Goal: Task Accomplishment & Management: Manage account settings

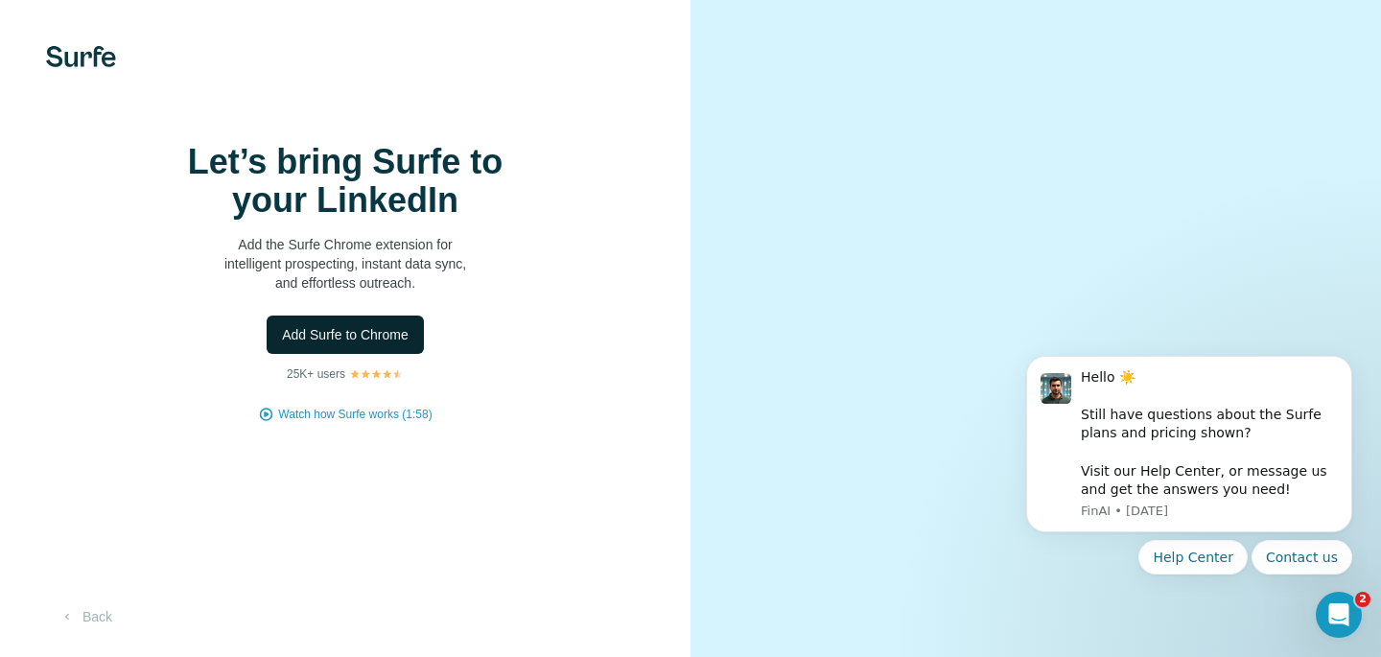
click at [391, 344] on span "Add Surfe to Chrome" at bounding box center [345, 334] width 127 height 19
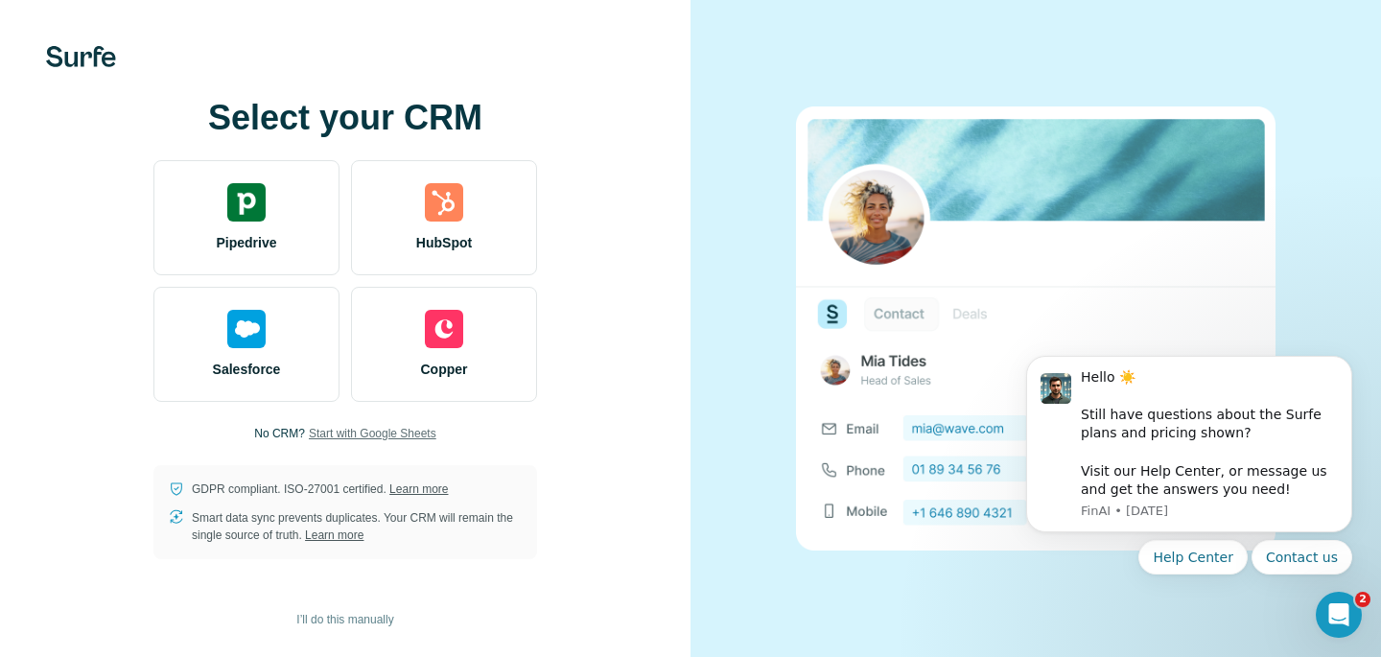
click at [411, 437] on span "Start with Google Sheets" at bounding box center [373, 433] width 128 height 17
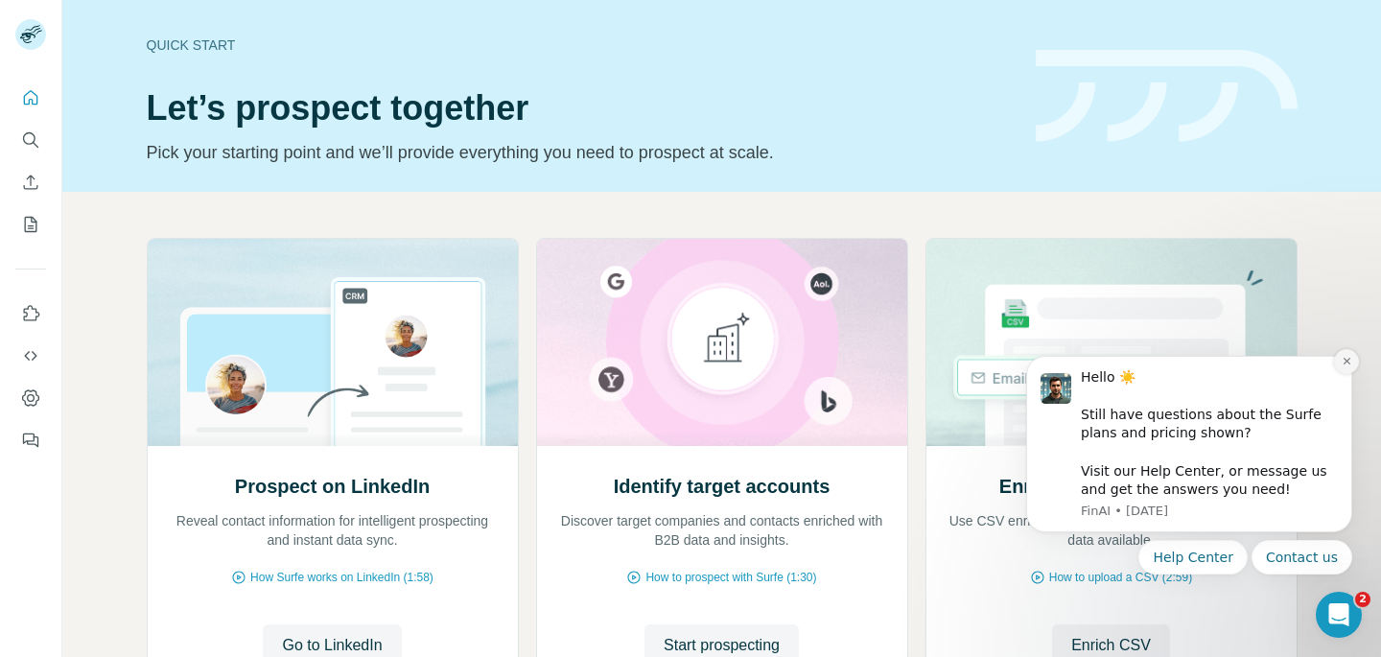
click at [1343, 366] on icon "Dismiss notification" at bounding box center [1347, 361] width 11 height 11
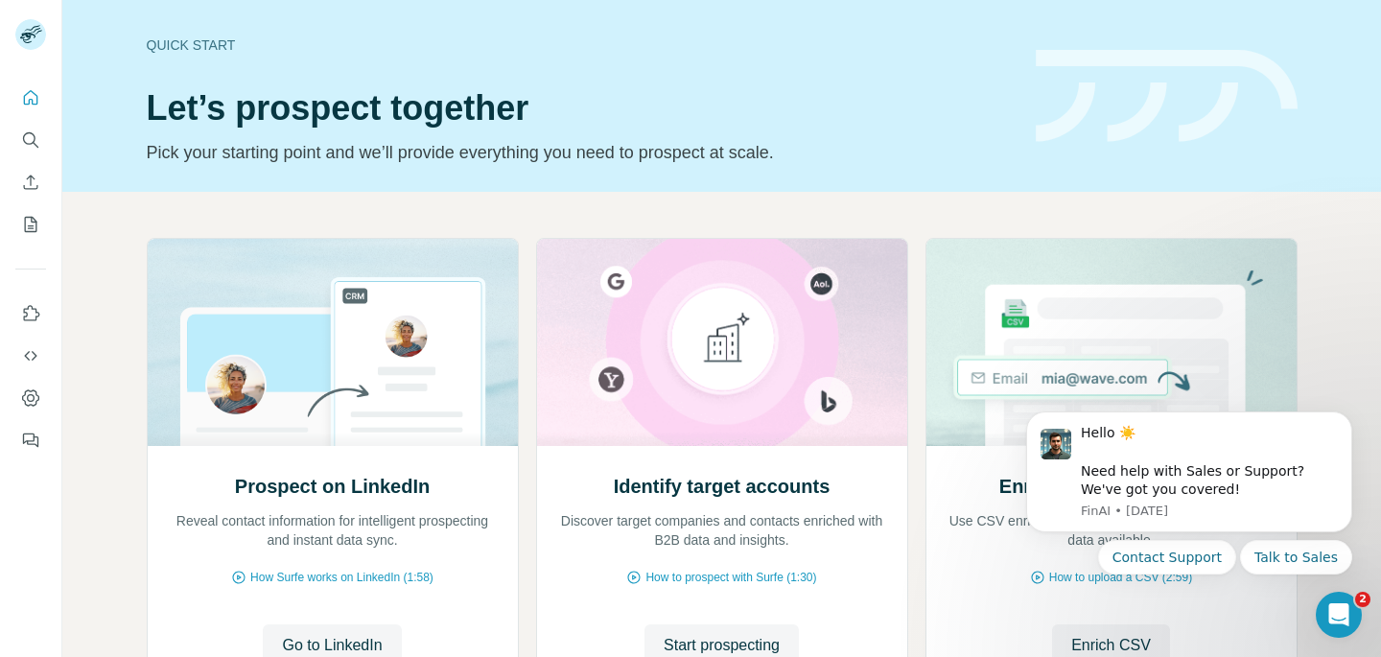
click at [1354, 424] on div "Hello ☀️ ​ Need help with Sales or Support? We've got you covered! FinAI • 1w a…" at bounding box center [1189, 455] width 353 height 240
click at [1344, 424] on button "Dismiss notification" at bounding box center [1346, 417] width 25 height 25
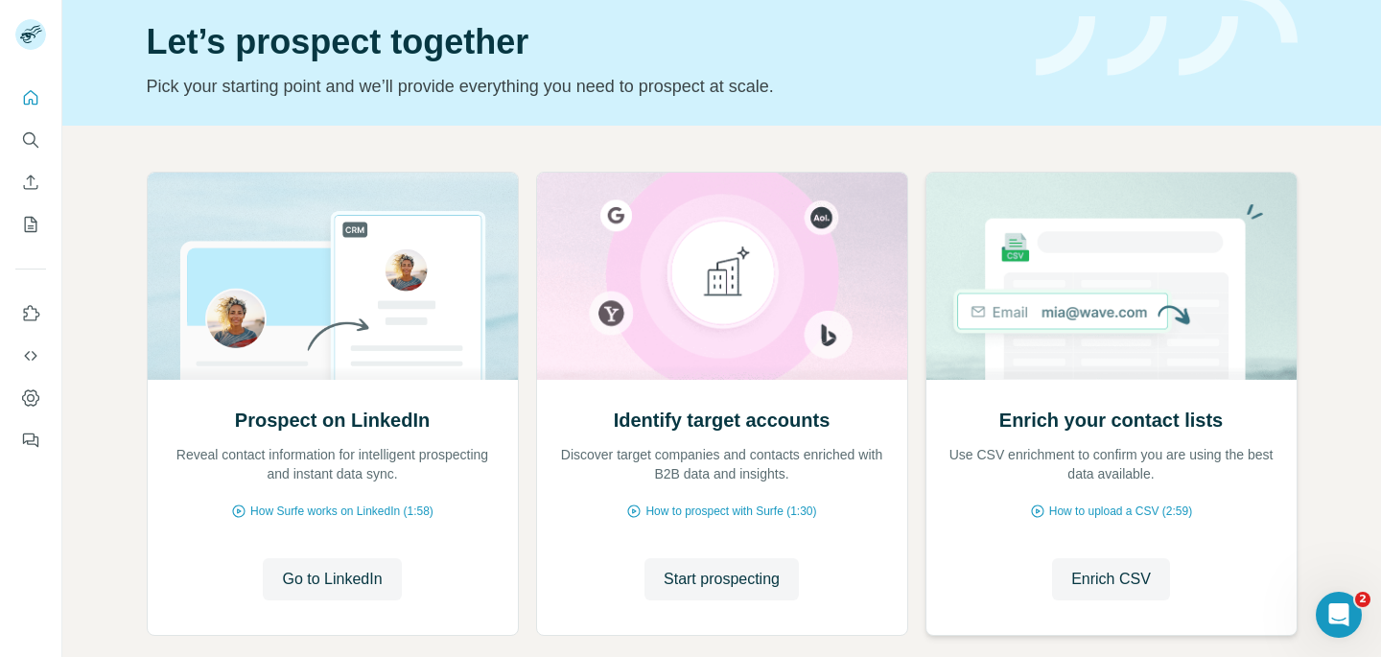
scroll to position [168, 0]
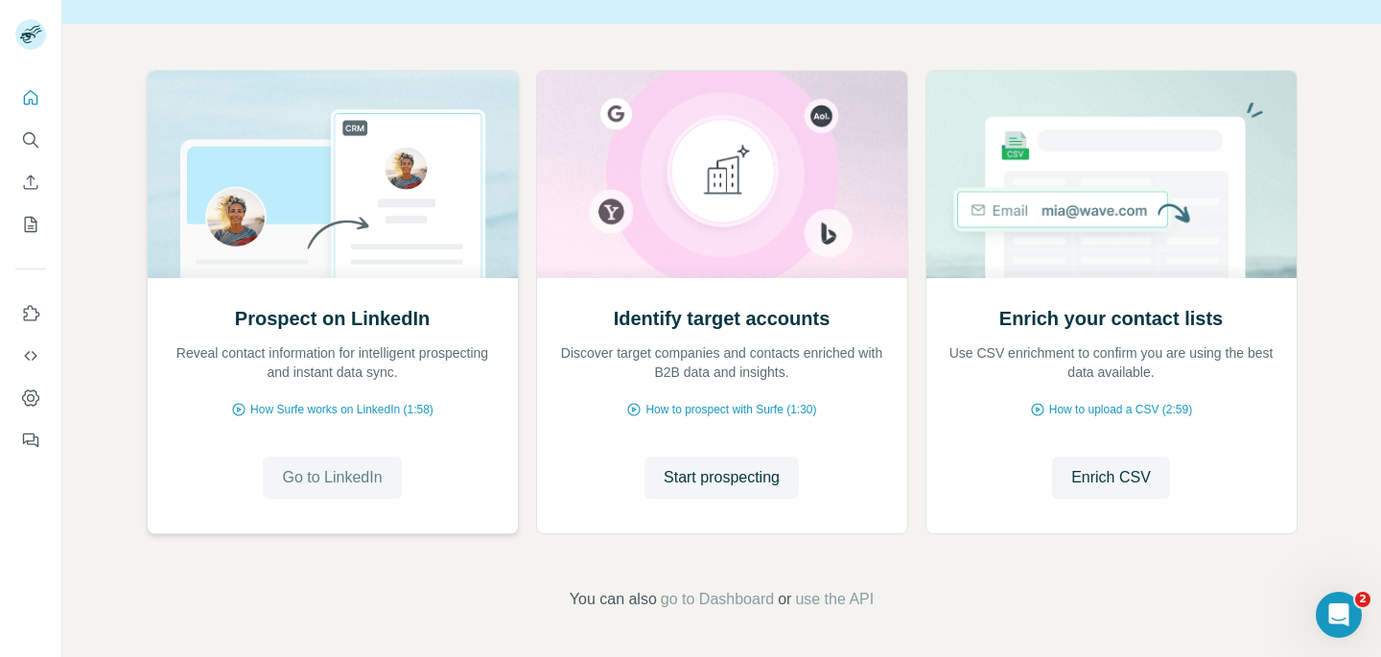
click at [311, 466] on span "Go to LinkedIn" at bounding box center [332, 477] width 100 height 23
click at [745, 478] on span "Start prospecting" at bounding box center [722, 477] width 116 height 23
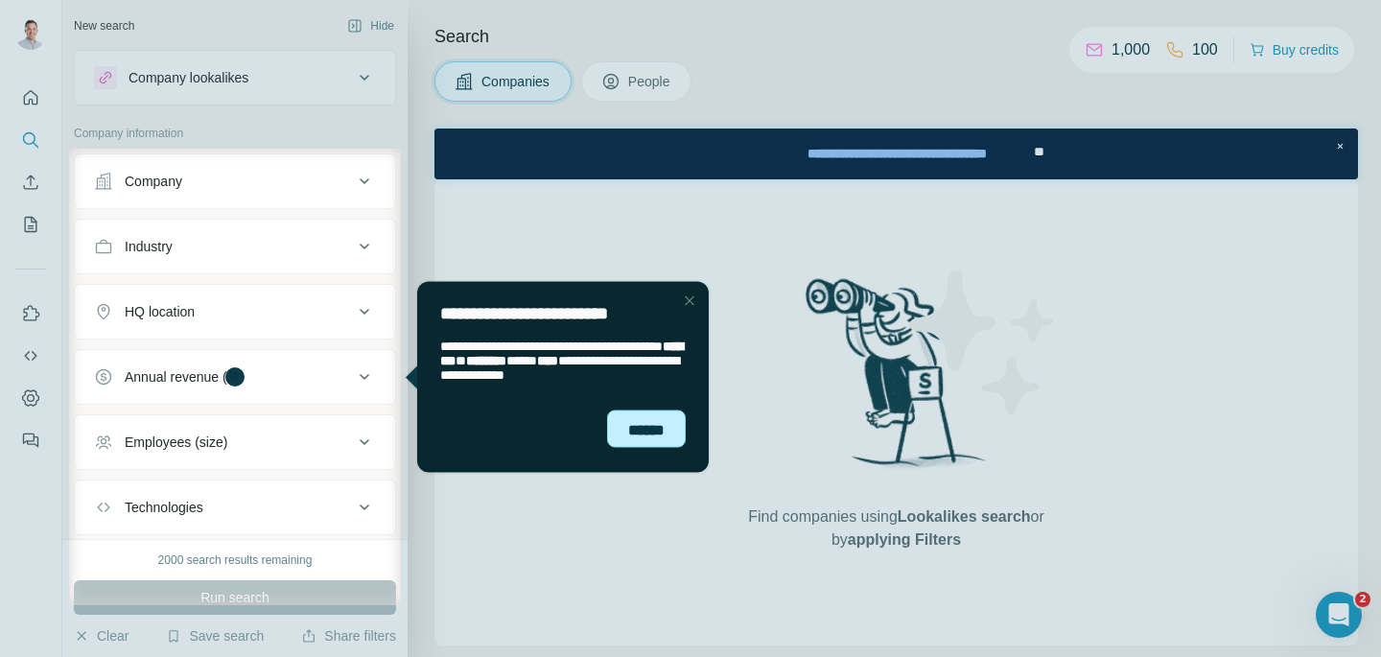
click at [638, 427] on div "******" at bounding box center [646, 429] width 79 height 38
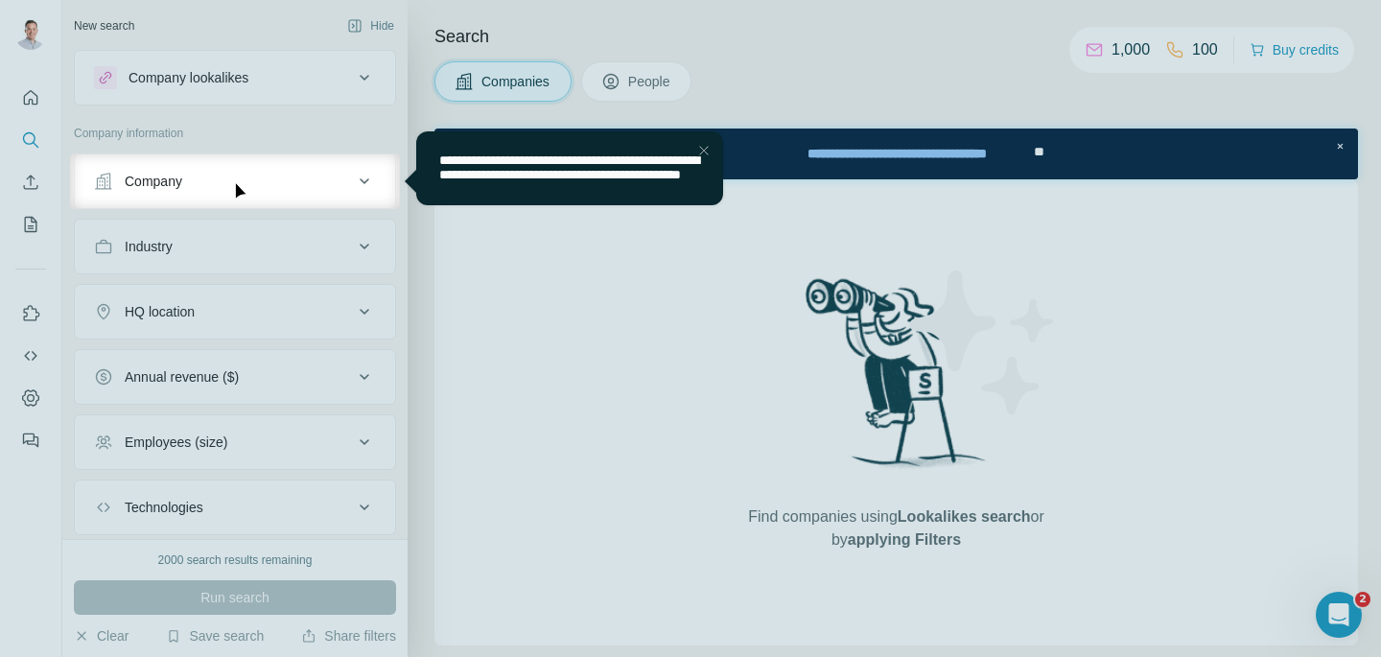
click at [703, 146] on div "Close Step" at bounding box center [703, 150] width 23 height 23
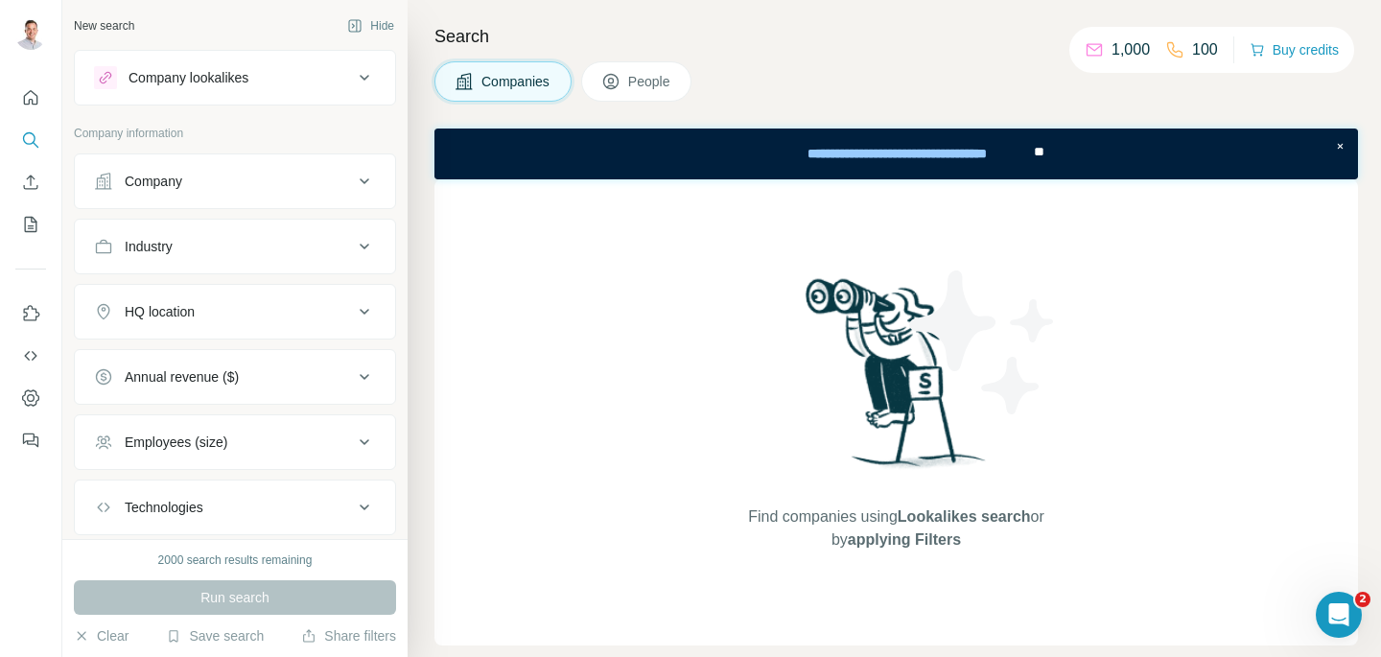
click at [163, 172] on div "Company" at bounding box center [154, 181] width 58 height 19
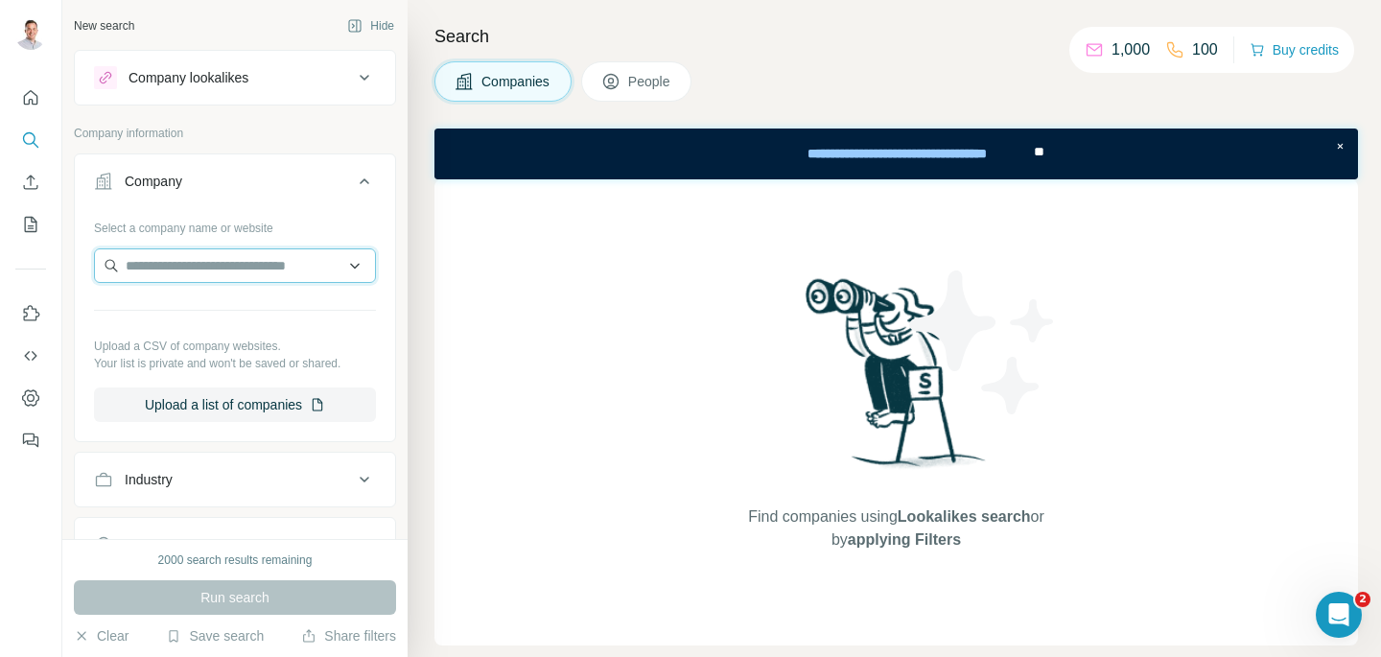
click at [207, 271] on input "text" at bounding box center [235, 265] width 282 height 35
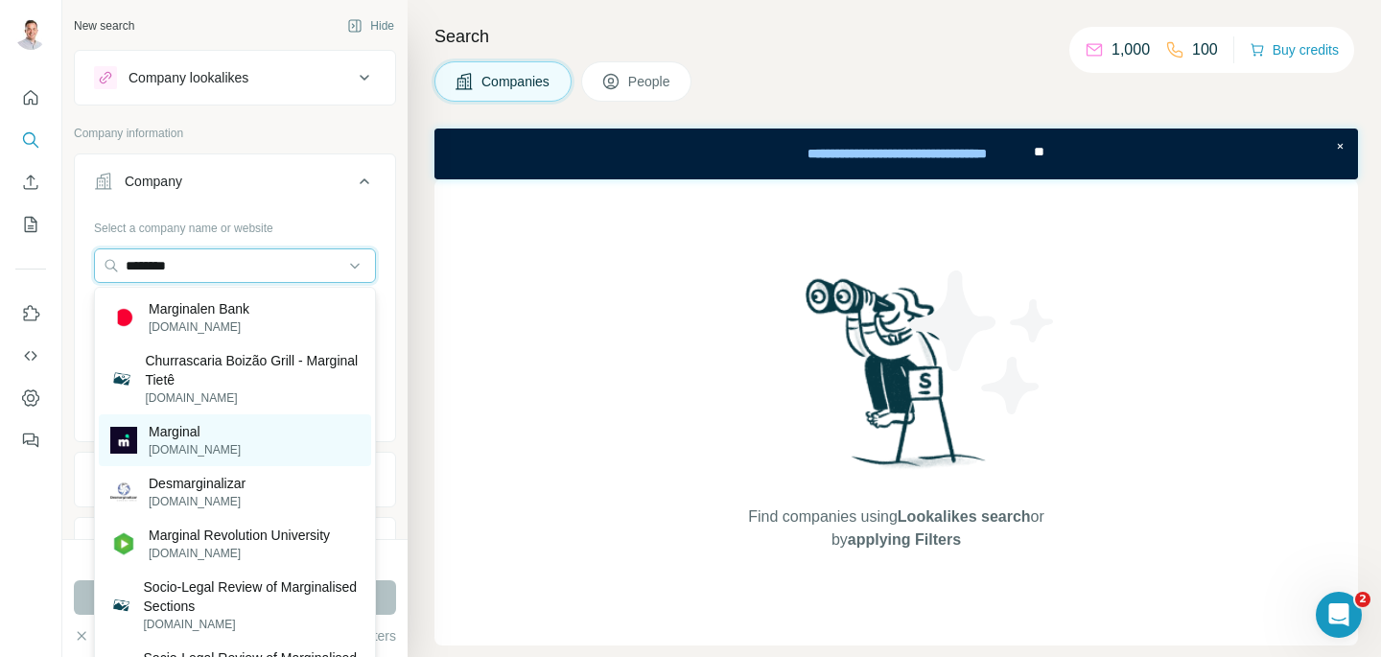
type input "********"
click at [215, 456] on div "Marginal marginal.dk" at bounding box center [235, 440] width 272 height 52
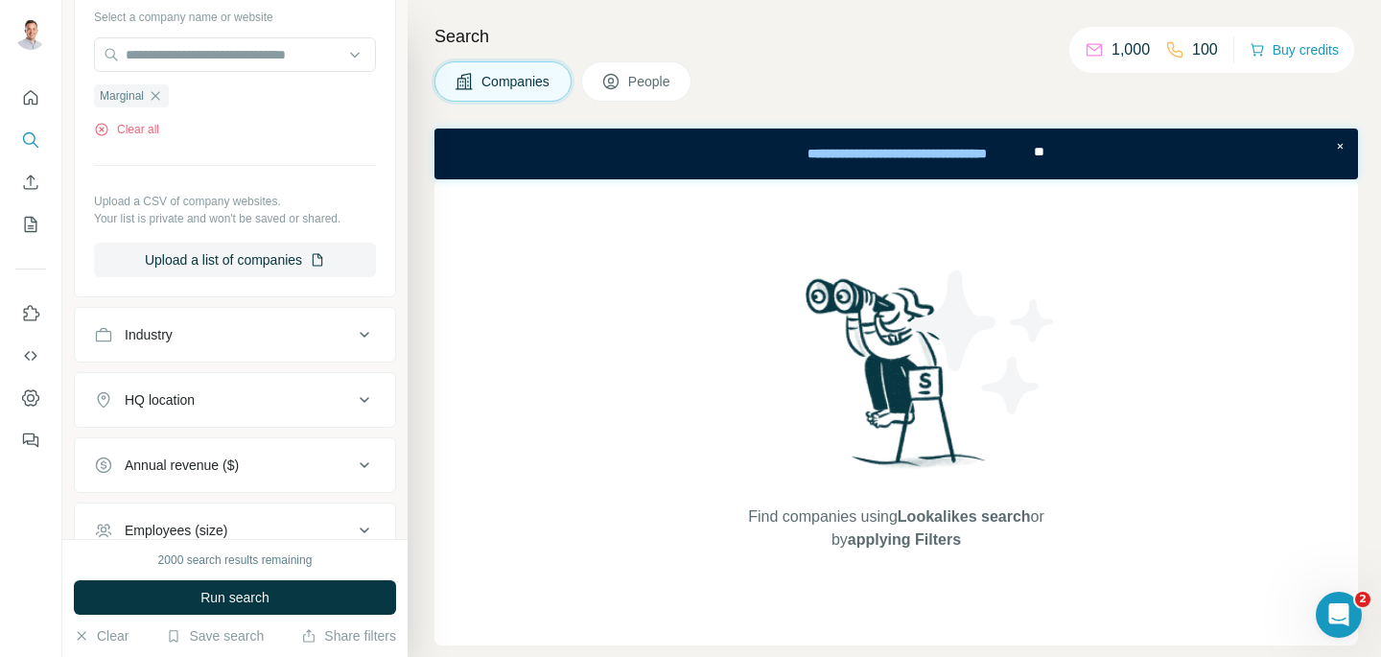
scroll to position [245, 0]
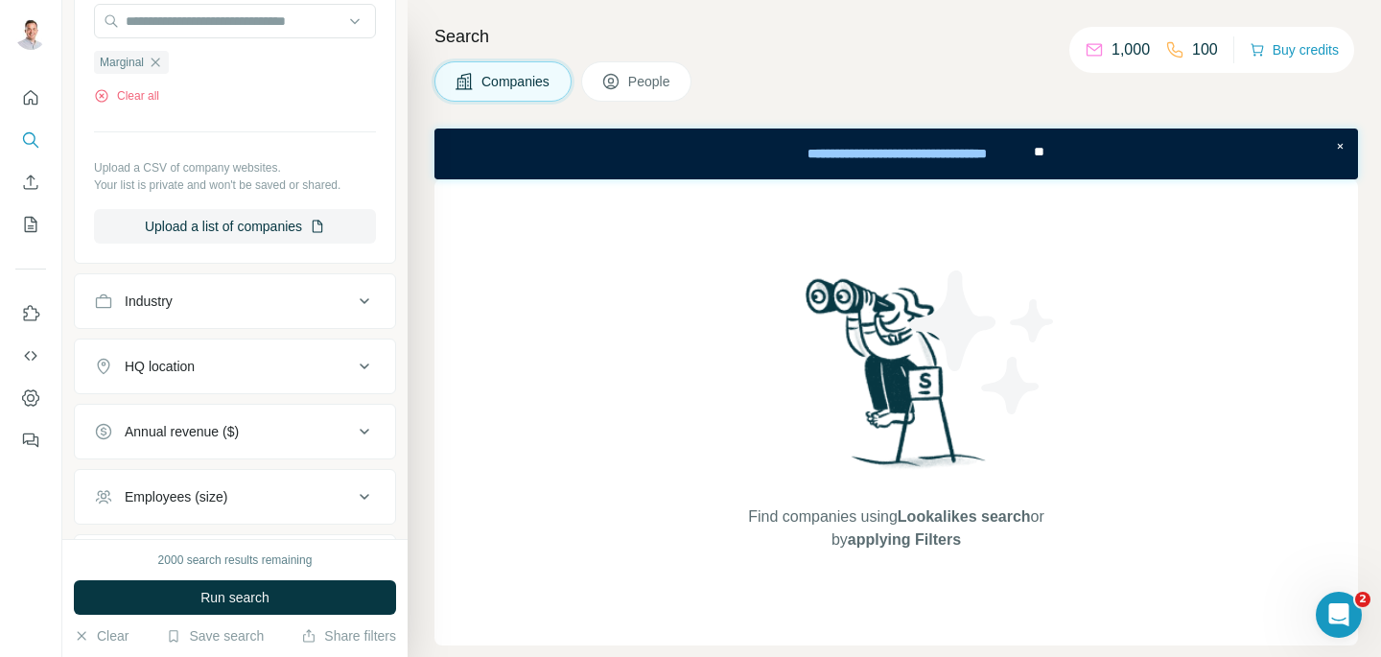
click at [322, 316] on button "Industry" at bounding box center [235, 301] width 320 height 46
click at [323, 293] on div "Industry" at bounding box center [223, 301] width 259 height 19
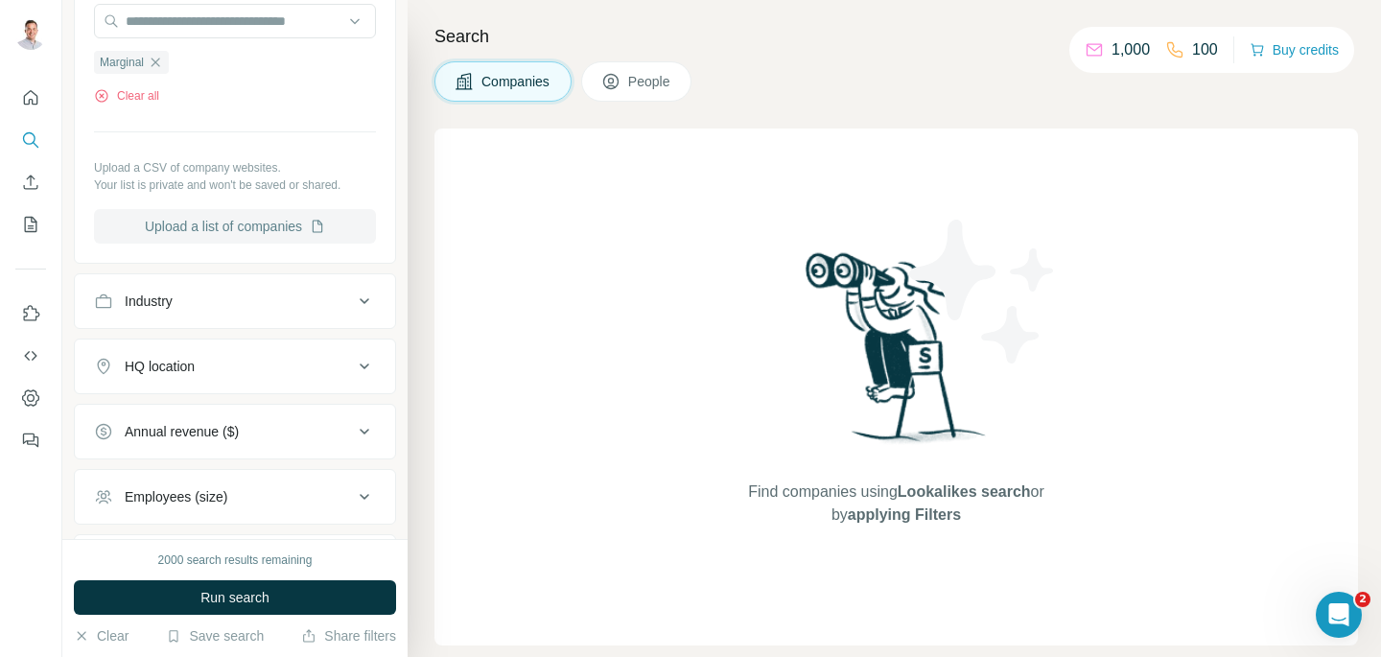
scroll to position [0, 0]
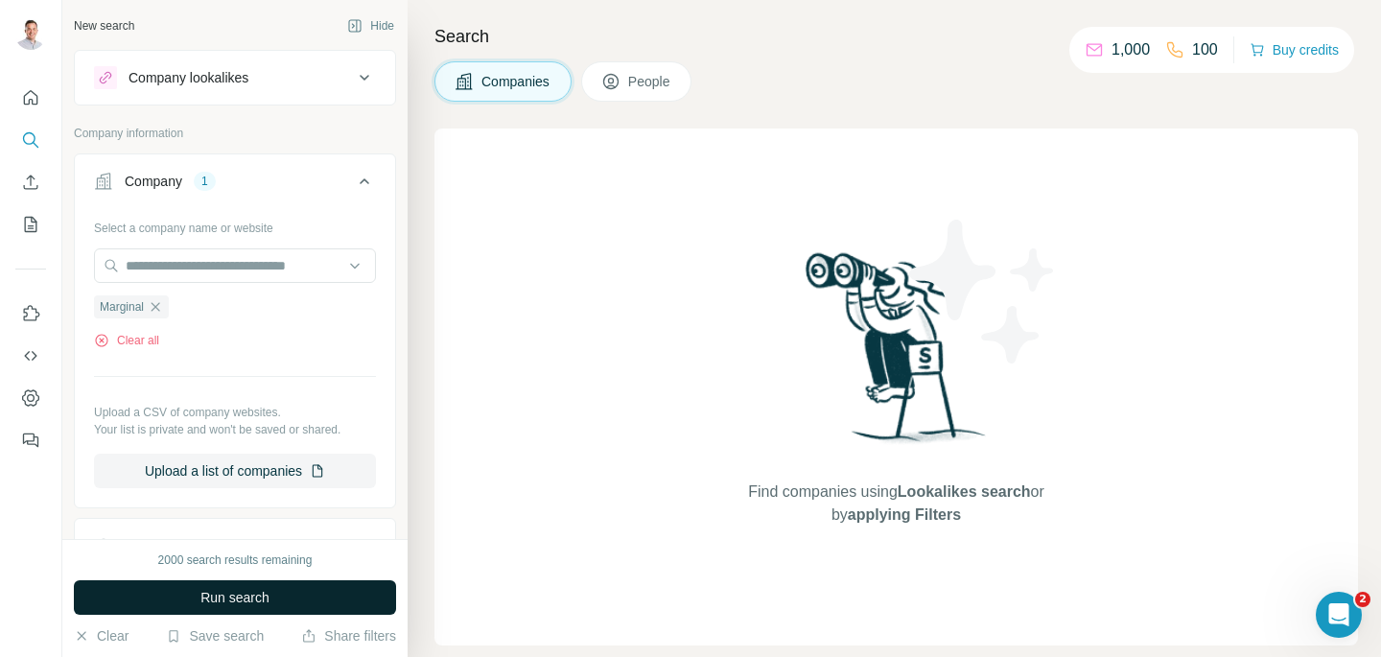
click at [230, 609] on button "Run search" at bounding box center [235, 597] width 322 height 35
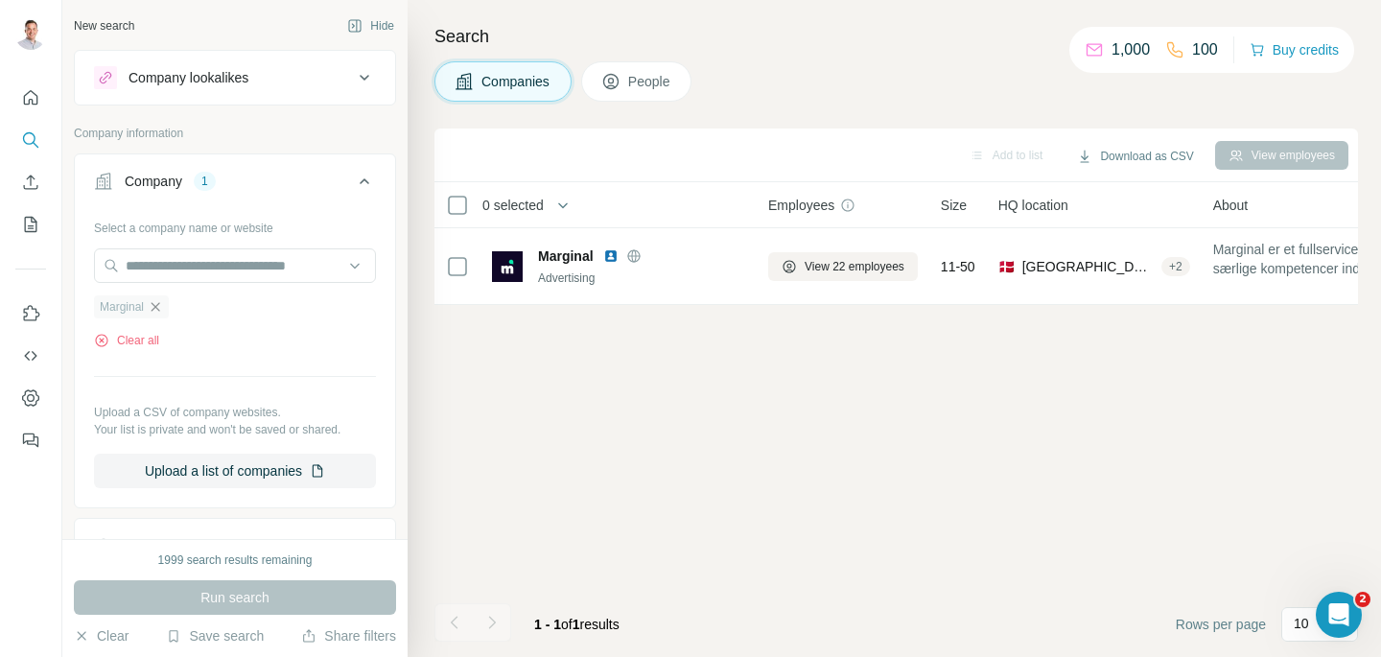
click at [162, 306] on icon "button" at bounding box center [155, 306] width 15 height 15
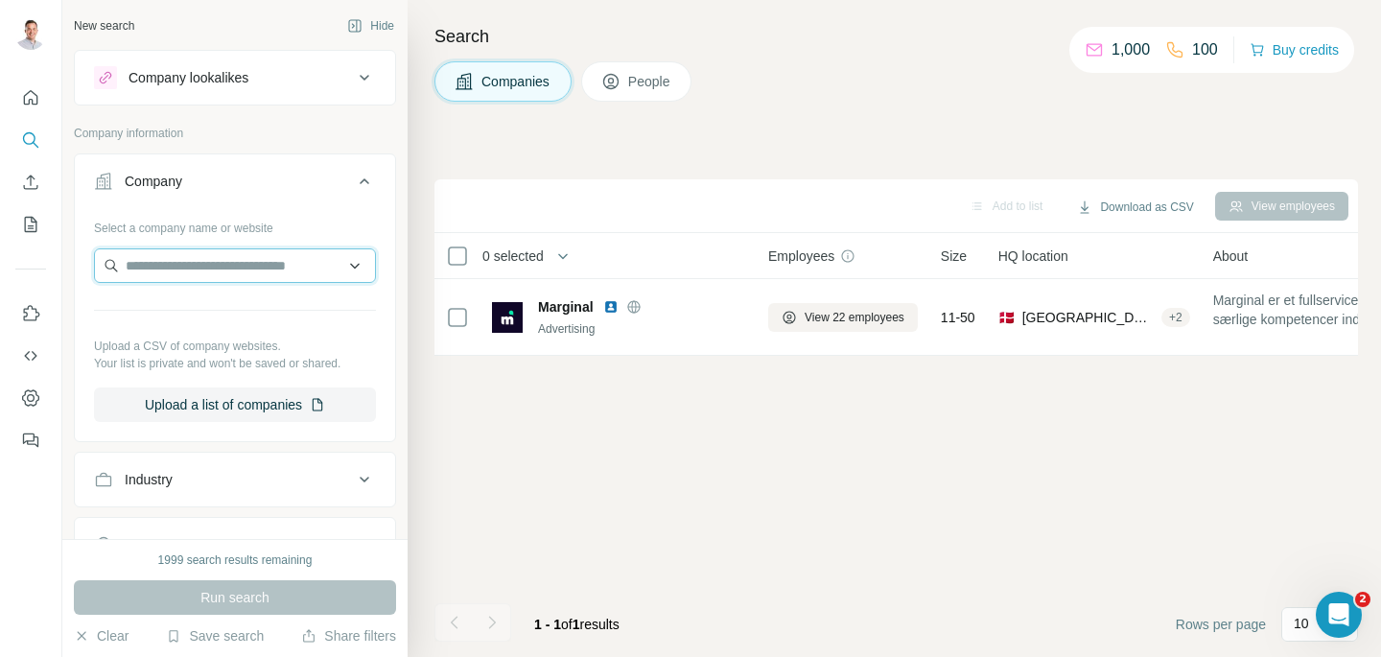
click at [184, 260] on input "text" at bounding box center [235, 265] width 282 height 35
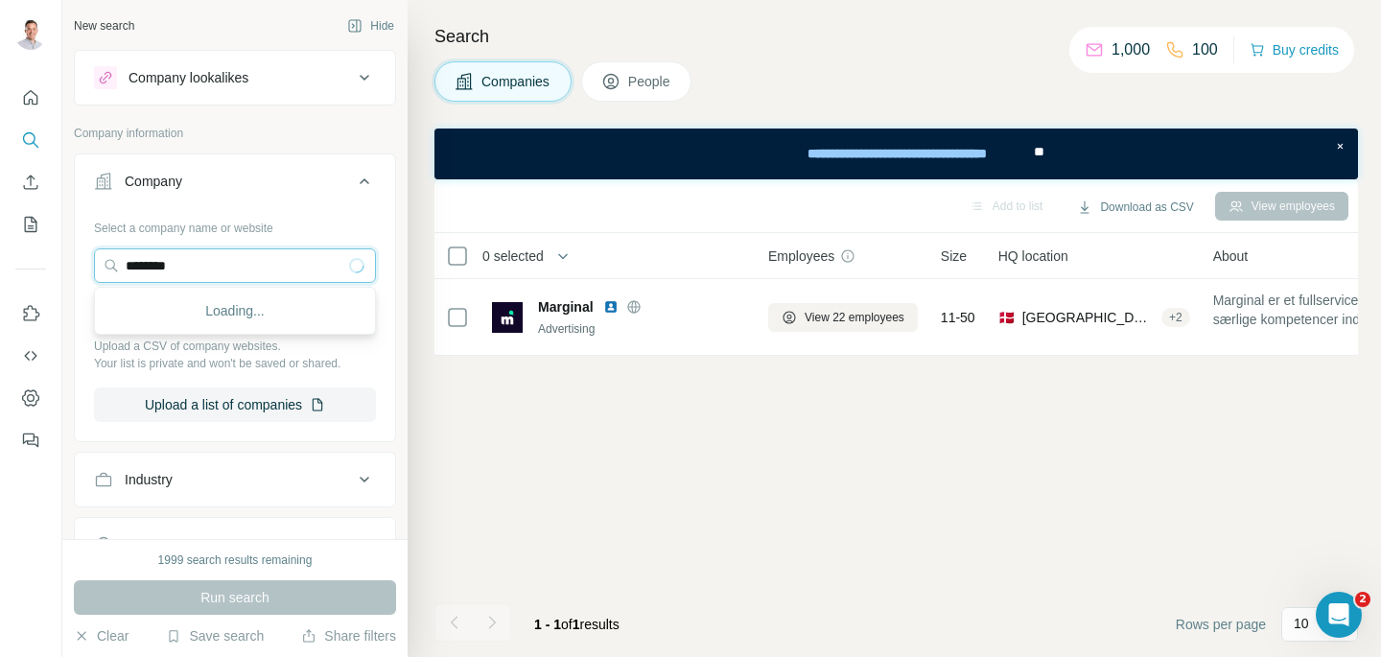
type input "*********"
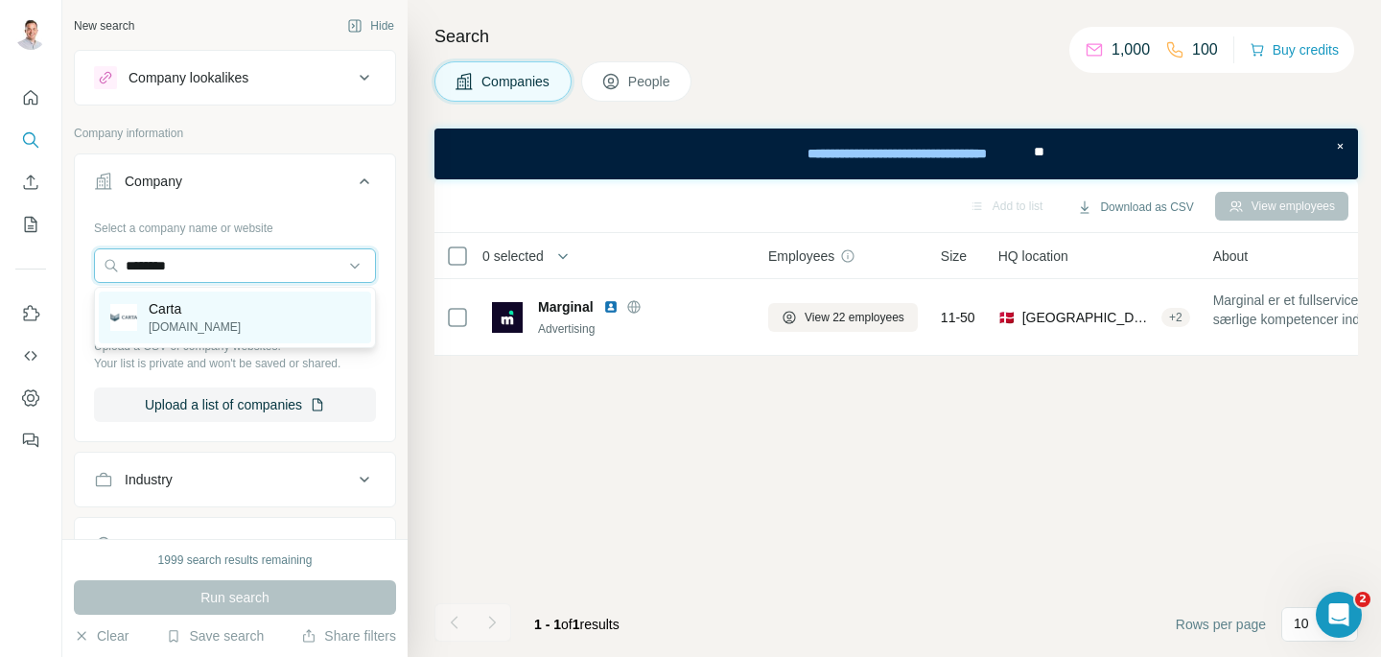
type input "********"
click at [151, 324] on p "carta.dk" at bounding box center [195, 326] width 92 height 17
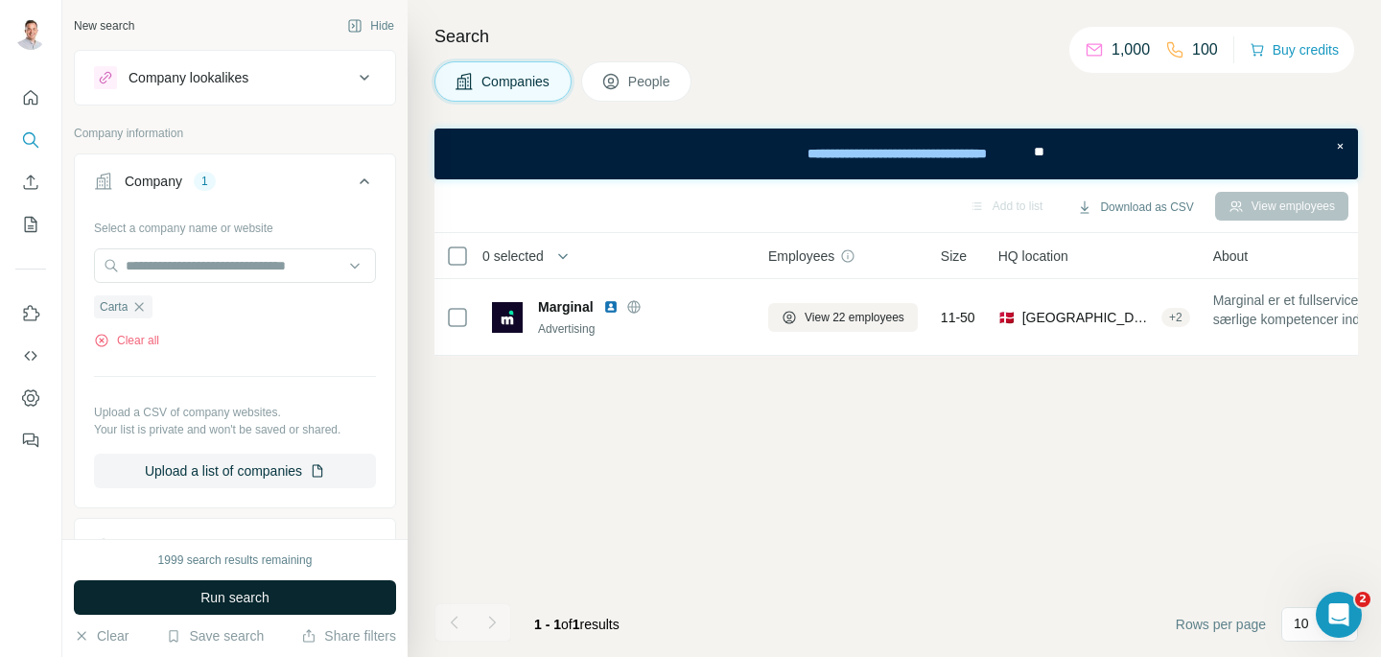
click at [298, 595] on button "Run search" at bounding box center [235, 597] width 322 height 35
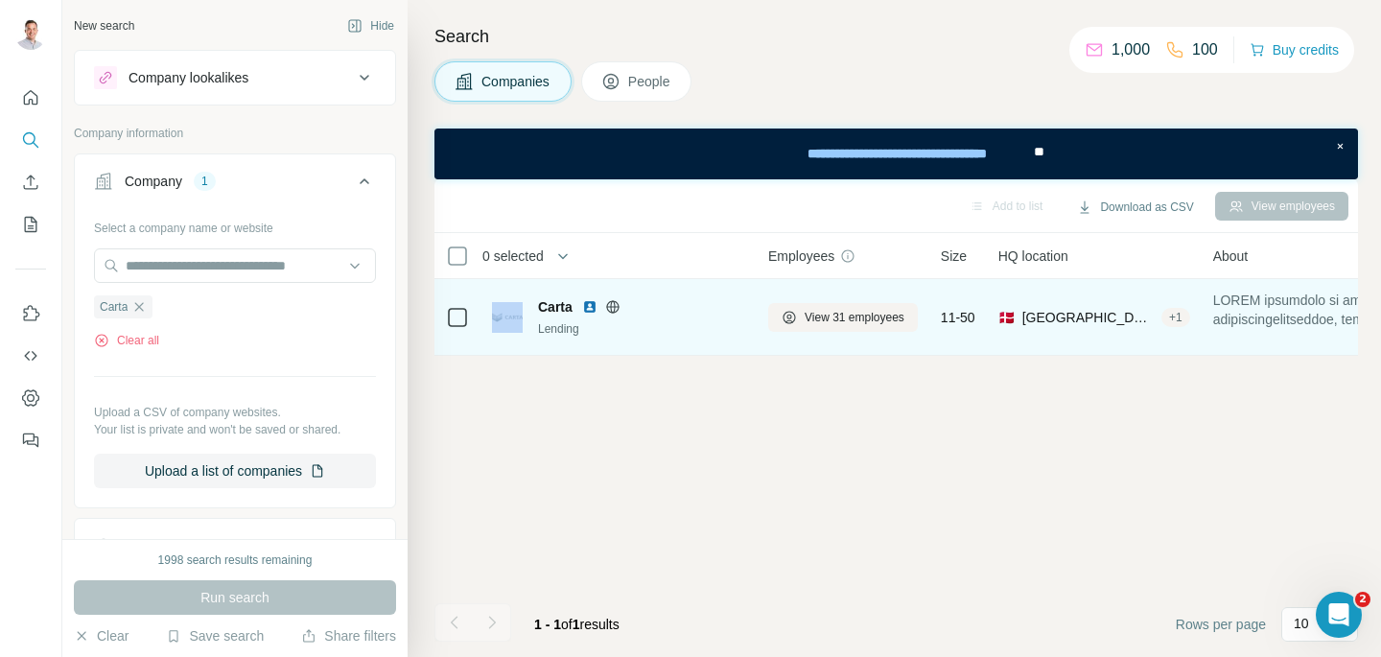
click at [466, 316] on div at bounding box center [457, 317] width 23 height 23
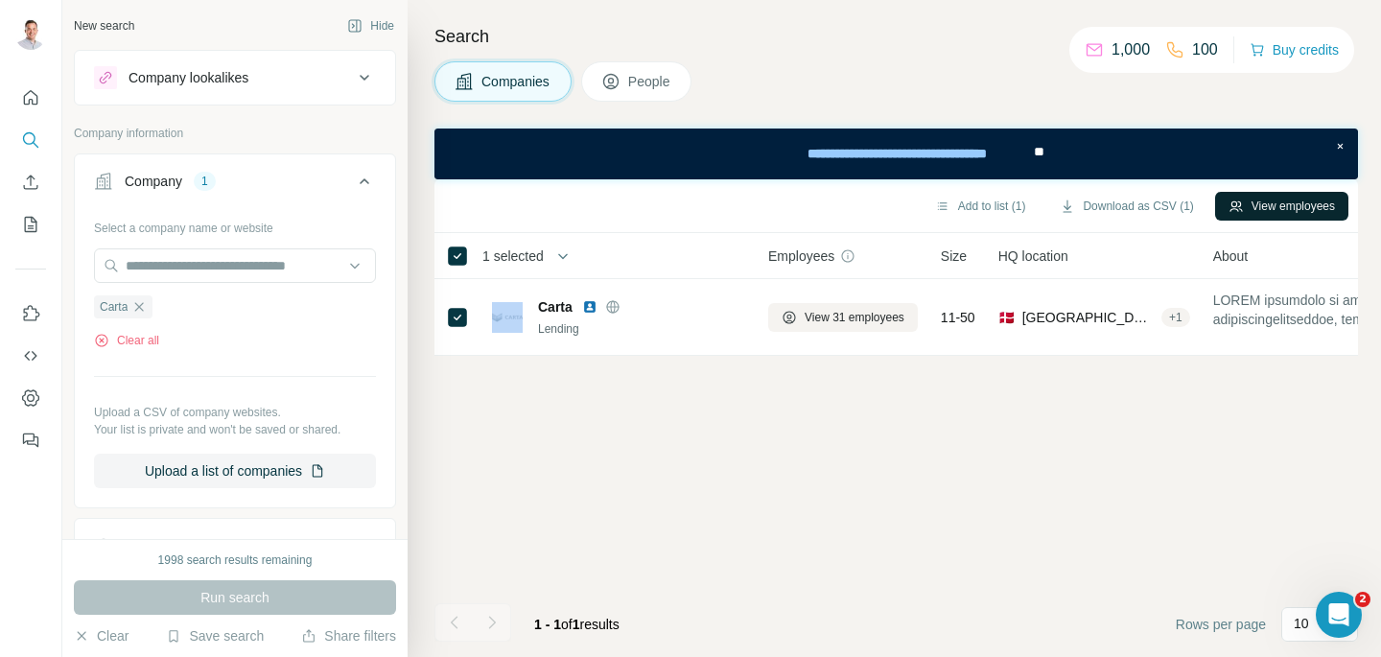
click at [1306, 202] on button "View employees" at bounding box center [1281, 206] width 133 height 29
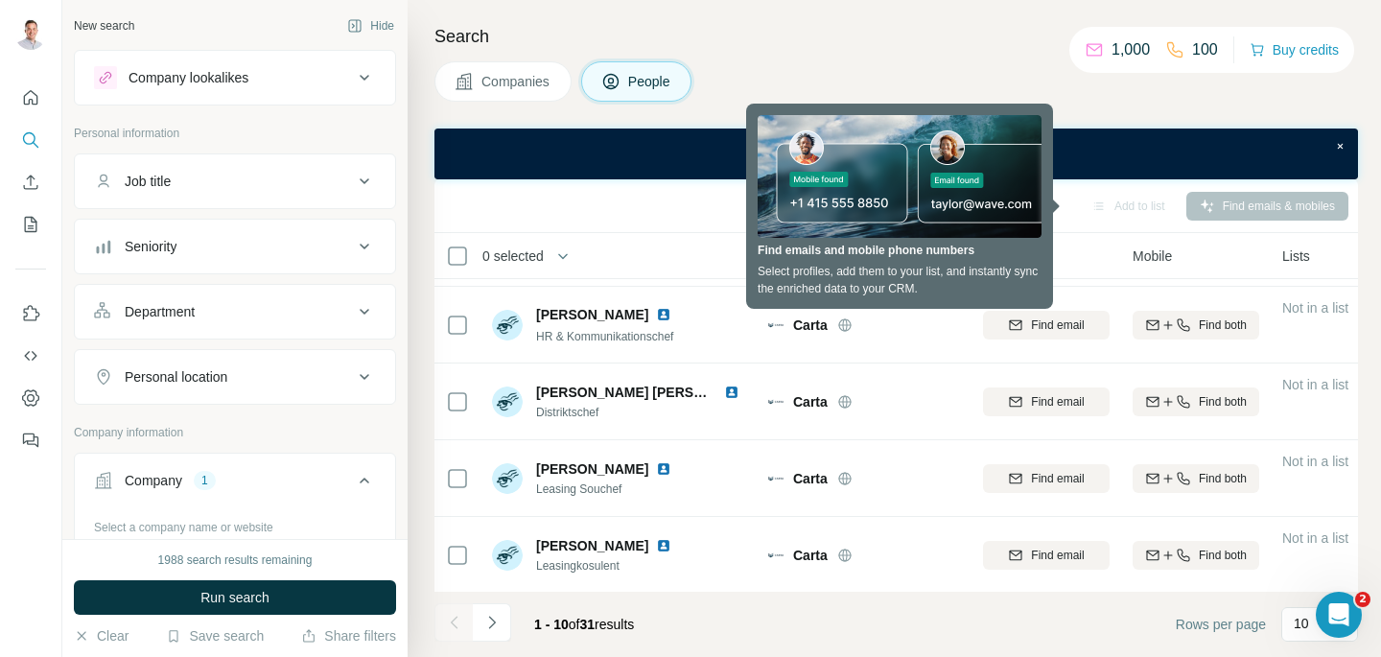
scroll to position [455, 0]
click at [482, 624] on icon "Navigate to next page" at bounding box center [491, 622] width 19 height 19
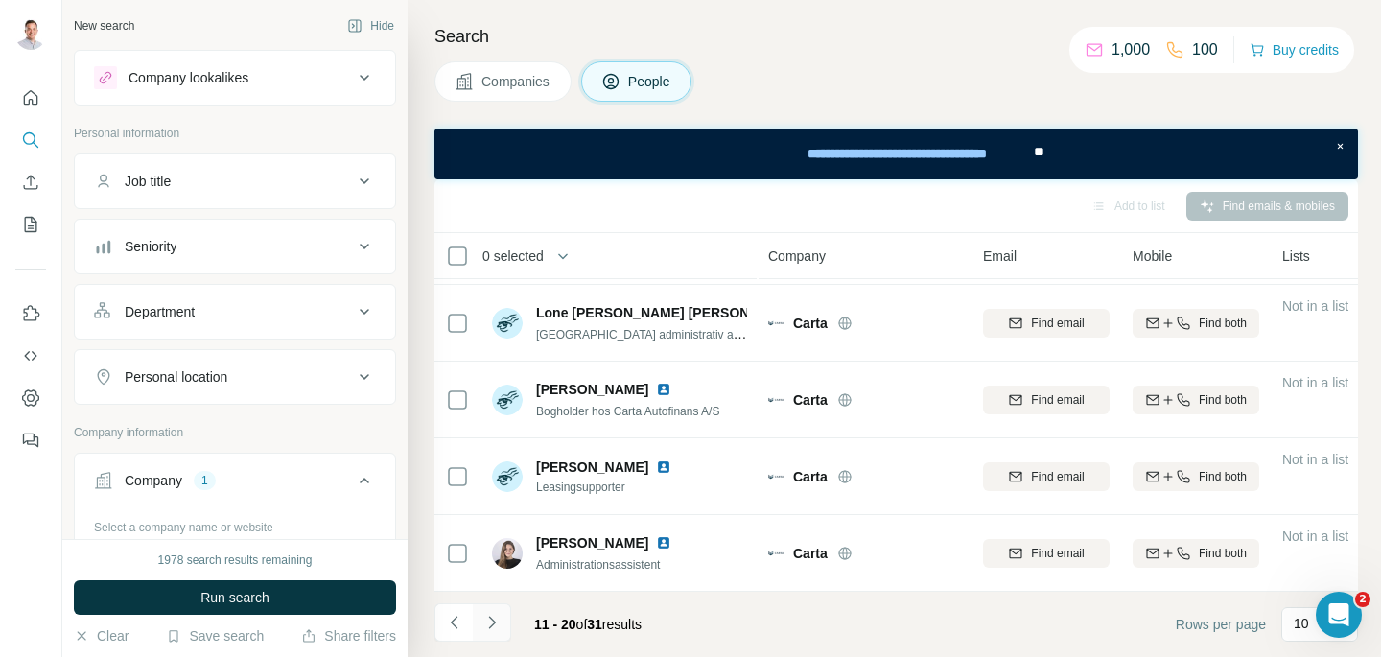
click at [505, 612] on button "Navigate to next page" at bounding box center [492, 622] width 38 height 38
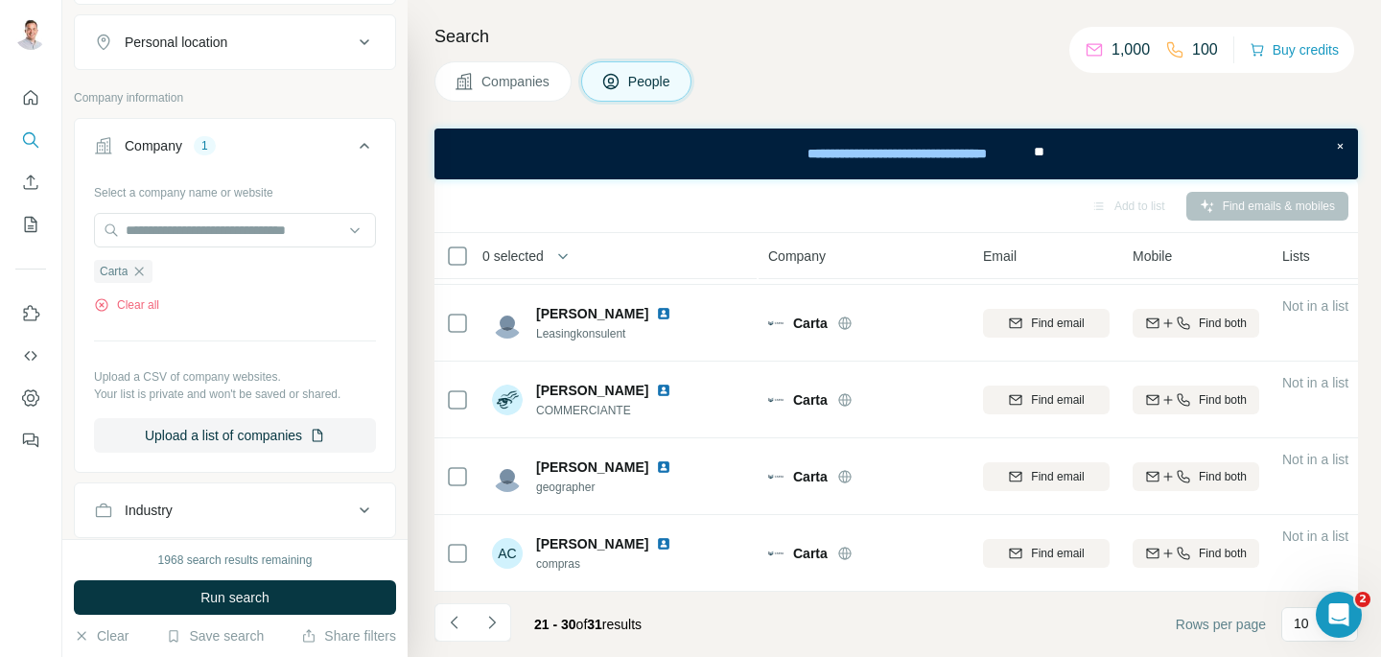
scroll to position [334, 0]
click at [143, 269] on icon "button" at bounding box center [138, 272] width 15 height 15
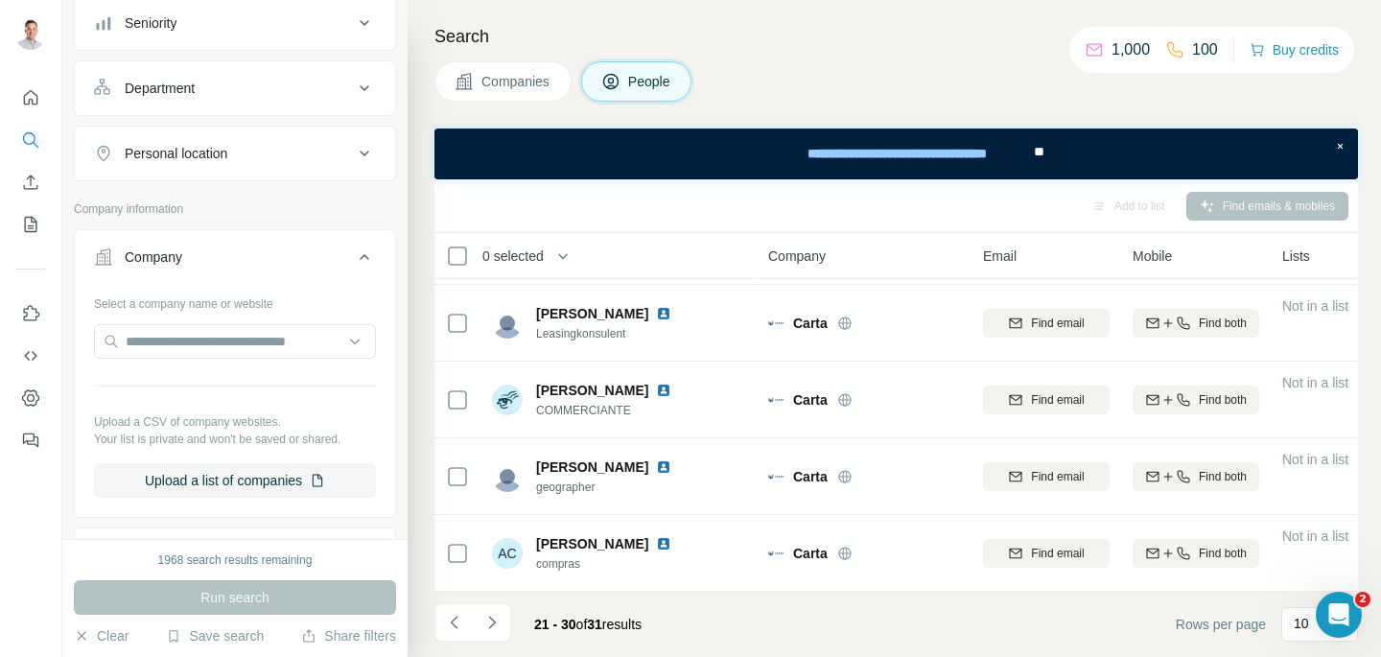
scroll to position [153, 0]
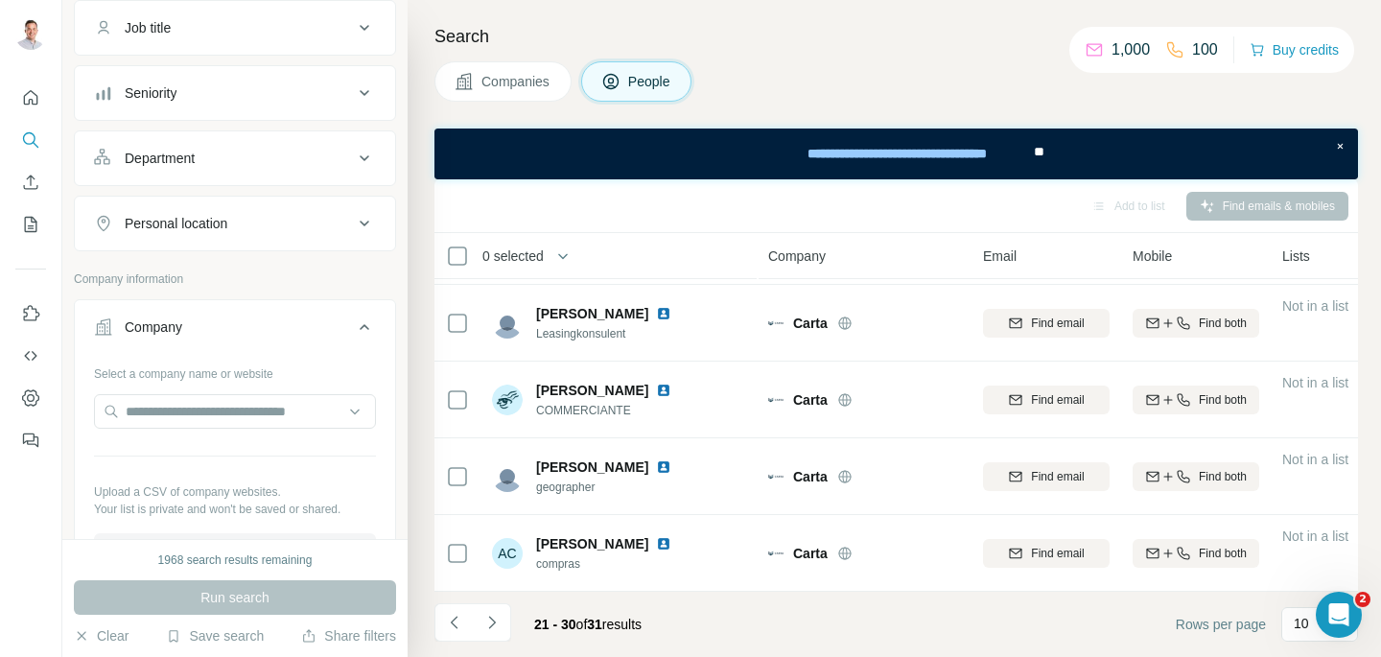
click at [373, 329] on icon at bounding box center [364, 327] width 23 height 23
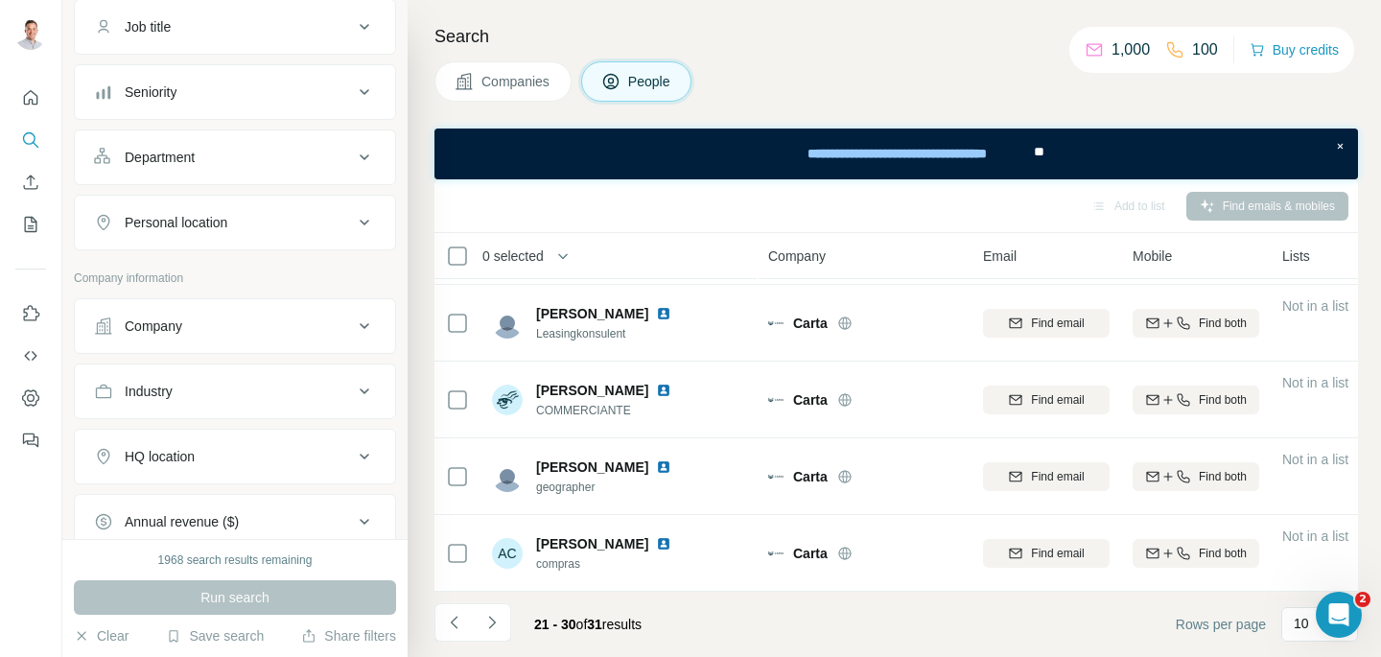
scroll to position [0, 0]
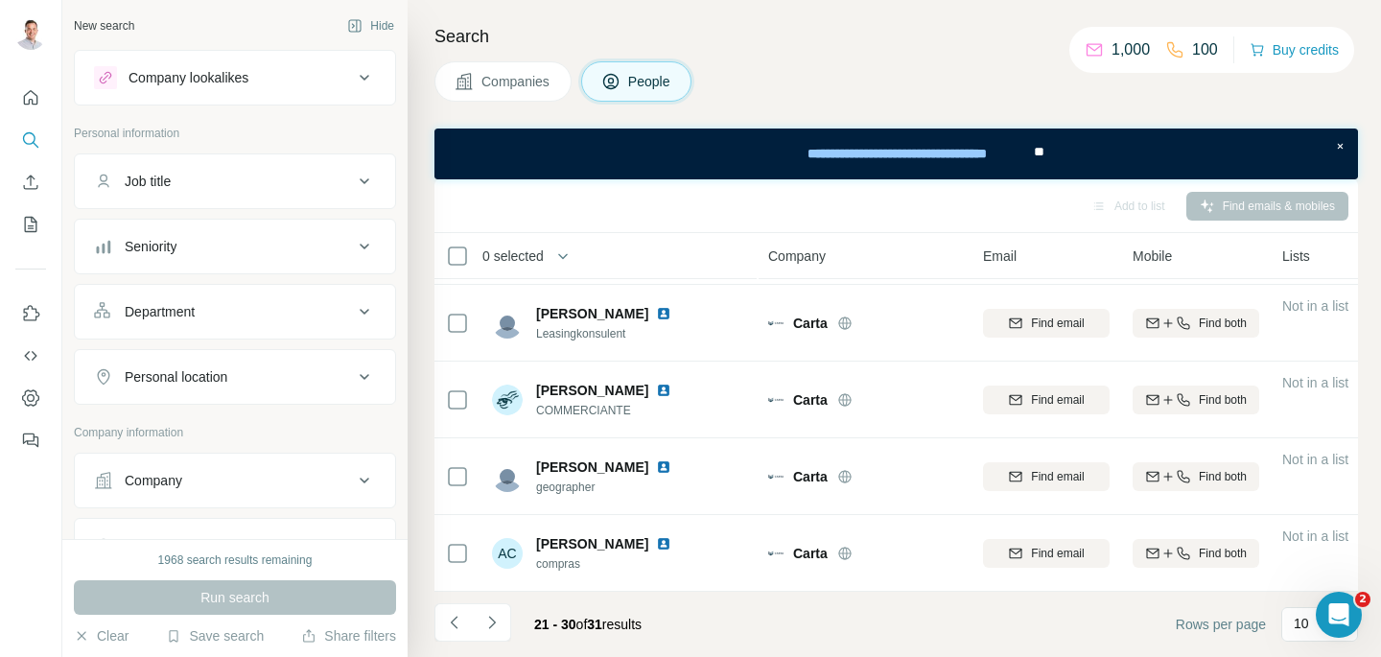
click at [277, 187] on div "Job title" at bounding box center [223, 181] width 259 height 19
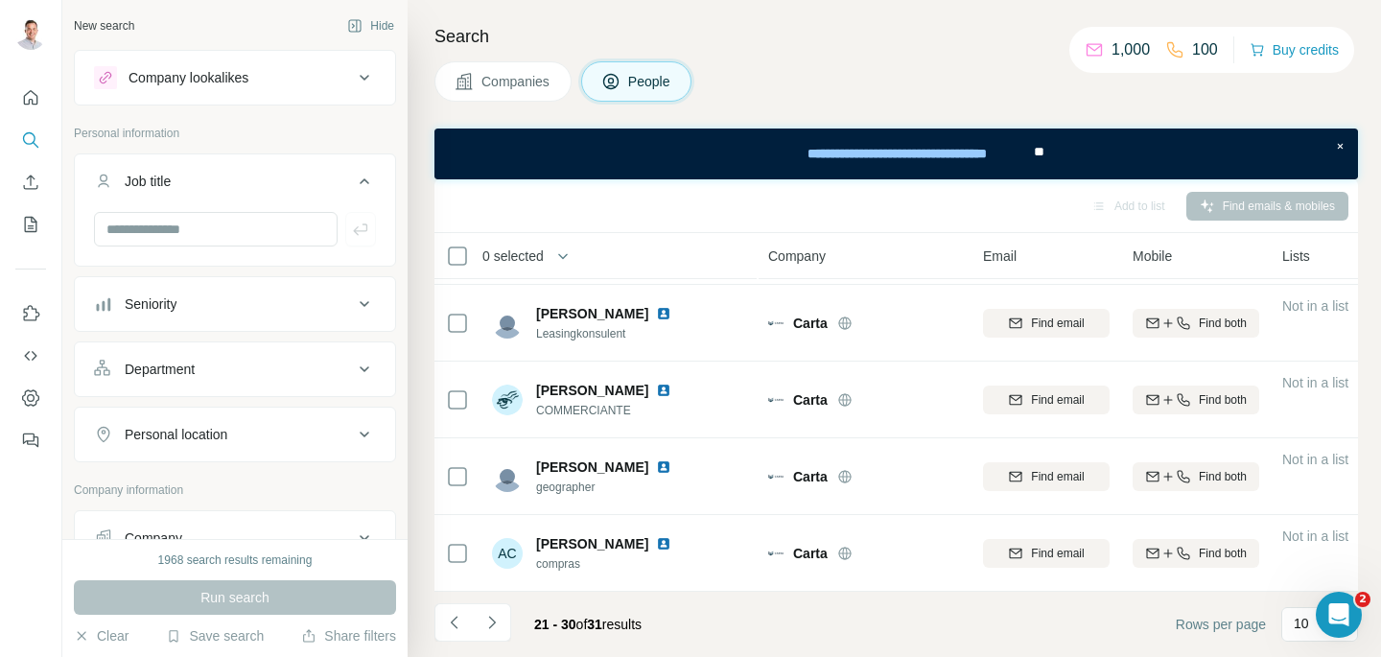
click at [251, 249] on div at bounding box center [235, 237] width 320 height 50
click at [265, 232] on input "text" at bounding box center [216, 229] width 244 height 35
click at [464, 618] on button "Navigate to previous page" at bounding box center [453, 622] width 38 height 38
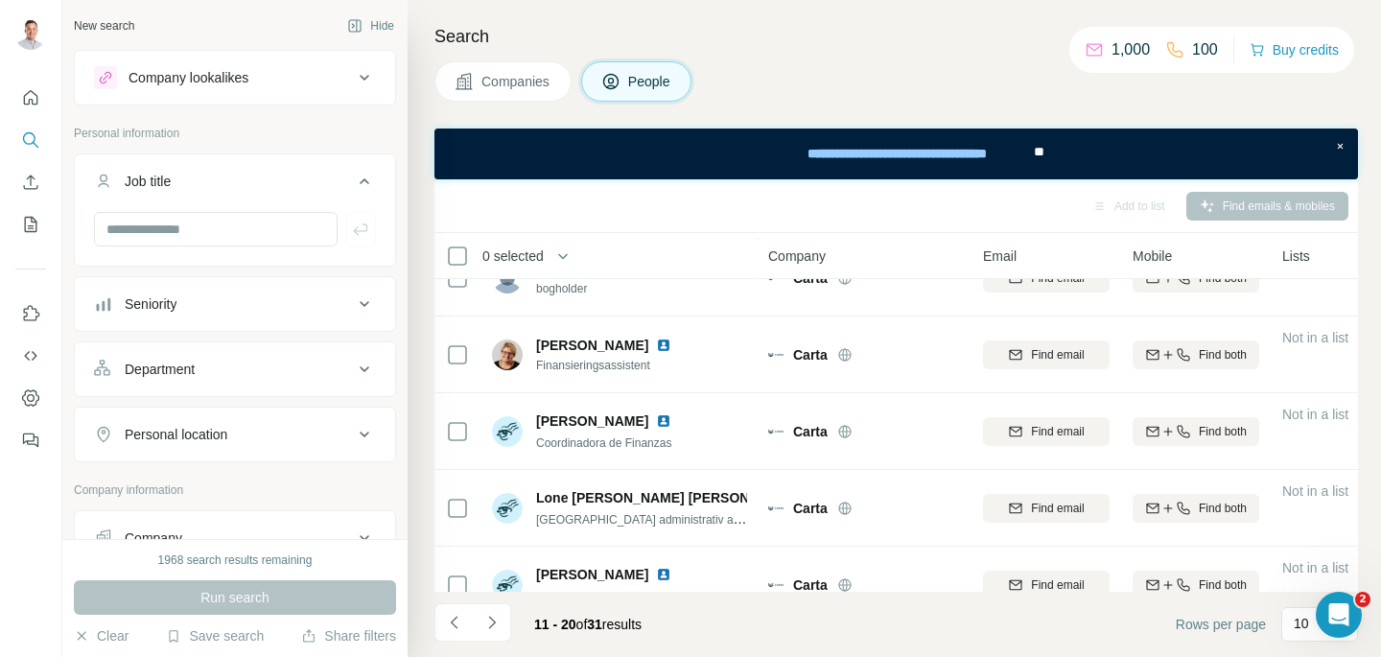
scroll to position [455, 0]
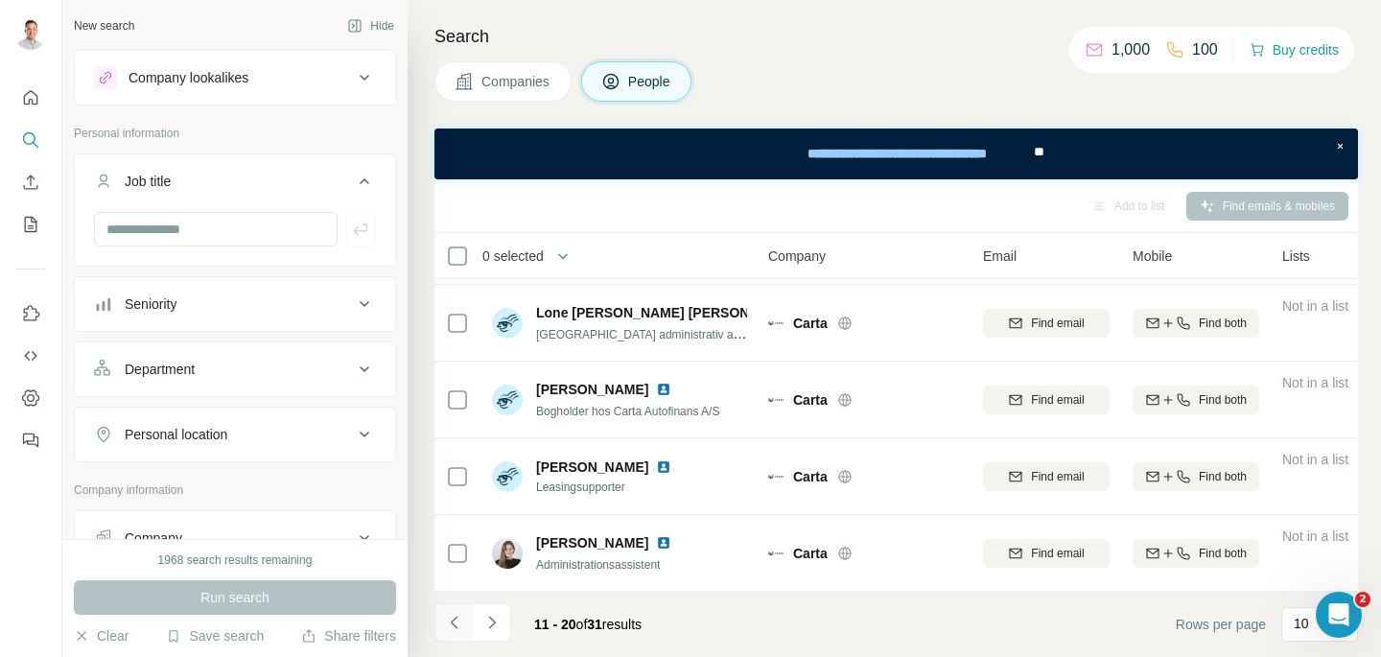
click at [459, 624] on icon "Navigate to previous page" at bounding box center [454, 622] width 19 height 19
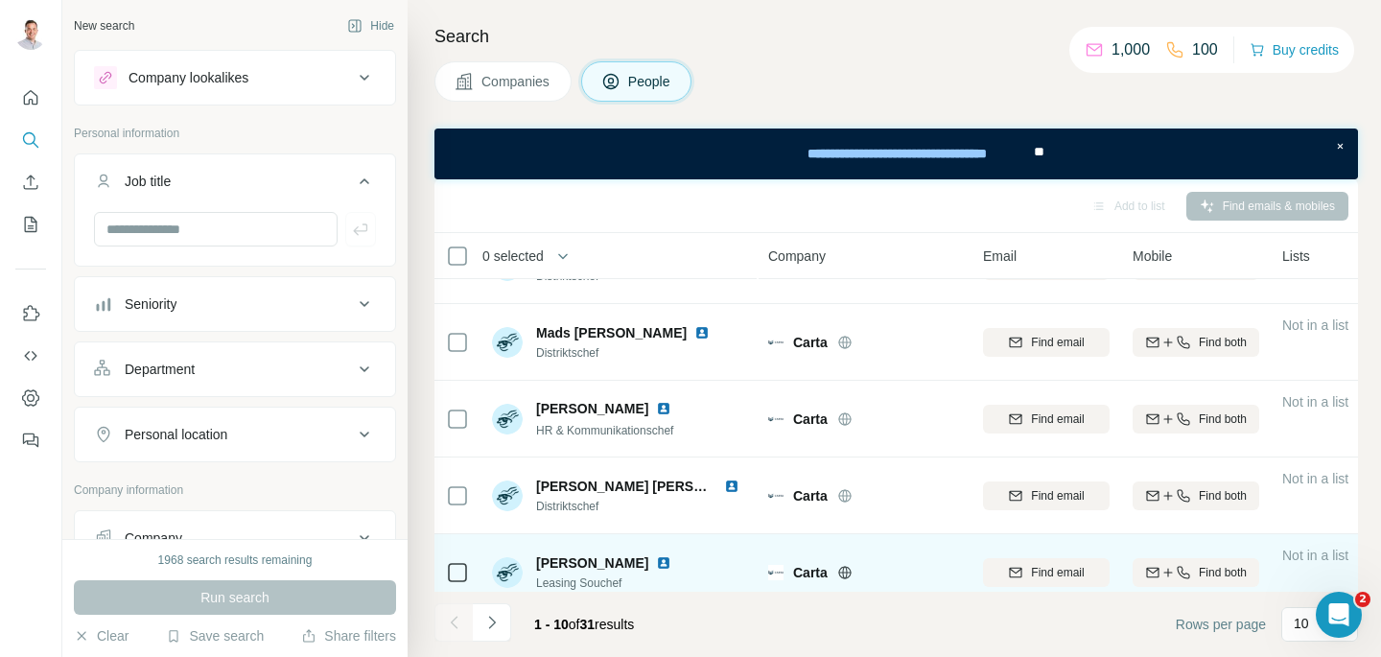
scroll to position [355, 0]
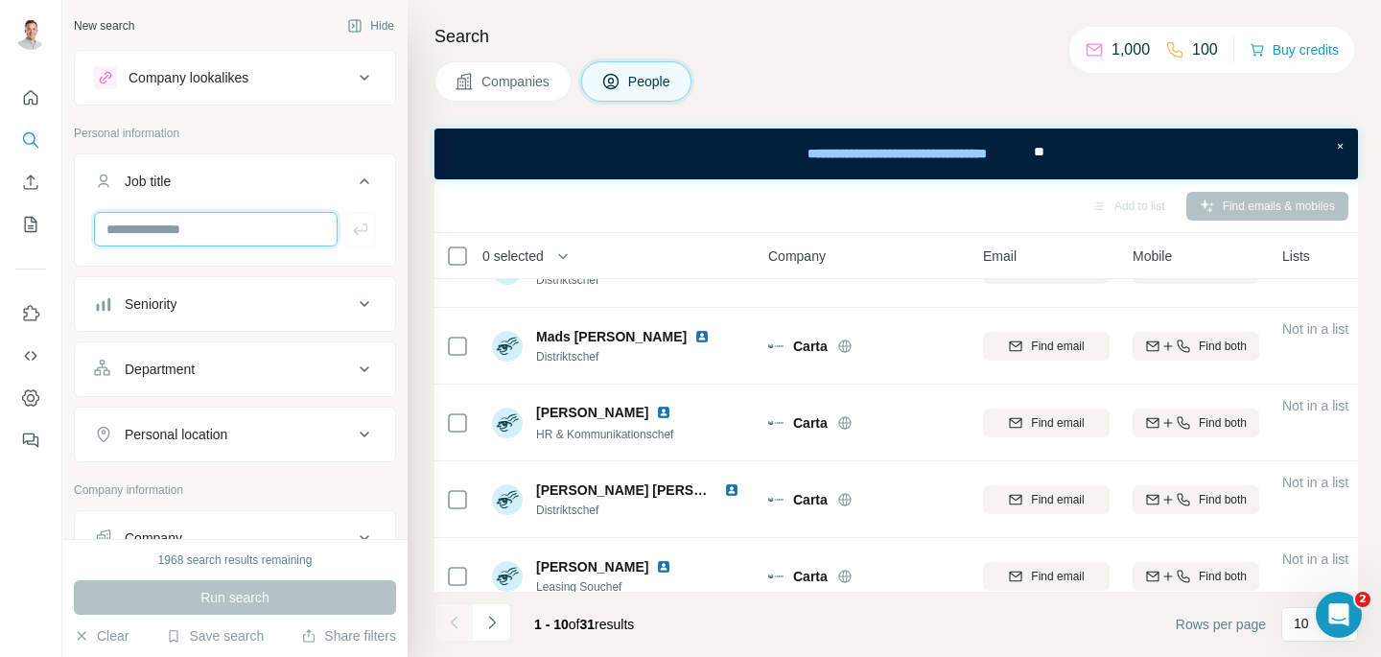
click at [174, 232] on input "text" at bounding box center [216, 229] width 244 height 35
type input "**********"
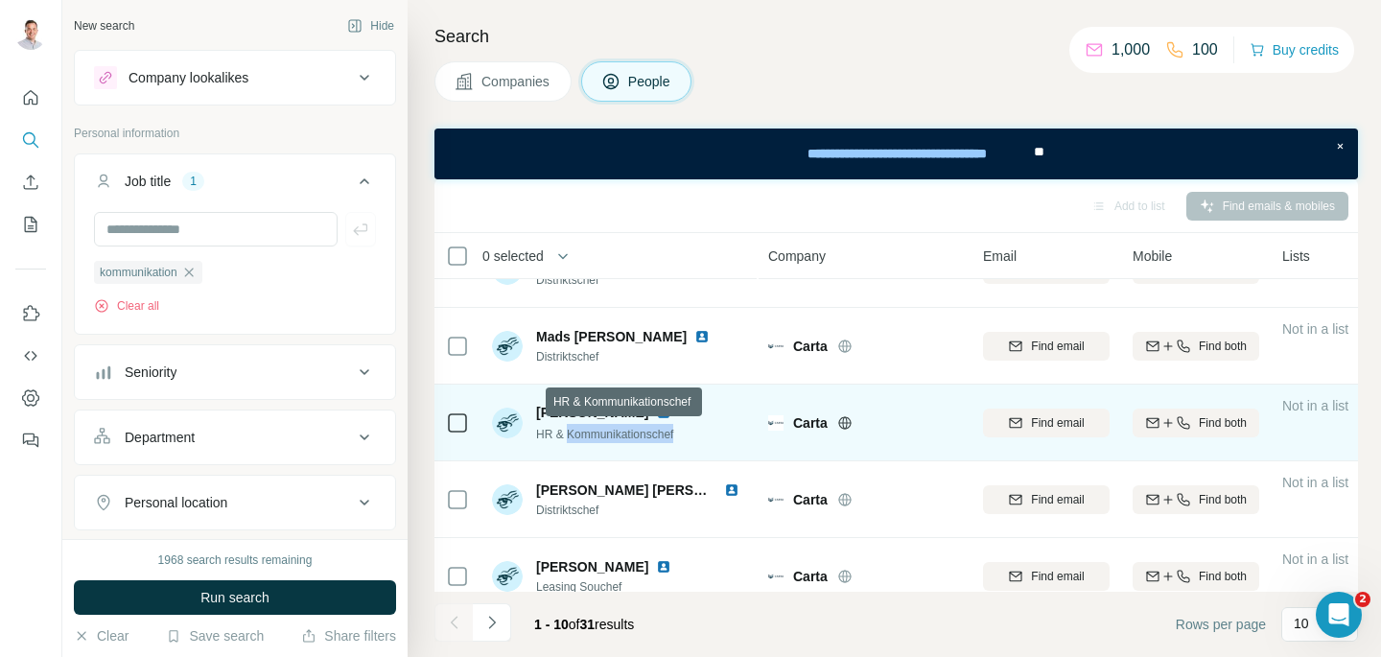
drag, startPoint x: 689, startPoint y: 438, endPoint x: 569, endPoint y: 432, distance: 120.1
click at [569, 432] on div "HR & Kommunikationschef" at bounding box center [607, 433] width 143 height 19
copy span "Kommunikationschef"
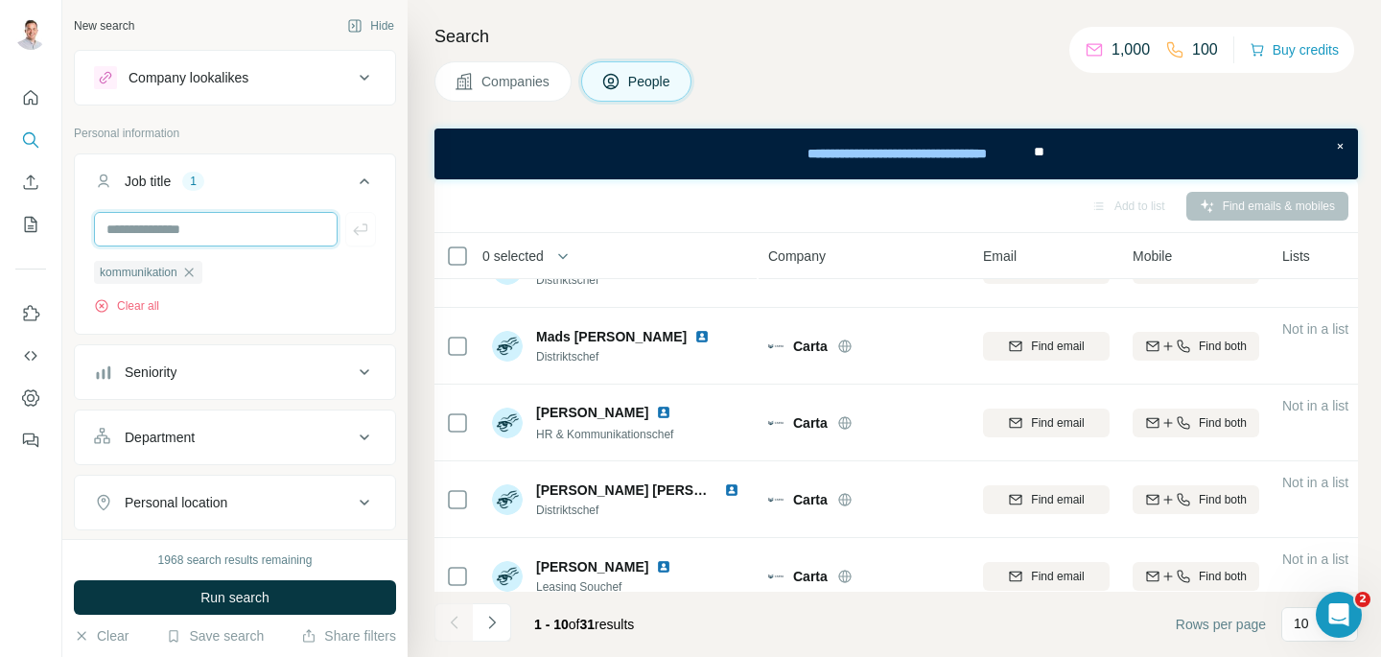
click at [155, 234] on input "text" at bounding box center [216, 229] width 244 height 35
paste input "**********"
type input "**********"
click at [241, 212] on input "text" at bounding box center [216, 229] width 244 height 35
type input "**********"
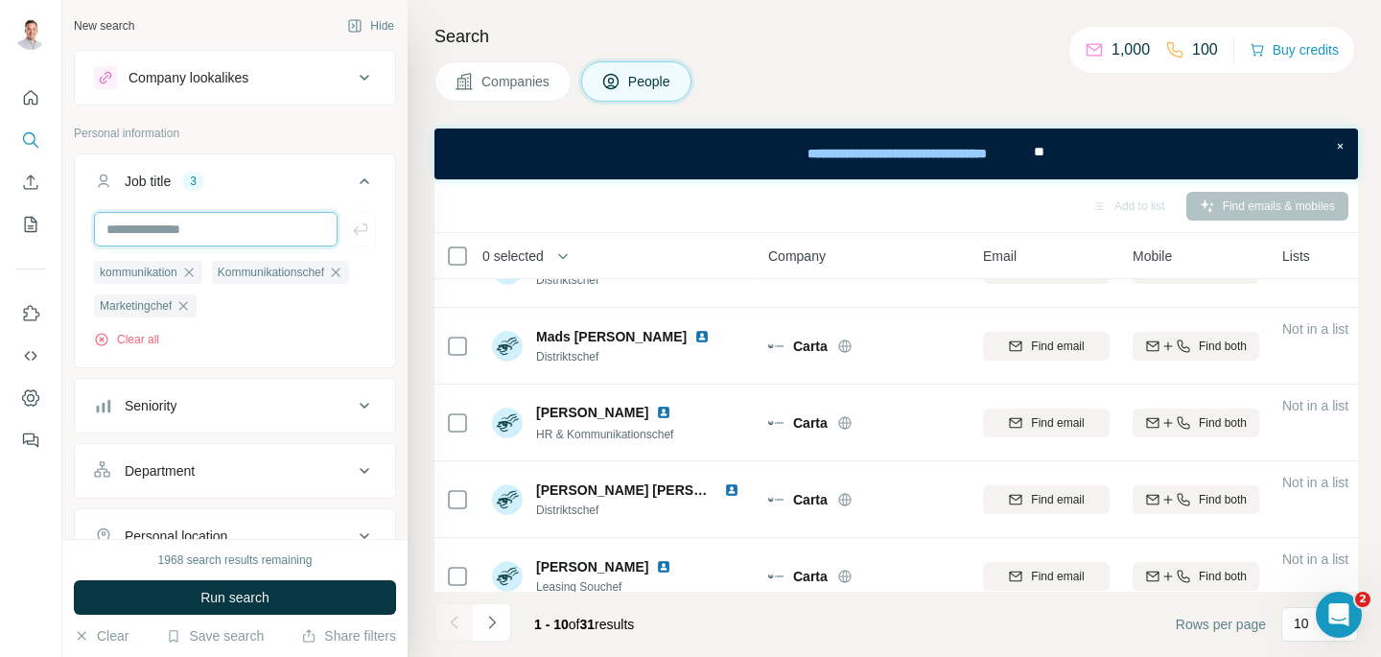
click at [252, 219] on input "text" at bounding box center [216, 229] width 244 height 35
type input "***"
click at [247, 244] on input "text" at bounding box center [216, 229] width 244 height 35
paste input "**********"
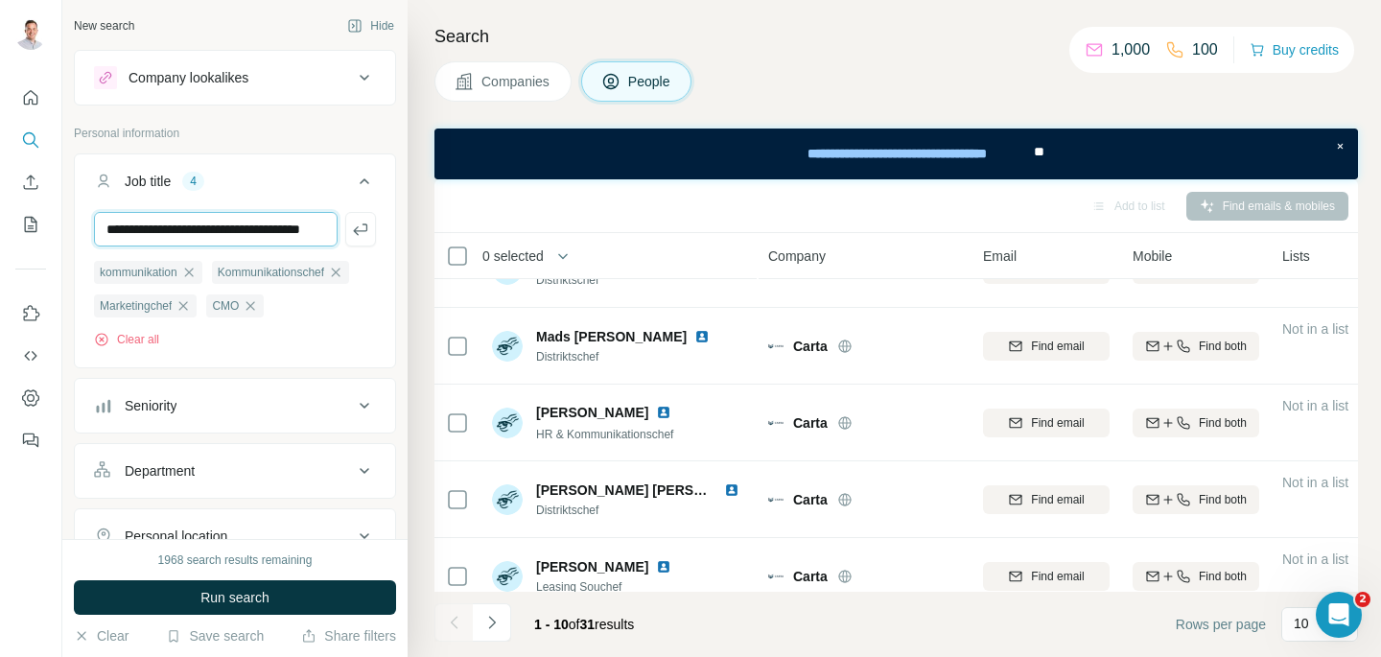
type input "**********"
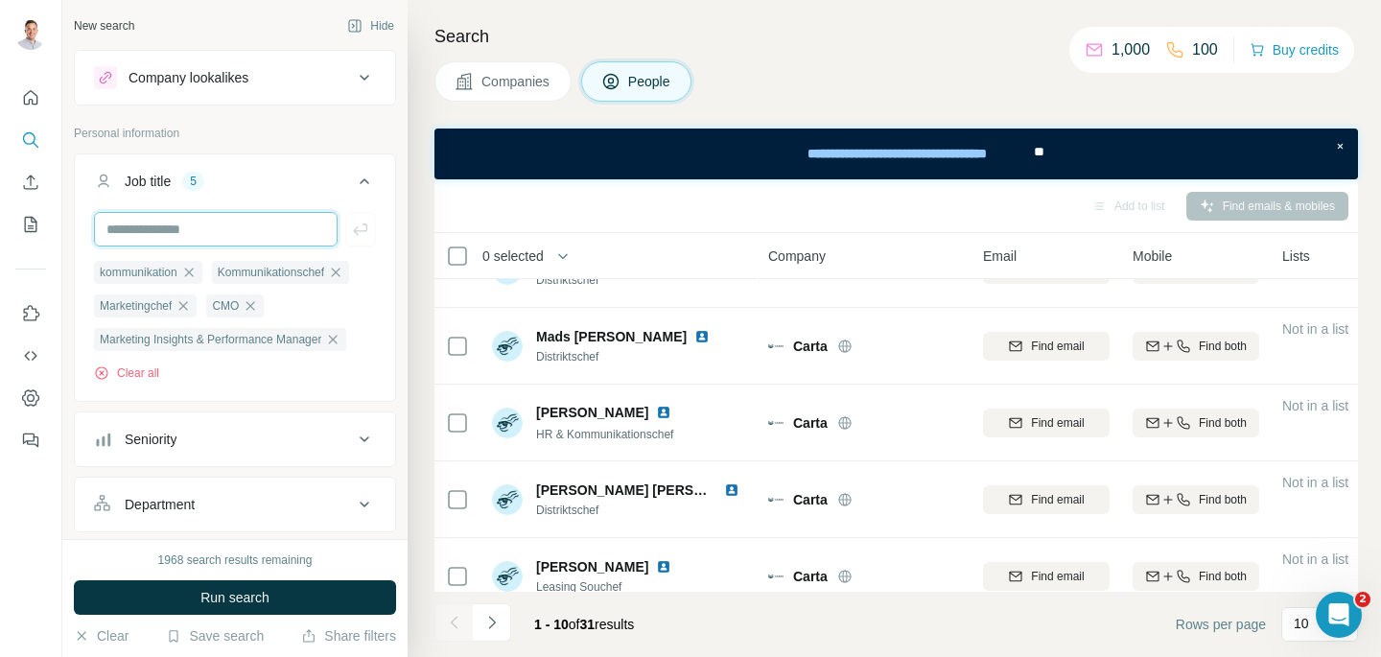
paste input "**********"
type input "**********"
click at [254, 223] on input "text" at bounding box center [216, 229] width 244 height 35
type input "**********"
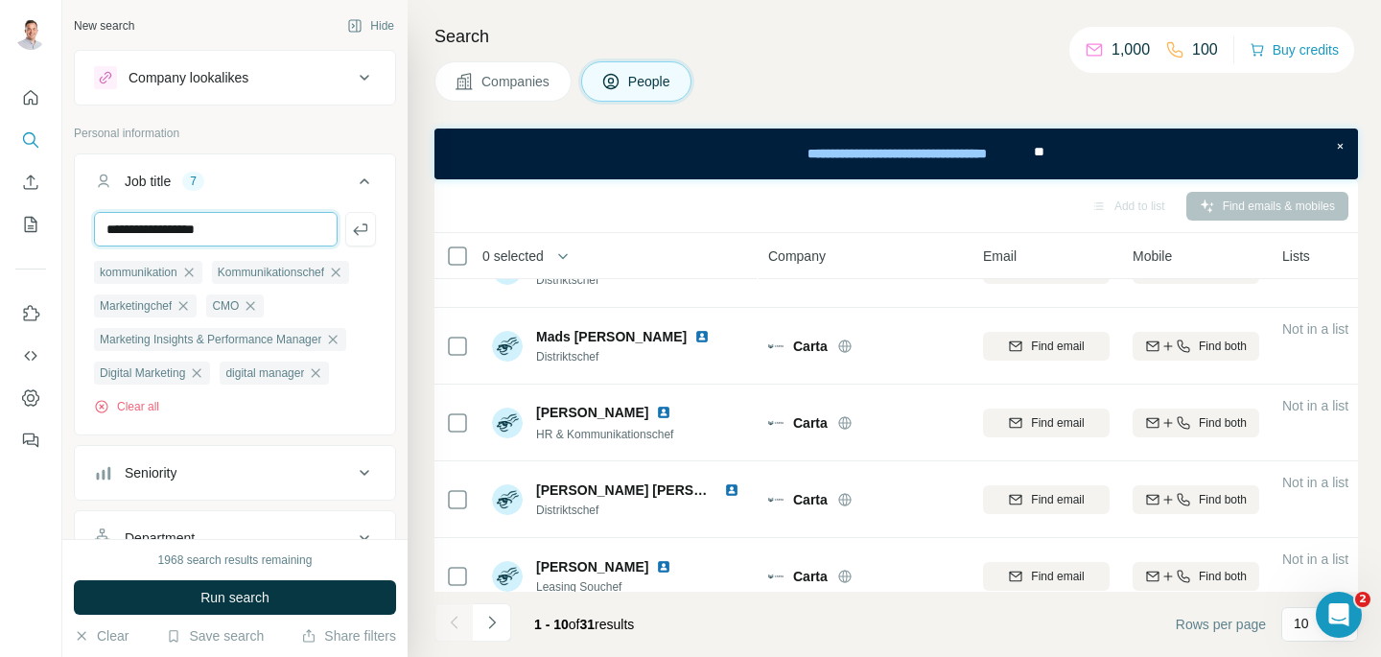
type input "**********"
click at [199, 231] on input "text" at bounding box center [216, 229] width 244 height 35
type input "*"
type input "*********"
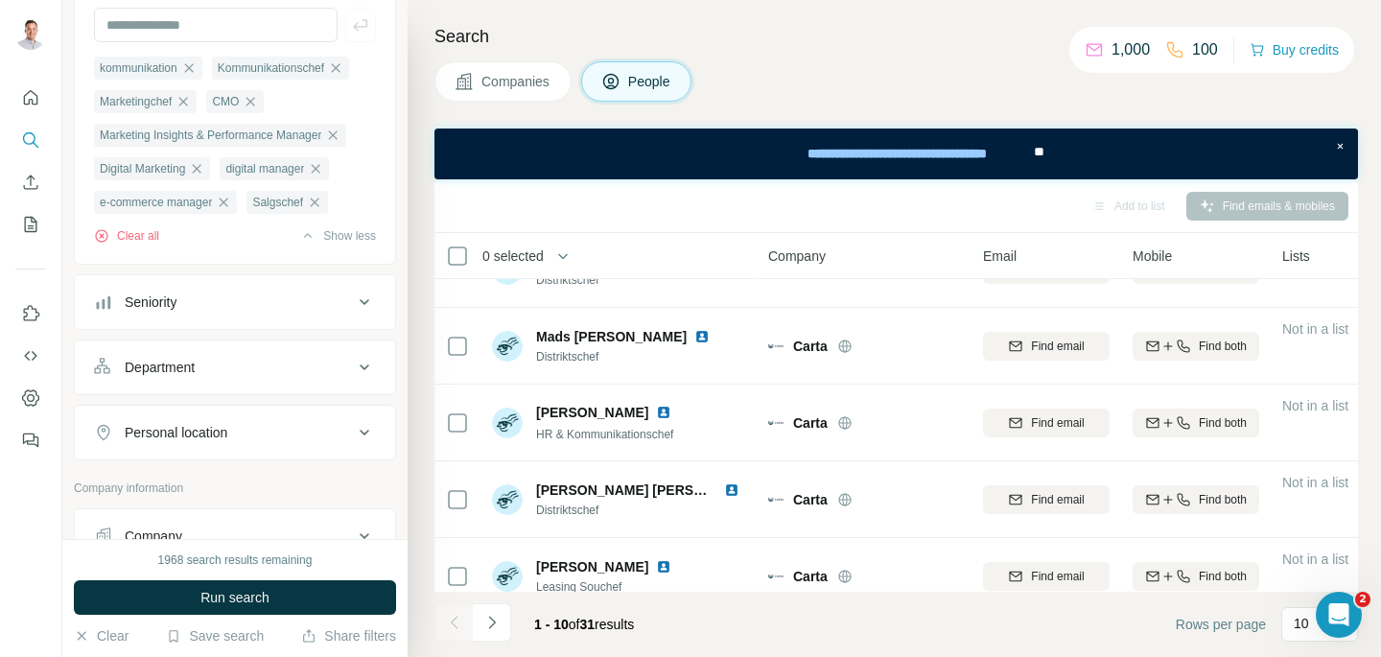
click at [246, 304] on div "Seniority" at bounding box center [223, 302] width 259 height 19
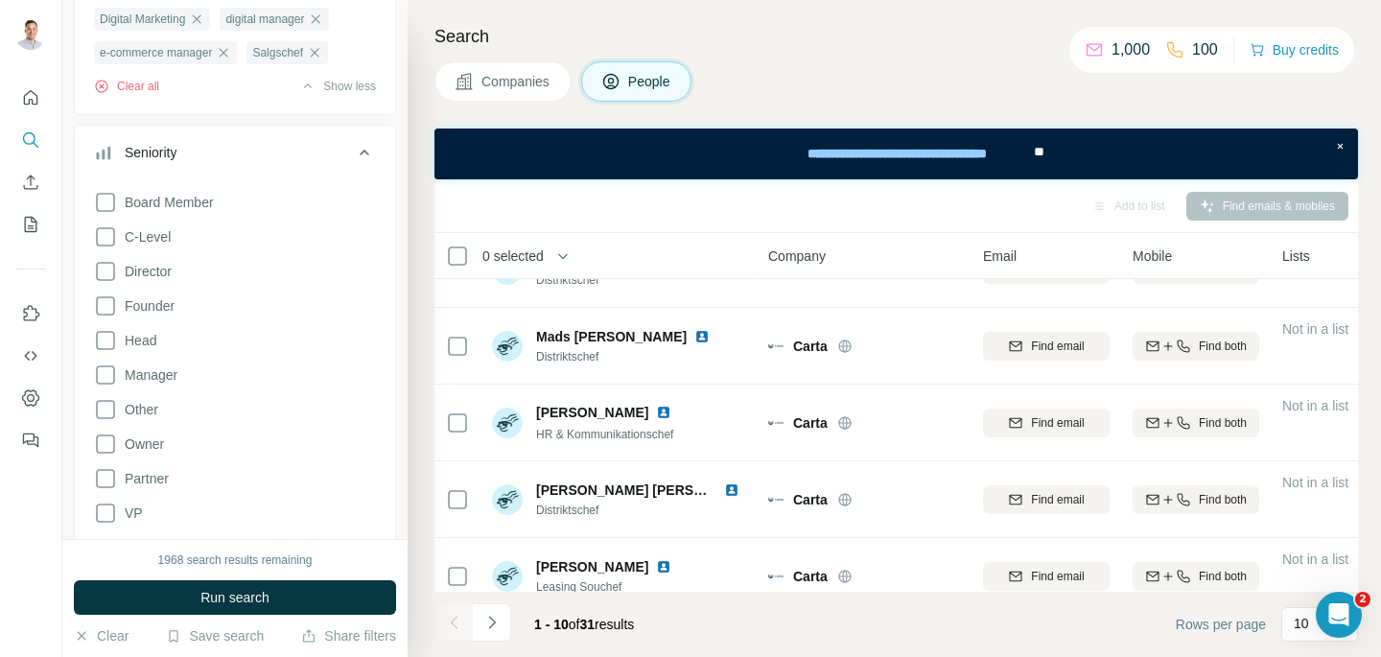
scroll to position [427, 0]
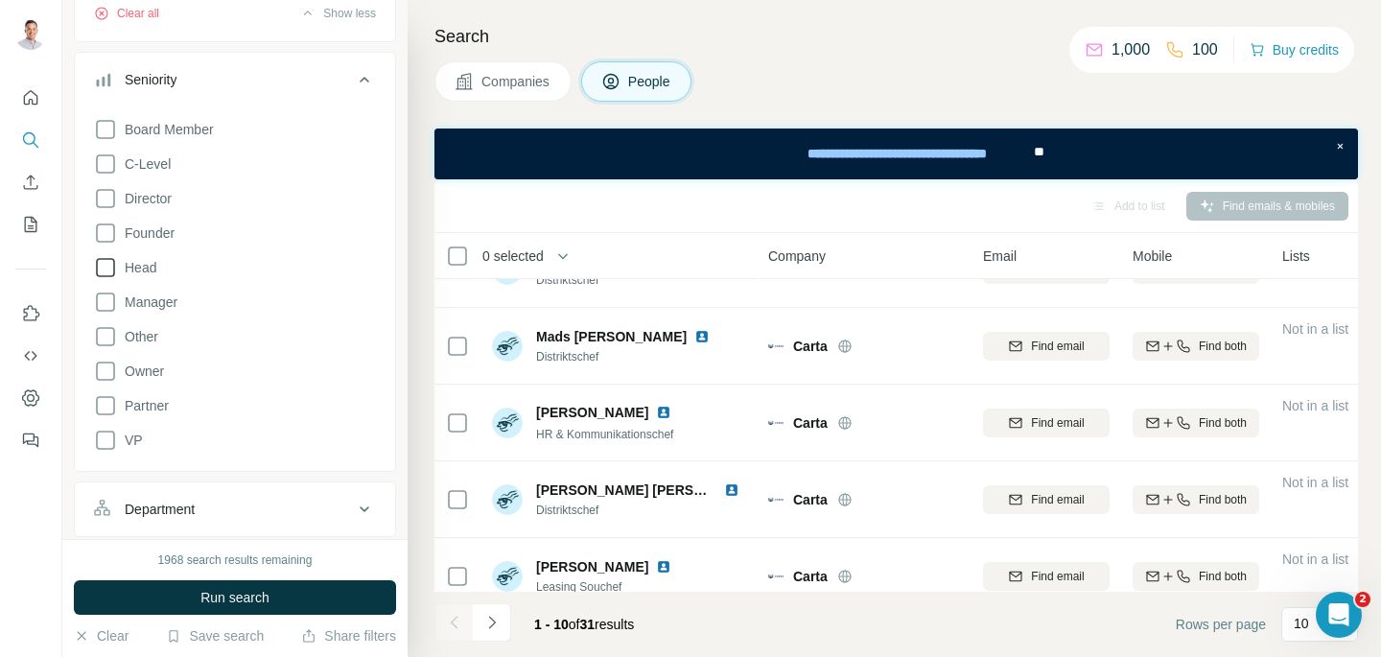
click at [105, 276] on icon at bounding box center [105, 267] width 23 height 23
click at [105, 300] on icon at bounding box center [105, 302] width 23 height 23
click at [105, 327] on icon at bounding box center [105, 336] width 23 height 23
click at [111, 351] on div "Board Member C-Level Director Founder Head Manager Other Owner Partner VP Clear…" at bounding box center [235, 295] width 282 height 370
click at [114, 314] on icon at bounding box center [105, 302] width 23 height 23
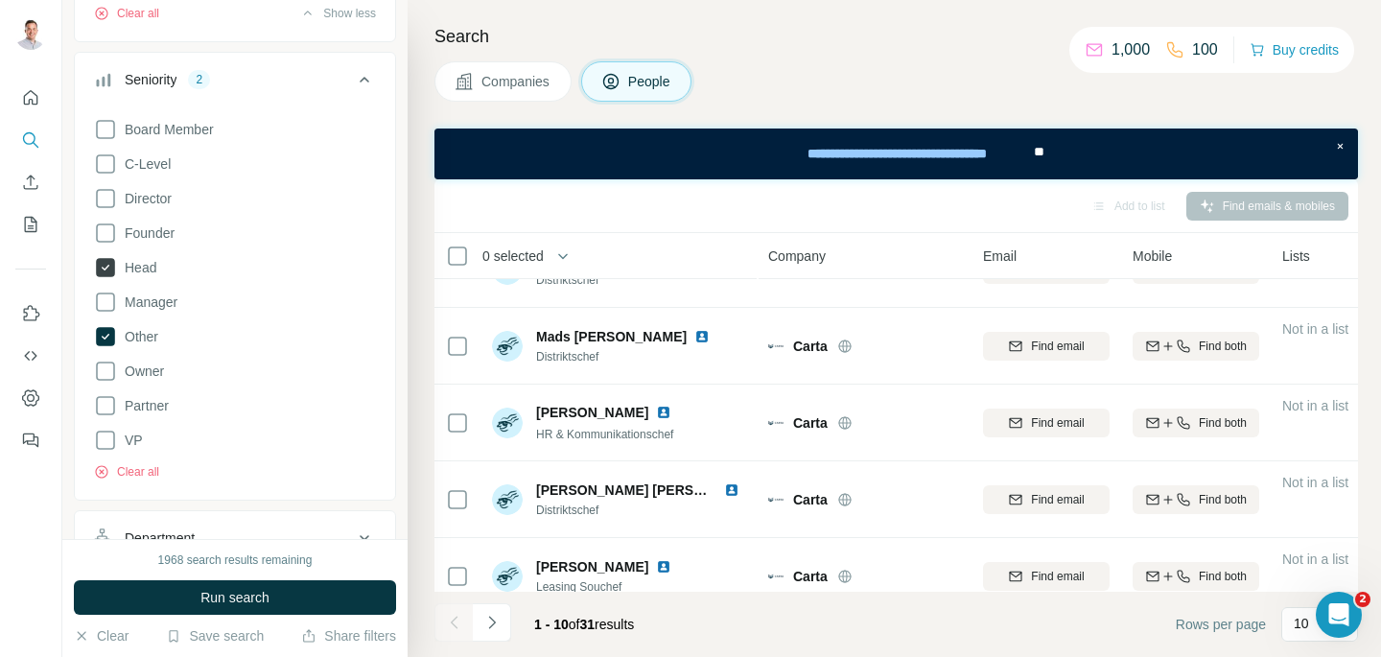
click at [110, 277] on icon at bounding box center [105, 267] width 19 height 19
click at [107, 342] on icon at bounding box center [105, 336] width 19 height 19
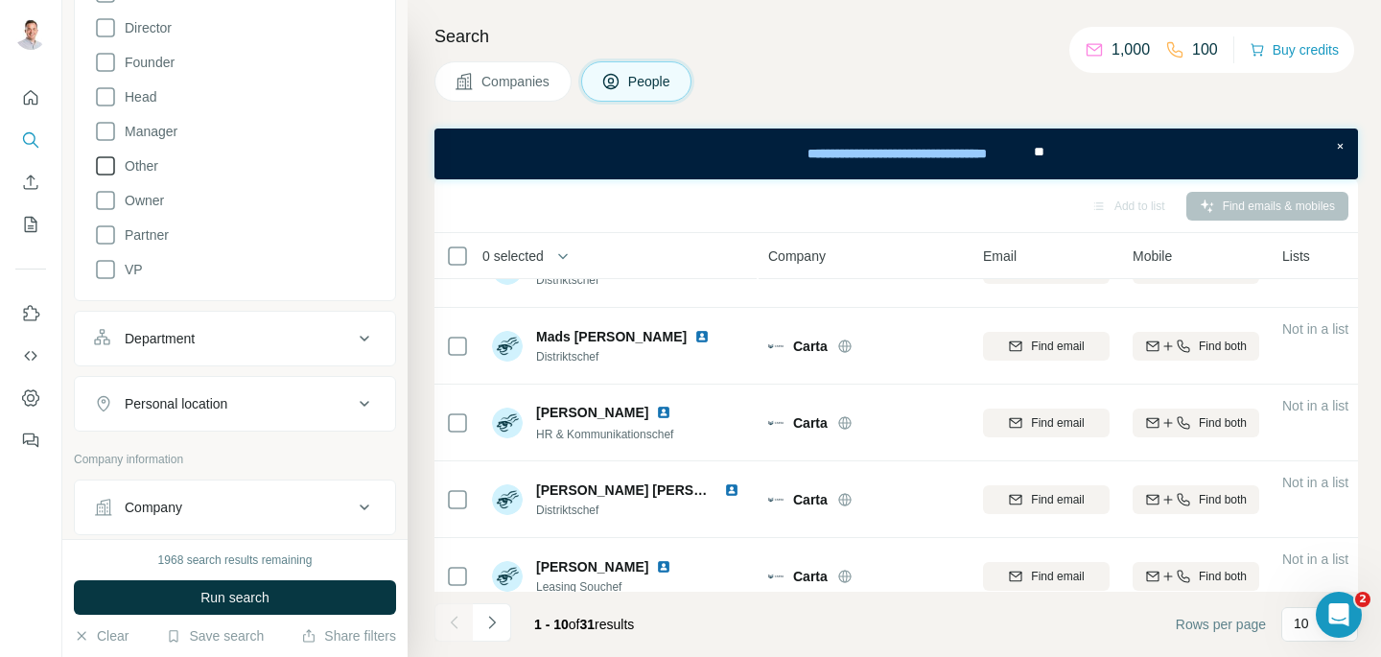
scroll to position [683, 0]
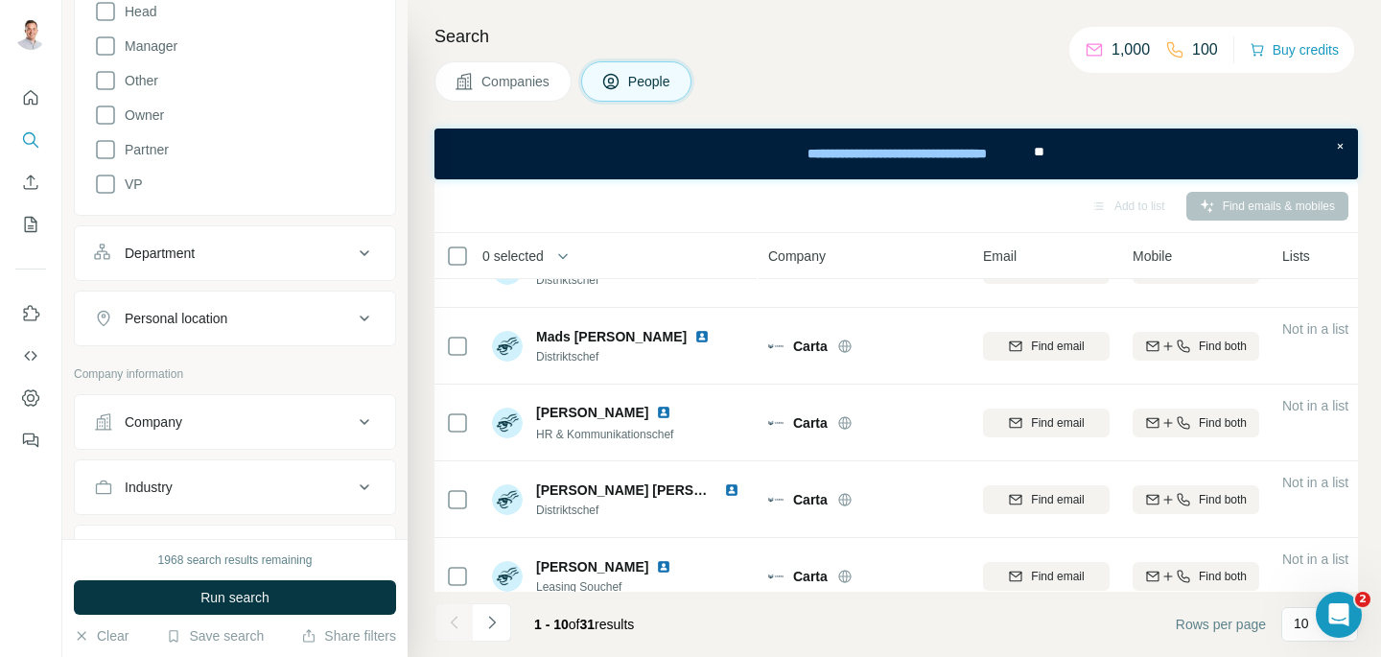
click at [191, 236] on button "Department" at bounding box center [235, 253] width 320 height 46
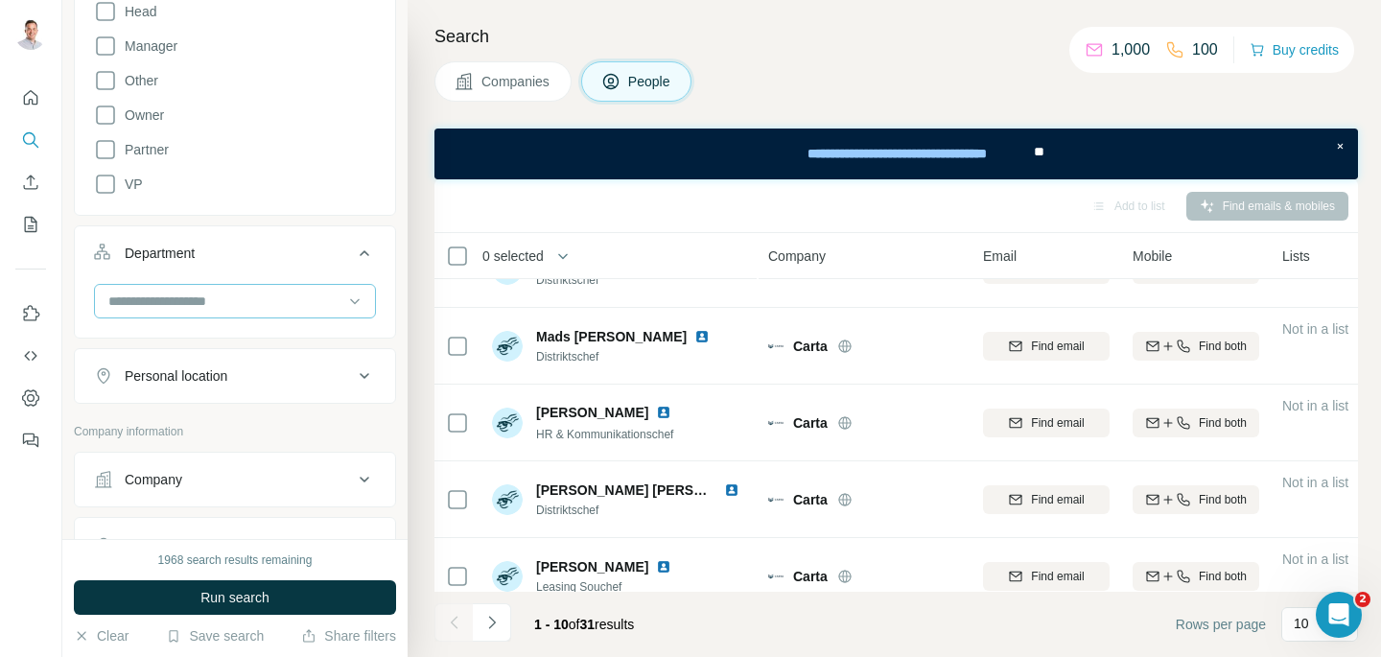
click at [174, 311] on input at bounding box center [224, 301] width 237 height 21
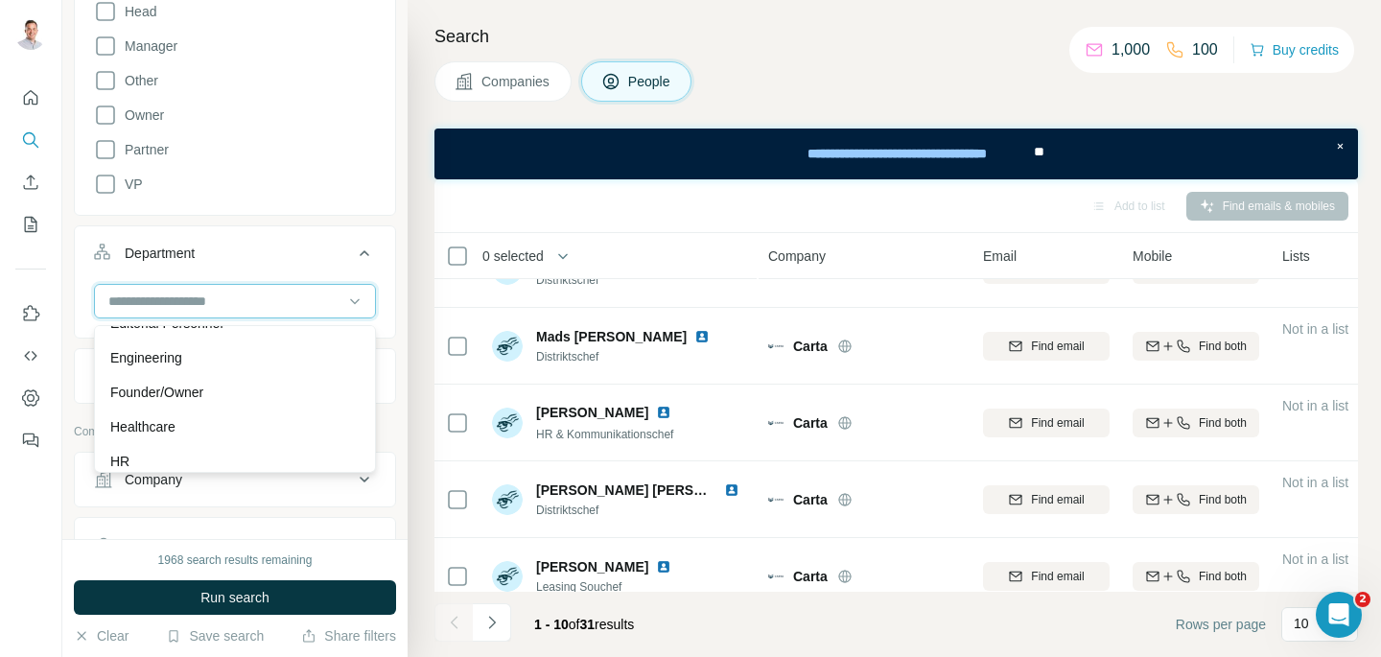
scroll to position [199, 0]
click at [176, 388] on p "Founder/Owner" at bounding box center [156, 390] width 93 height 19
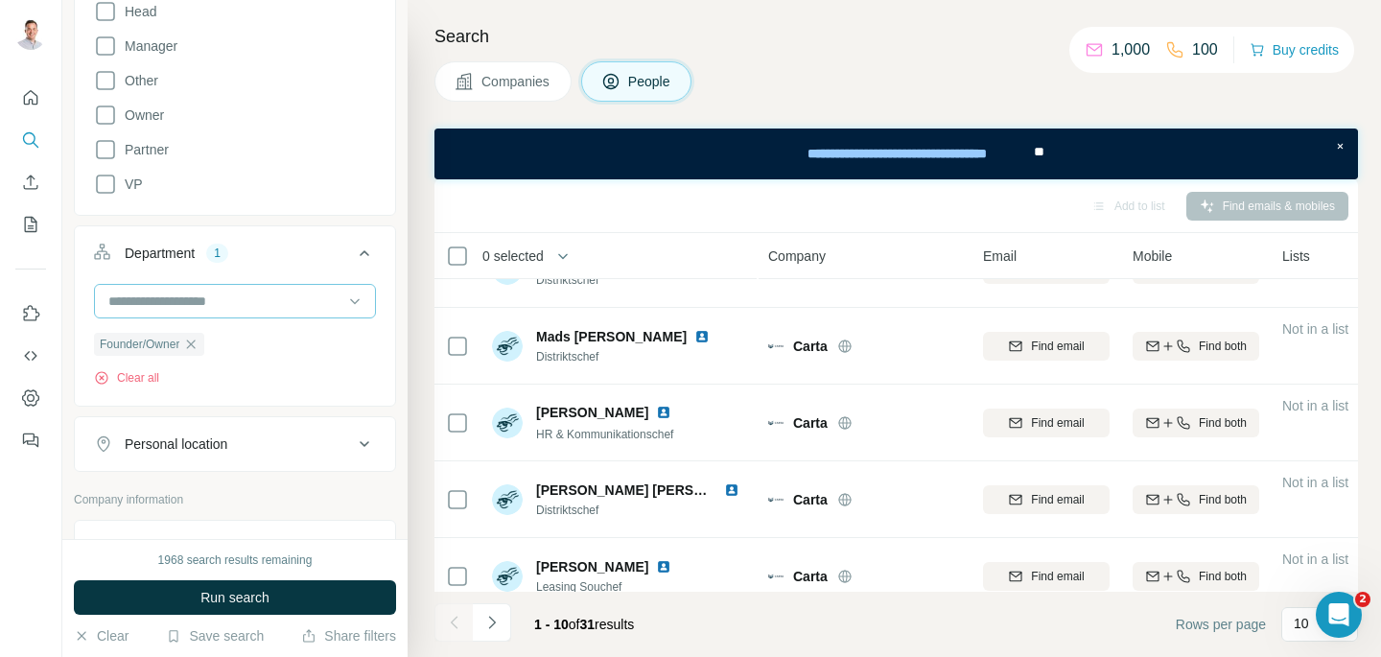
click at [205, 301] on input at bounding box center [224, 301] width 237 height 21
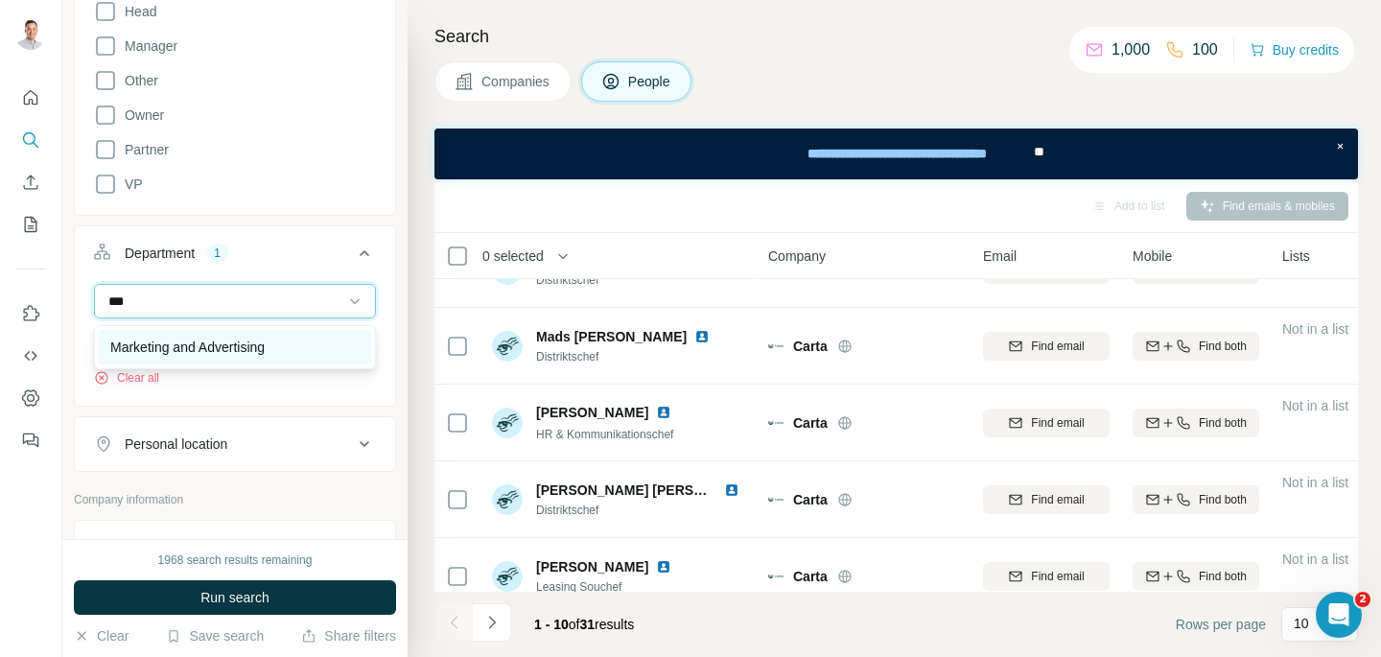
type input "***"
click at [206, 342] on p "Marketing and Advertising" at bounding box center [187, 347] width 154 height 19
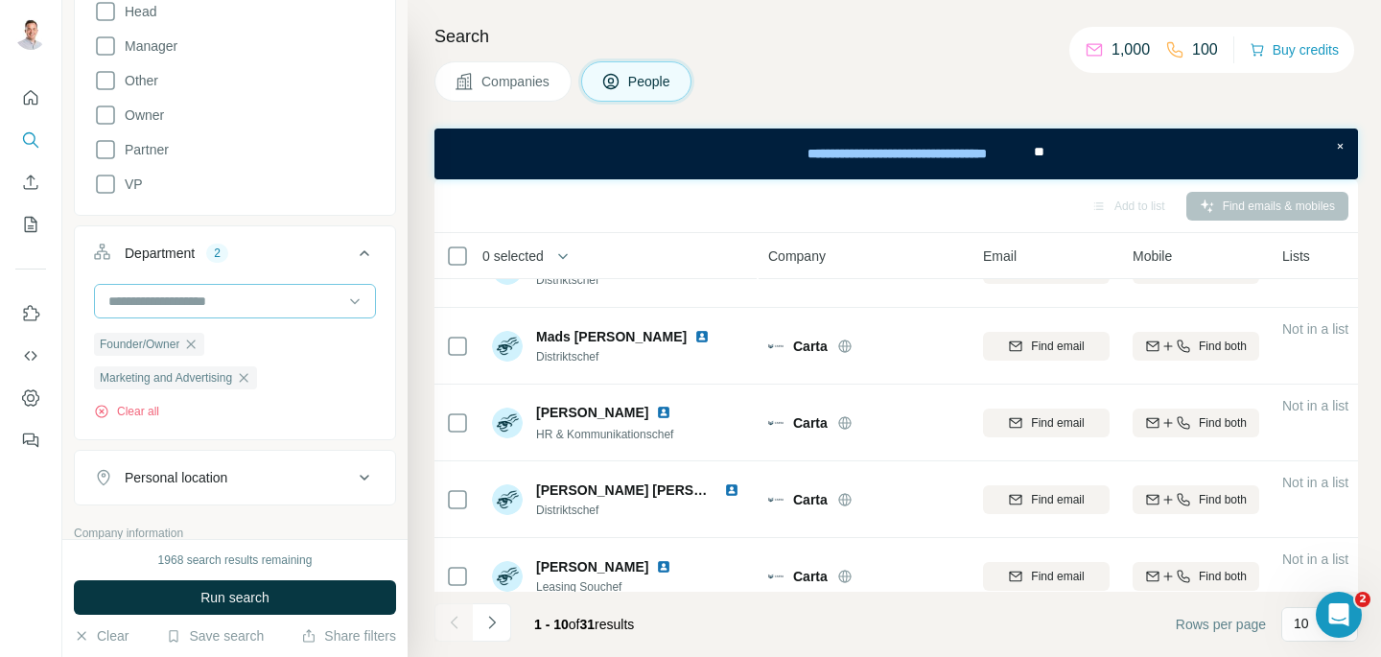
click at [217, 310] on input at bounding box center [224, 301] width 237 height 21
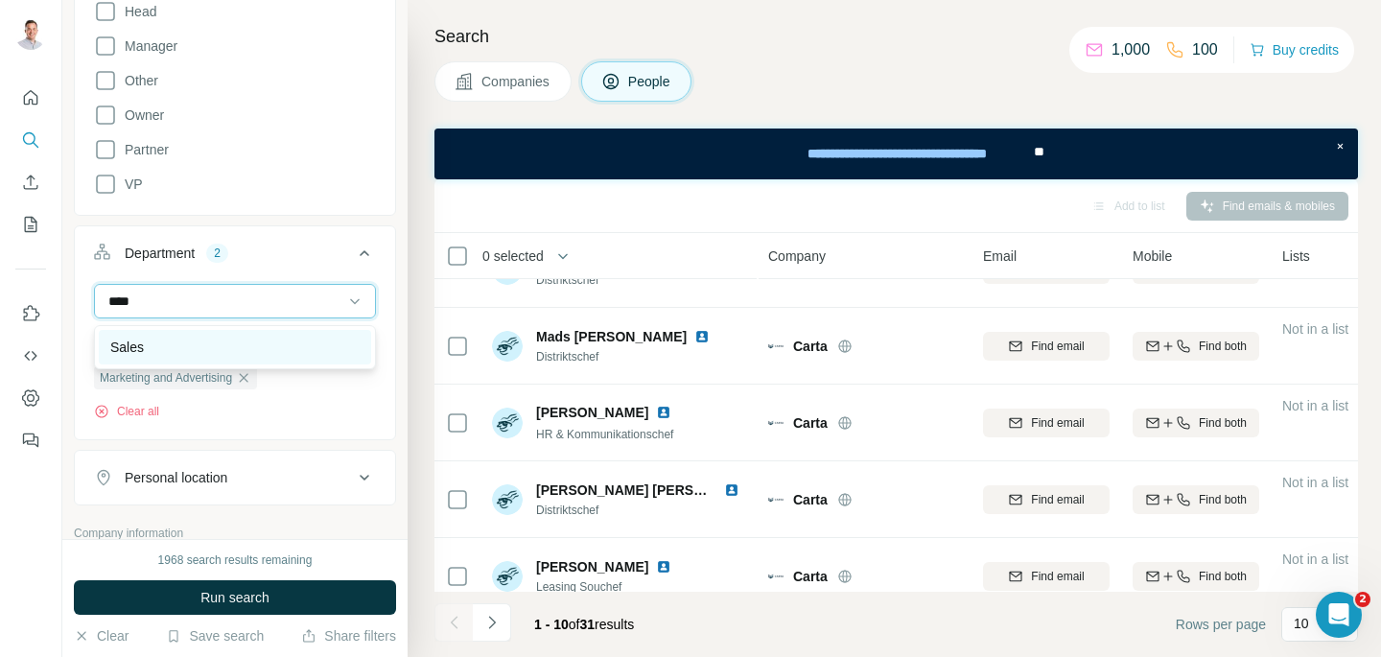
type input "****"
click at [211, 348] on div "Sales" at bounding box center [234, 347] width 249 height 19
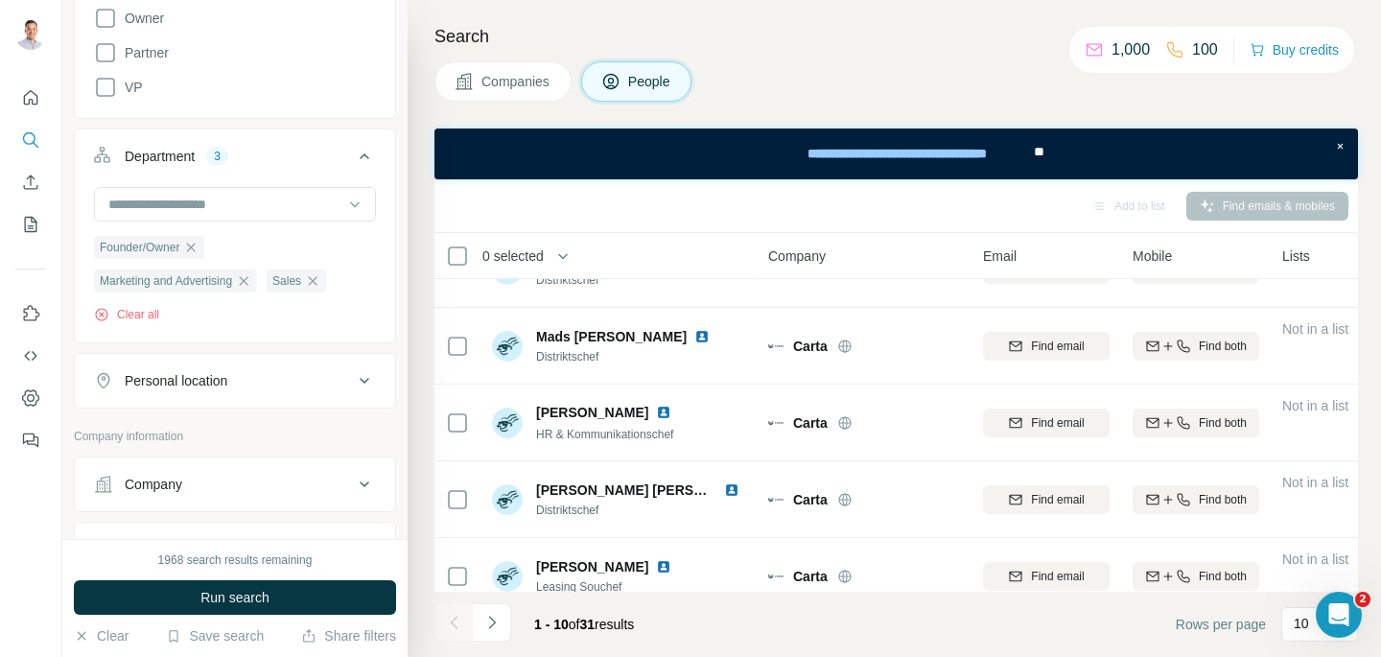
scroll to position [863, 0]
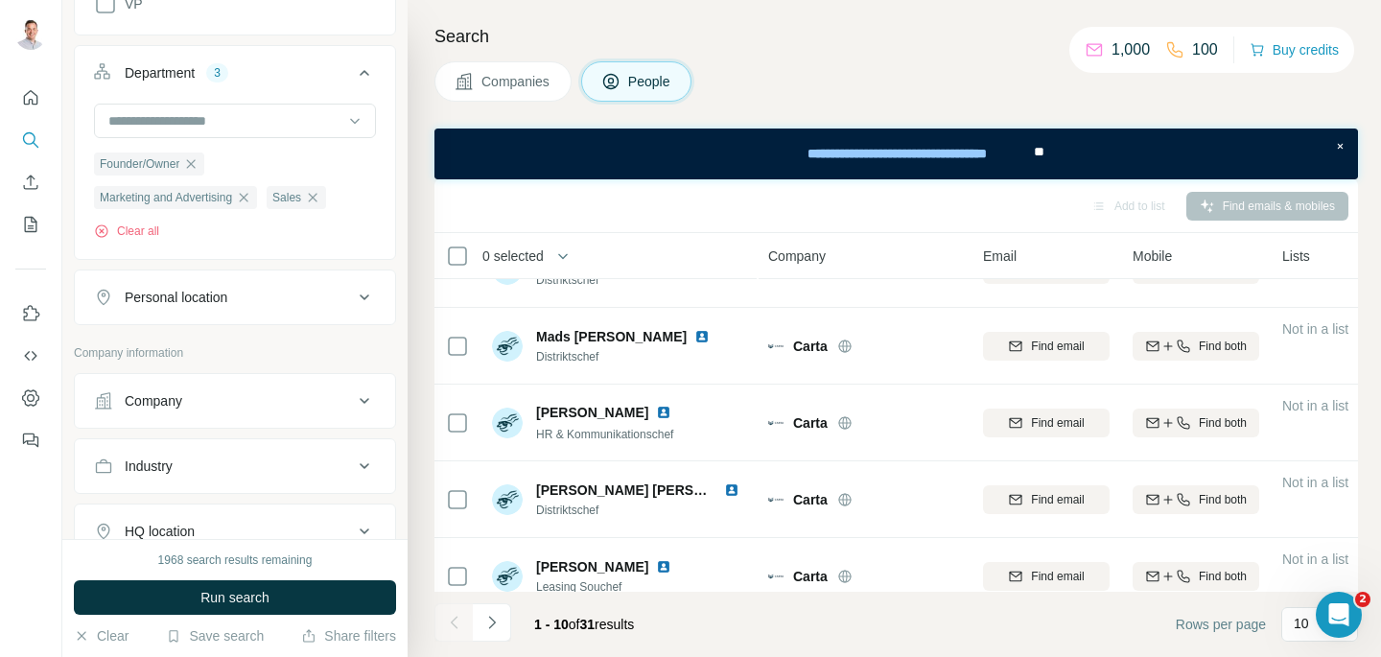
click at [218, 274] on div "Personal location" at bounding box center [235, 297] width 322 height 56
click at [212, 303] on div "Personal location" at bounding box center [176, 297] width 103 height 19
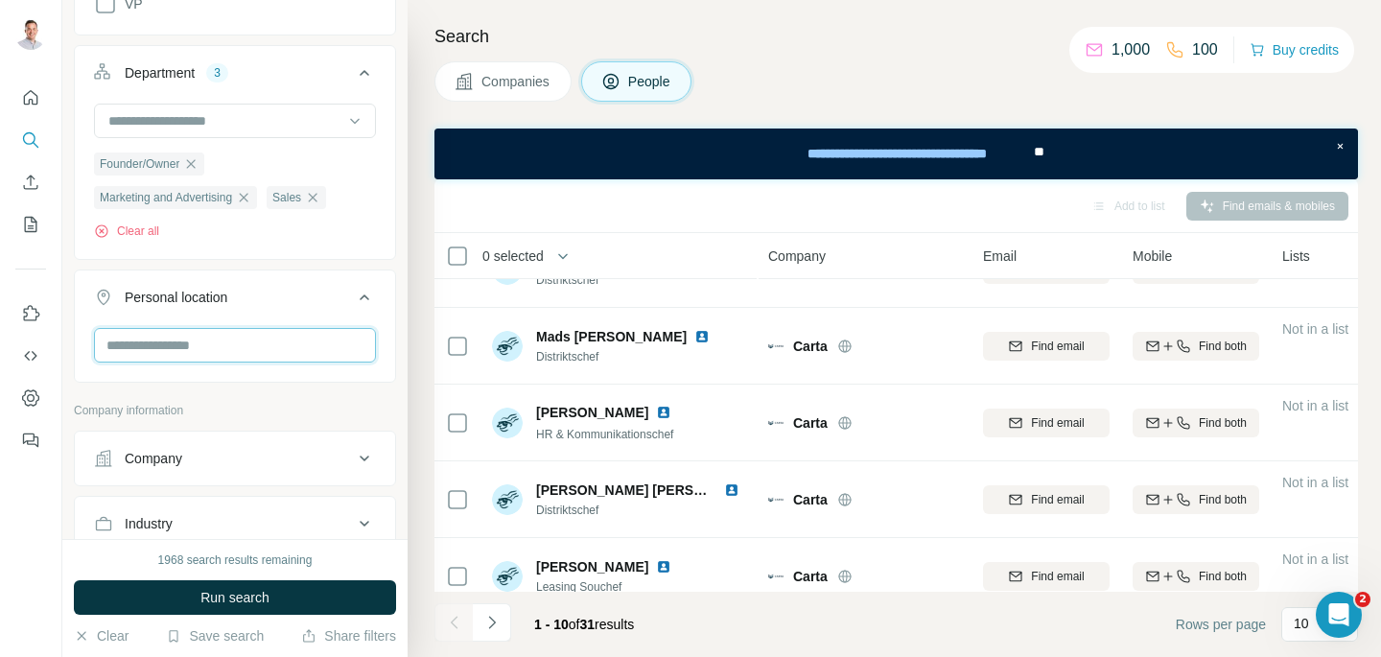
click at [206, 358] on input "text" at bounding box center [235, 345] width 282 height 35
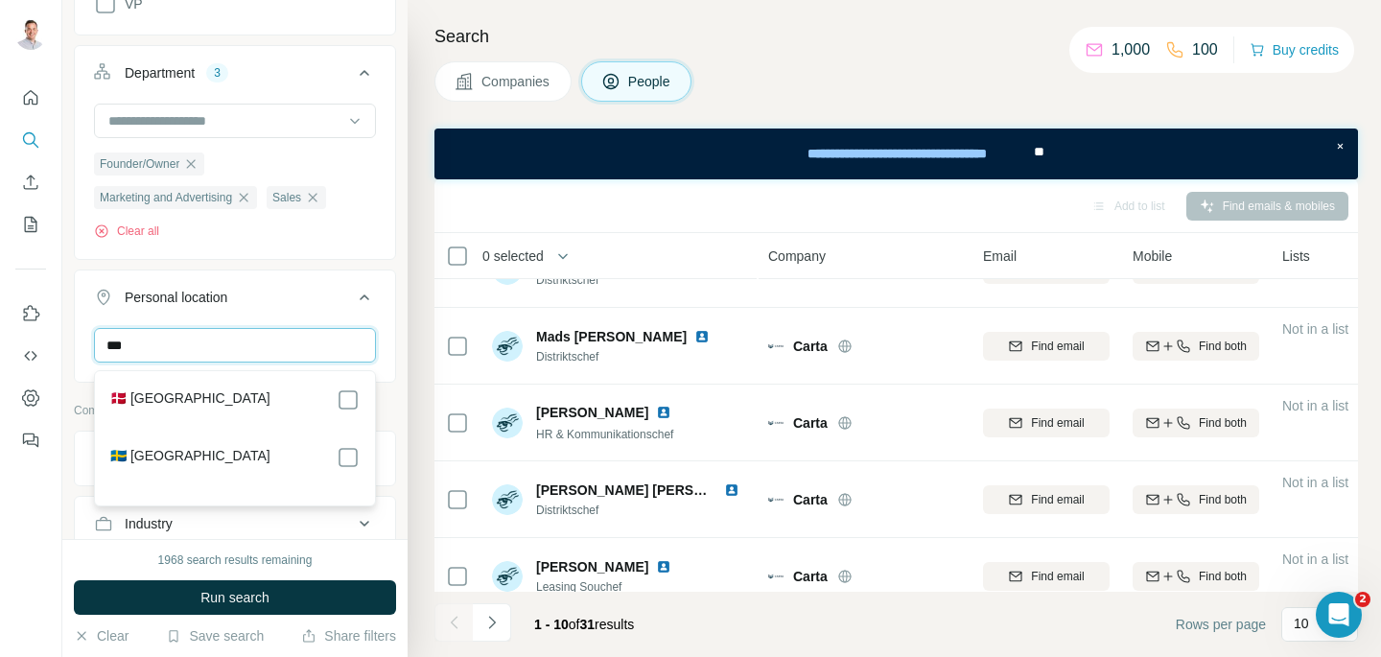
type input "***"
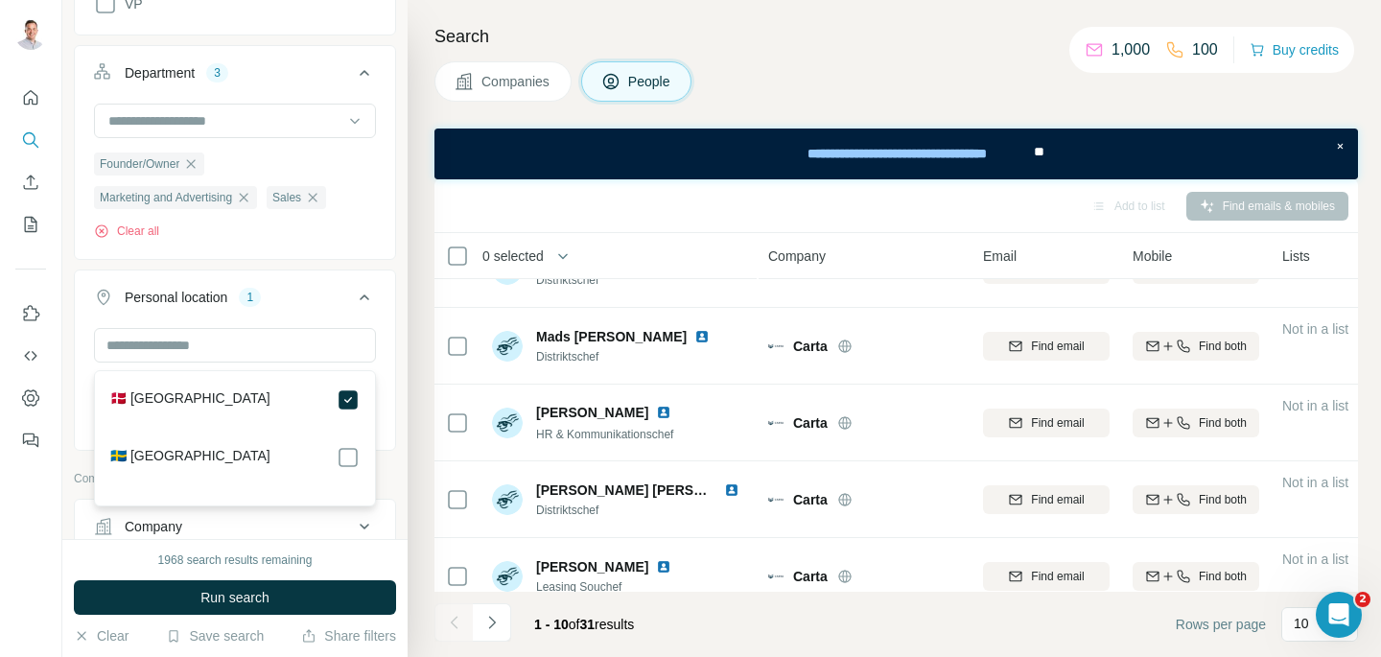
click at [267, 259] on div "Department 3 Founder/Owner Marketing and Advertising Sales Clear all" at bounding box center [235, 152] width 322 height 215
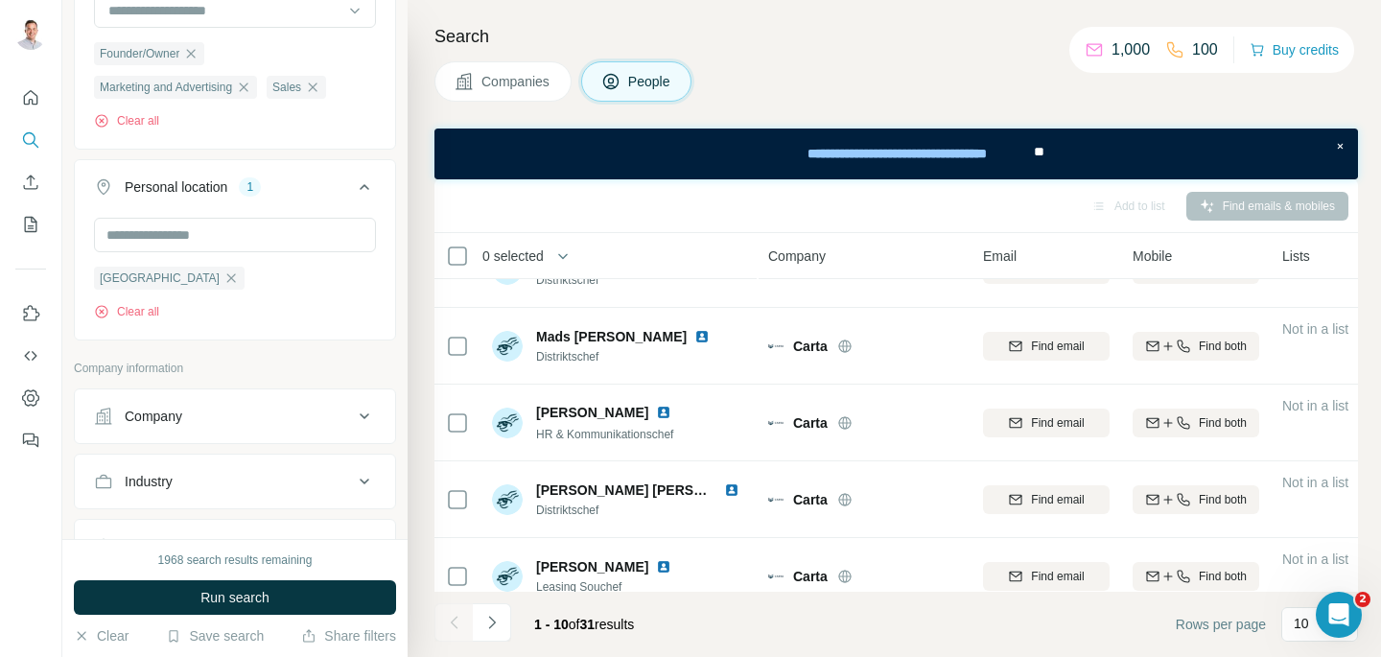
scroll to position [1048, 0]
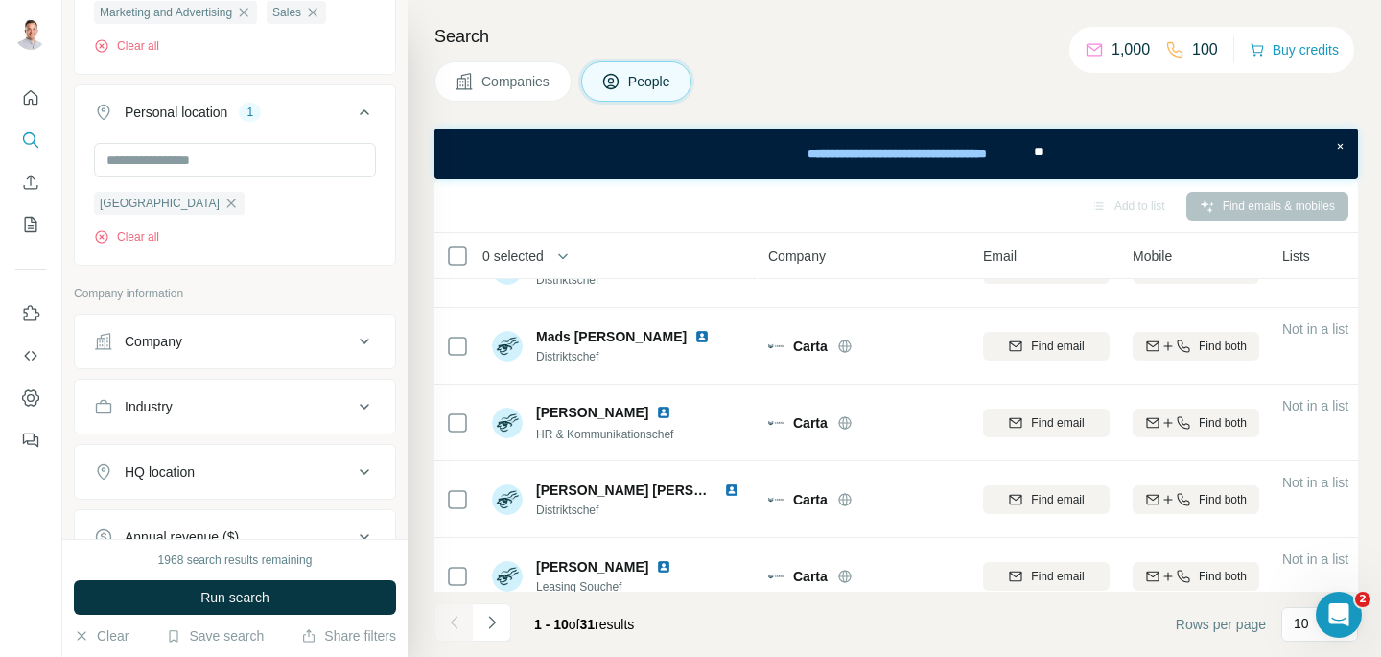
click at [232, 343] on div "Company" at bounding box center [223, 341] width 259 height 19
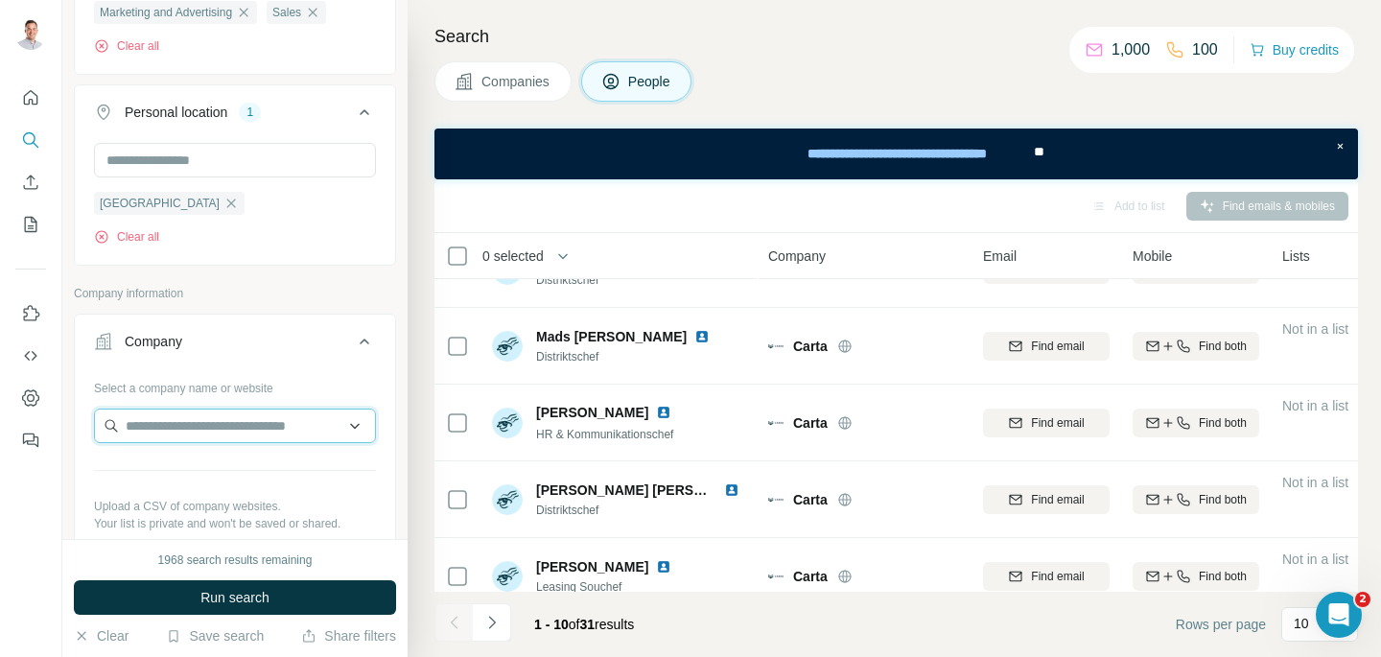
click at [230, 433] on input "text" at bounding box center [235, 426] width 282 height 35
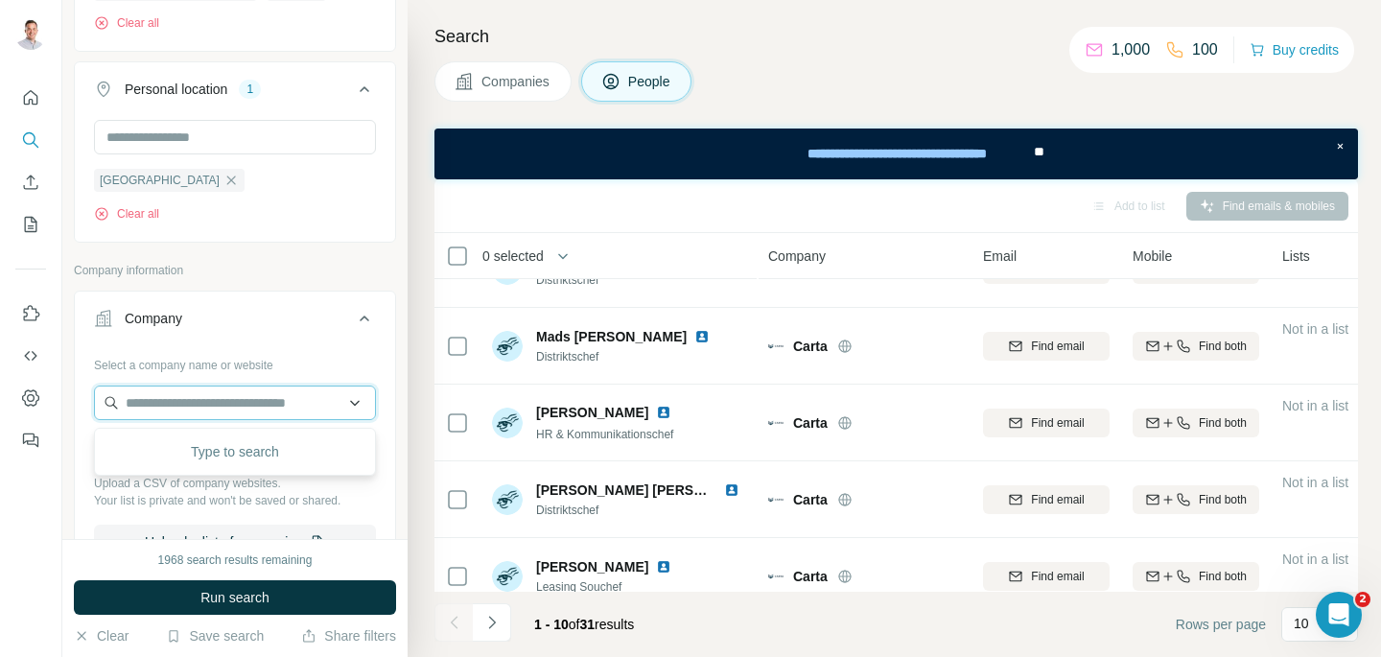
scroll to position [1129, 0]
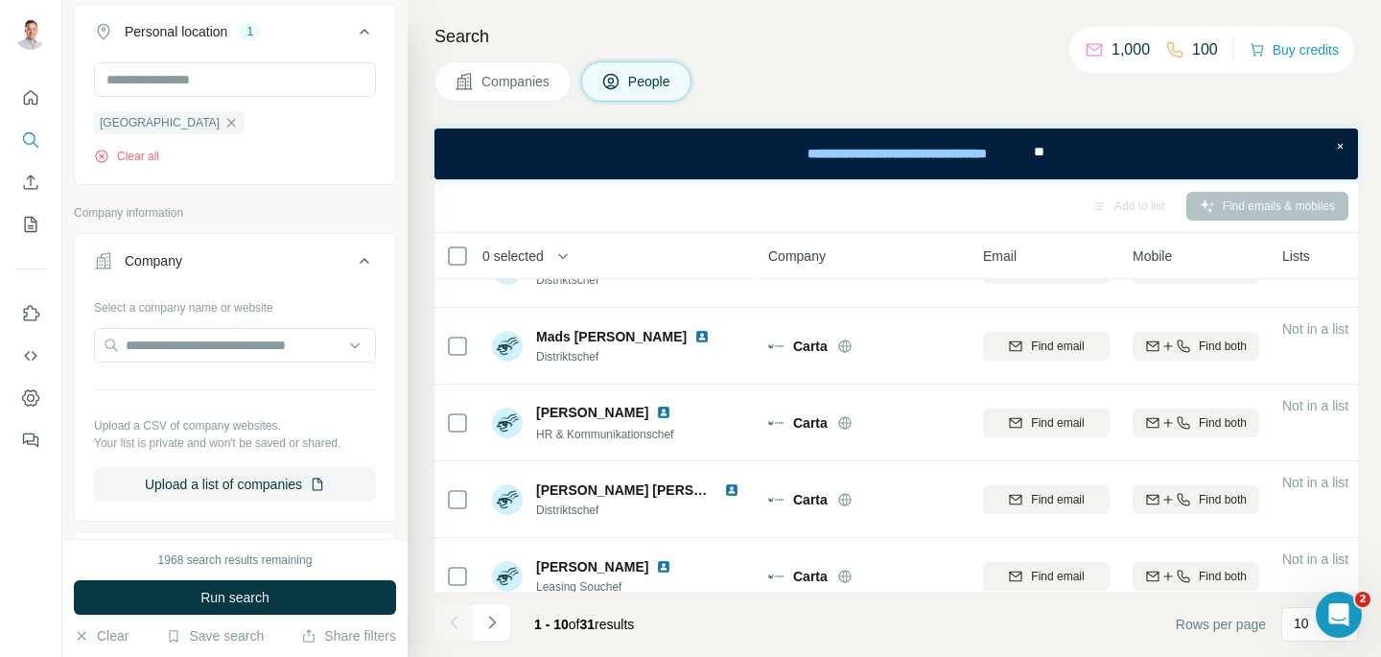
click at [228, 210] on p "Company information" at bounding box center [235, 212] width 322 height 17
click at [221, 267] on div "Company" at bounding box center [223, 260] width 259 height 19
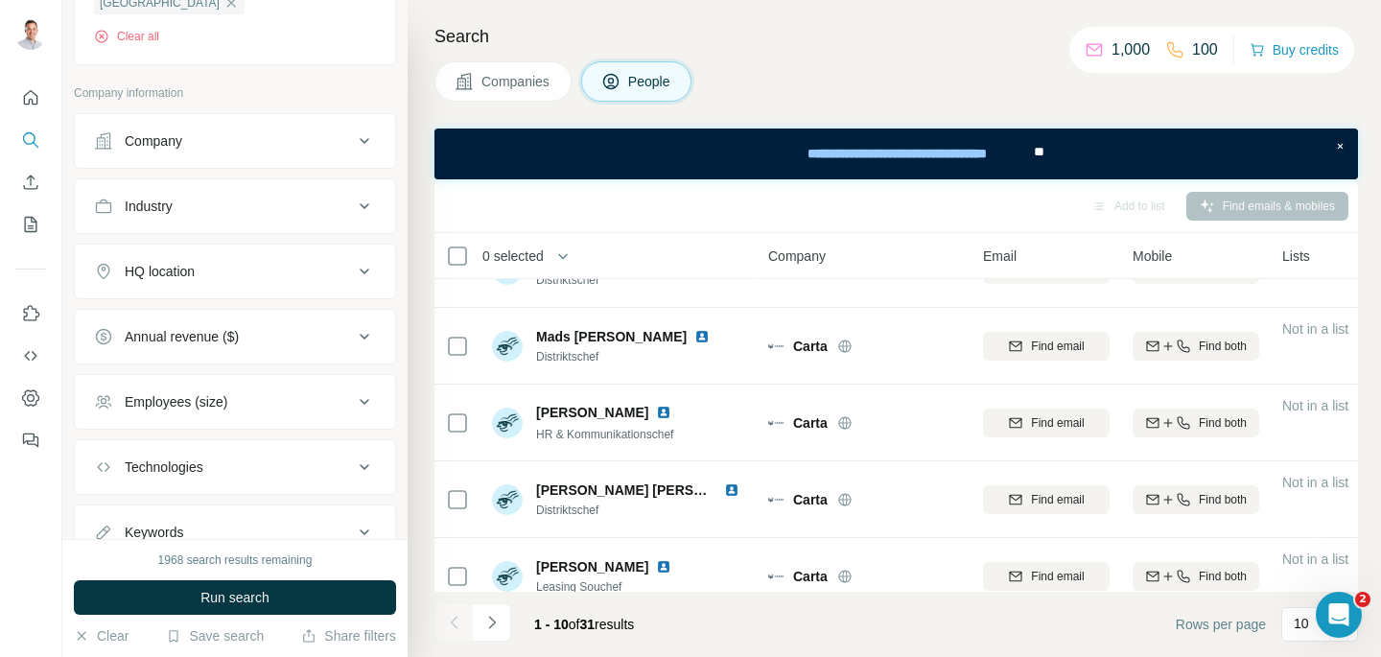
scroll to position [1272, 0]
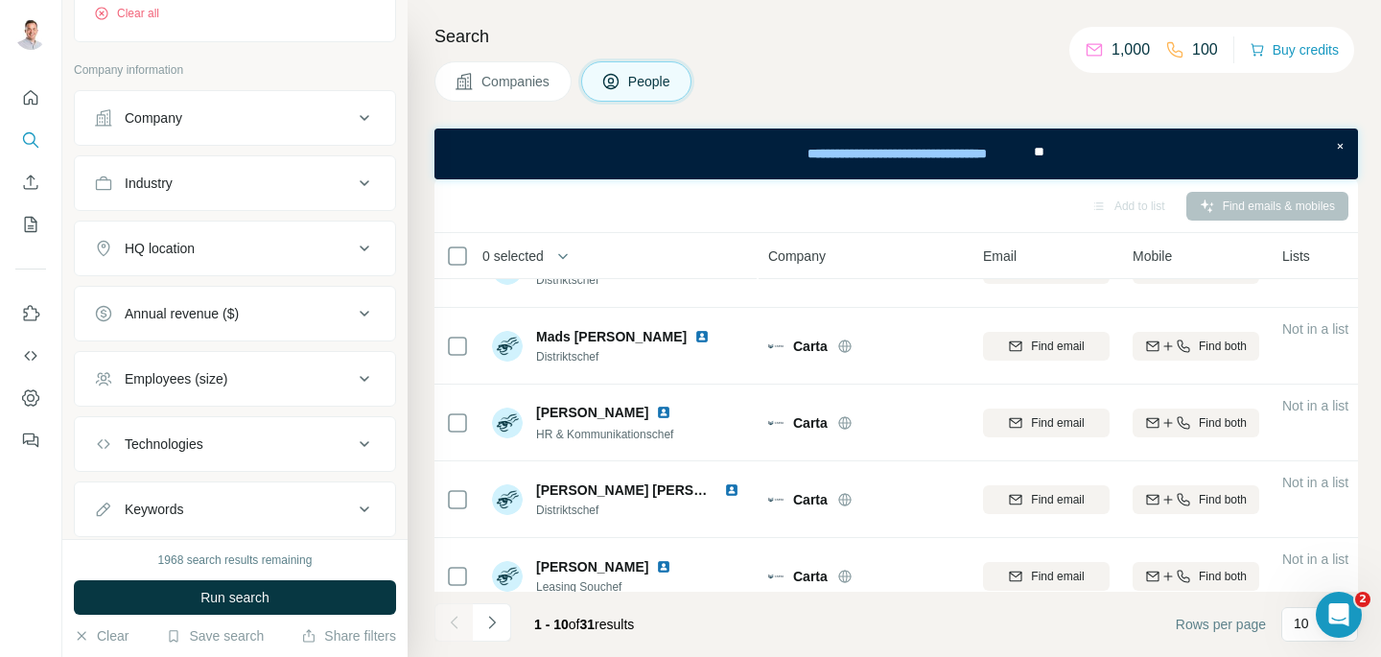
click at [202, 271] on button "HQ location" at bounding box center [235, 248] width 320 height 46
click at [204, 257] on div "HQ location" at bounding box center [223, 248] width 259 height 19
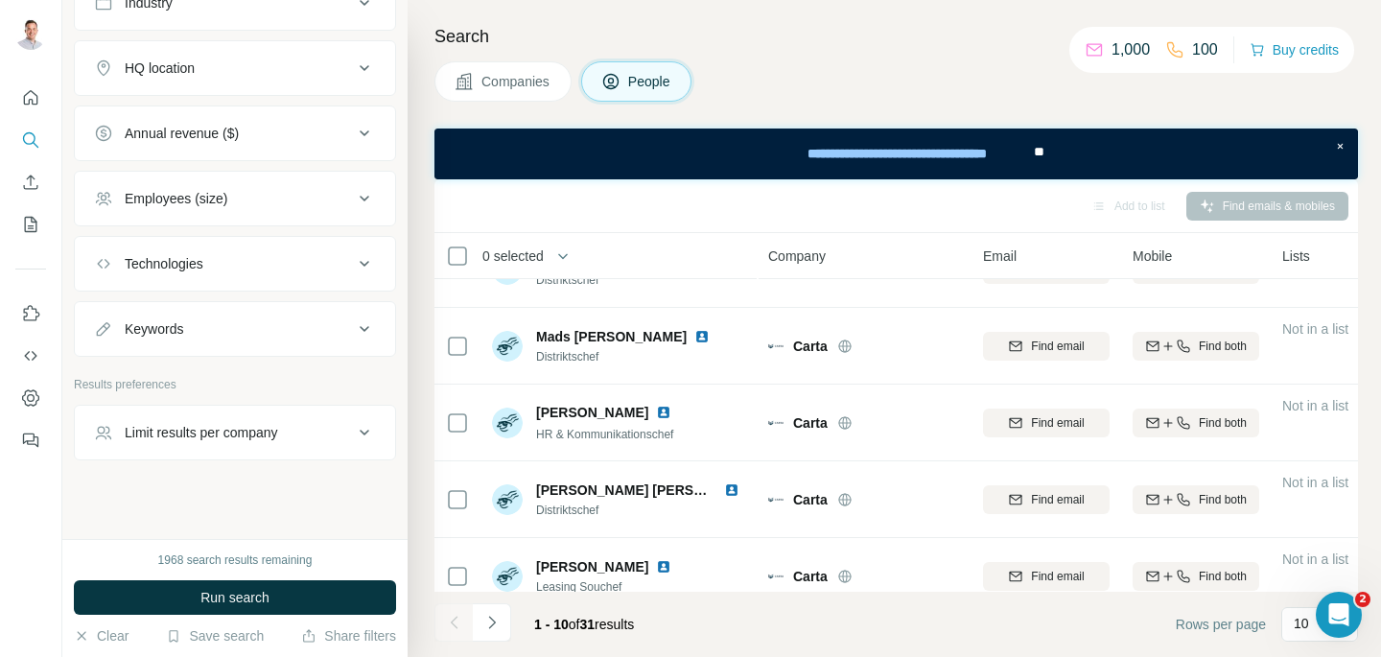
scroll to position [1463, 0]
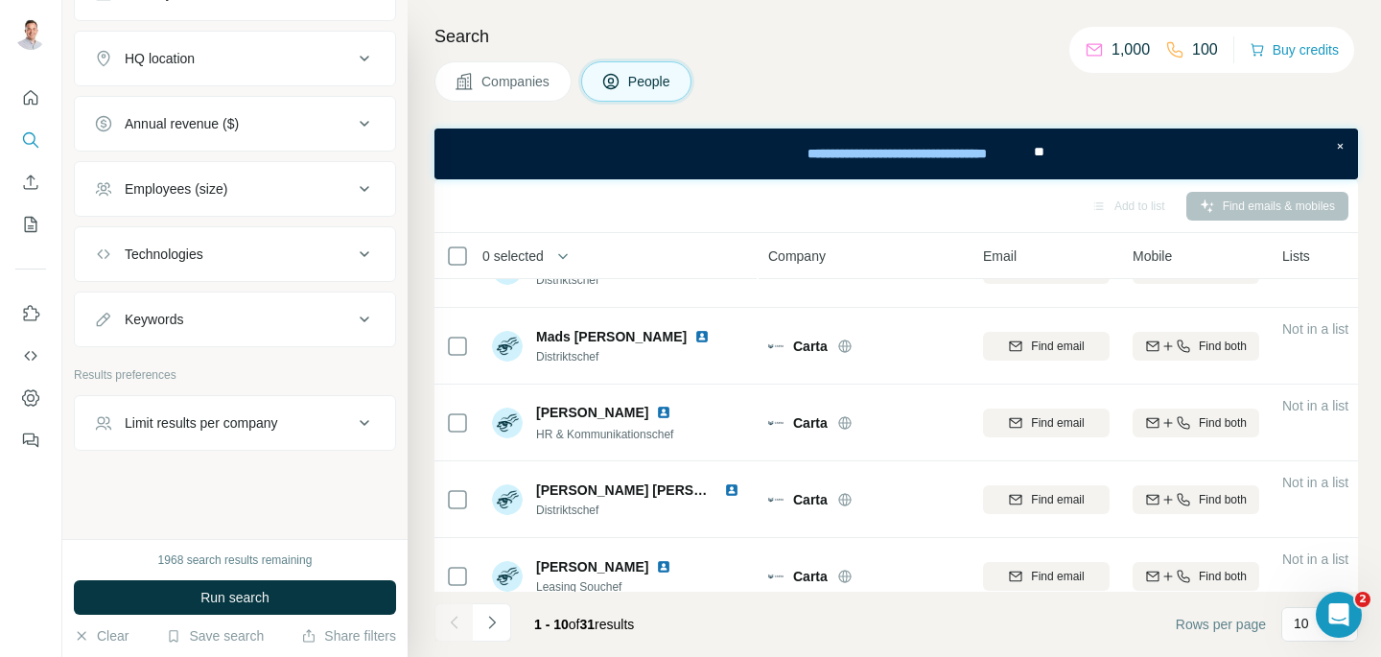
click at [223, 209] on button "Employees (size)" at bounding box center [235, 189] width 320 height 46
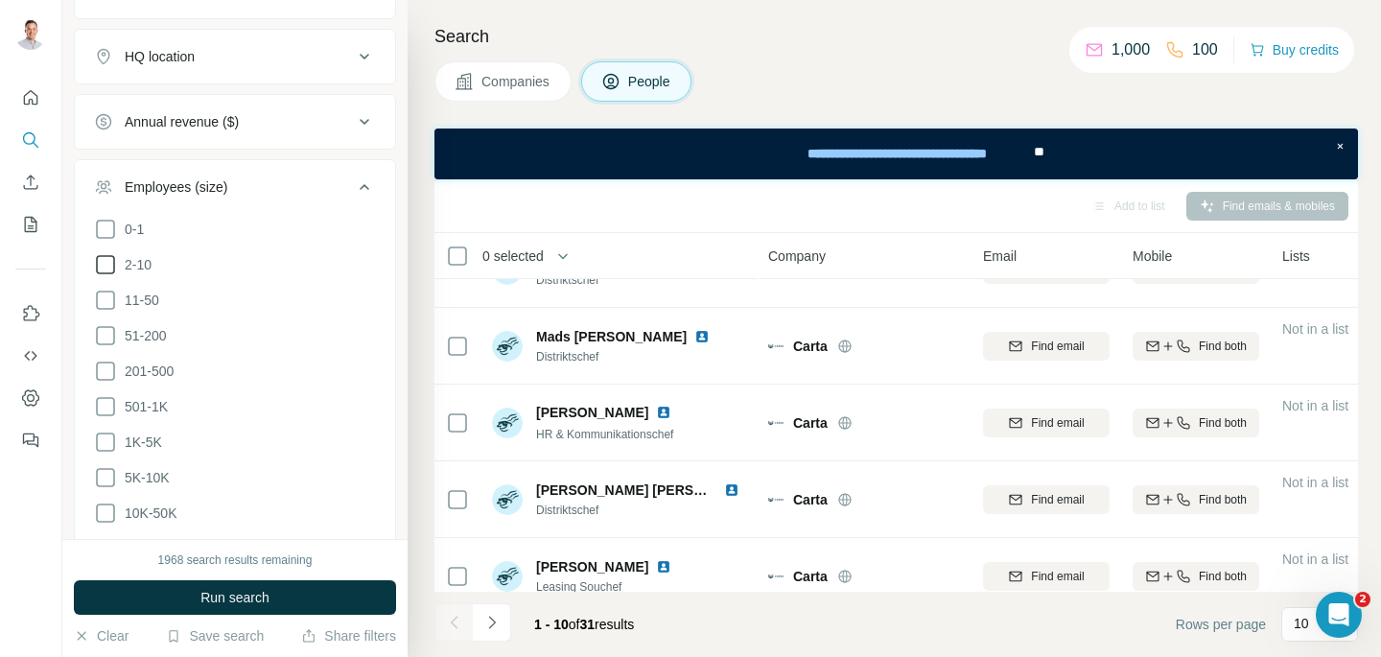
click at [104, 270] on icon at bounding box center [105, 264] width 23 height 23
click at [104, 307] on icon at bounding box center [105, 300] width 23 height 23
click at [99, 339] on icon at bounding box center [105, 335] width 23 height 23
click at [109, 335] on icon at bounding box center [105, 335] width 19 height 19
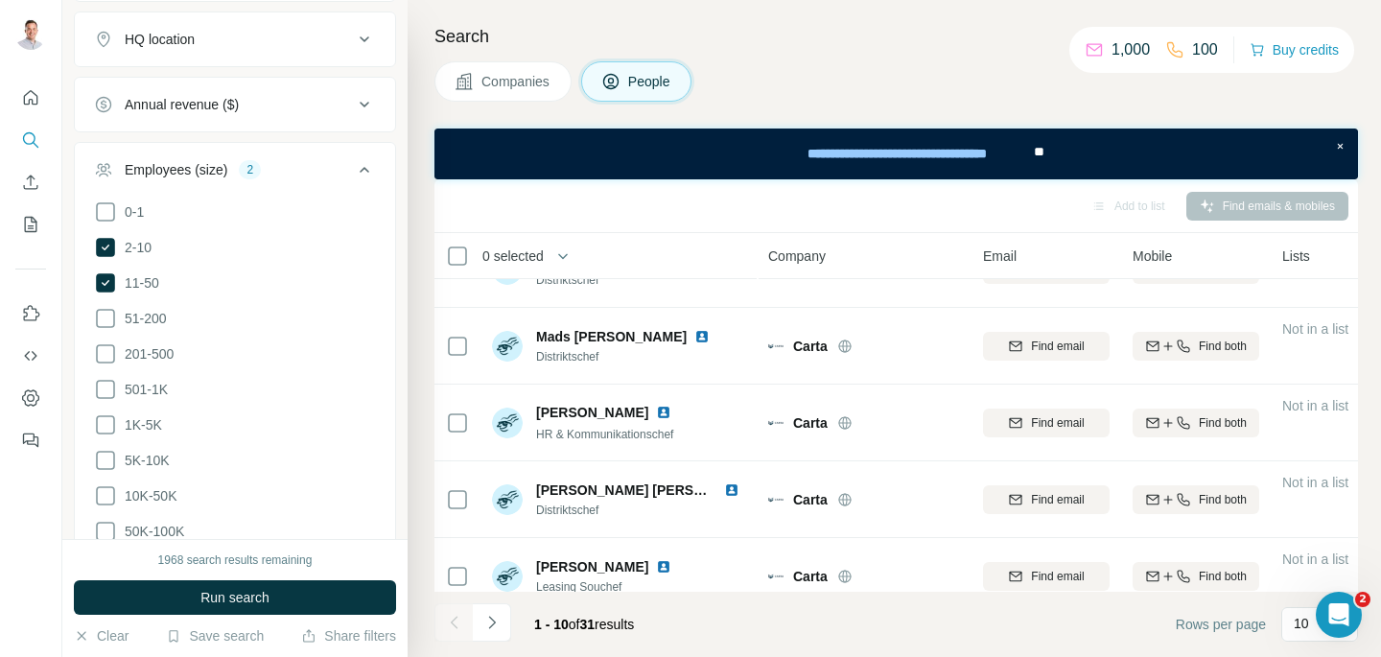
scroll to position [1487, 0]
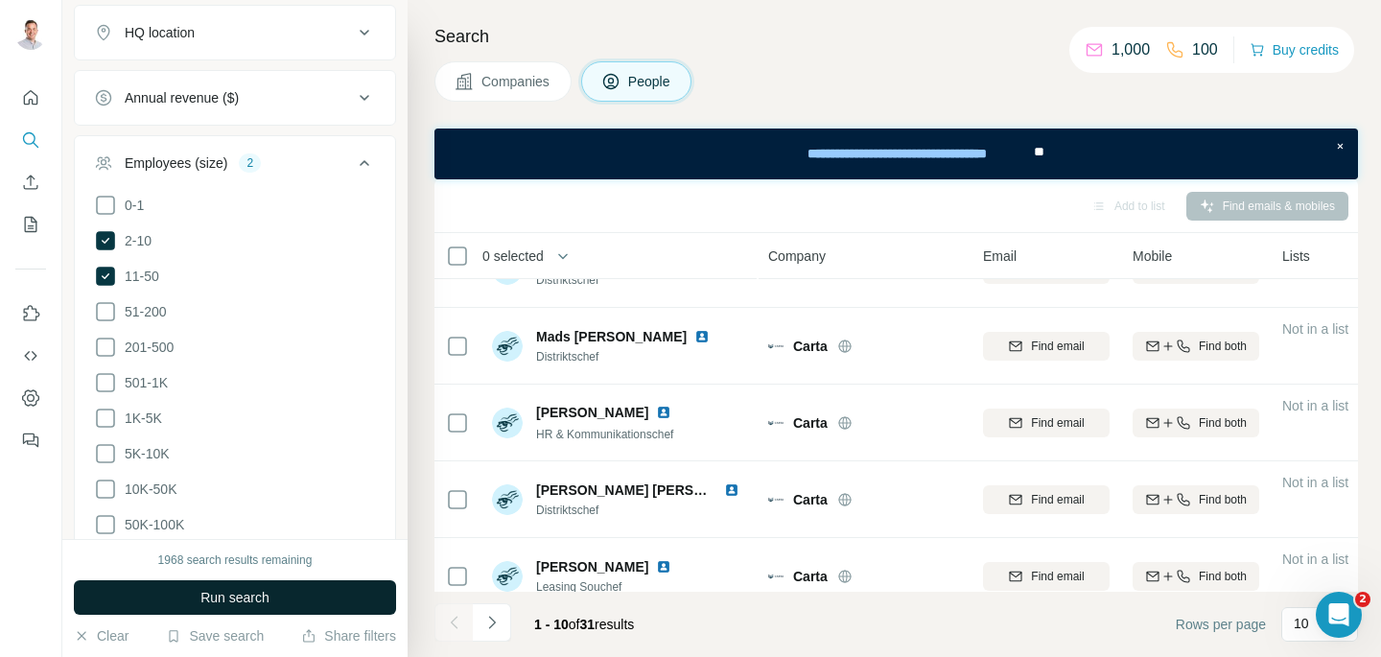
click at [219, 602] on span "Run search" at bounding box center [234, 597] width 69 height 19
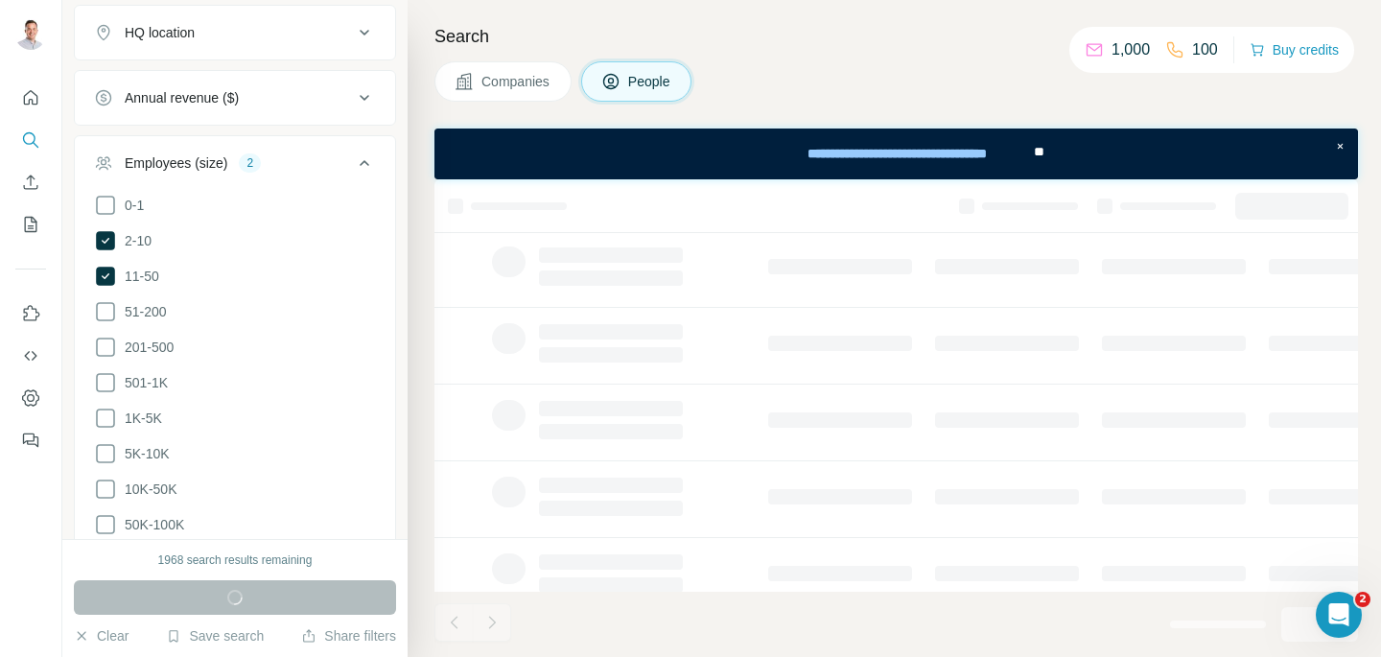
click at [359, 173] on icon at bounding box center [364, 163] width 23 height 23
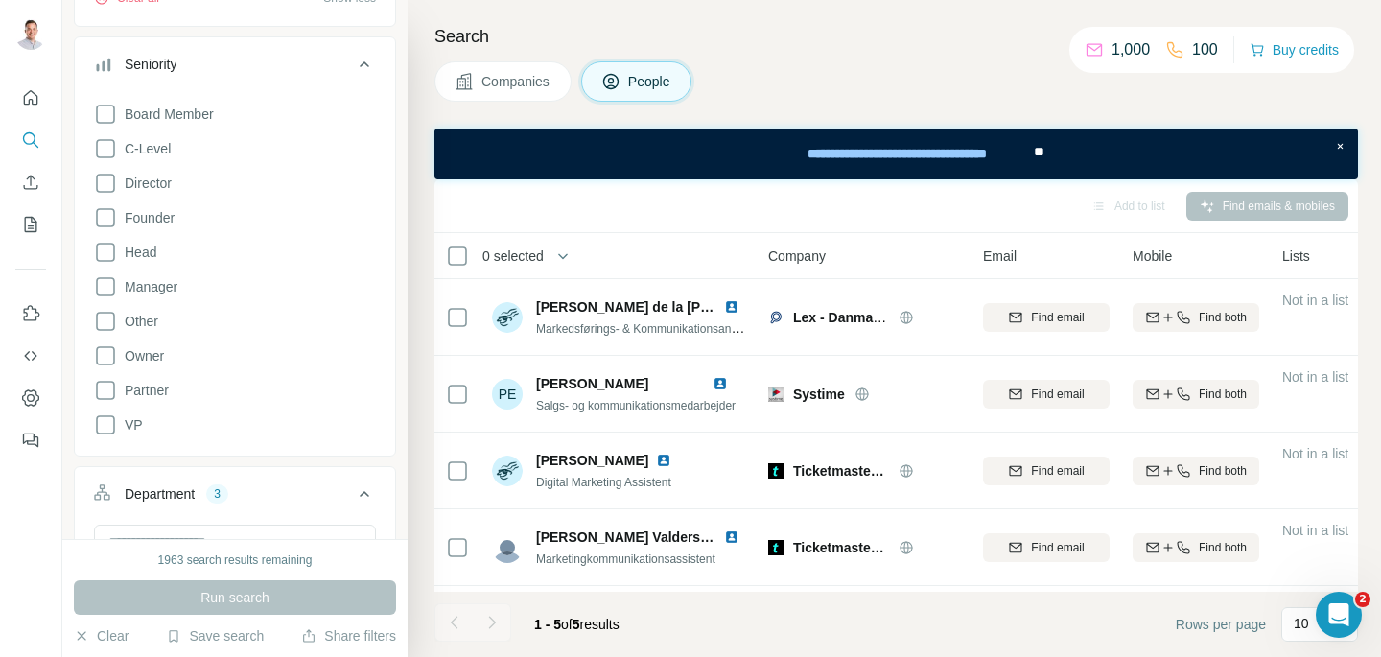
scroll to position [433, 0]
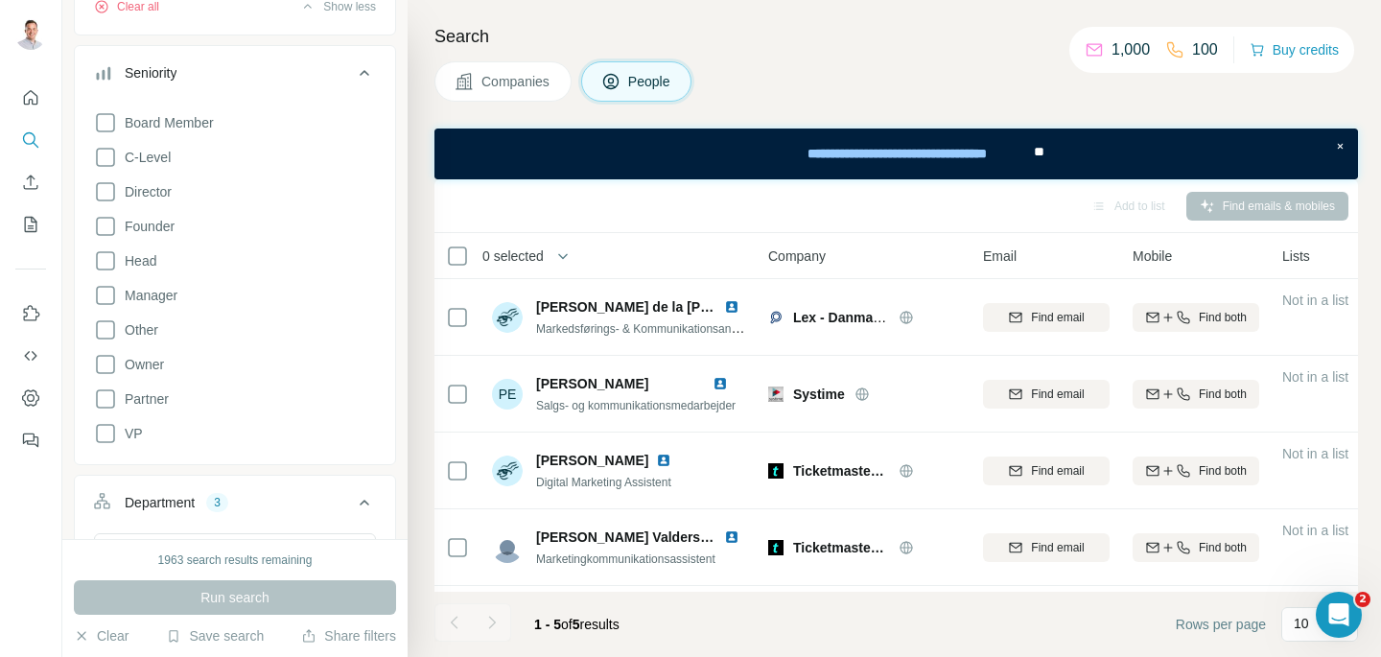
click at [363, 77] on icon at bounding box center [364, 72] width 23 height 23
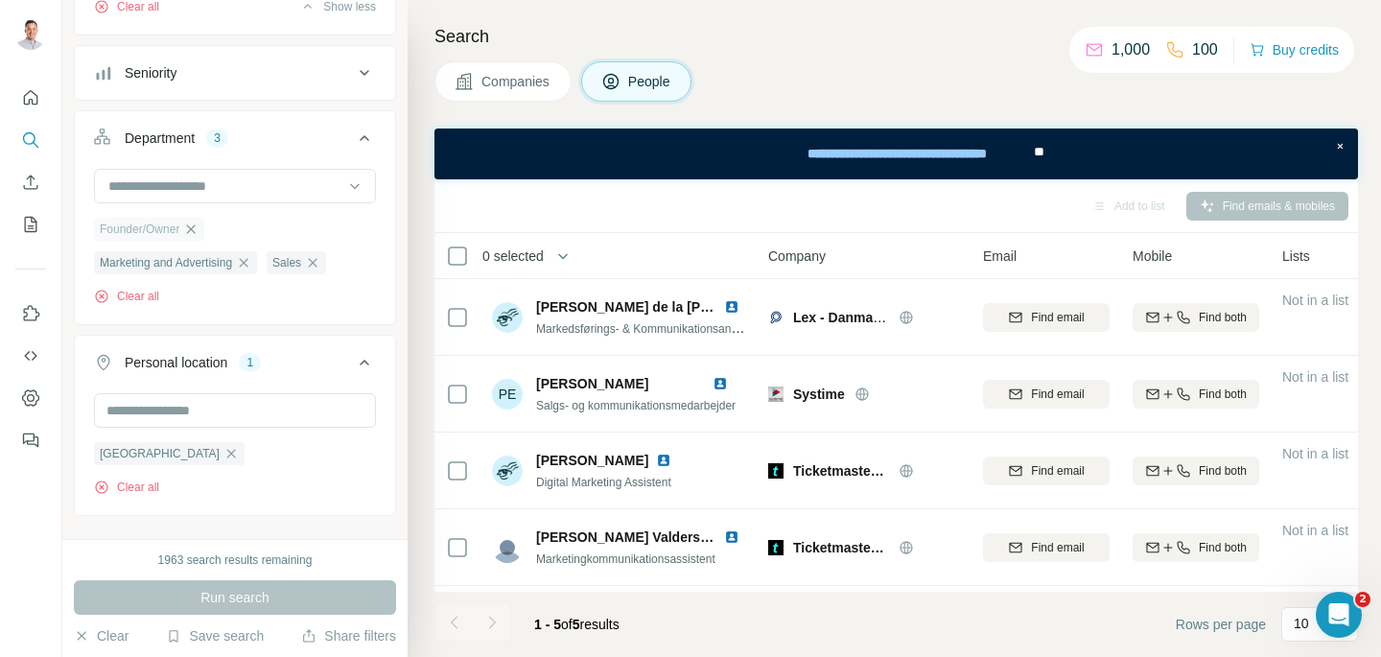
click at [196, 235] on icon "button" at bounding box center [190, 229] width 15 height 15
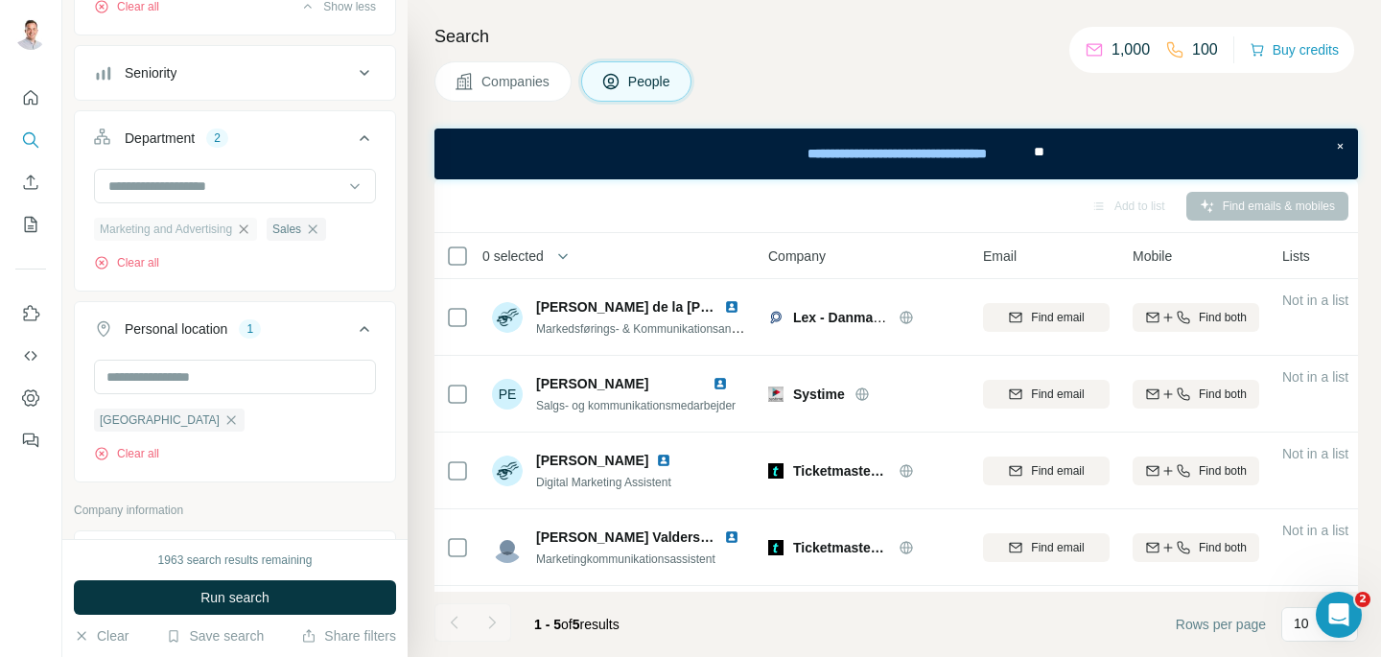
click at [248, 233] on icon "button" at bounding box center [244, 228] width 9 height 9
click at [143, 233] on icon "button" at bounding box center [139, 229] width 15 height 15
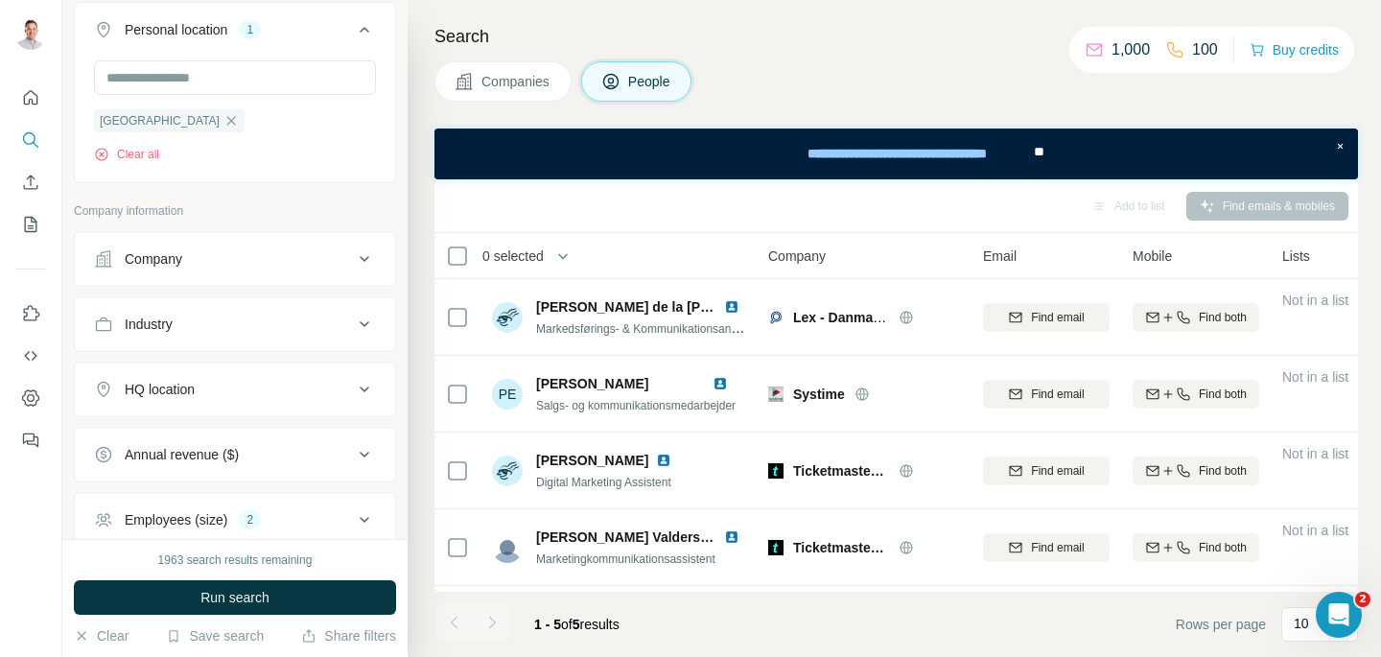
scroll to position [697, 0]
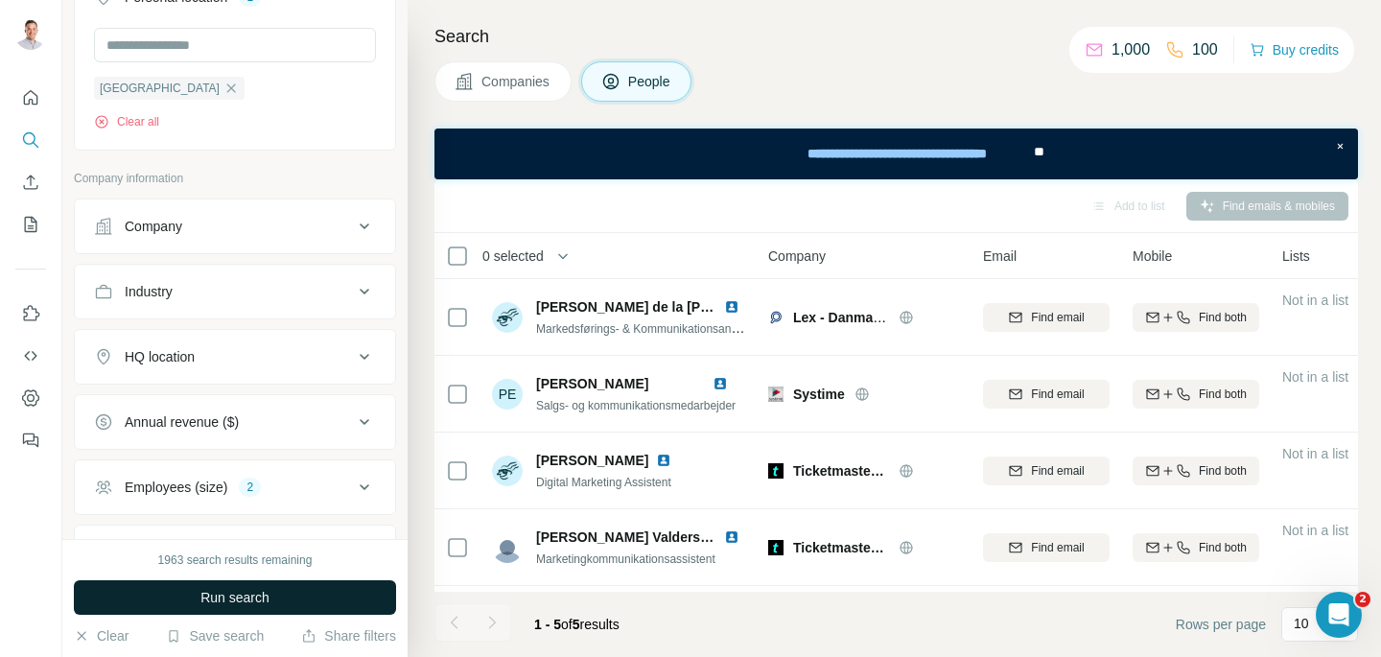
click at [225, 606] on span "Run search" at bounding box center [234, 597] width 69 height 19
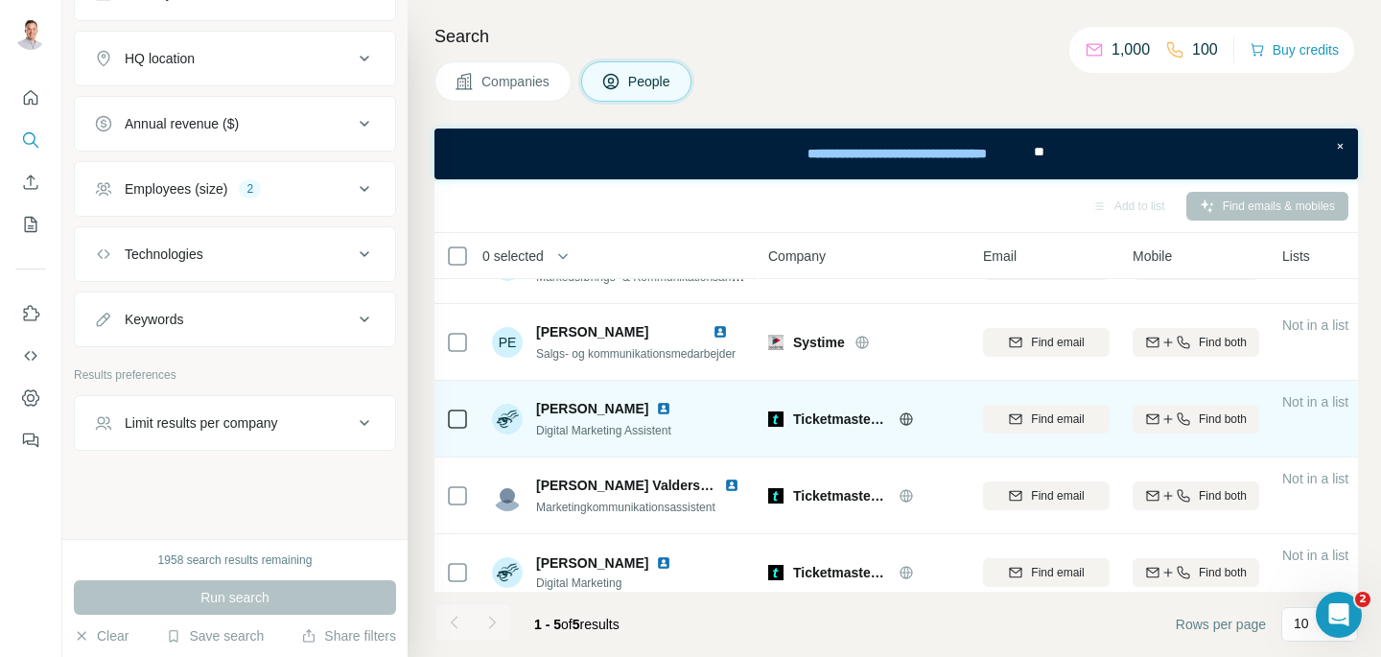
scroll to position [71, 0]
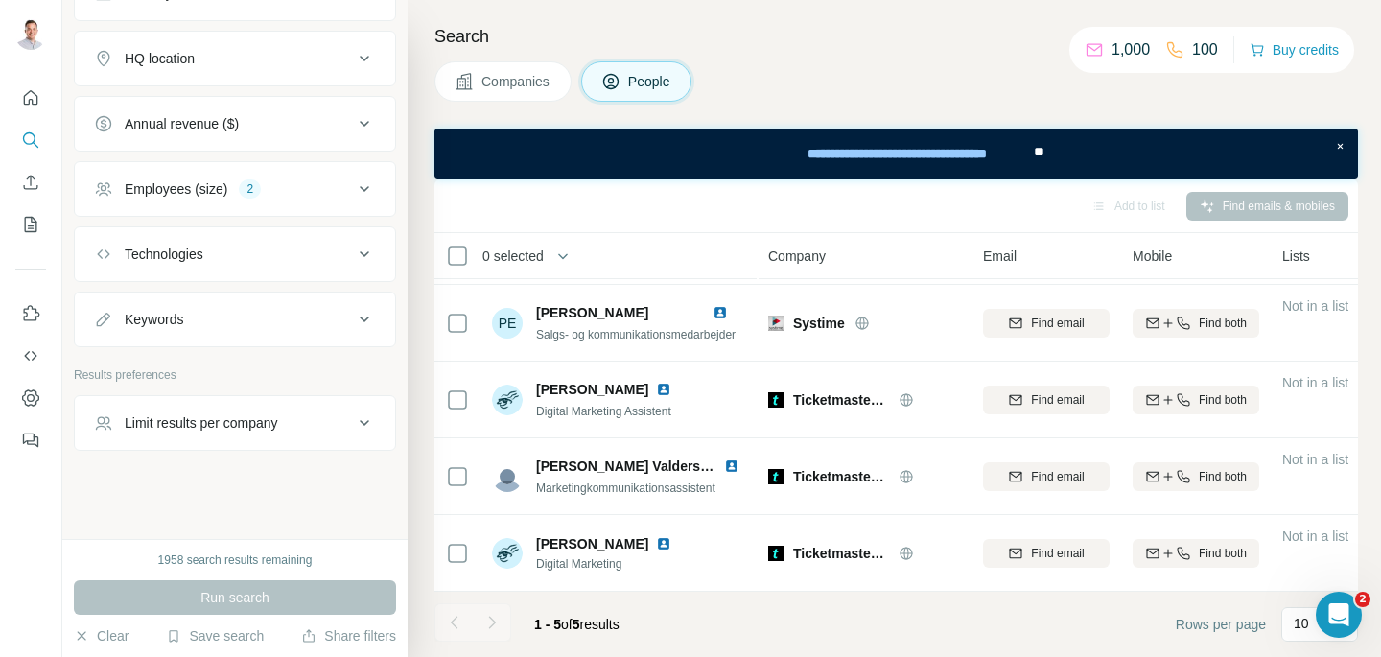
click at [343, 199] on button "Employees (size) 2" at bounding box center [235, 189] width 320 height 46
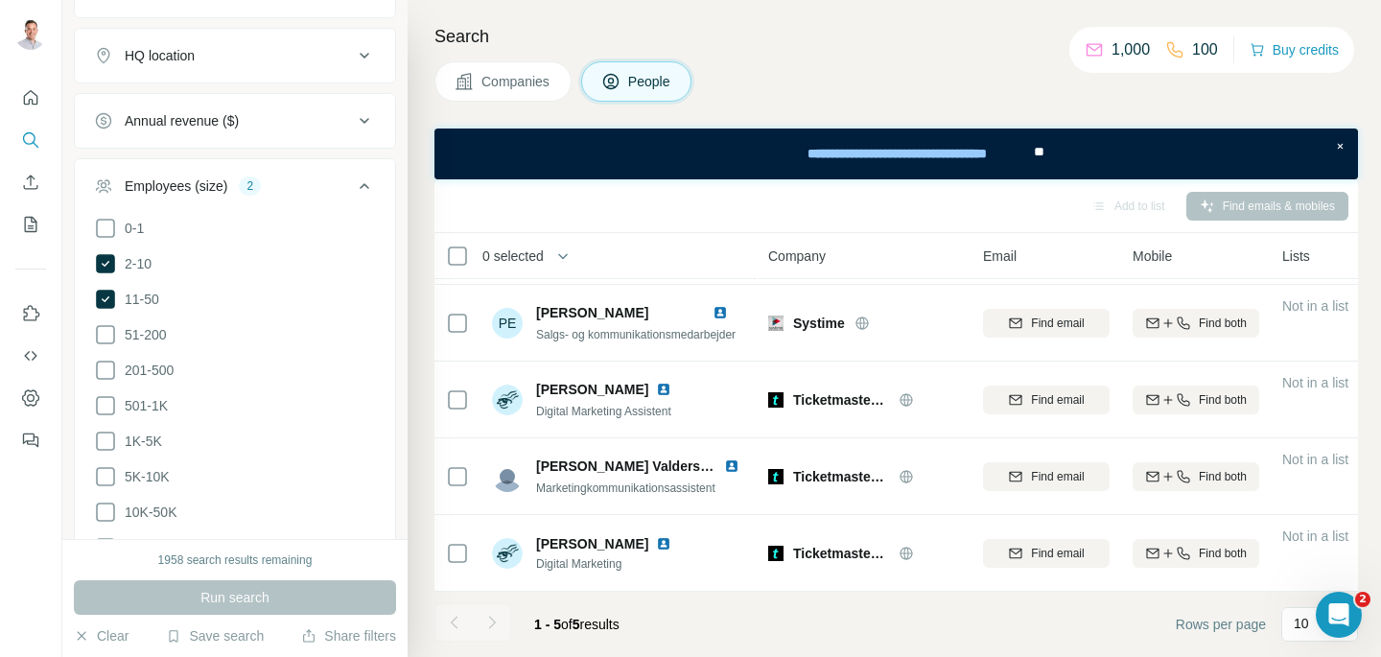
click at [92, 339] on div "0-1 2-10 11-50 [PHONE_NUMBER] 501-1K 1K-5K 5K-10K 10K-50K 50K-100K 100K-500K 50…" at bounding box center [235, 446] width 320 height 458
click at [98, 338] on icon at bounding box center [105, 334] width 23 height 23
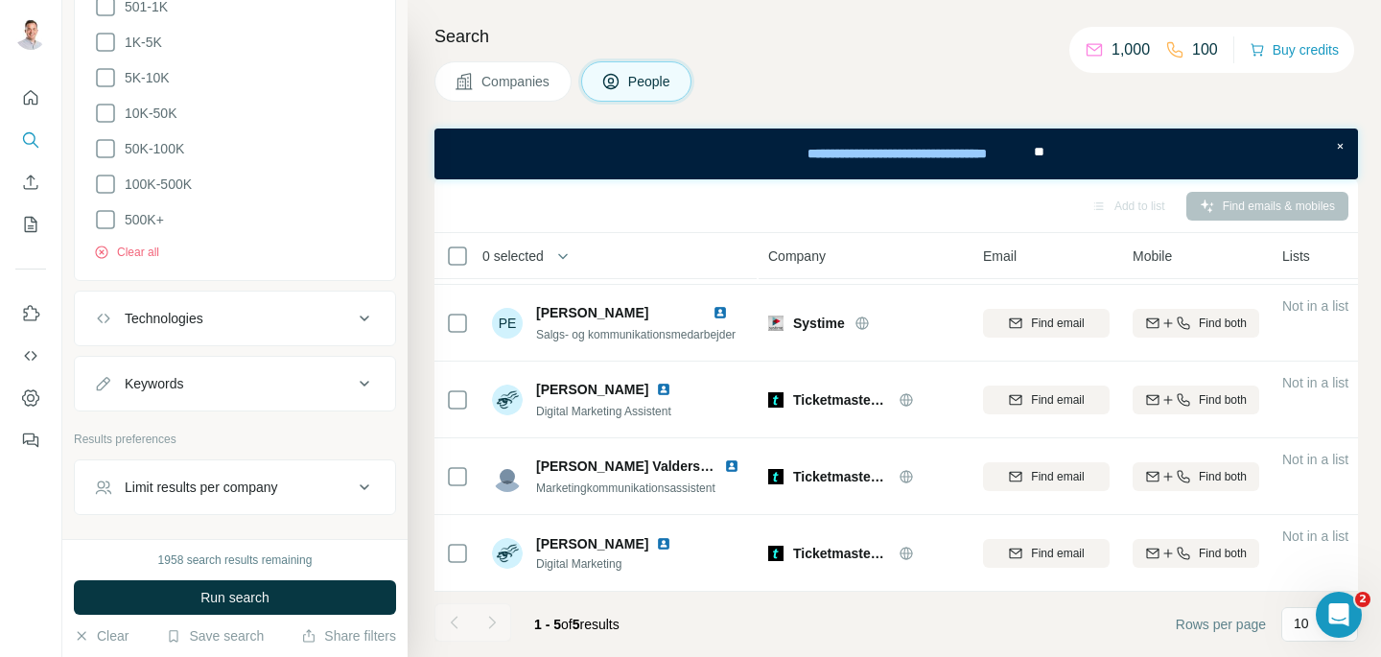
scroll to position [1459, 0]
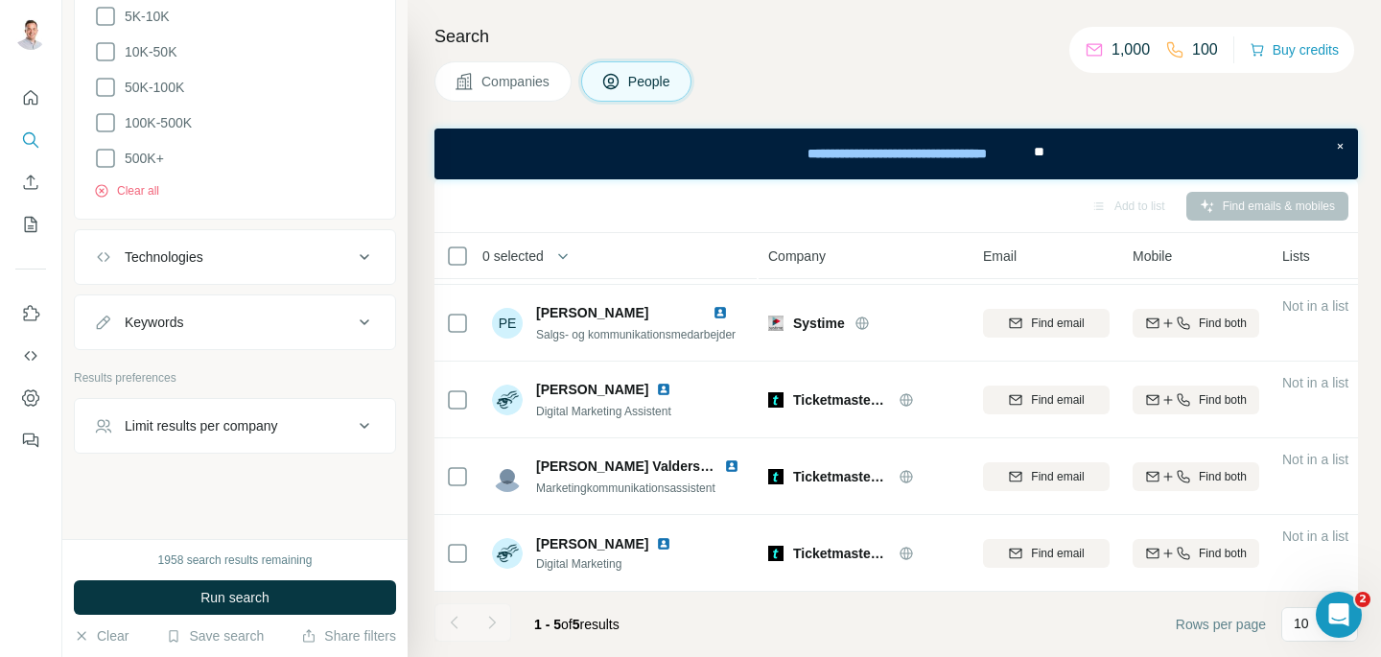
click at [175, 257] on div "Technologies" at bounding box center [164, 256] width 79 height 19
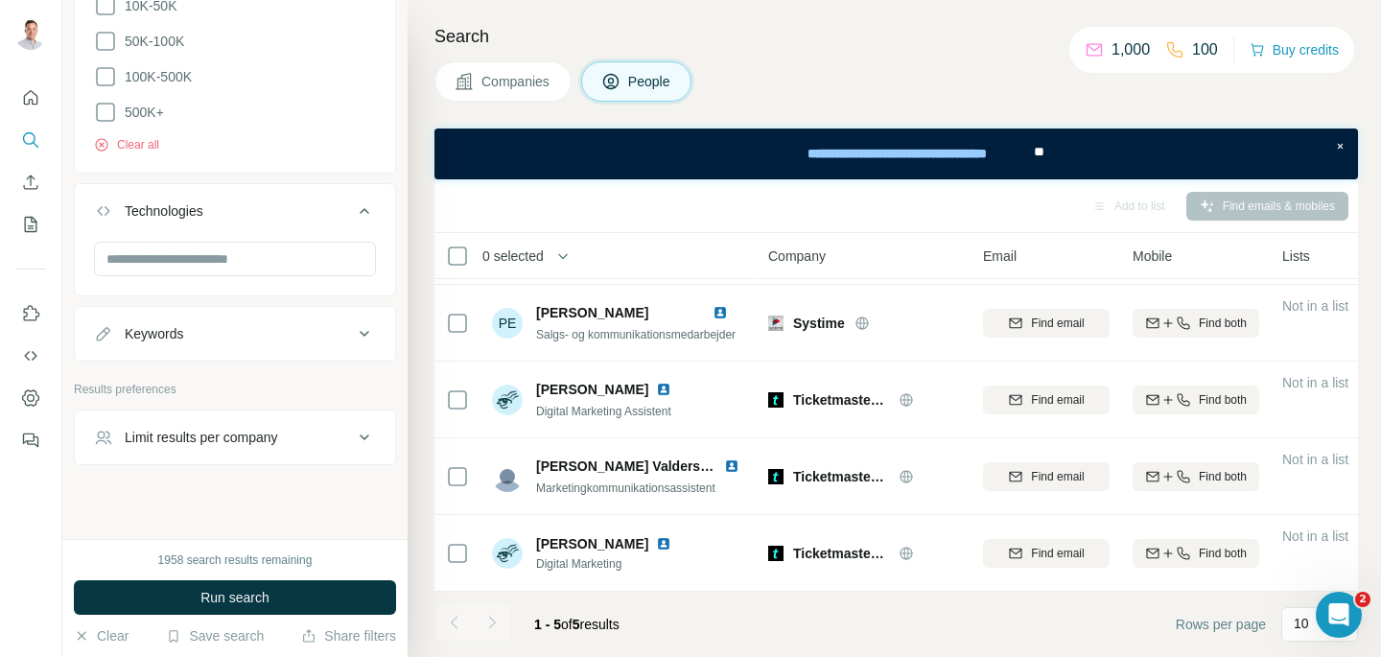
click at [169, 316] on button "Keywords" at bounding box center [235, 334] width 320 height 46
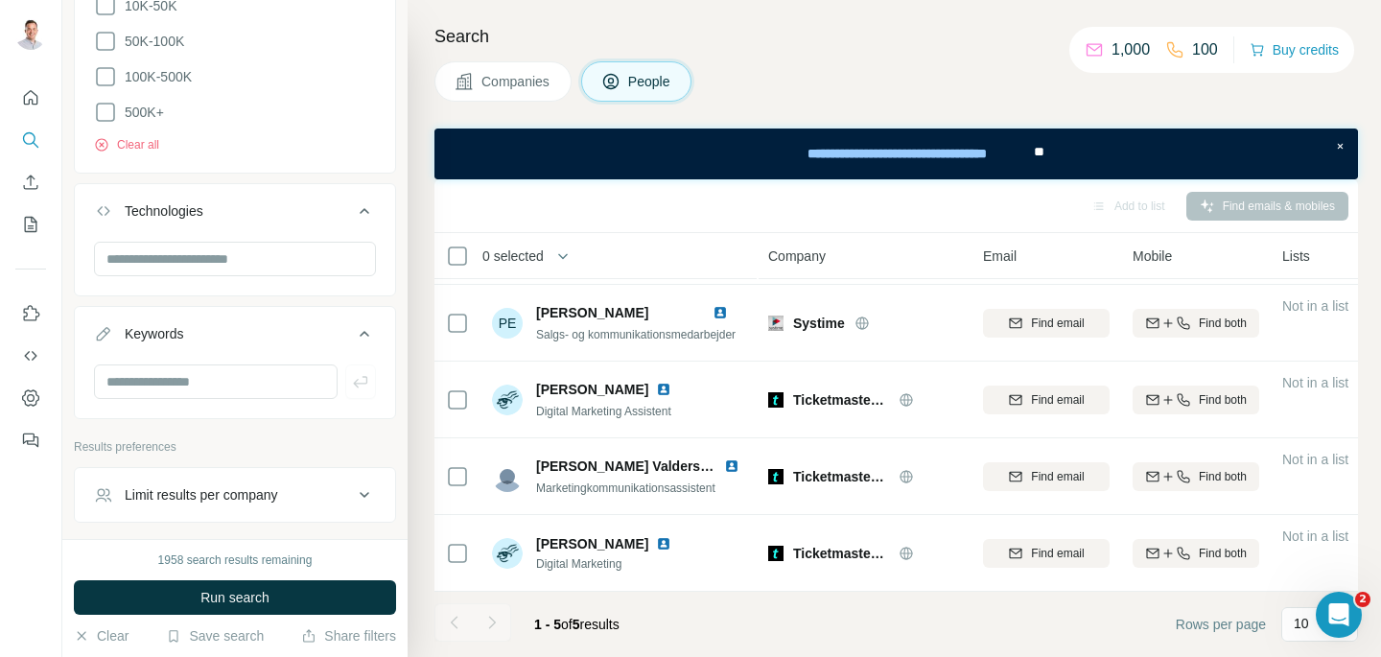
scroll to position [1574, 0]
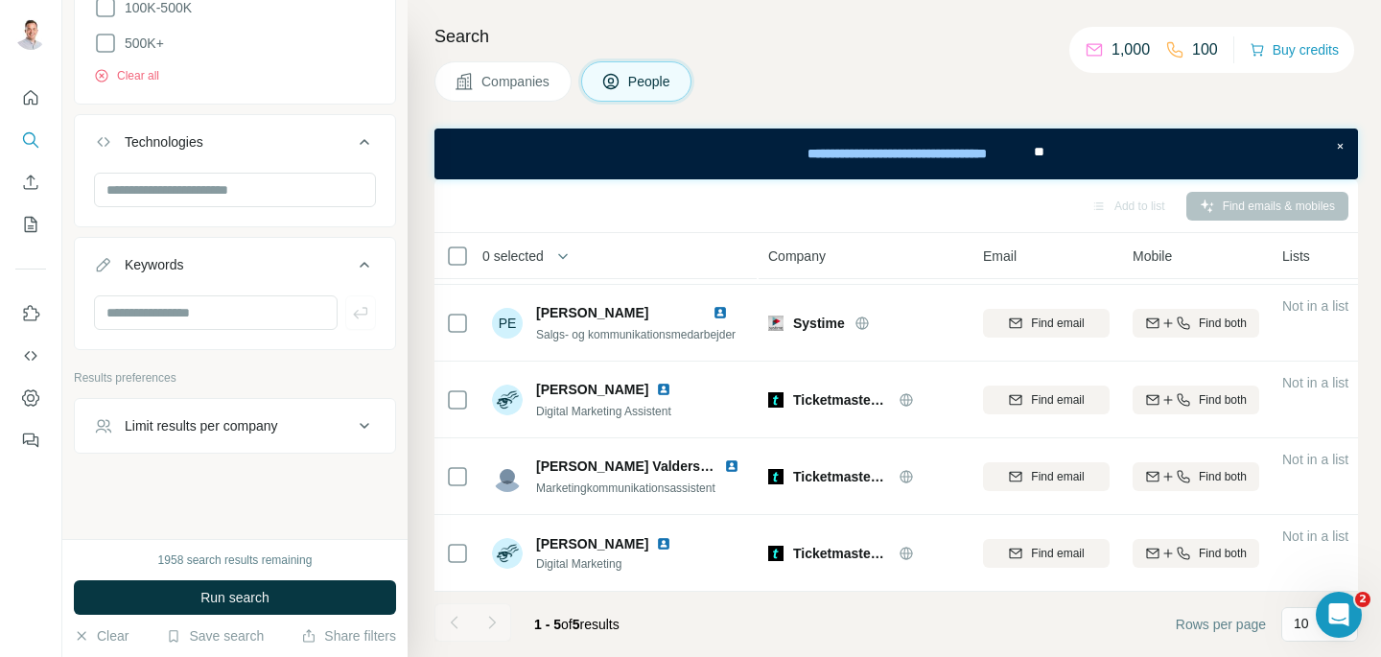
click at [172, 405] on button "Limit results per company" at bounding box center [235, 426] width 320 height 46
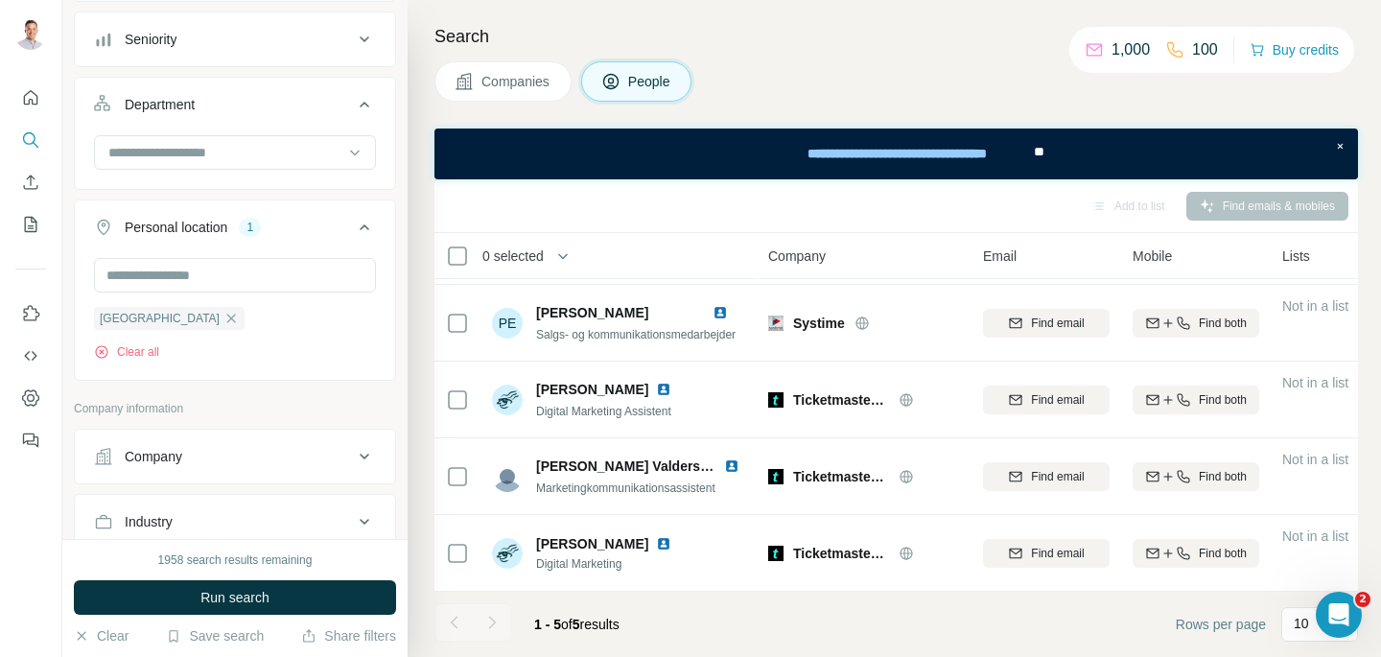
scroll to position [0, 0]
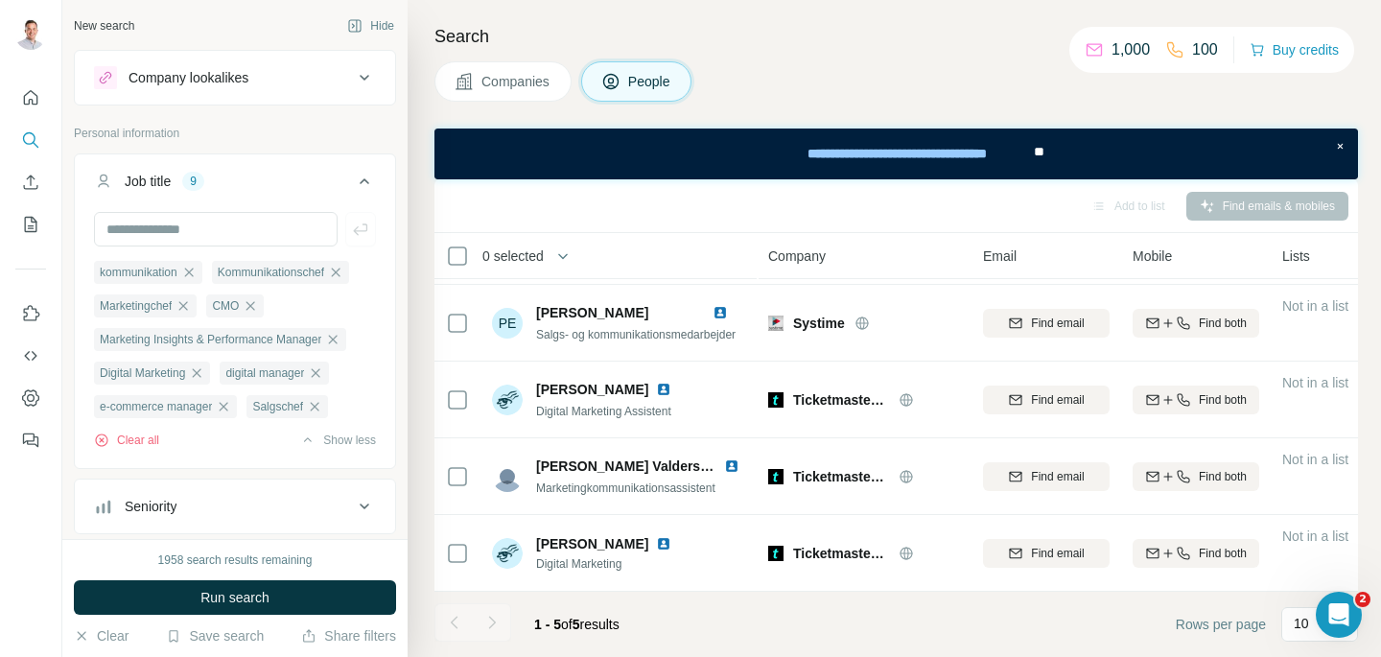
click at [339, 75] on div "Company lookalikes" at bounding box center [223, 77] width 259 height 23
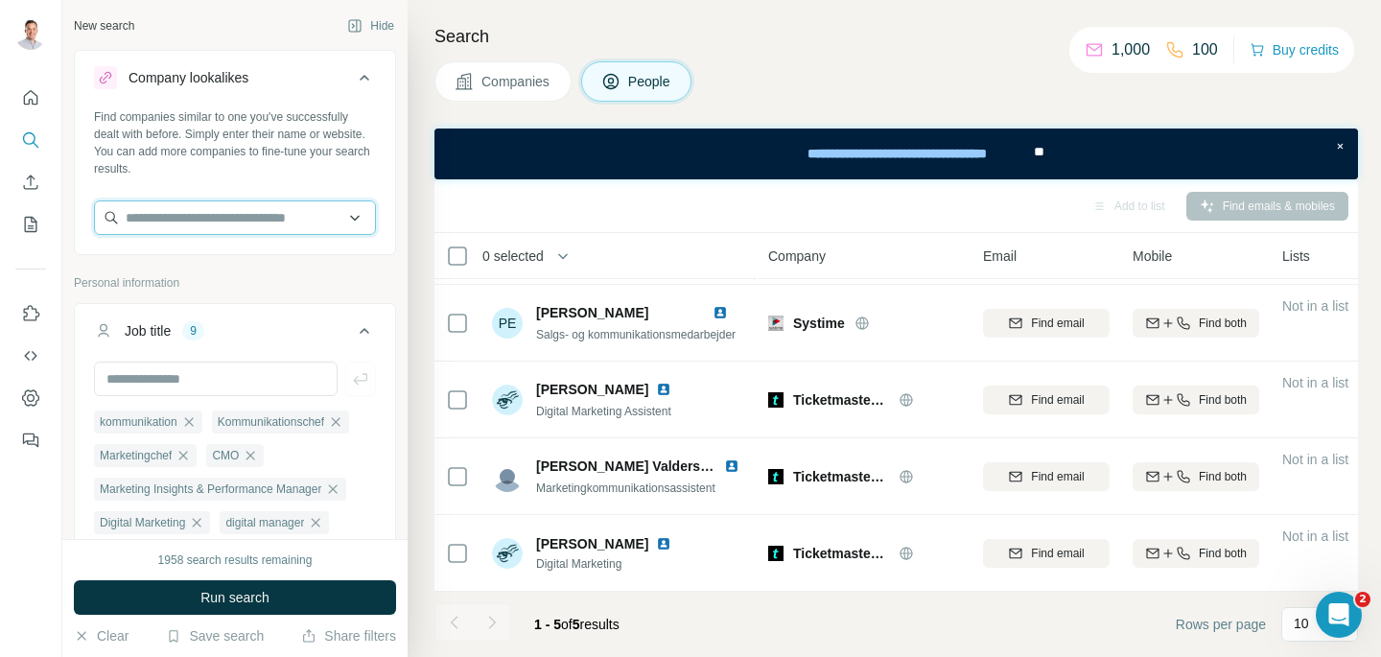
click at [304, 212] on input "text" at bounding box center [235, 217] width 282 height 35
click at [366, 83] on icon at bounding box center [364, 77] width 23 height 23
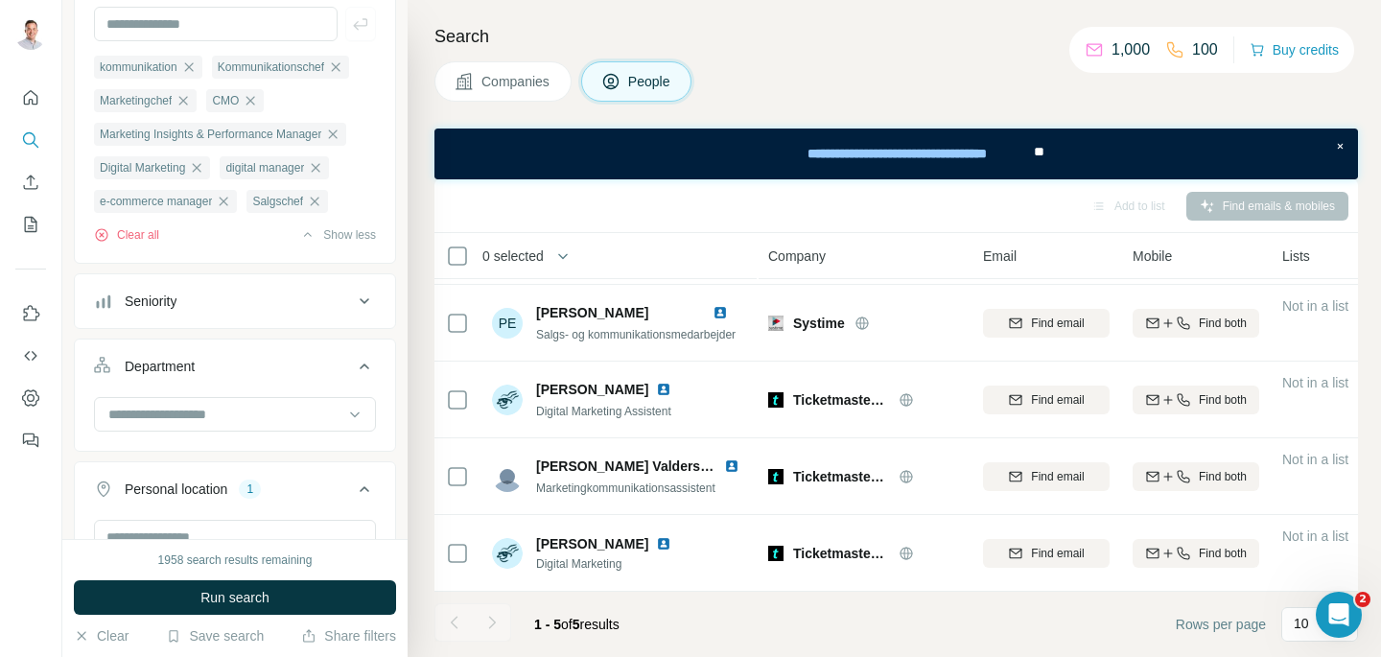
scroll to position [232, 0]
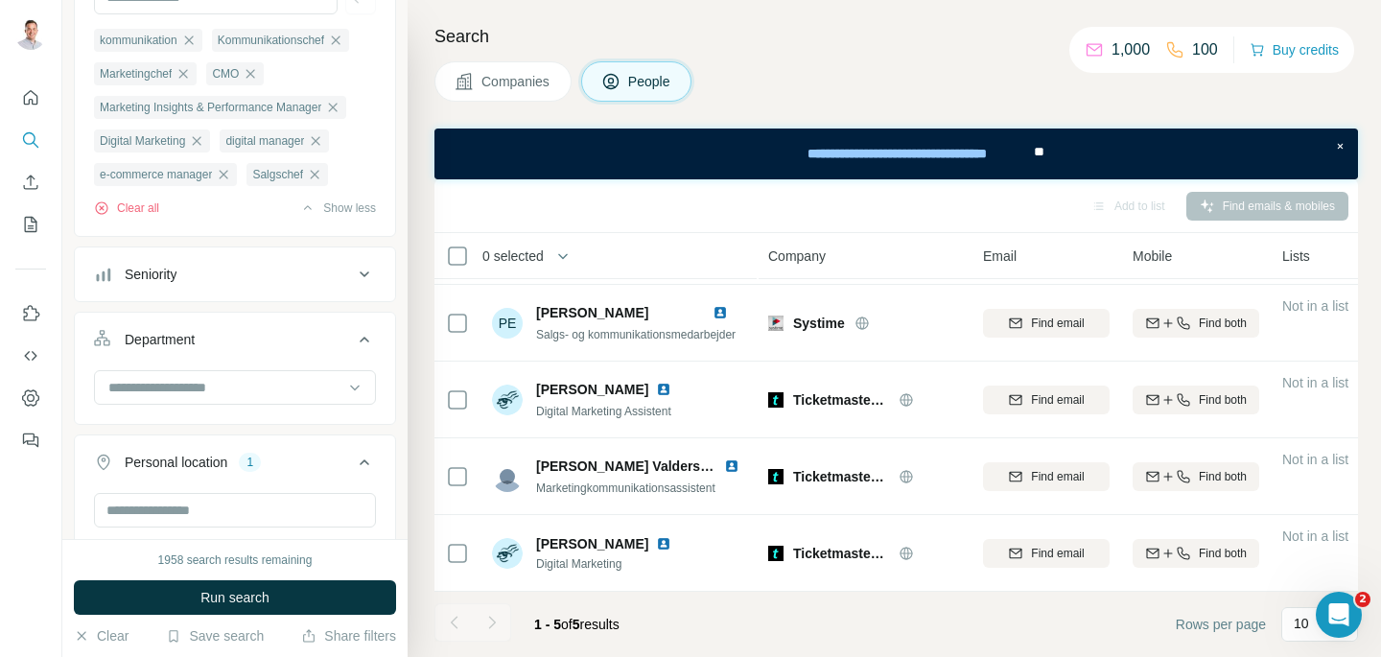
click at [268, 269] on div "Seniority" at bounding box center [223, 274] width 259 height 19
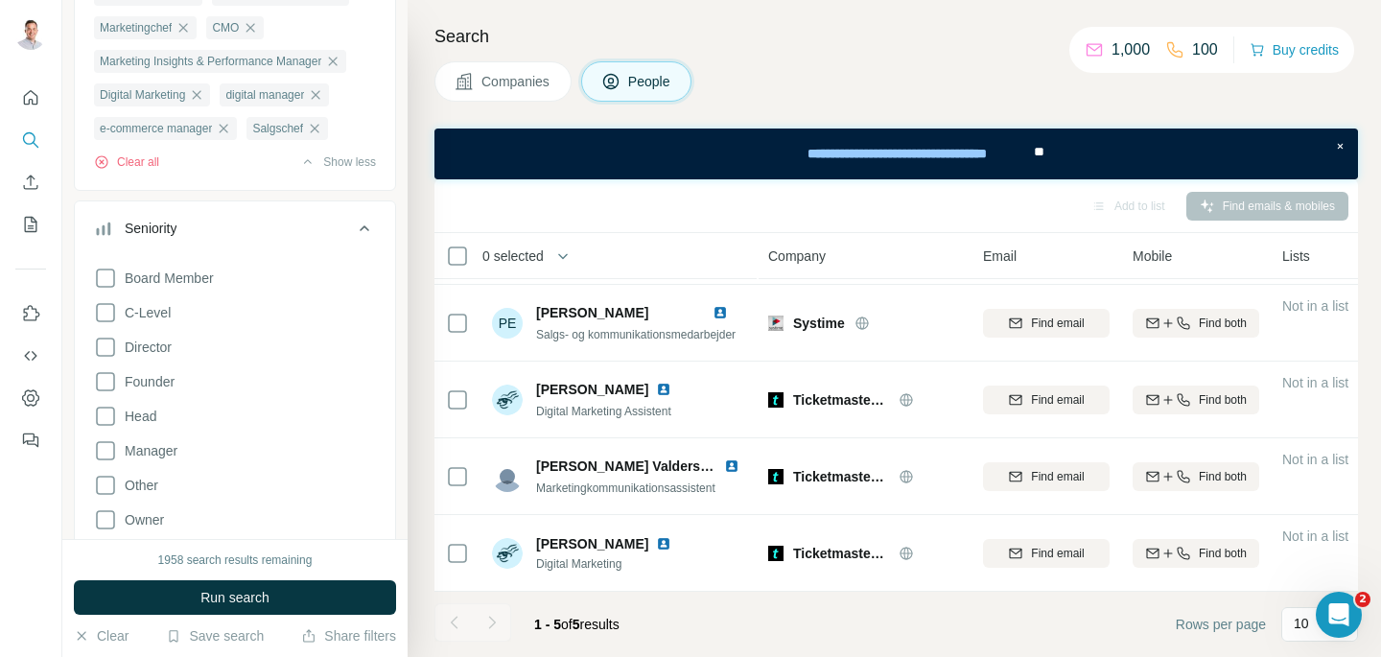
click at [295, 224] on div "Seniority" at bounding box center [223, 228] width 259 height 19
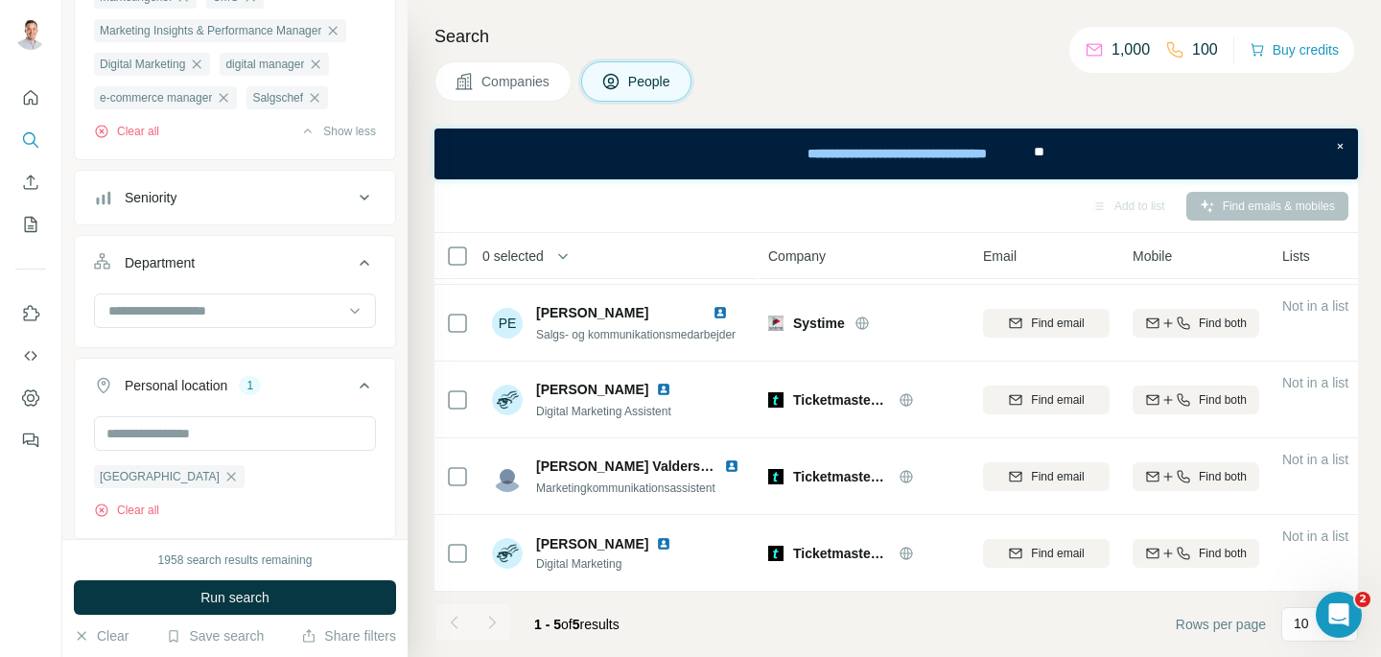
scroll to position [332, 0]
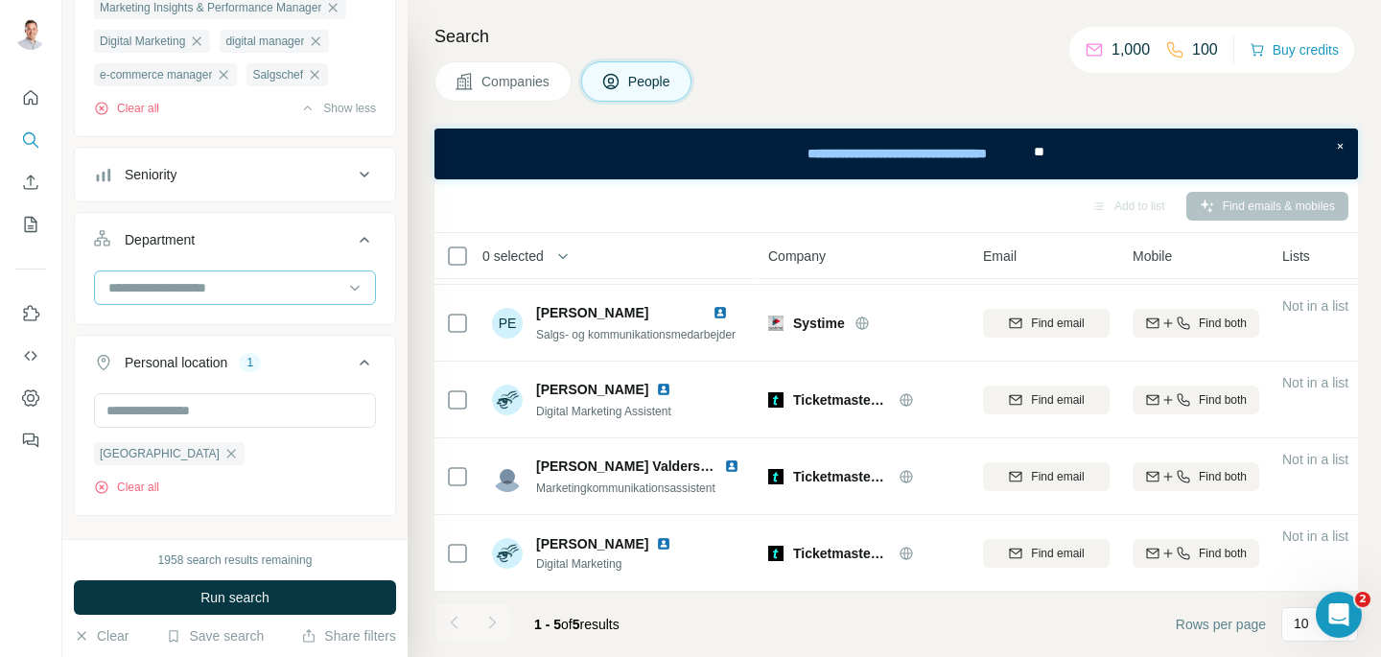
click at [262, 296] on input at bounding box center [224, 287] width 237 height 21
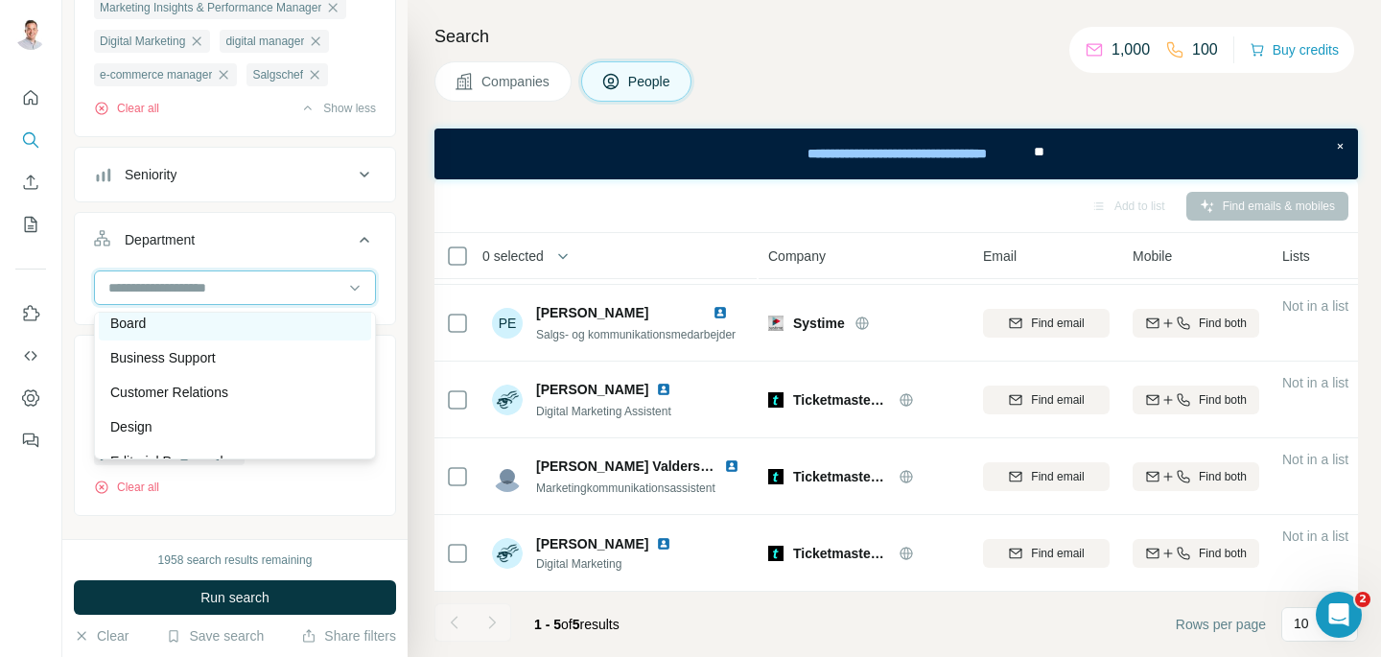
scroll to position [0, 0]
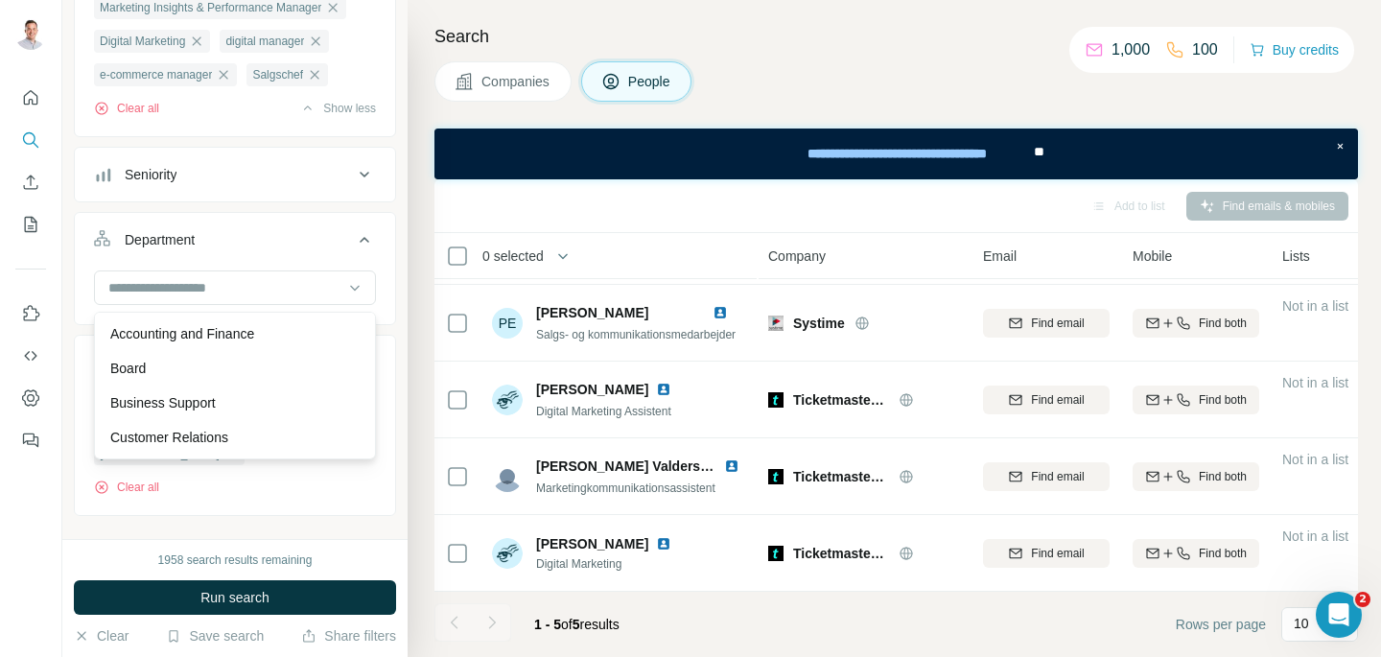
click at [272, 222] on button "Department" at bounding box center [235, 244] width 320 height 54
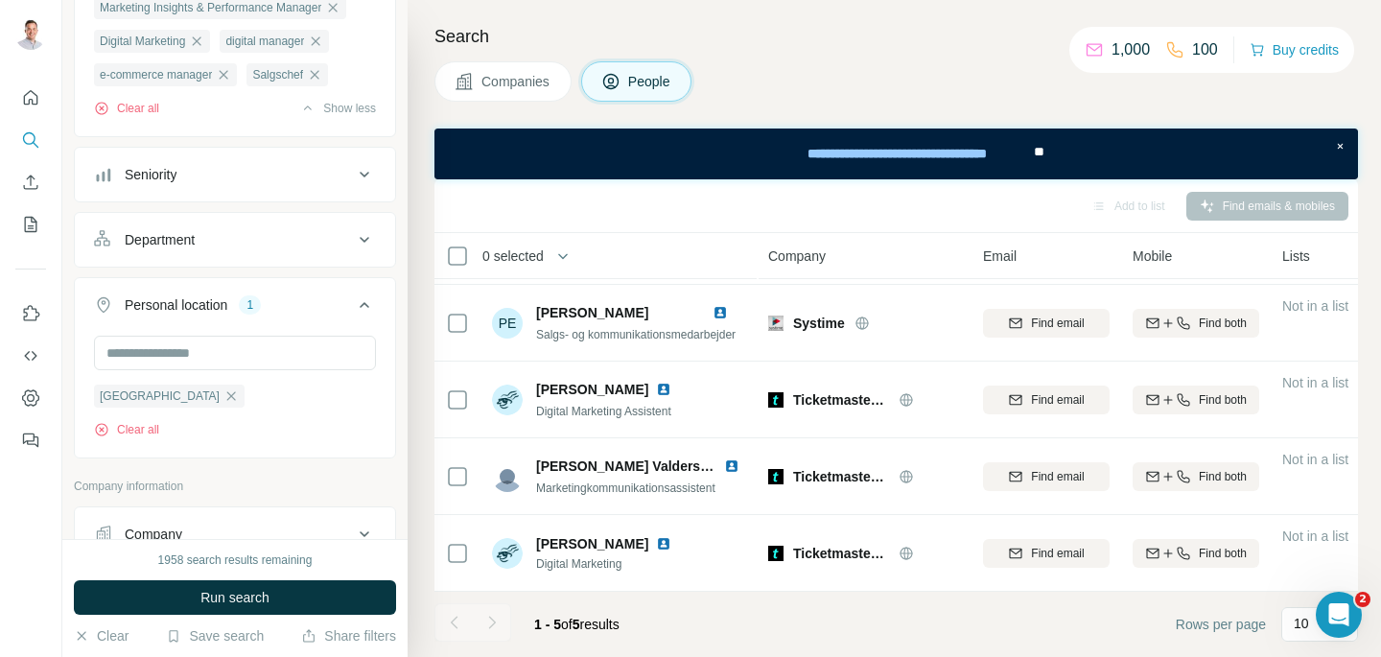
click at [217, 307] on div "Personal location" at bounding box center [176, 304] width 103 height 19
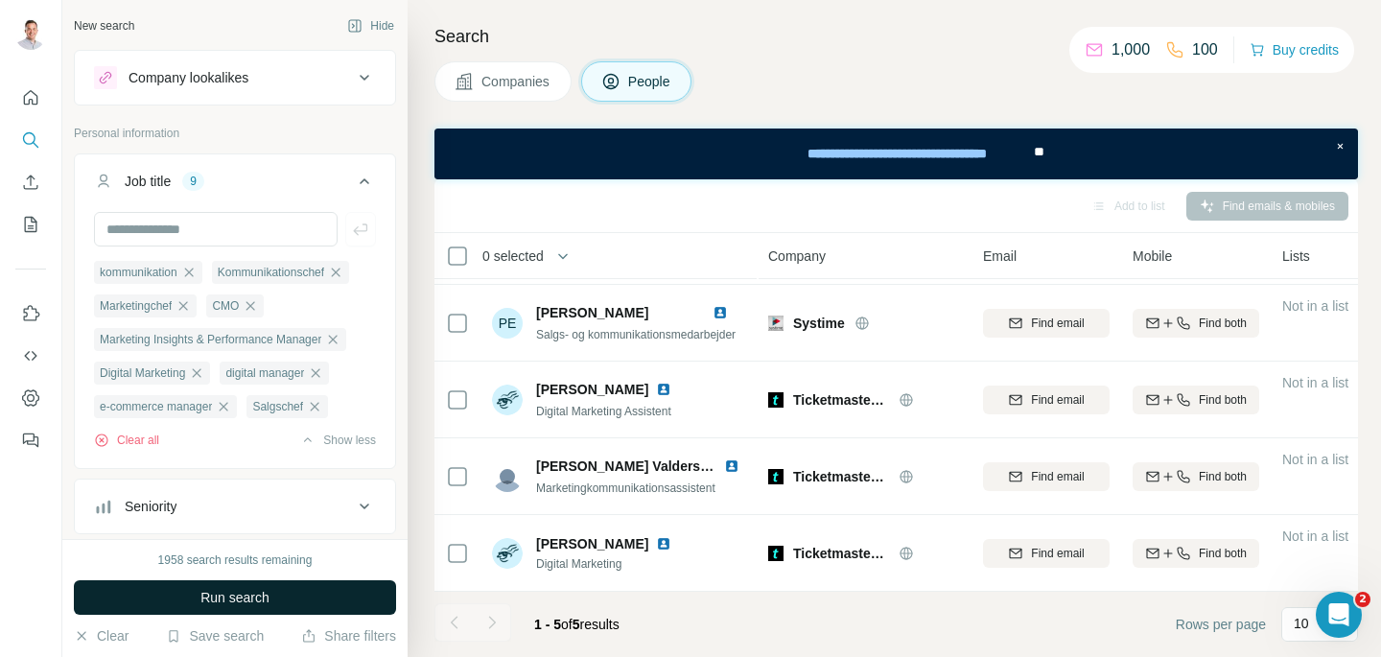
click at [218, 602] on span "Run search" at bounding box center [234, 597] width 69 height 19
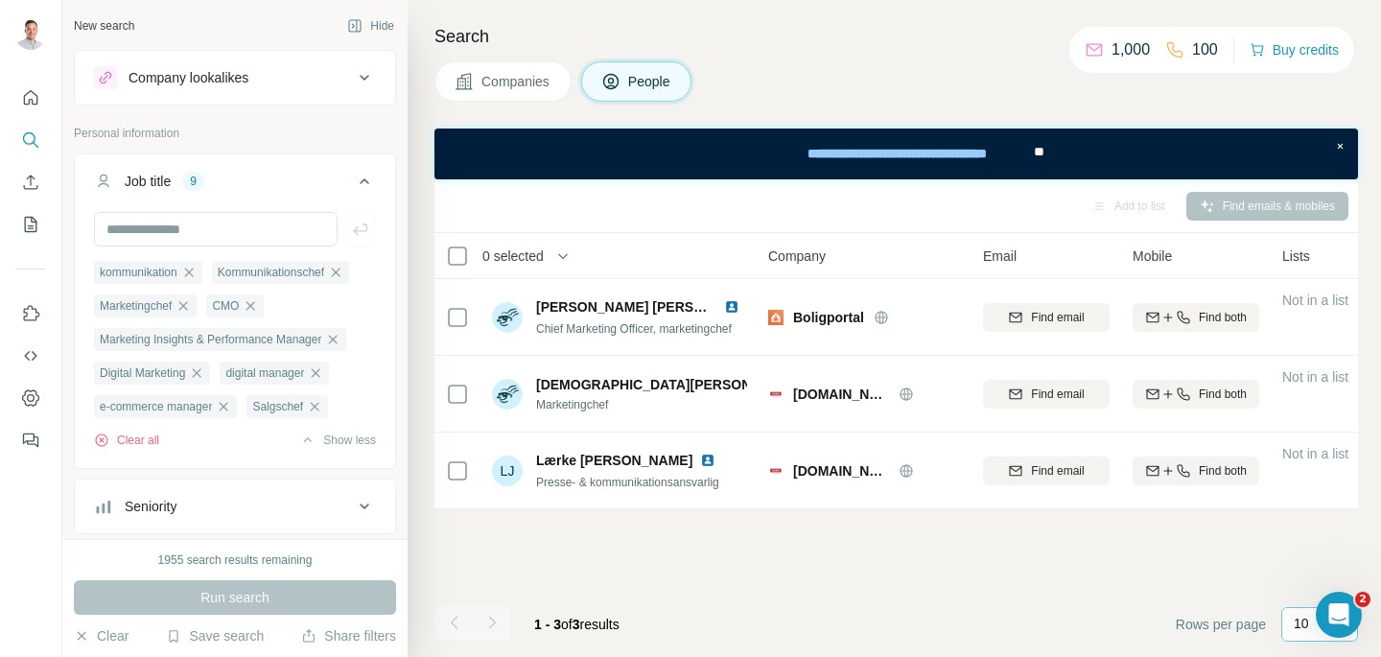
click at [1299, 619] on p "10" at bounding box center [1301, 623] width 15 height 19
click at [1304, 572] on p "10" at bounding box center [1305, 581] width 15 height 19
click at [1299, 622] on p "10" at bounding box center [1301, 623] width 15 height 19
click at [1316, 480] on div "60" at bounding box center [1320, 477] width 44 height 19
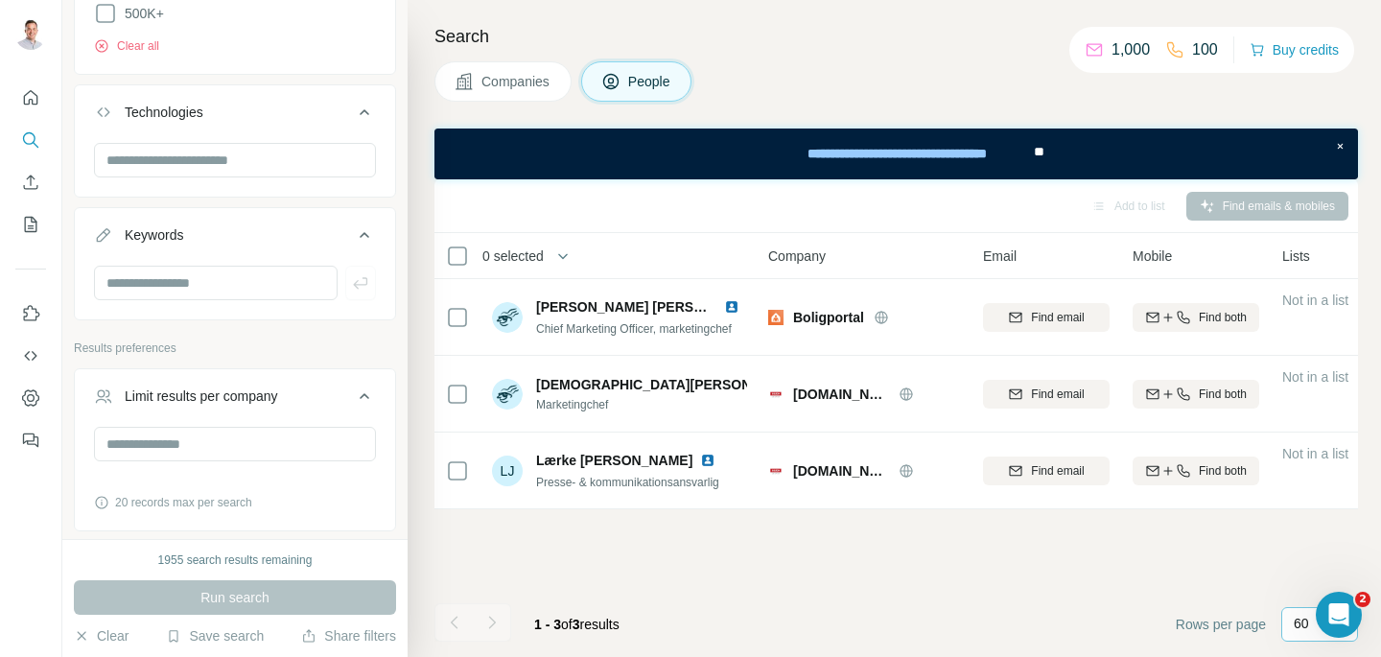
scroll to position [1497, 0]
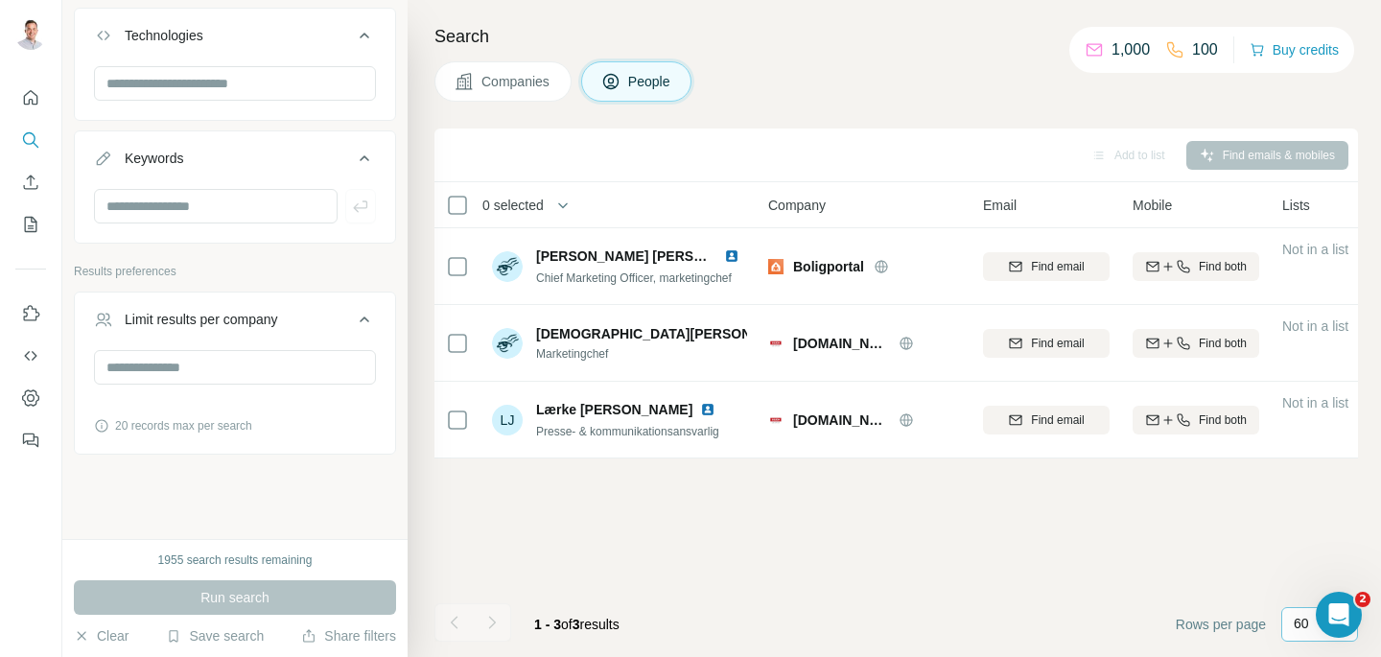
click at [495, 91] on button "Companies" at bounding box center [502, 81] width 137 height 40
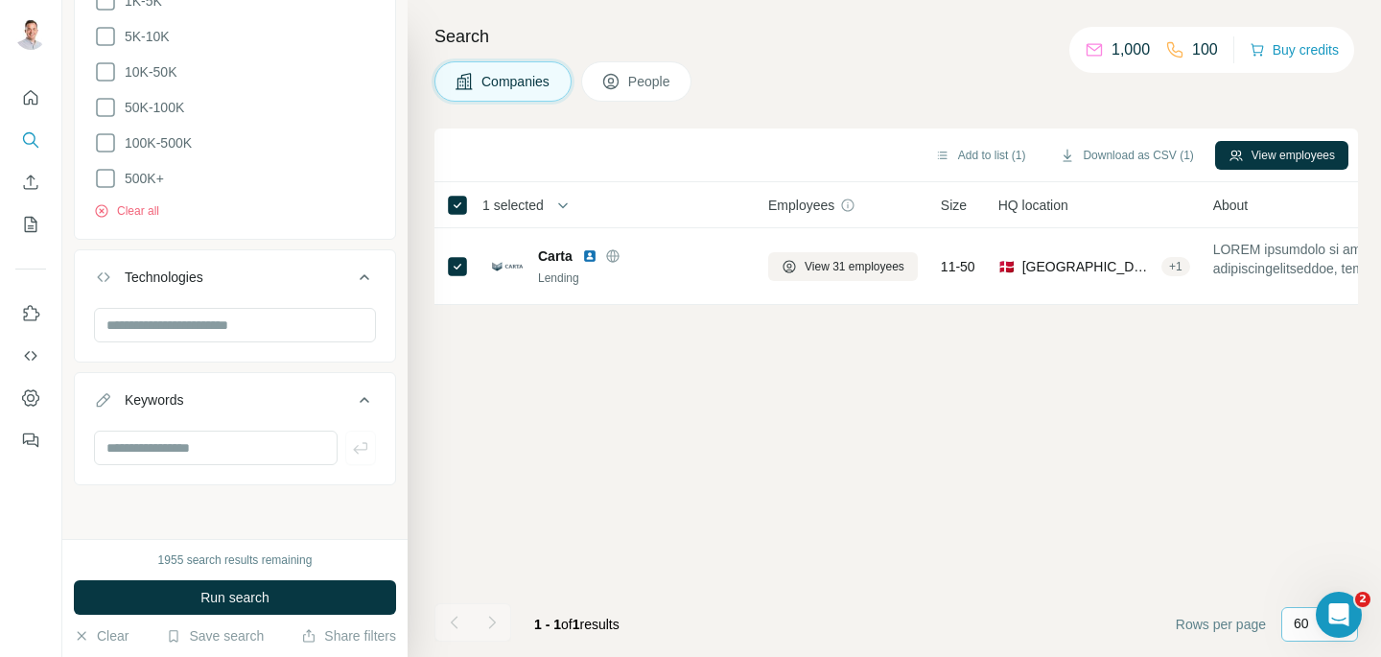
scroll to position [690, 0]
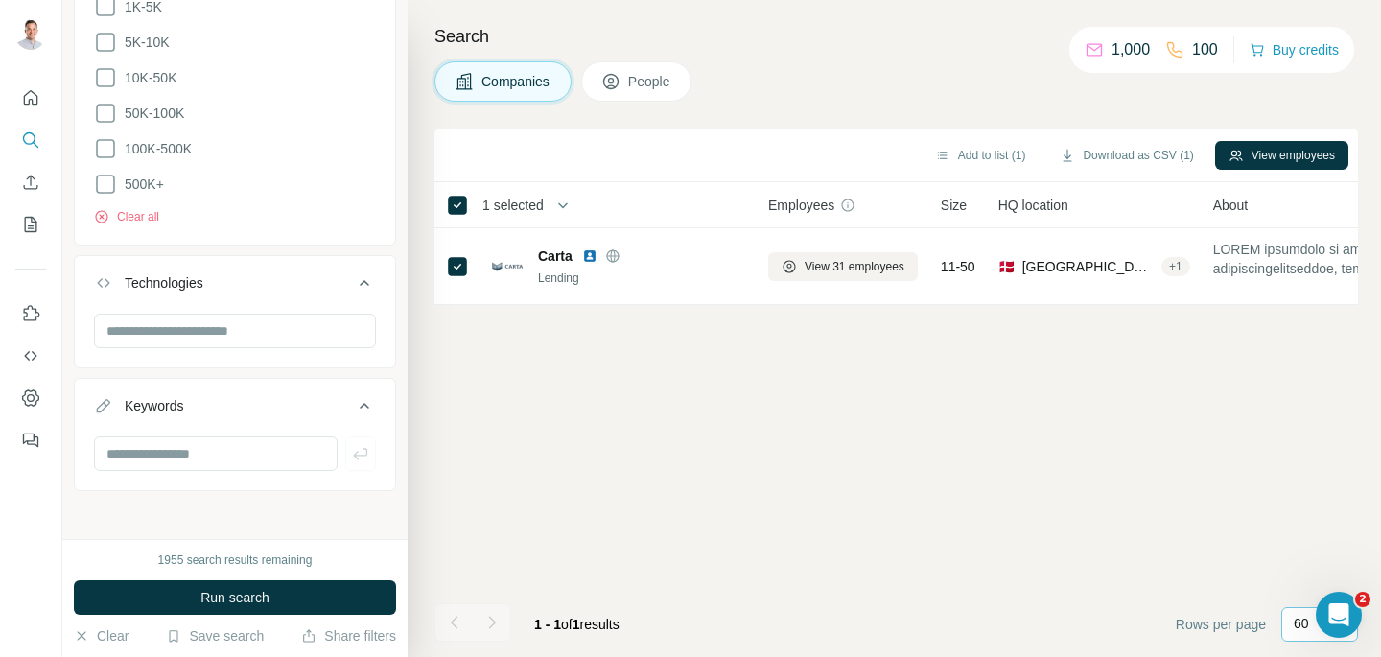
click at [631, 74] on span "People" at bounding box center [650, 81] width 44 height 19
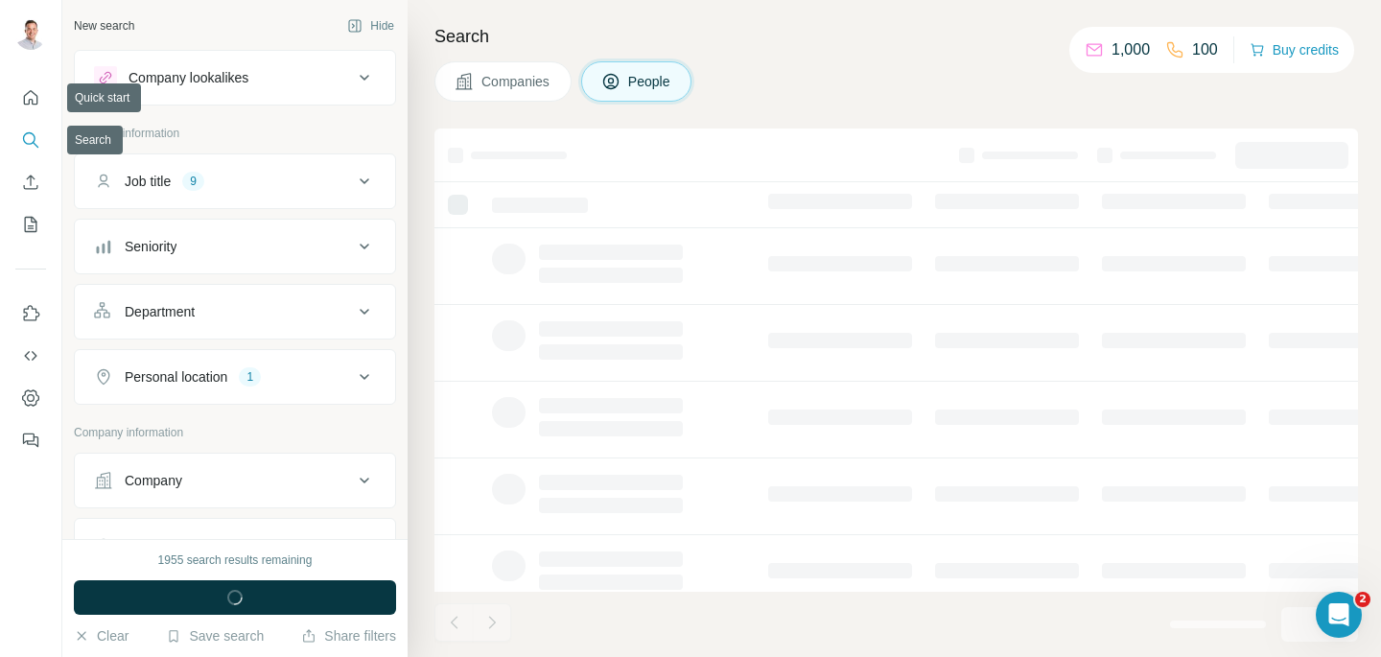
click at [37, 136] on icon "Search" at bounding box center [30, 139] width 19 height 19
click at [186, 88] on button "Company lookalikes" at bounding box center [235, 78] width 320 height 46
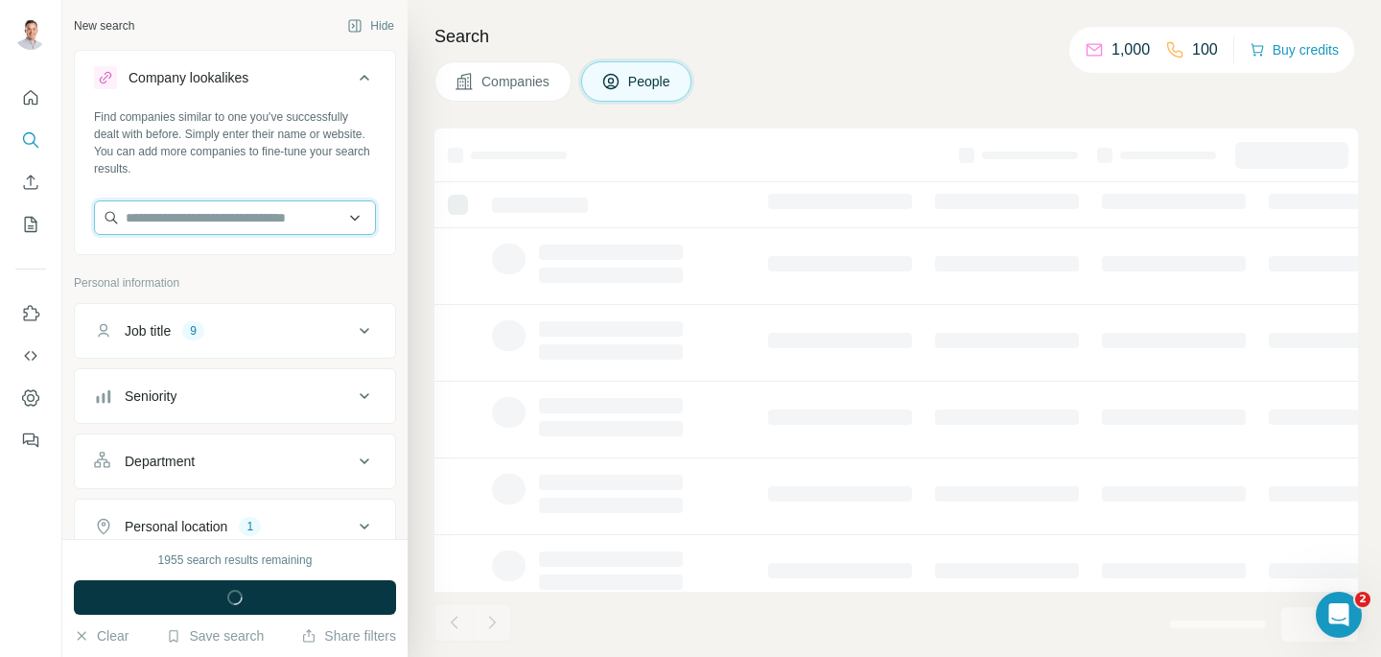
click at [338, 211] on input "text" at bounding box center [235, 217] width 282 height 35
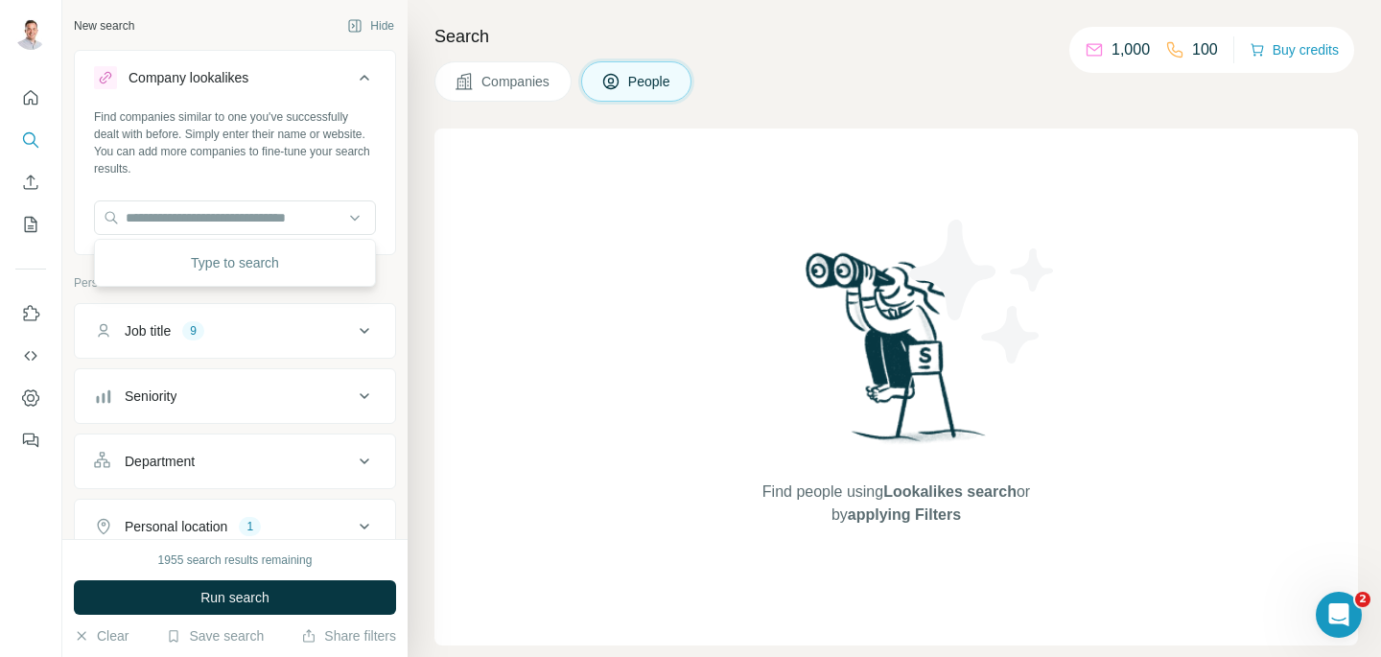
click at [365, 79] on icon at bounding box center [364, 77] width 23 height 23
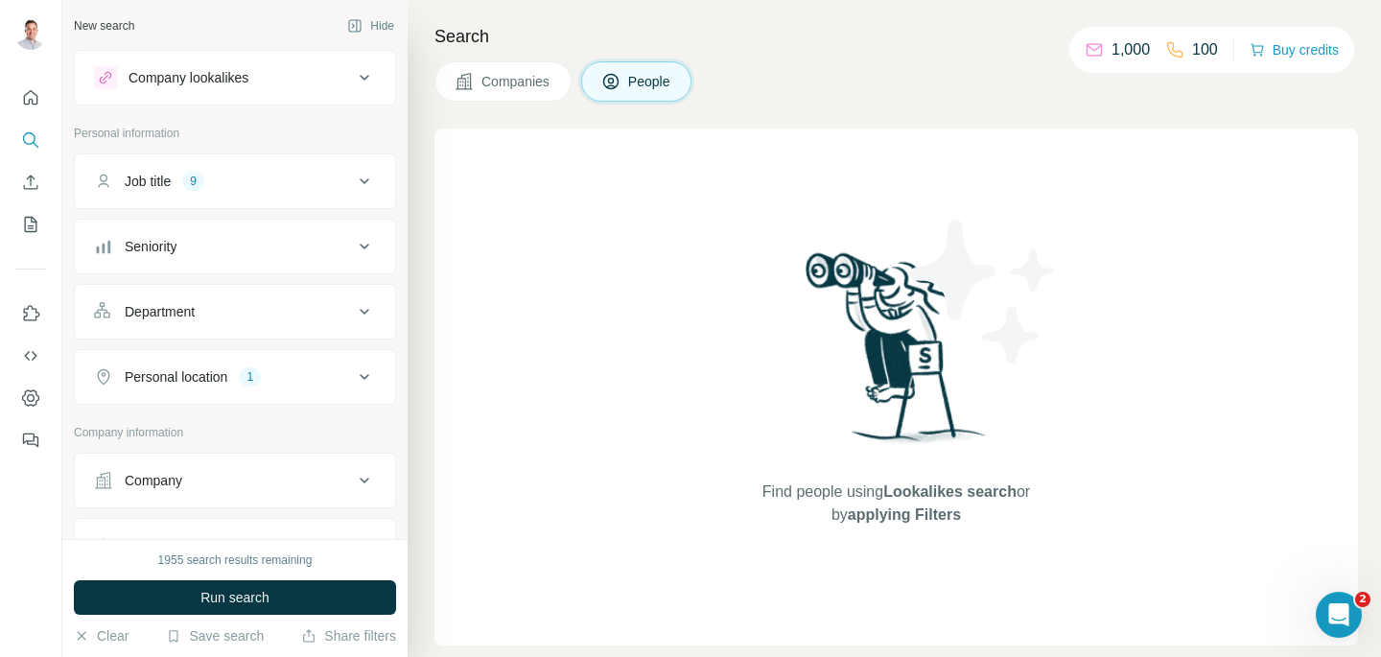
click at [335, 186] on div "Job title 9" at bounding box center [223, 181] width 259 height 19
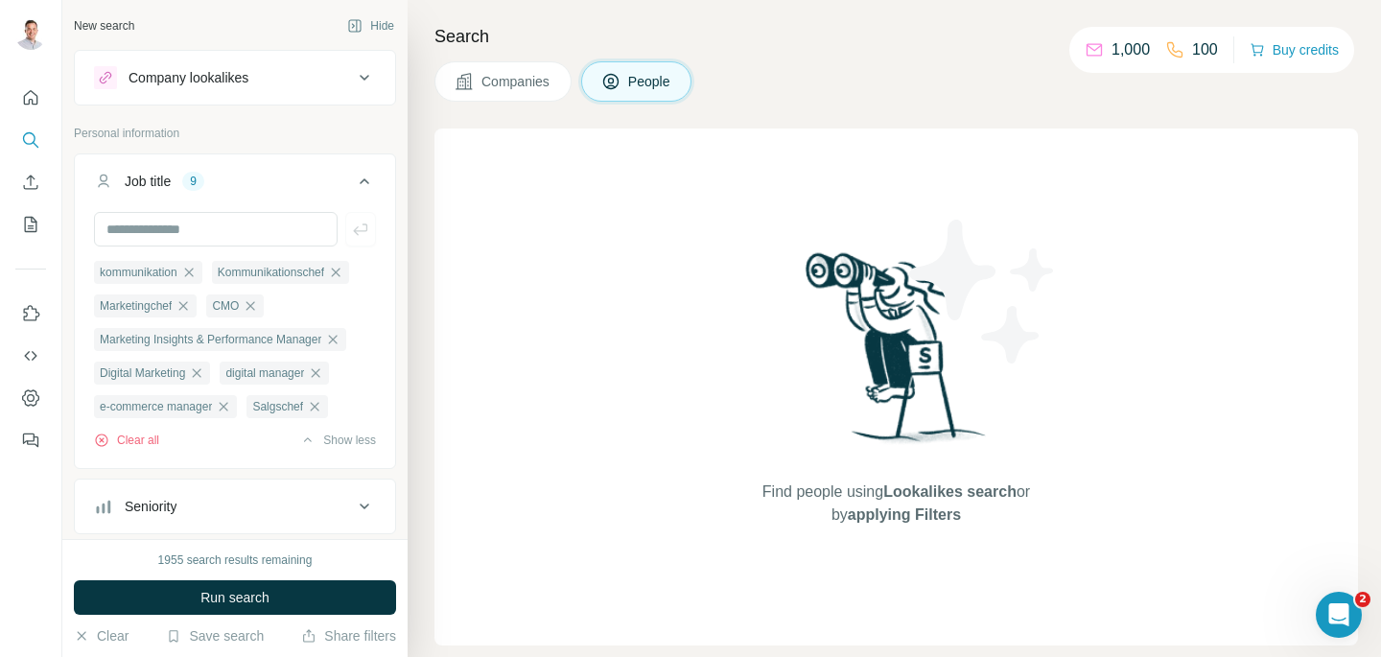
click at [335, 186] on div "Job title 9" at bounding box center [223, 181] width 259 height 19
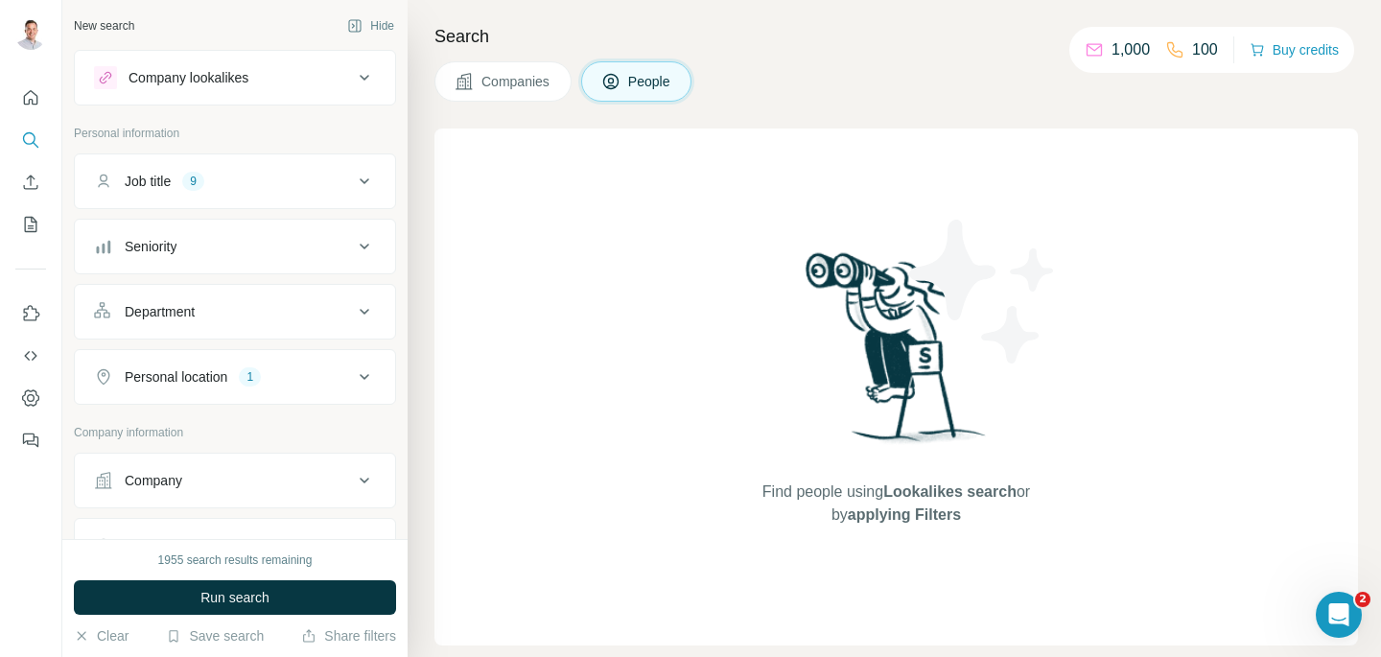
click at [478, 61] on button "Companies" at bounding box center [502, 81] width 137 height 40
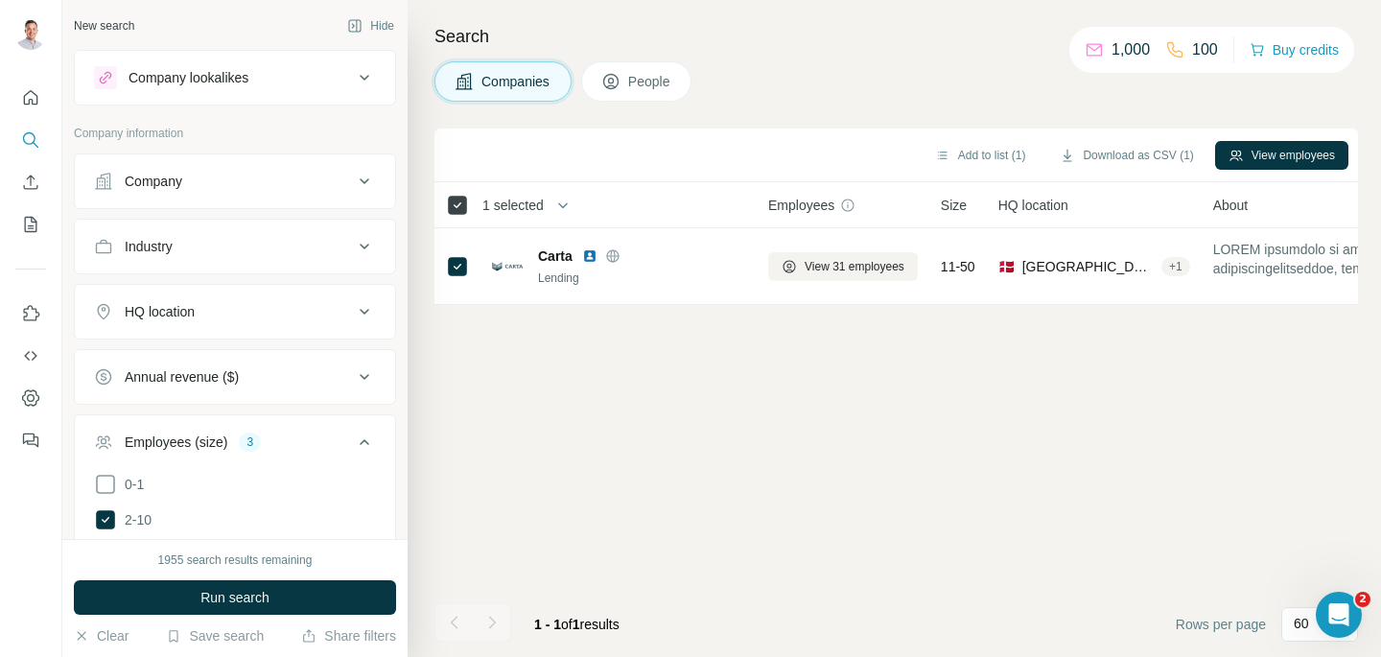
click at [458, 194] on icon at bounding box center [457, 205] width 23 height 23
click at [619, 77] on icon at bounding box center [610, 81] width 19 height 19
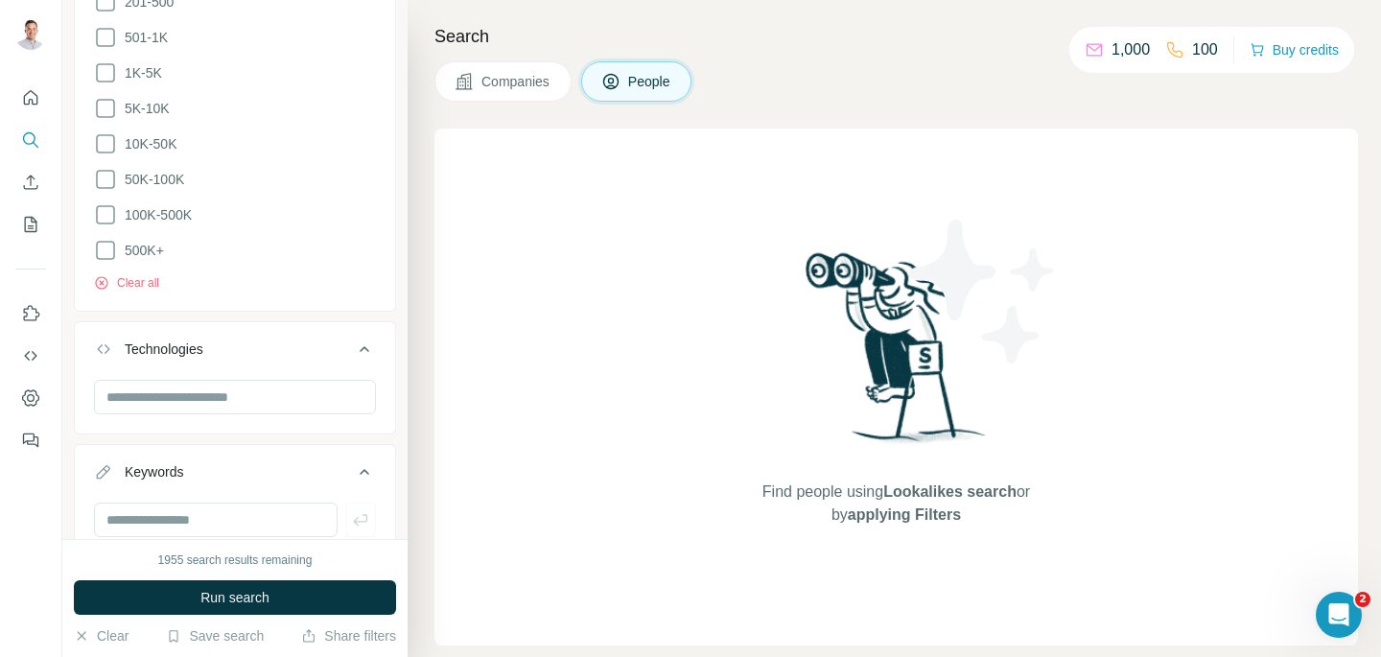
scroll to position [1128, 0]
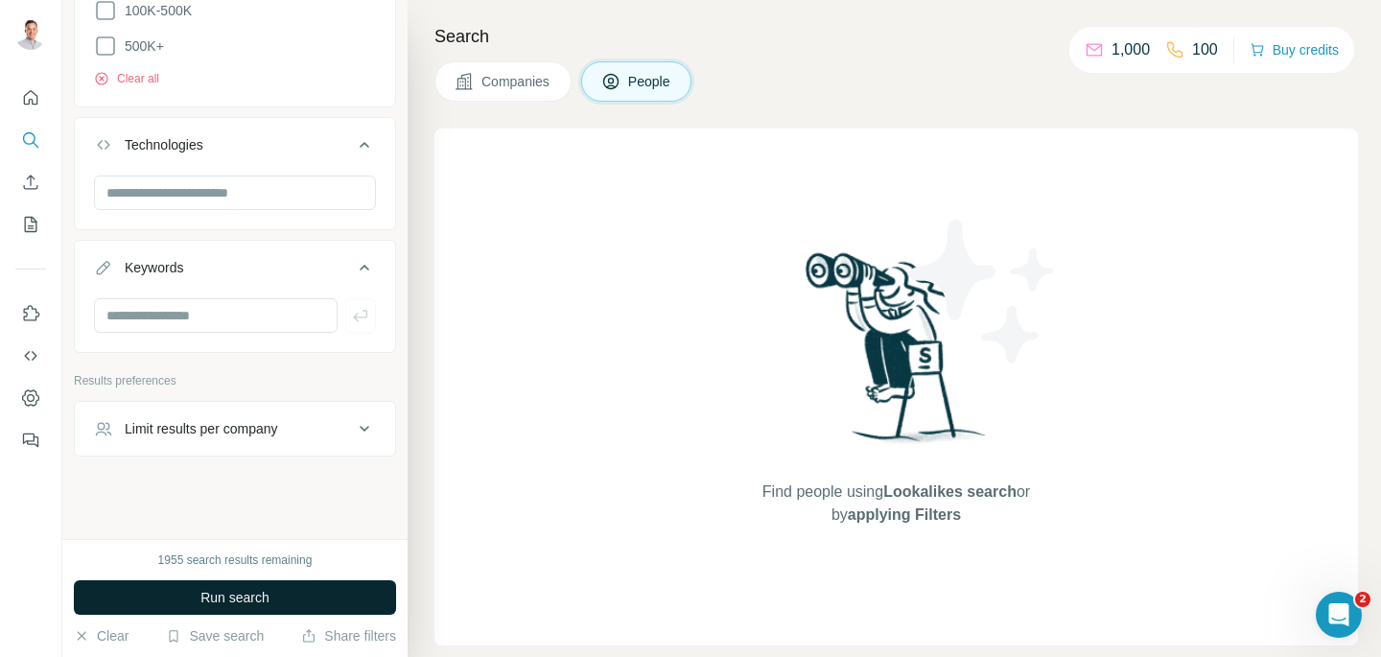
click at [235, 604] on span "Run search" at bounding box center [234, 597] width 69 height 19
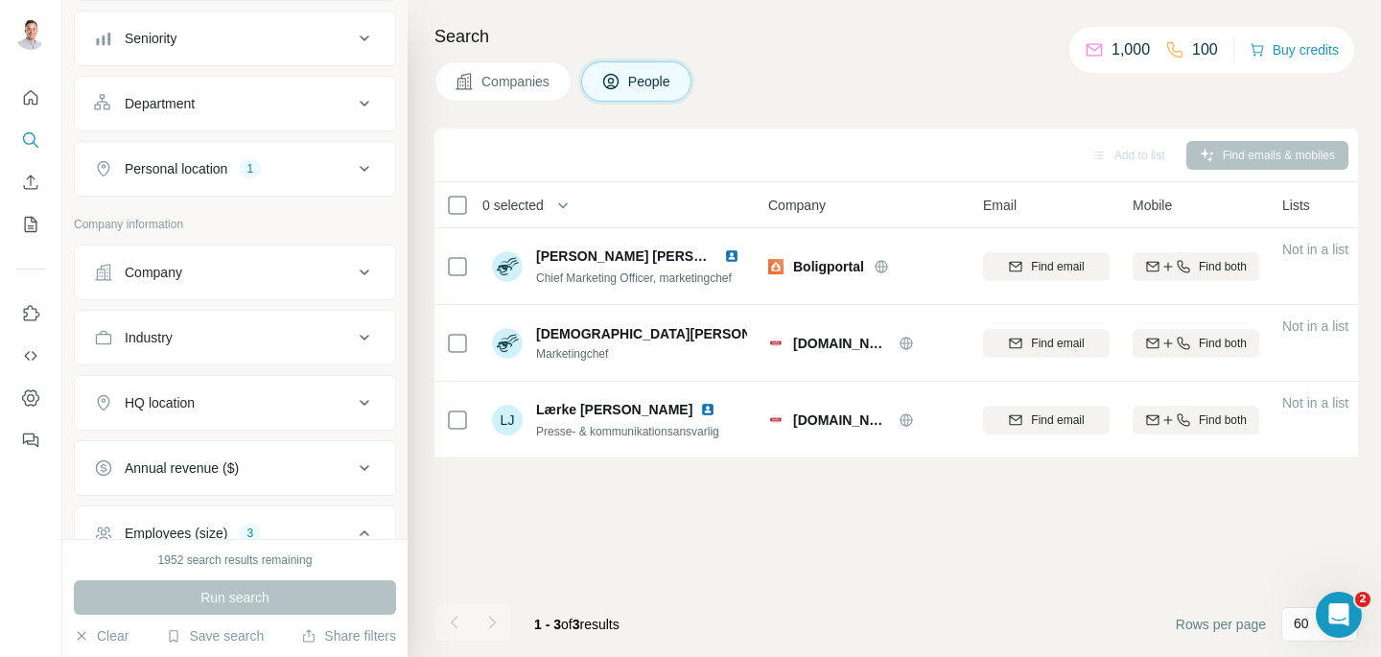
scroll to position [0, 0]
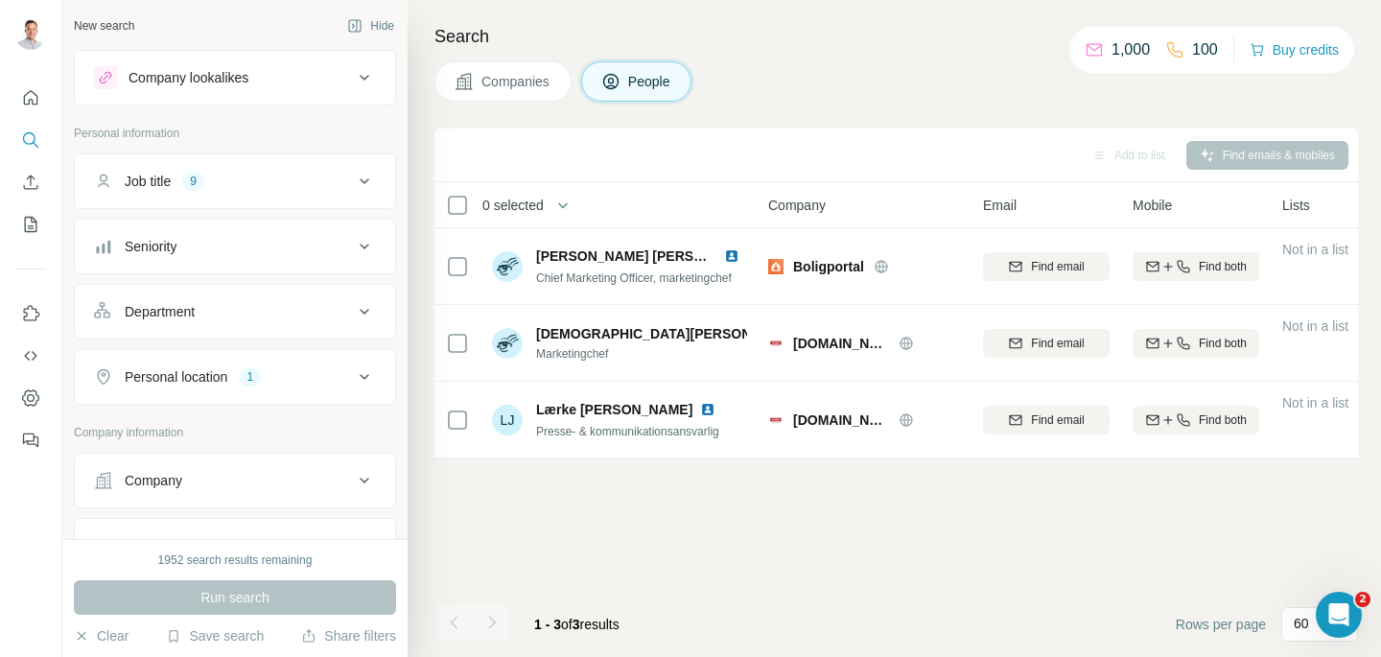
click at [1206, 158] on div "Add to list Find emails & mobiles" at bounding box center [896, 155] width 904 height 34
click at [1110, 156] on div "Add to list" at bounding box center [1128, 155] width 101 height 29
click at [521, 87] on span "Companies" at bounding box center [516, 81] width 70 height 19
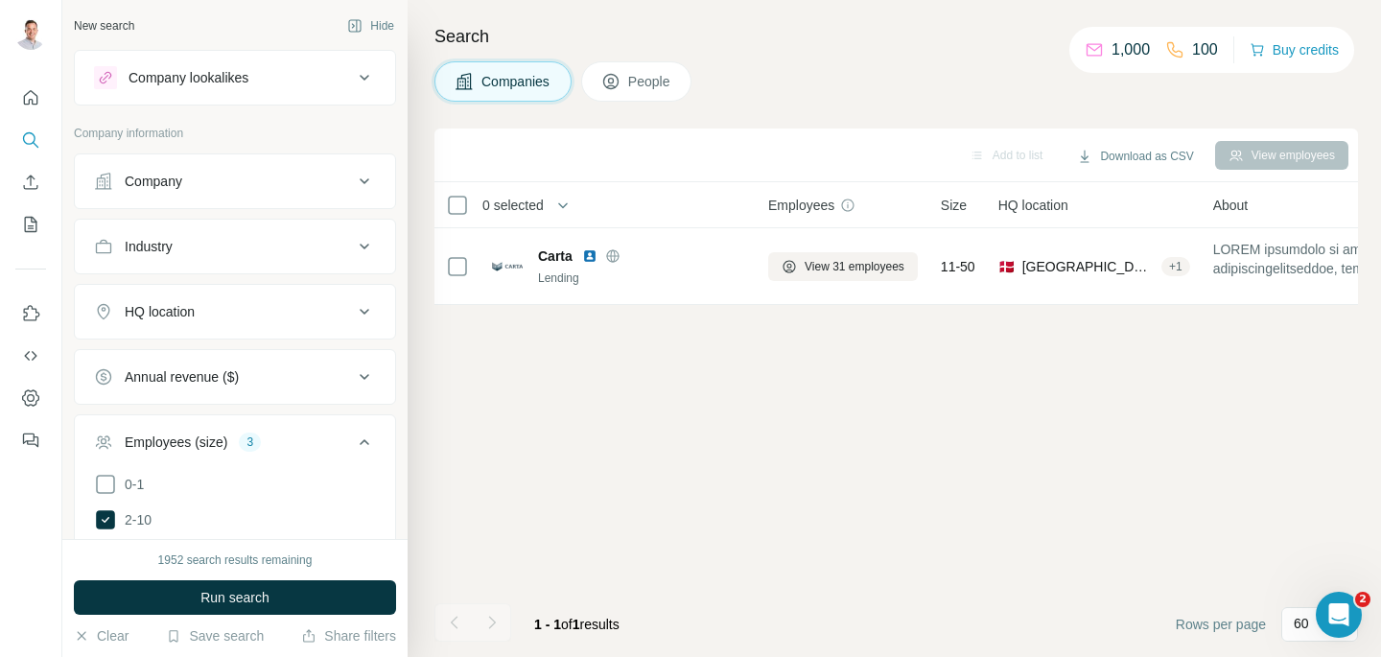
click at [632, 82] on span "People" at bounding box center [650, 81] width 44 height 19
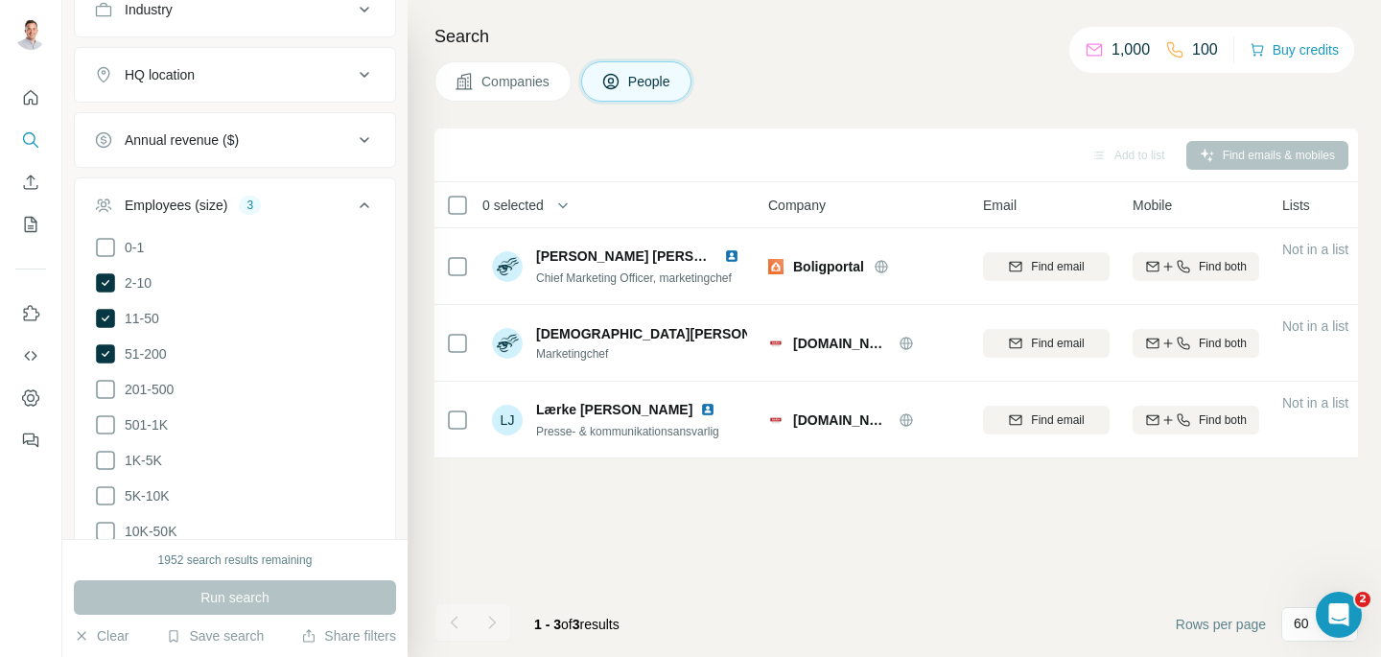
scroll to position [1128, 0]
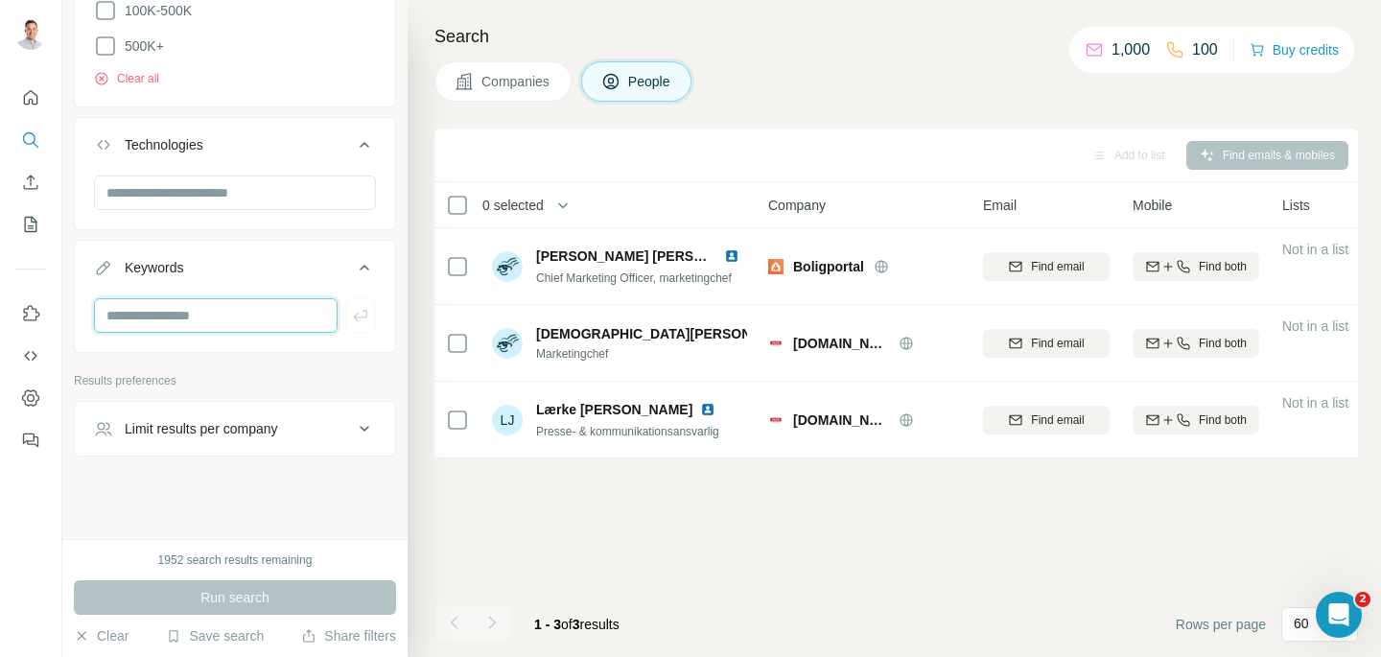
click at [177, 312] on input "text" at bounding box center [216, 315] width 244 height 35
click at [220, 187] on input "text" at bounding box center [235, 193] width 282 height 35
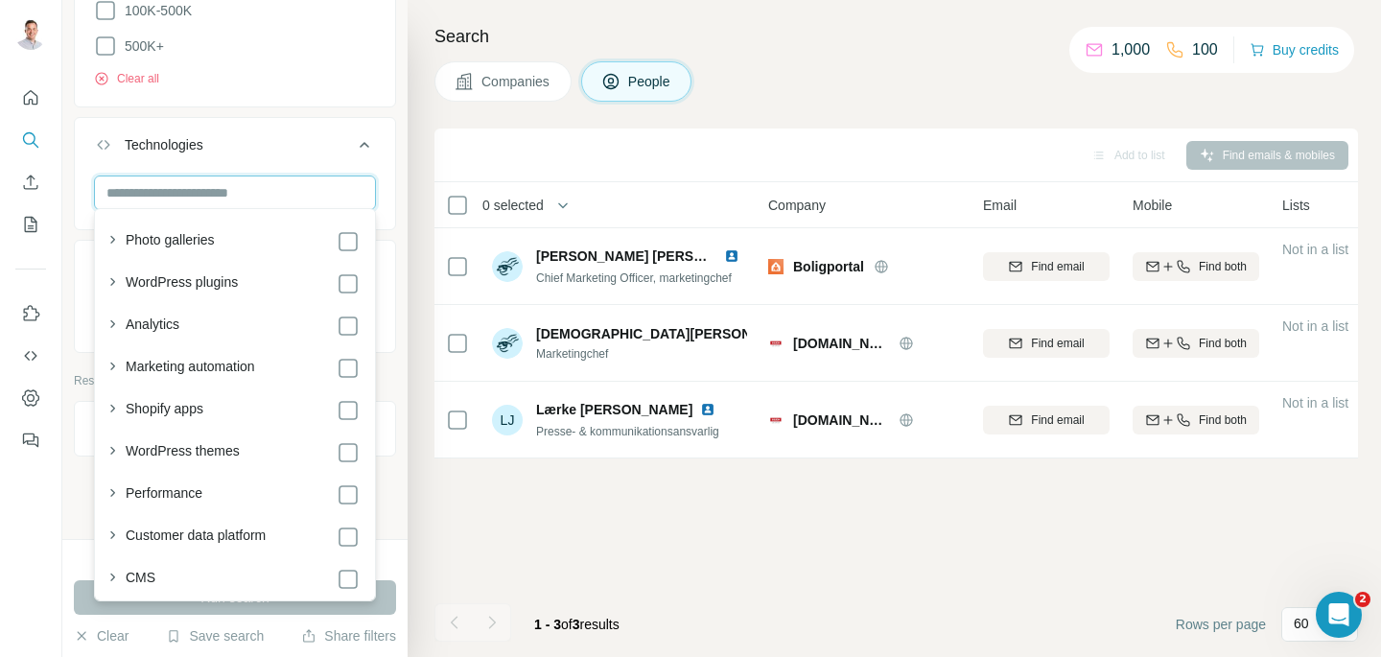
click at [283, 185] on input "text" at bounding box center [235, 193] width 282 height 35
click at [359, 140] on icon at bounding box center [364, 144] width 23 height 23
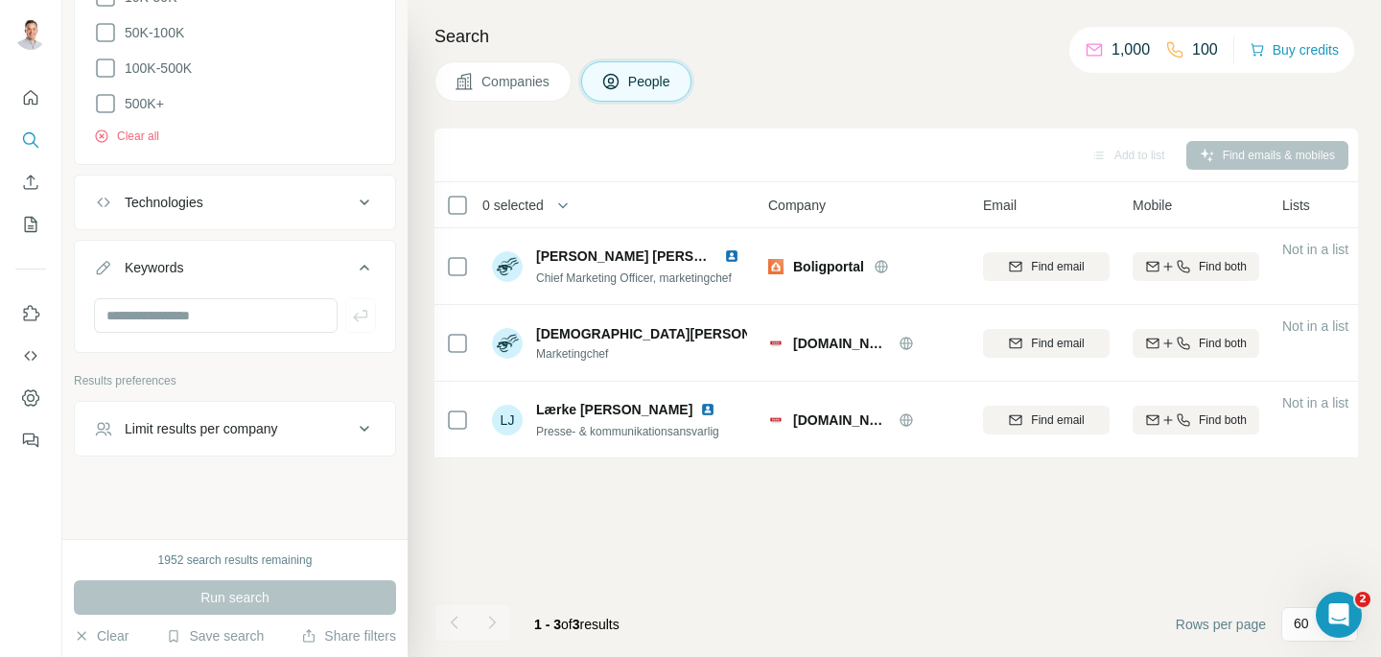
click at [357, 257] on icon at bounding box center [364, 267] width 23 height 23
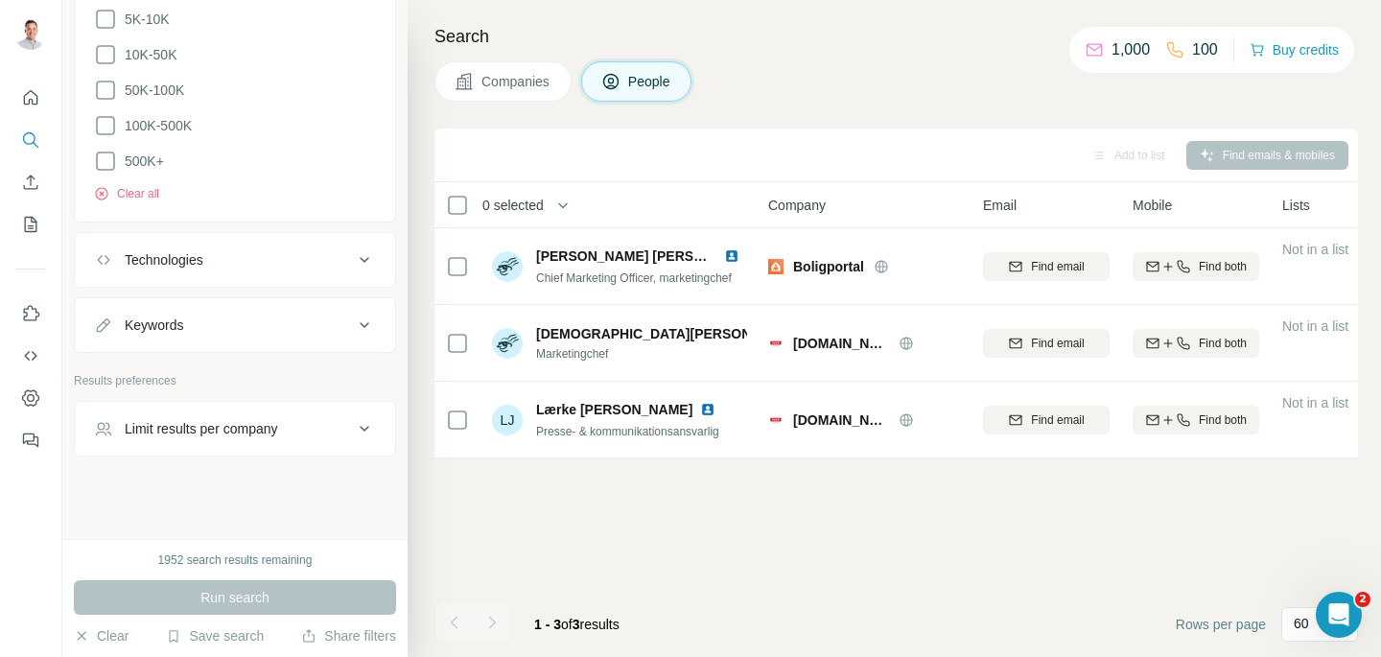
click at [373, 422] on icon at bounding box center [364, 428] width 23 height 23
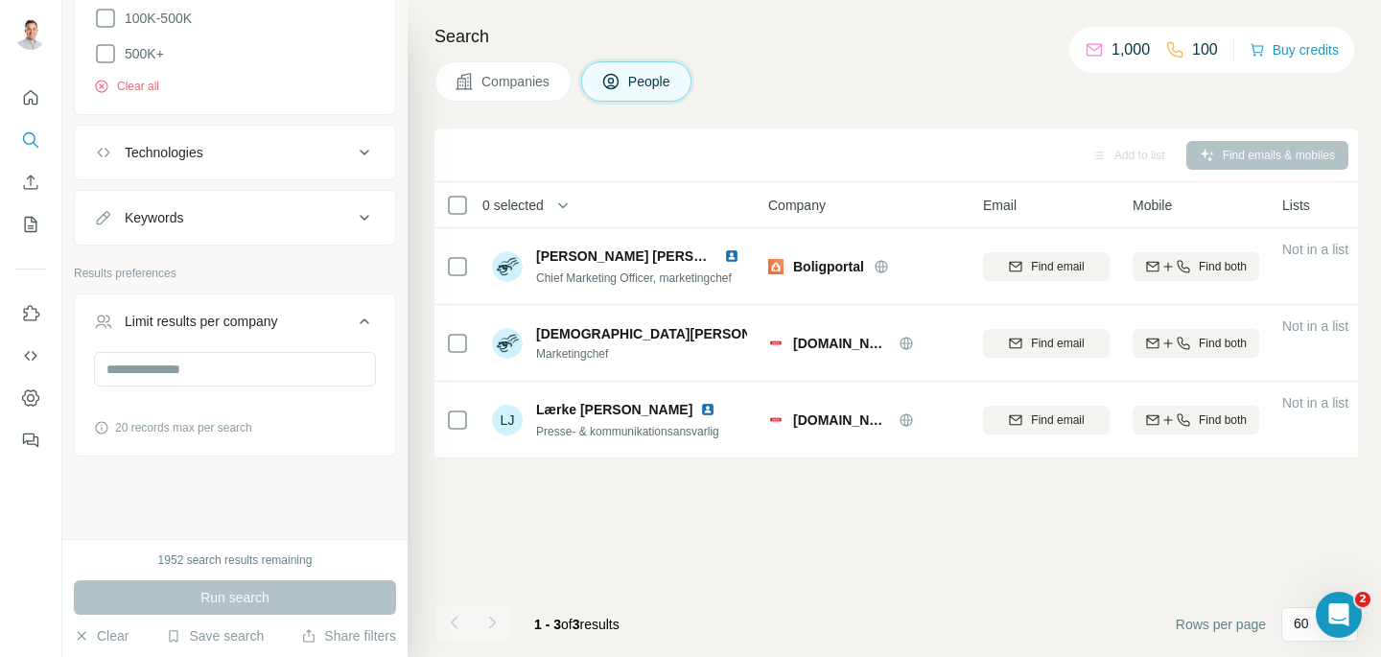
click at [371, 316] on icon at bounding box center [364, 321] width 23 height 23
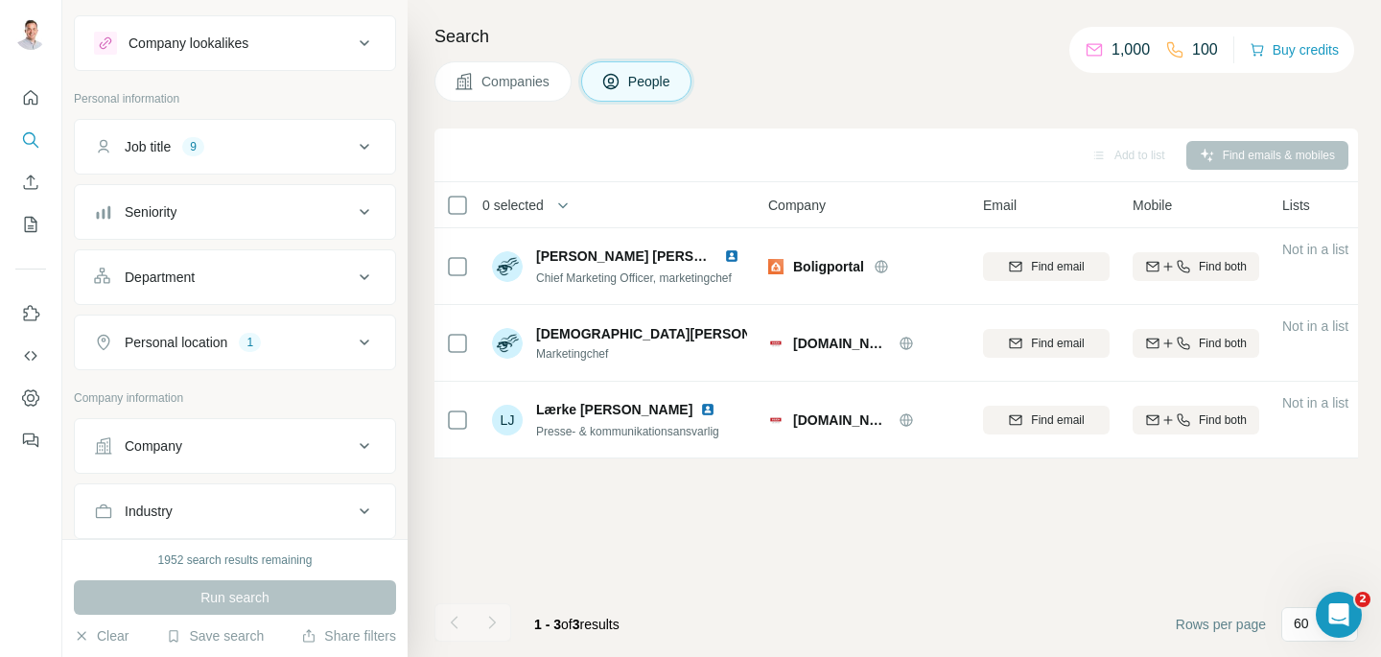
scroll to position [0, 0]
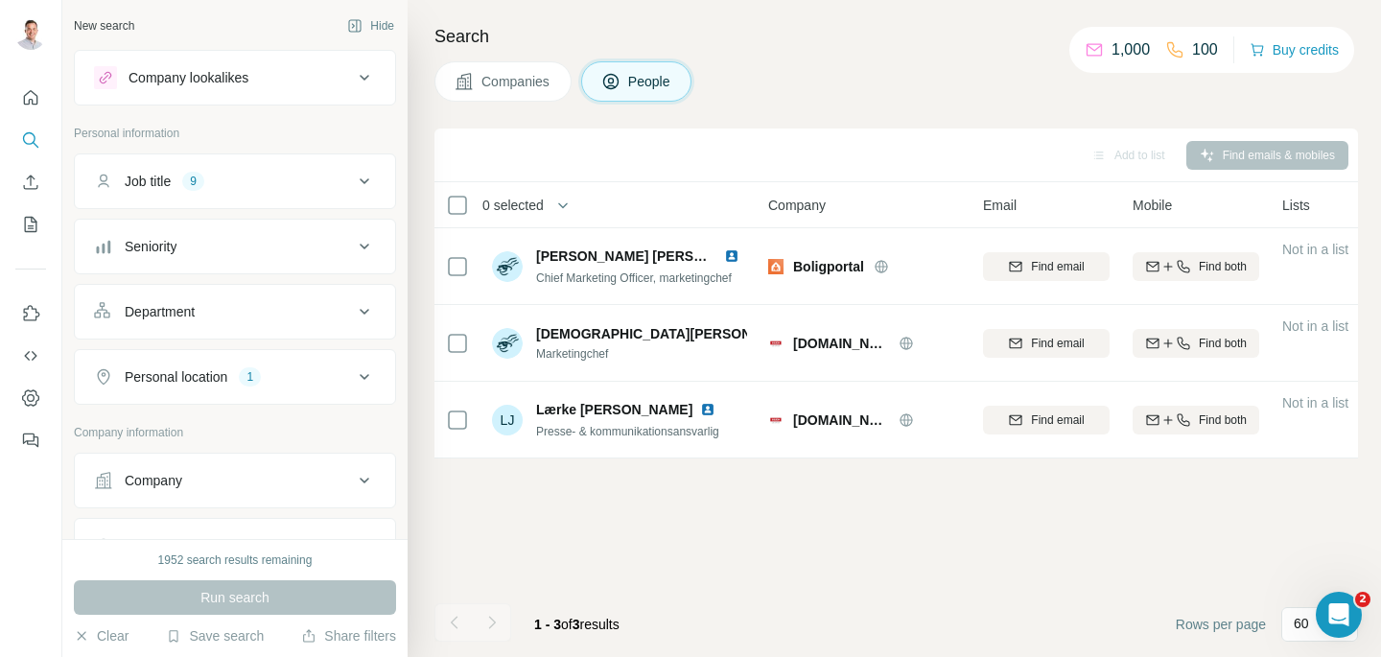
click at [183, 85] on div "Company lookalikes" at bounding box center [189, 77] width 120 height 19
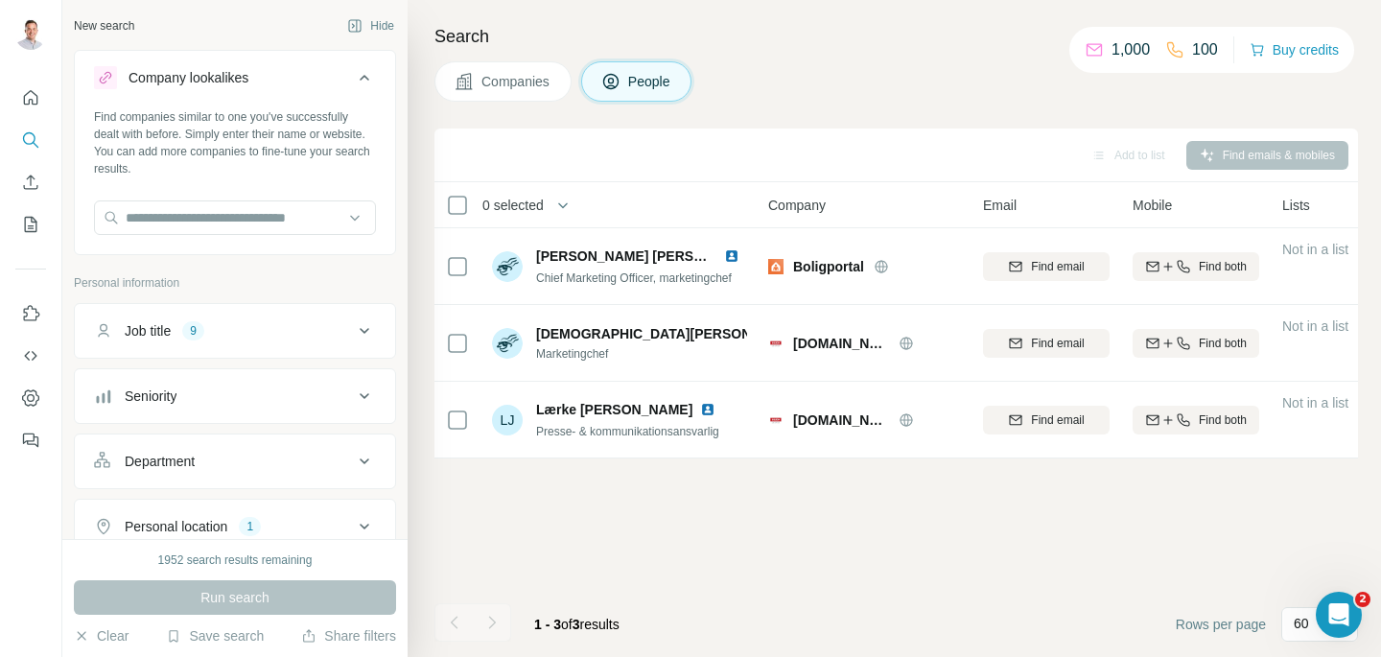
click at [183, 85] on div "Company lookalikes" at bounding box center [189, 77] width 120 height 19
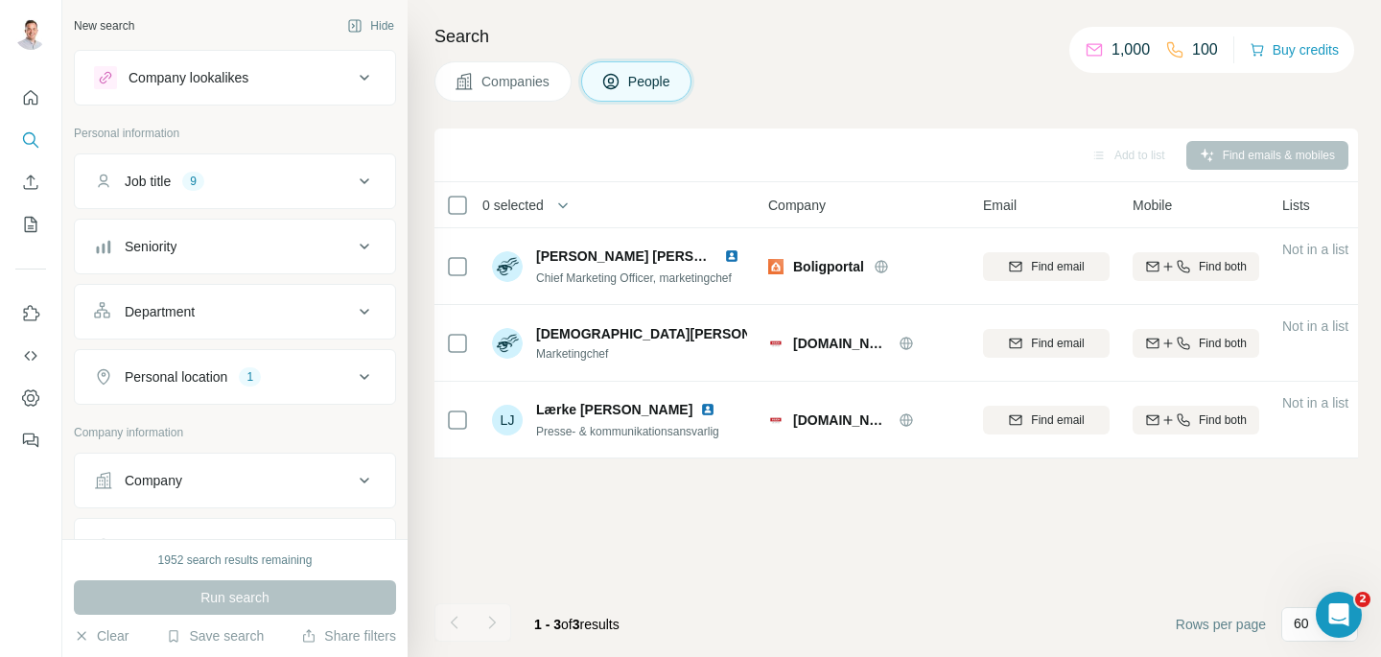
click at [1234, 154] on div "Add to list Find emails & mobiles" at bounding box center [896, 155] width 904 height 34
click at [1112, 139] on div "Add to list Find emails & mobiles" at bounding box center [896, 155] width 904 height 34
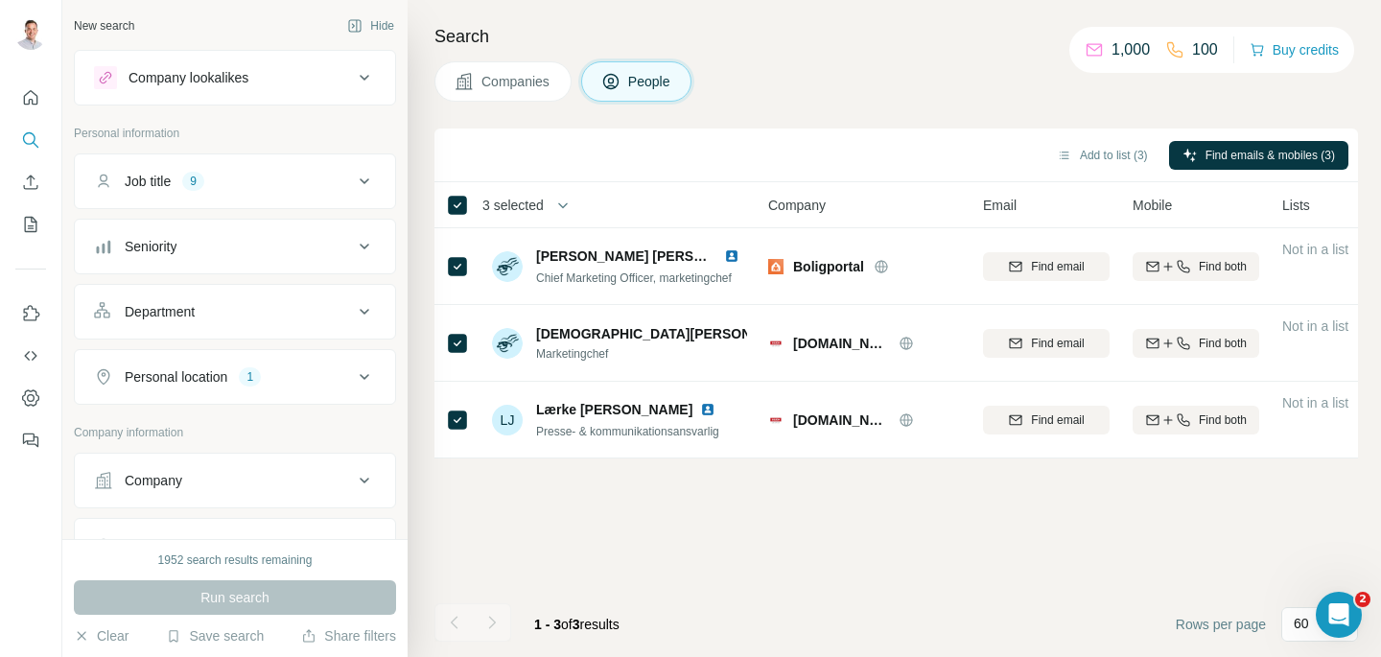
scroll to position [7, 0]
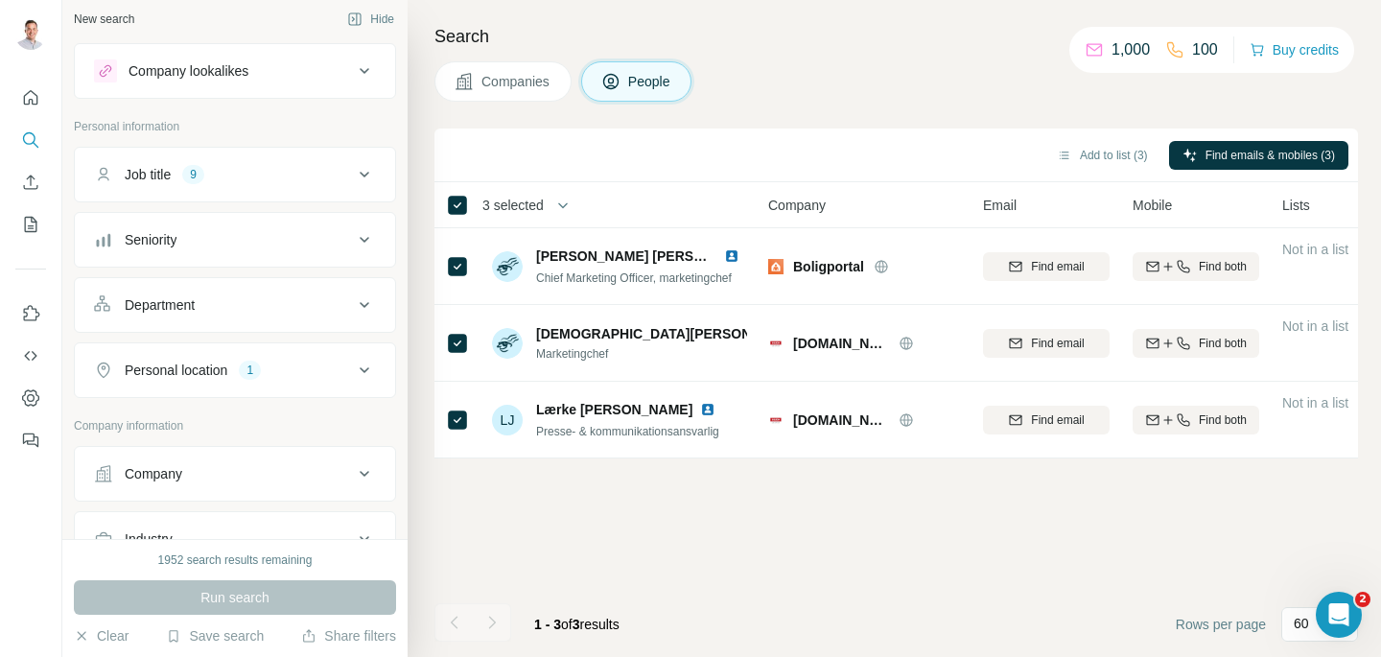
click at [244, 171] on div "Job title 9" at bounding box center [223, 174] width 259 height 19
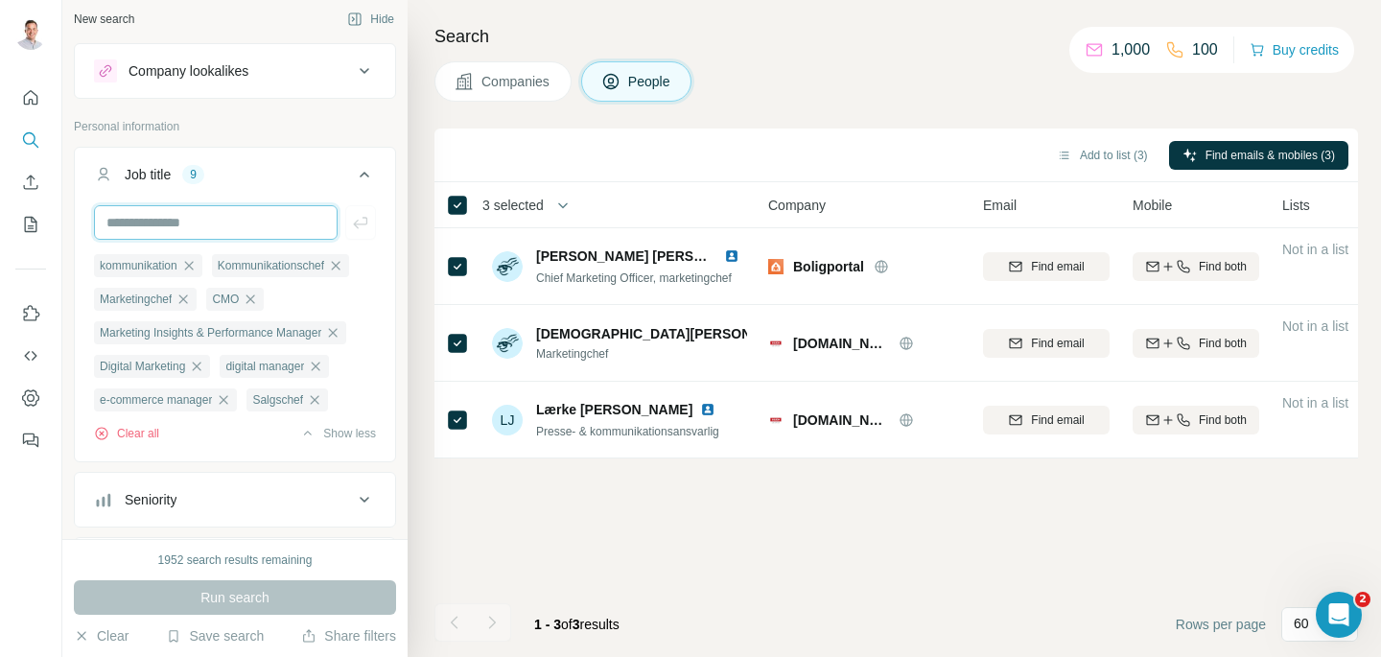
click at [252, 223] on input "text" at bounding box center [216, 222] width 244 height 35
type input "*********"
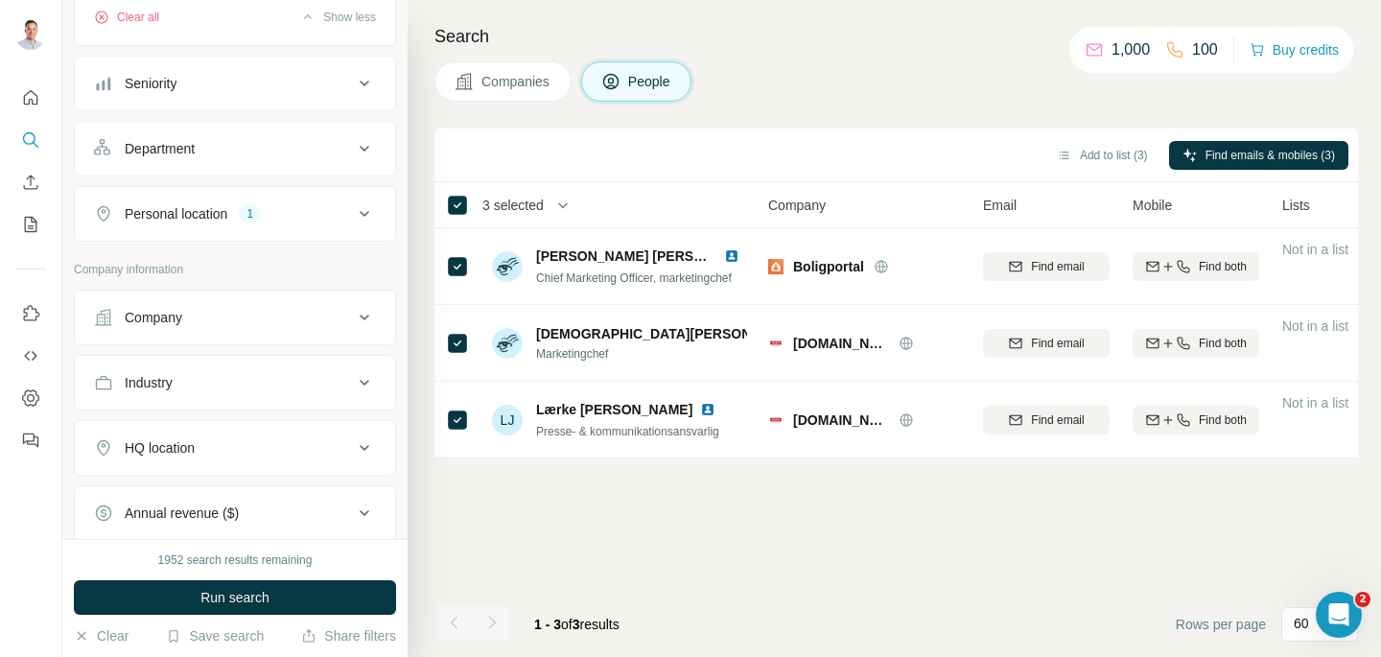
scroll to position [797, 0]
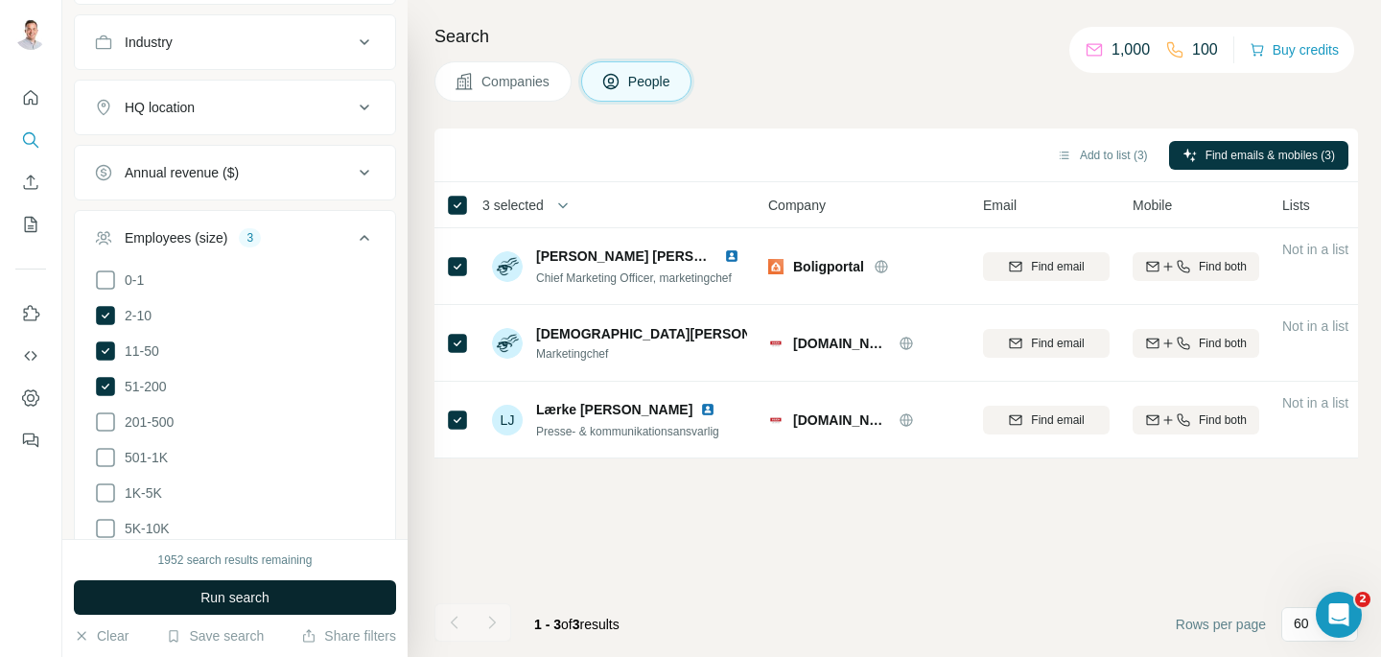
click at [221, 607] on button "Run search" at bounding box center [235, 597] width 322 height 35
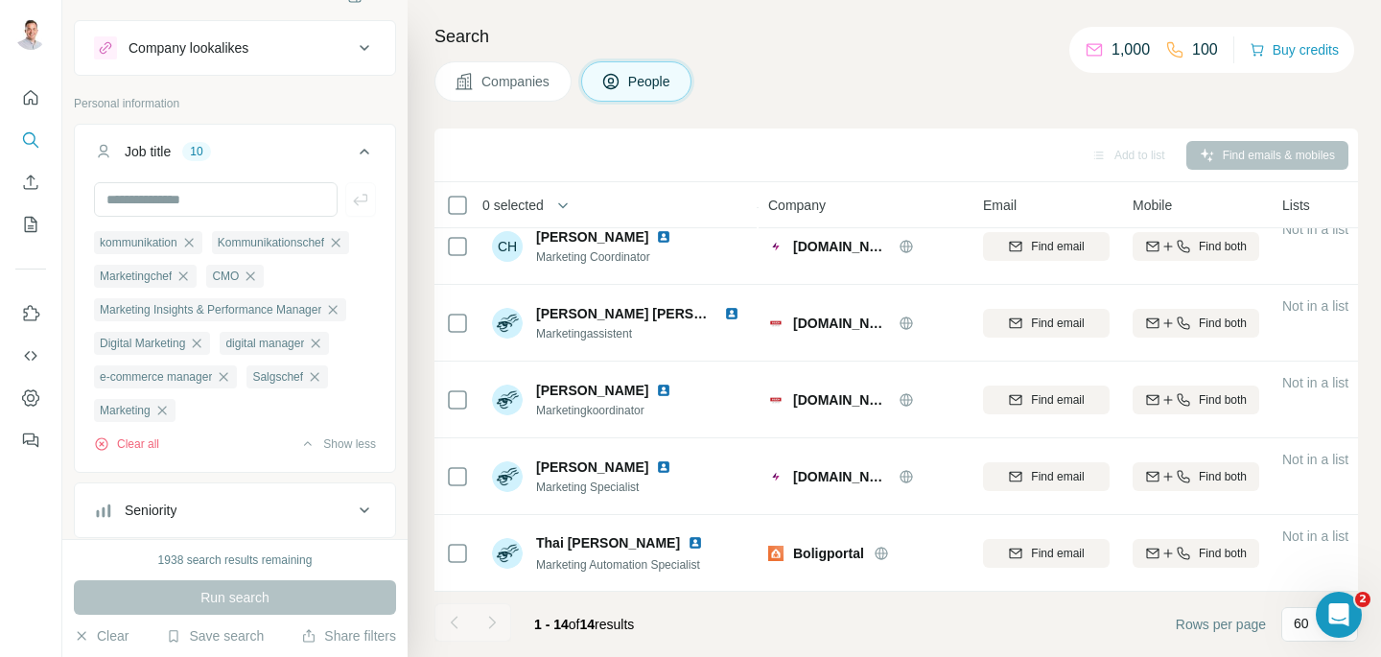
scroll to position [0, 0]
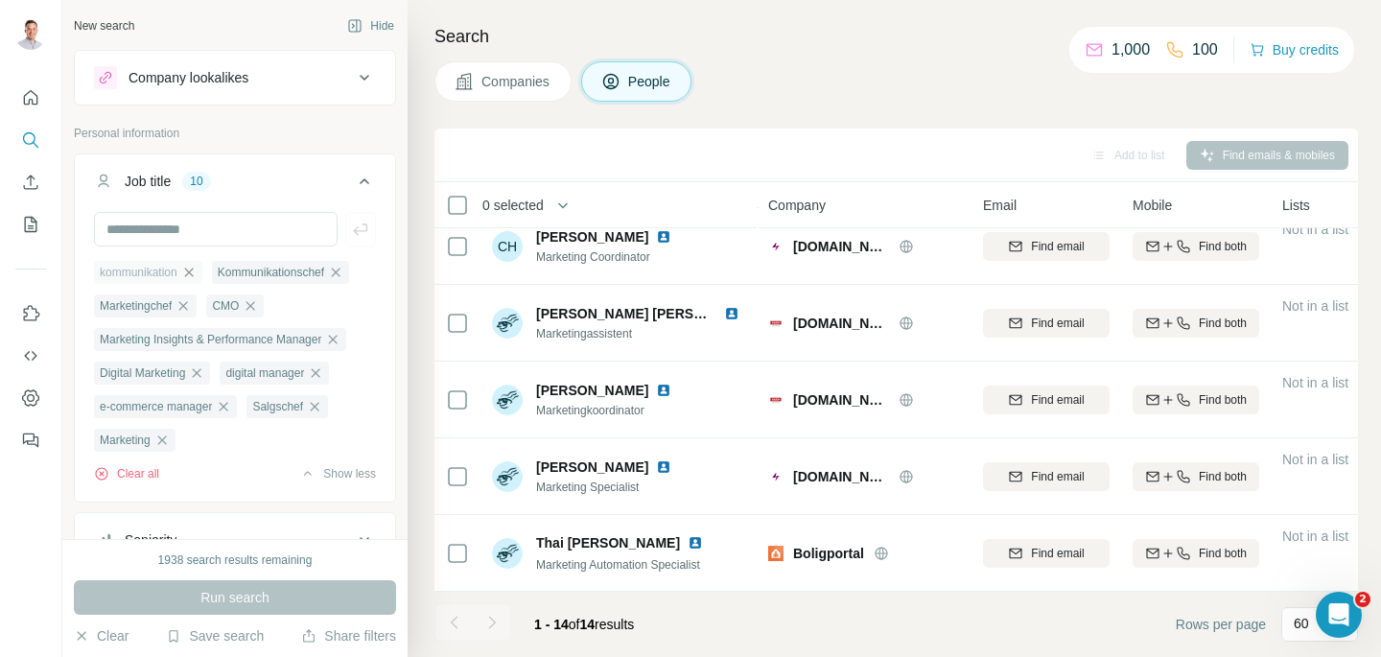
click at [196, 272] on icon "button" at bounding box center [188, 272] width 15 height 15
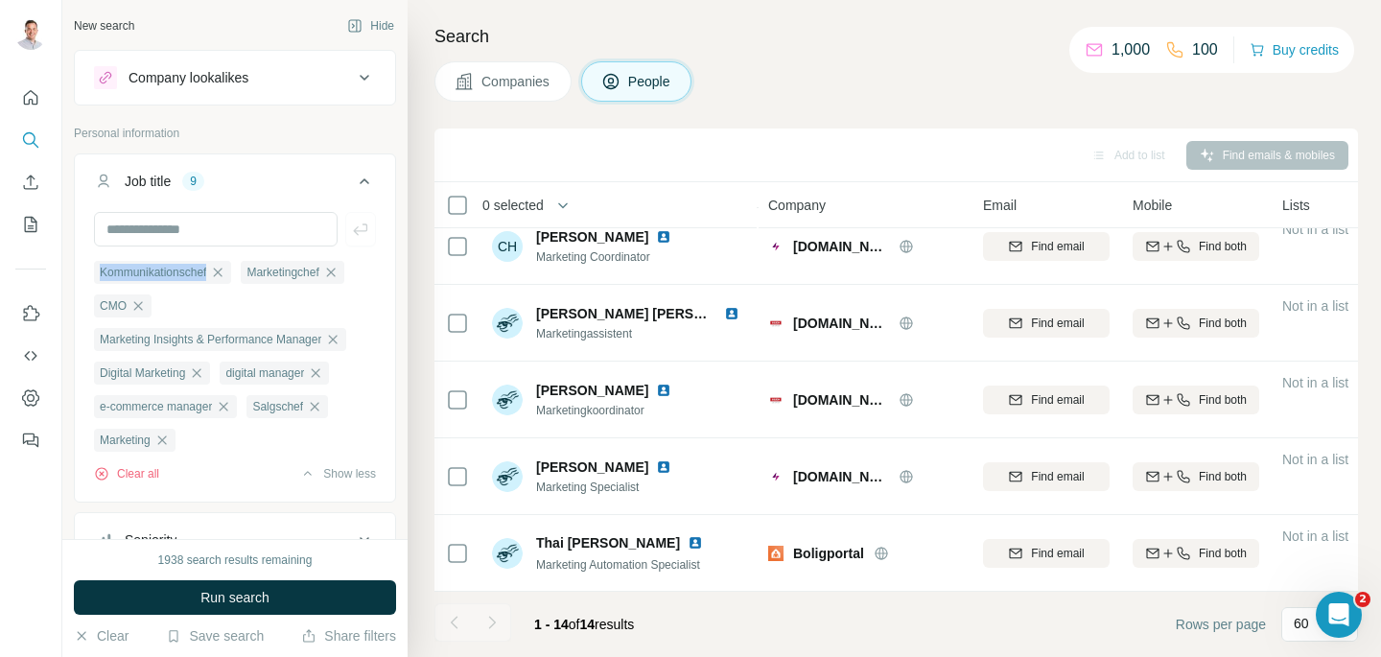
click at [196, 272] on span "Kommunikationschef" at bounding box center [153, 272] width 106 height 17
click at [217, 272] on icon "button" at bounding box center [217, 272] width 15 height 15
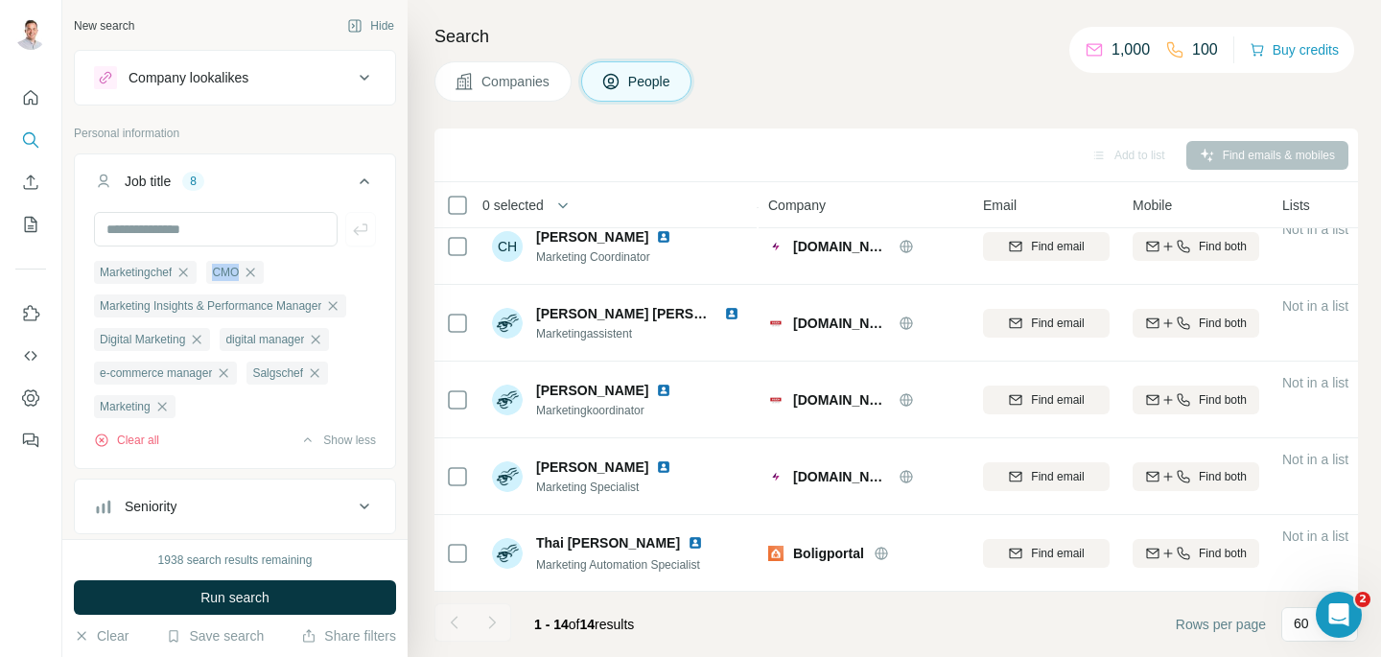
click at [217, 272] on div "CMO" at bounding box center [235, 272] width 58 height 23
click at [186, 271] on icon "button" at bounding box center [183, 272] width 15 height 15
click at [142, 274] on icon "button" at bounding box center [137, 272] width 15 height 15
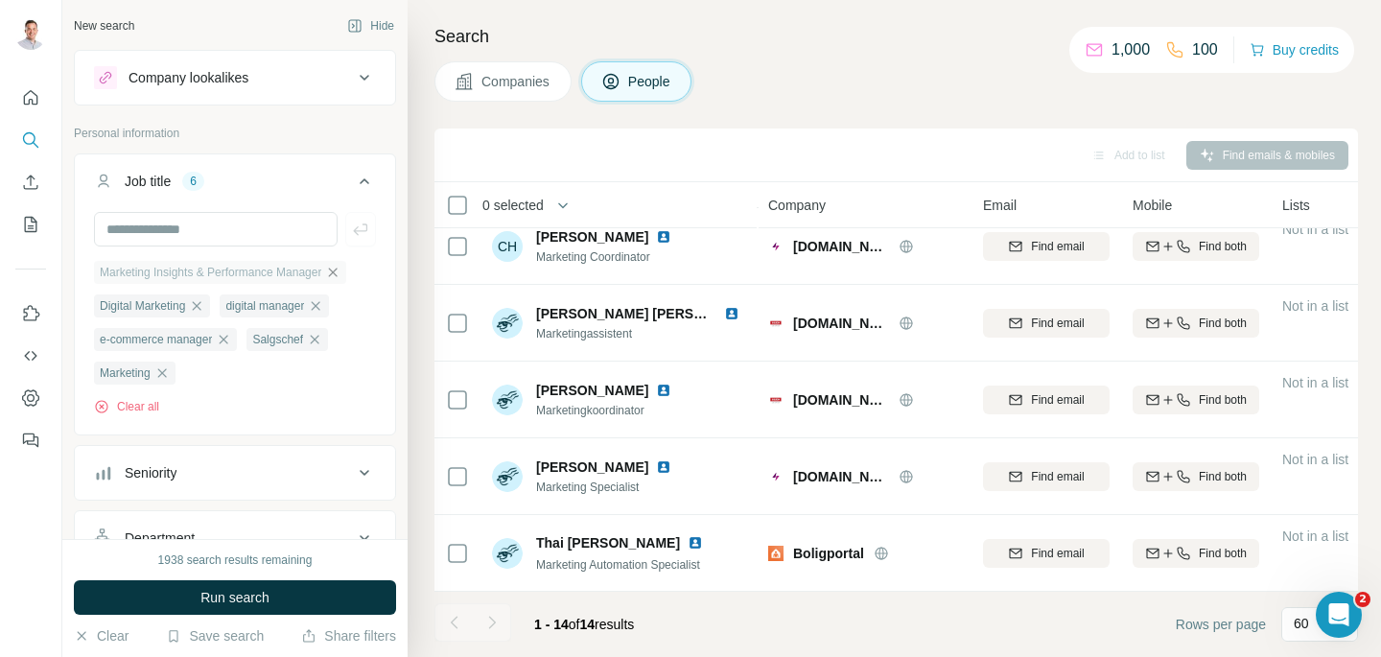
click at [340, 278] on icon "button" at bounding box center [332, 272] width 15 height 15
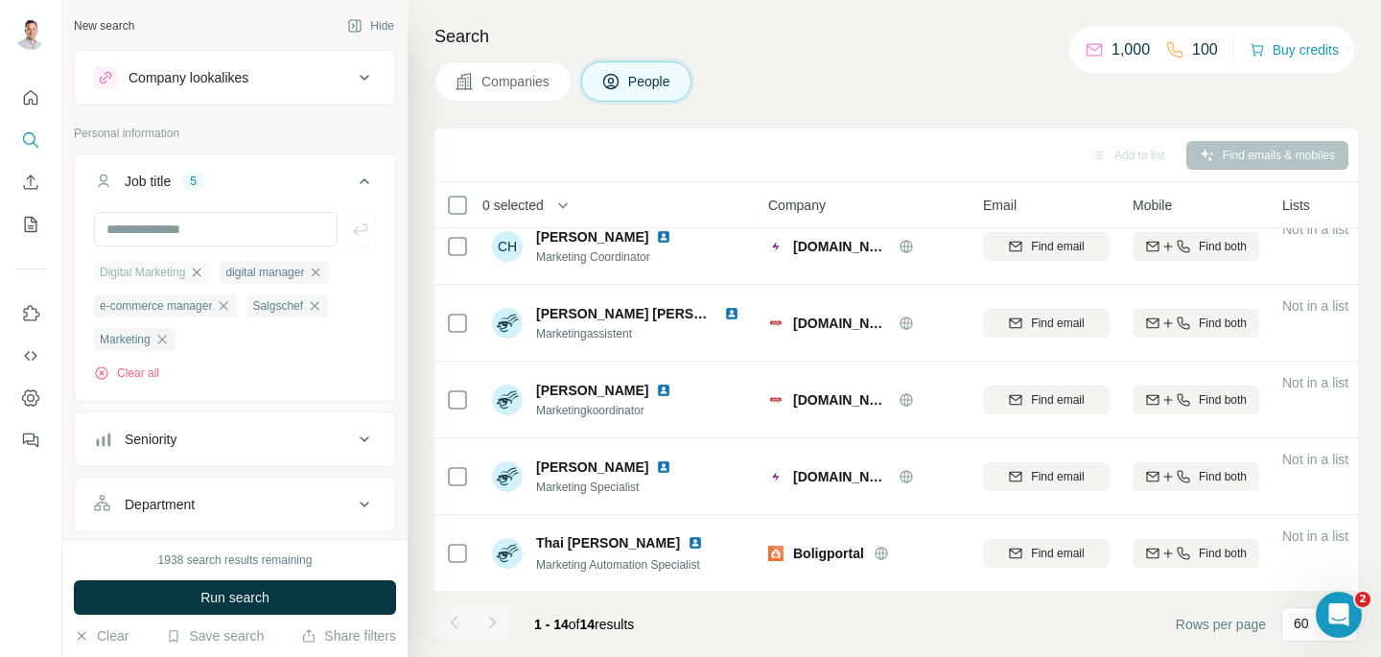
click at [198, 271] on icon "button" at bounding box center [196, 272] width 15 height 15
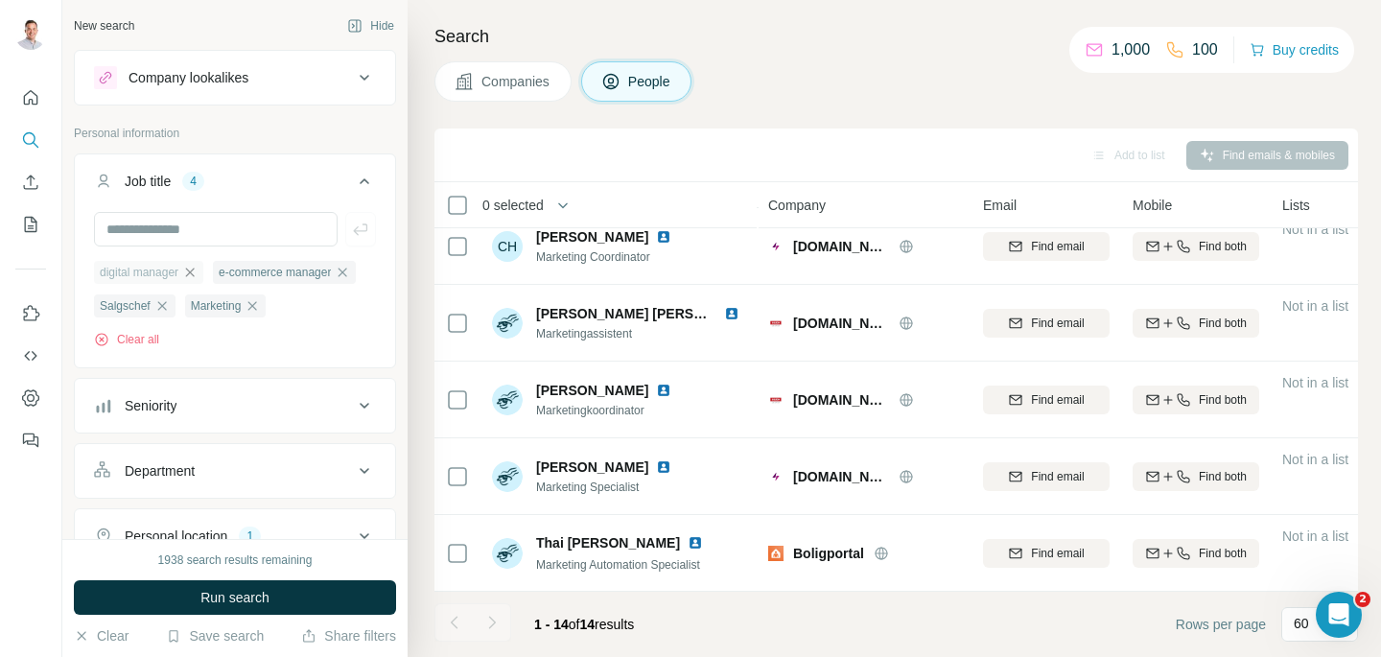
click at [198, 271] on icon "button" at bounding box center [189, 272] width 15 height 15
click at [228, 275] on icon "button" at bounding box center [224, 272] width 9 height 9
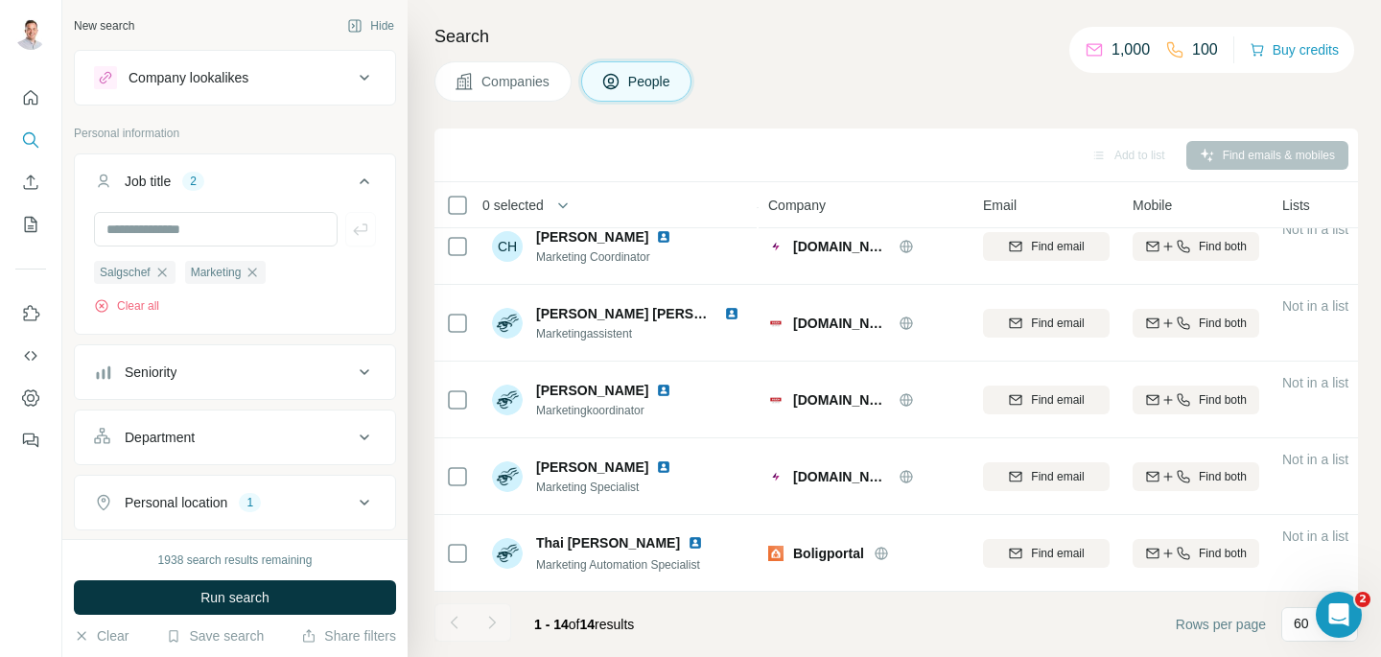
click at [246, 578] on div "1938 search results remaining Run search Clear Save search Share filters" at bounding box center [234, 598] width 345 height 118
click at [246, 596] on span "Run search" at bounding box center [234, 597] width 69 height 19
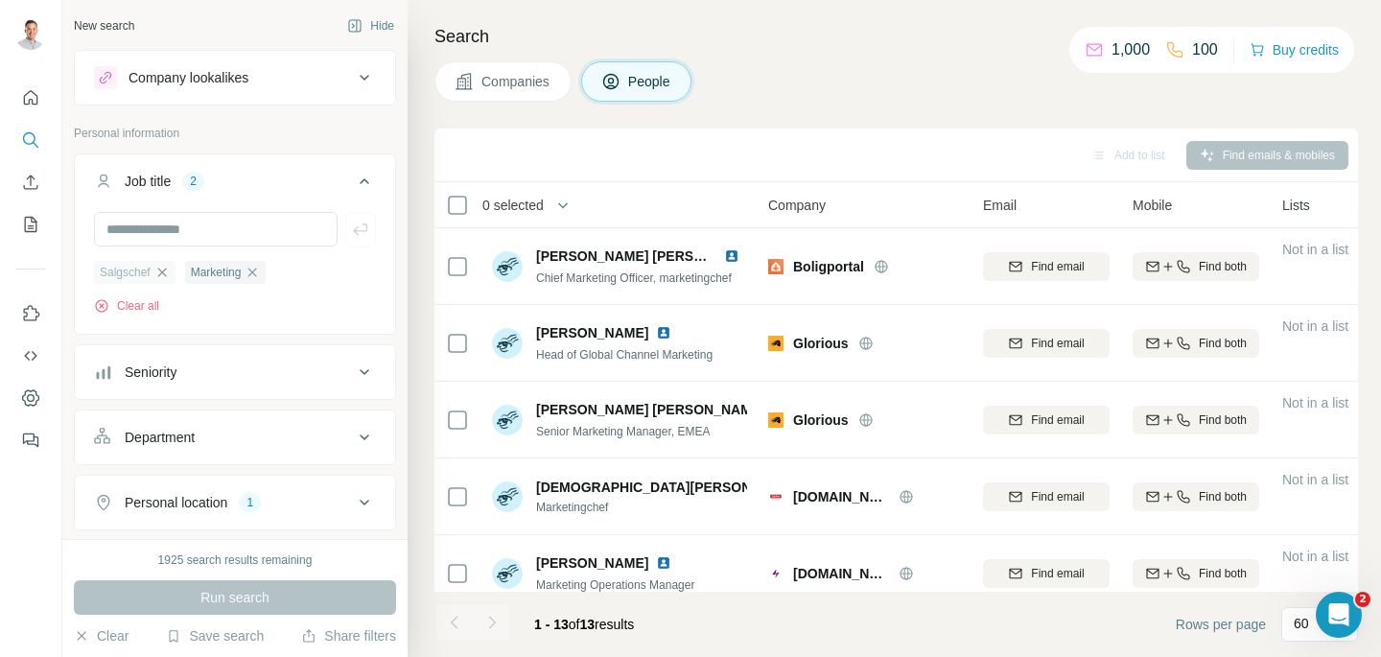
click at [163, 270] on icon "button" at bounding box center [161, 272] width 15 height 15
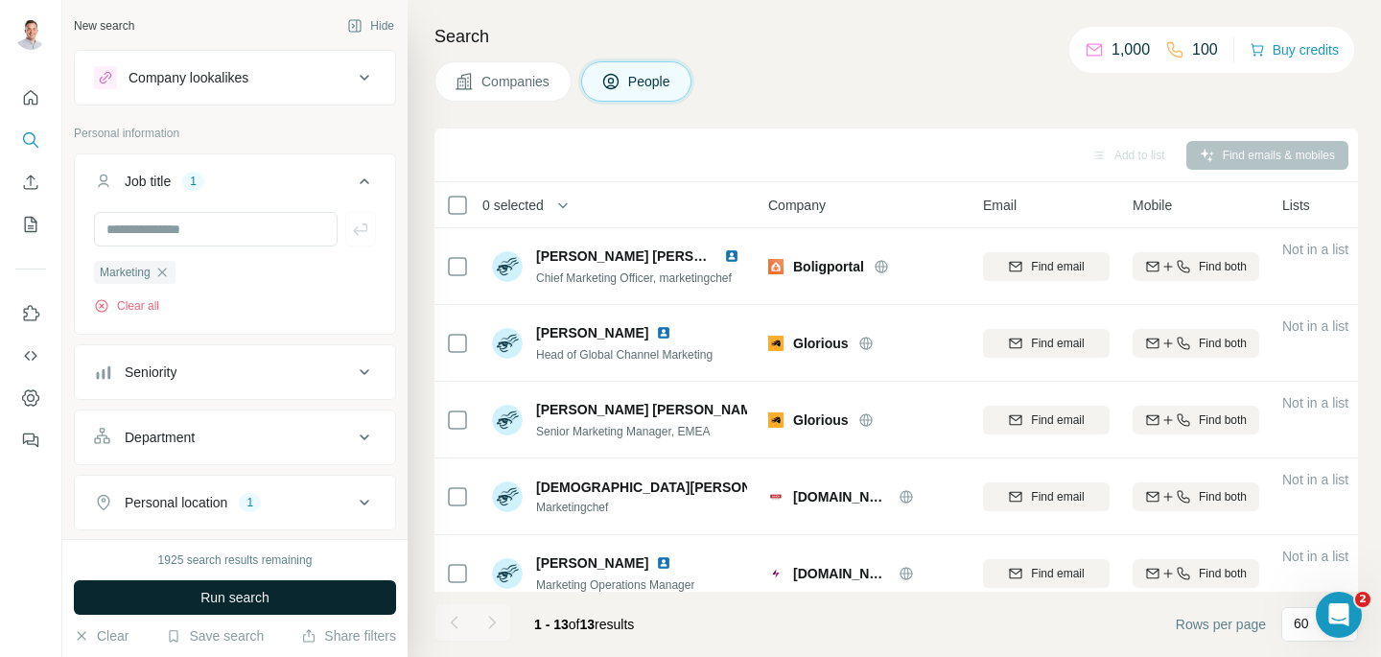
click at [246, 601] on span "Run search" at bounding box center [234, 597] width 69 height 19
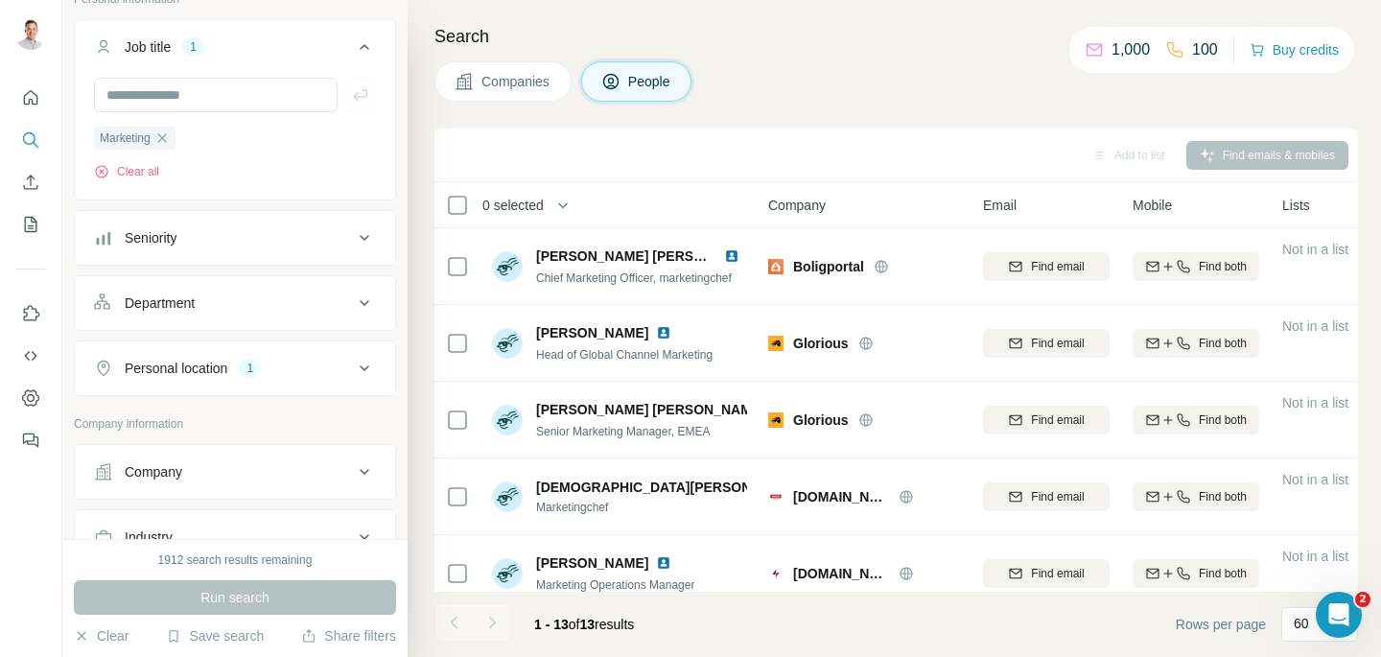
scroll to position [135, 0]
click at [331, 355] on button "Personal location 1" at bounding box center [235, 367] width 320 height 46
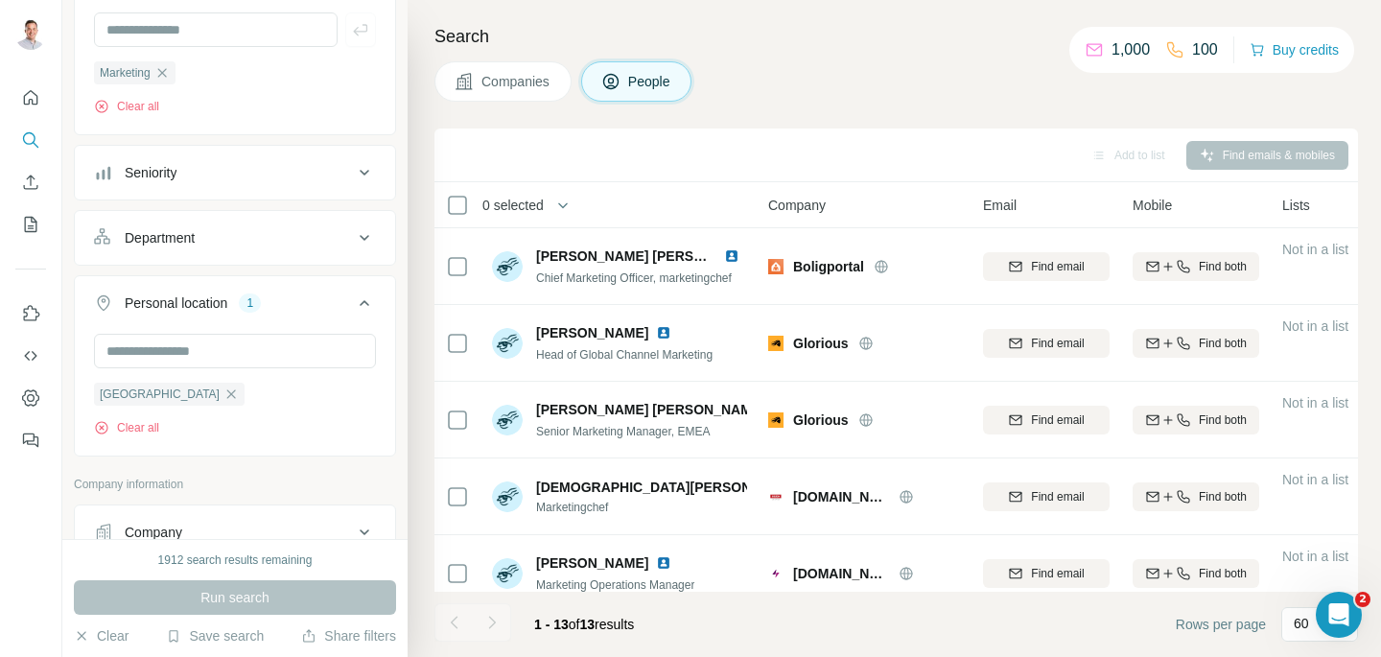
scroll to position [256, 0]
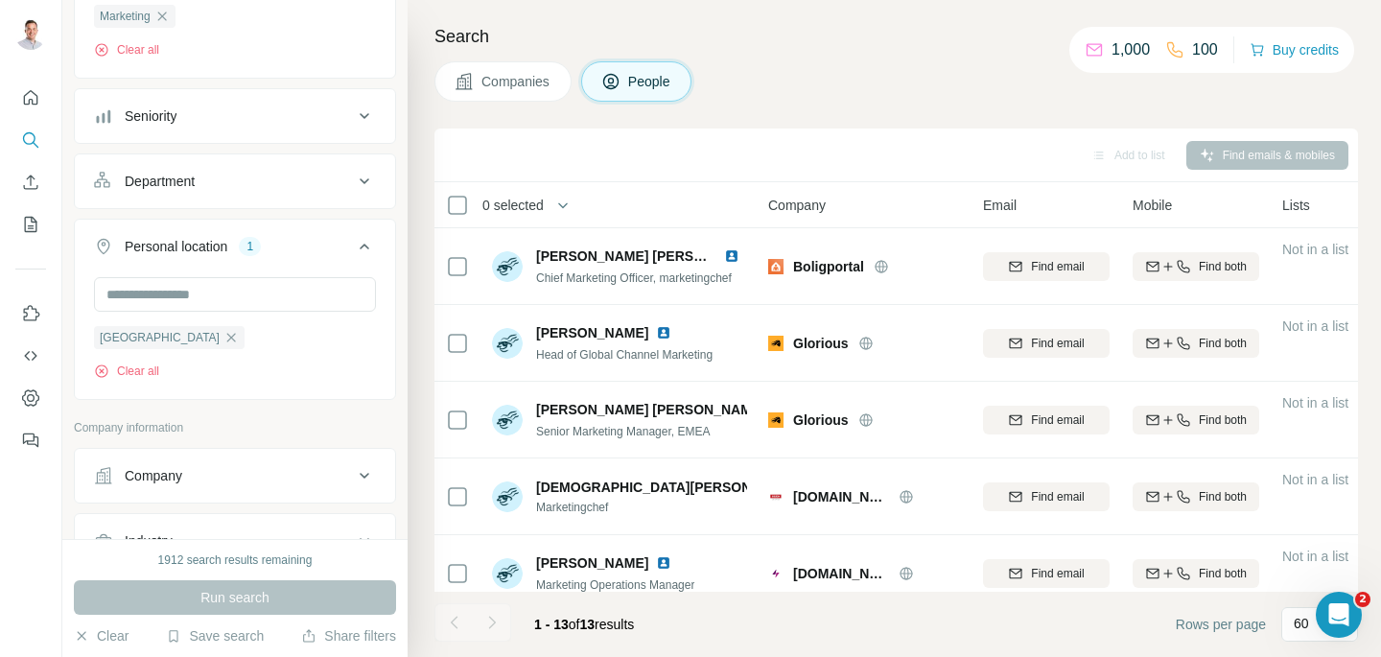
click at [227, 199] on button "Department" at bounding box center [235, 181] width 320 height 46
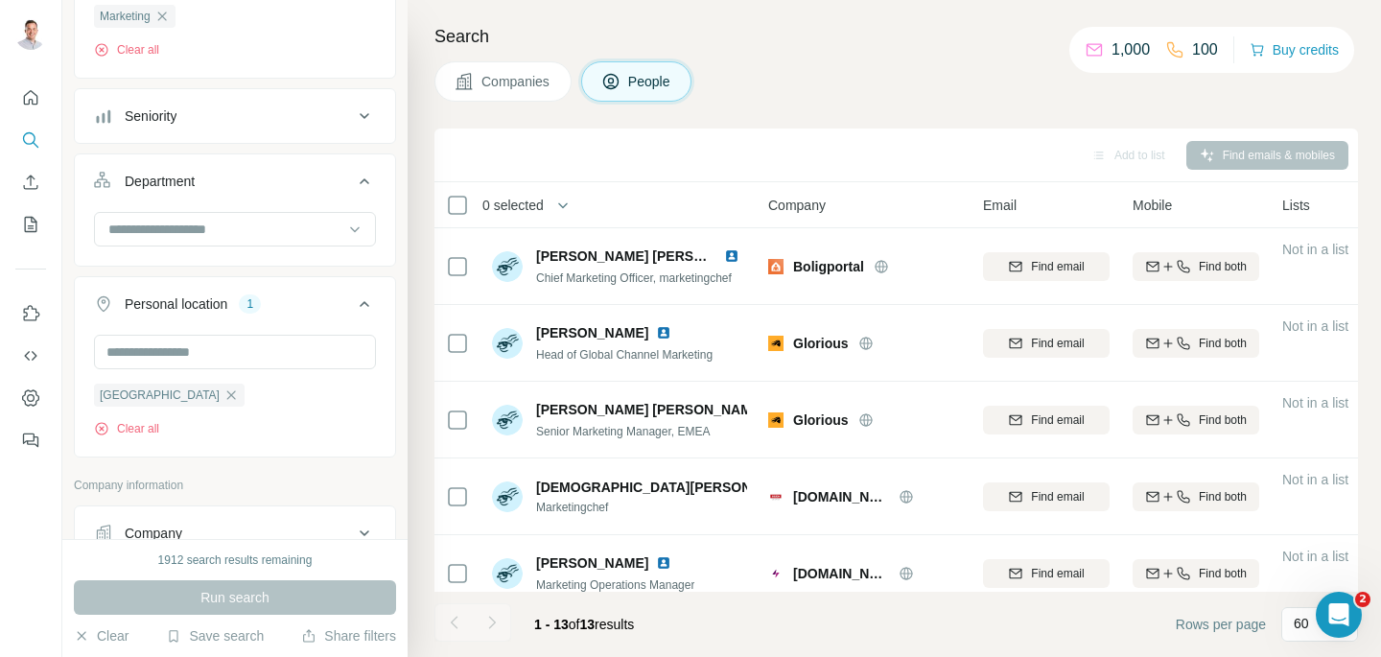
click at [226, 190] on div "Department" at bounding box center [223, 181] width 259 height 19
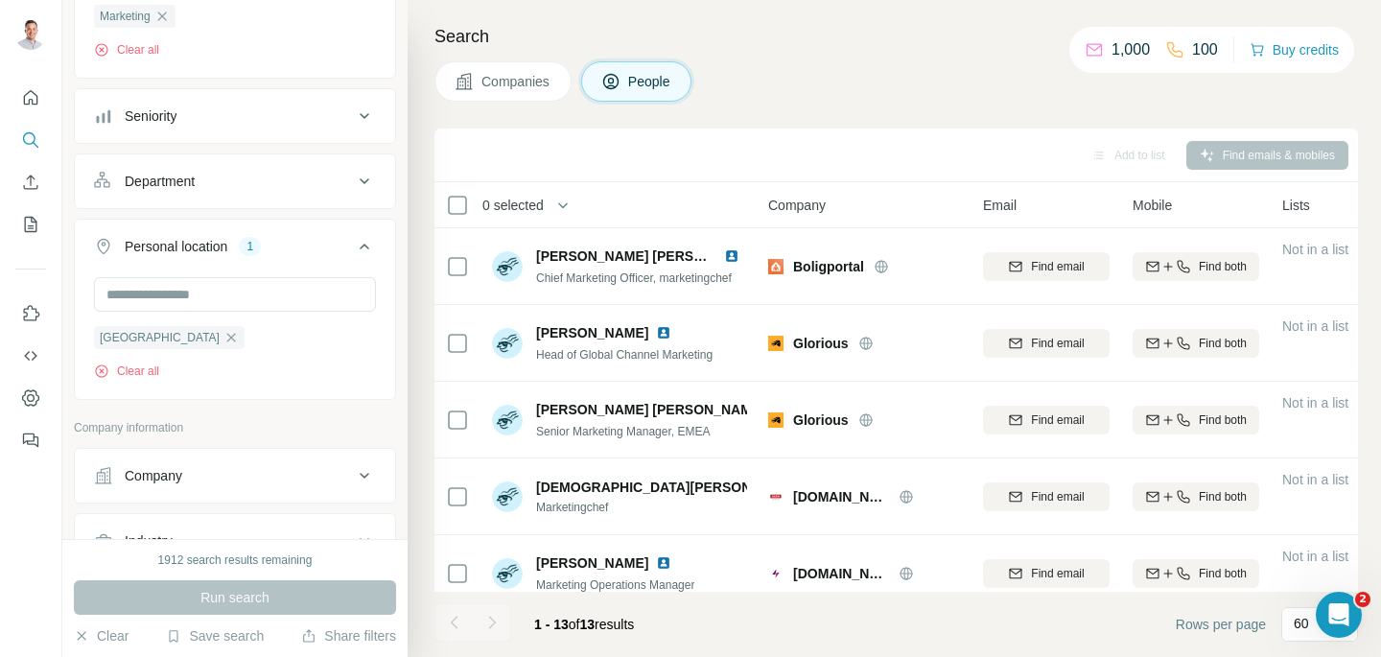
click at [242, 127] on button "Seniority" at bounding box center [235, 116] width 320 height 46
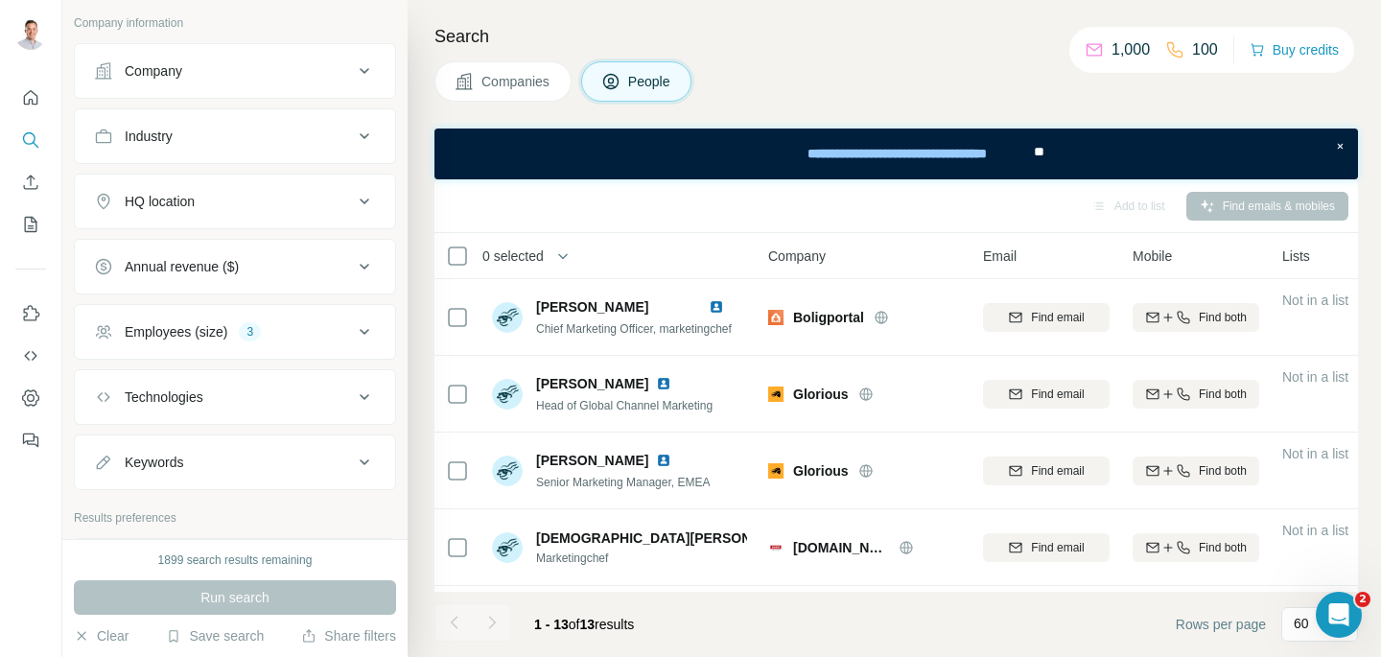
scroll to position [412, 0]
click at [235, 327] on div "Employees (size) 3" at bounding box center [223, 328] width 259 height 19
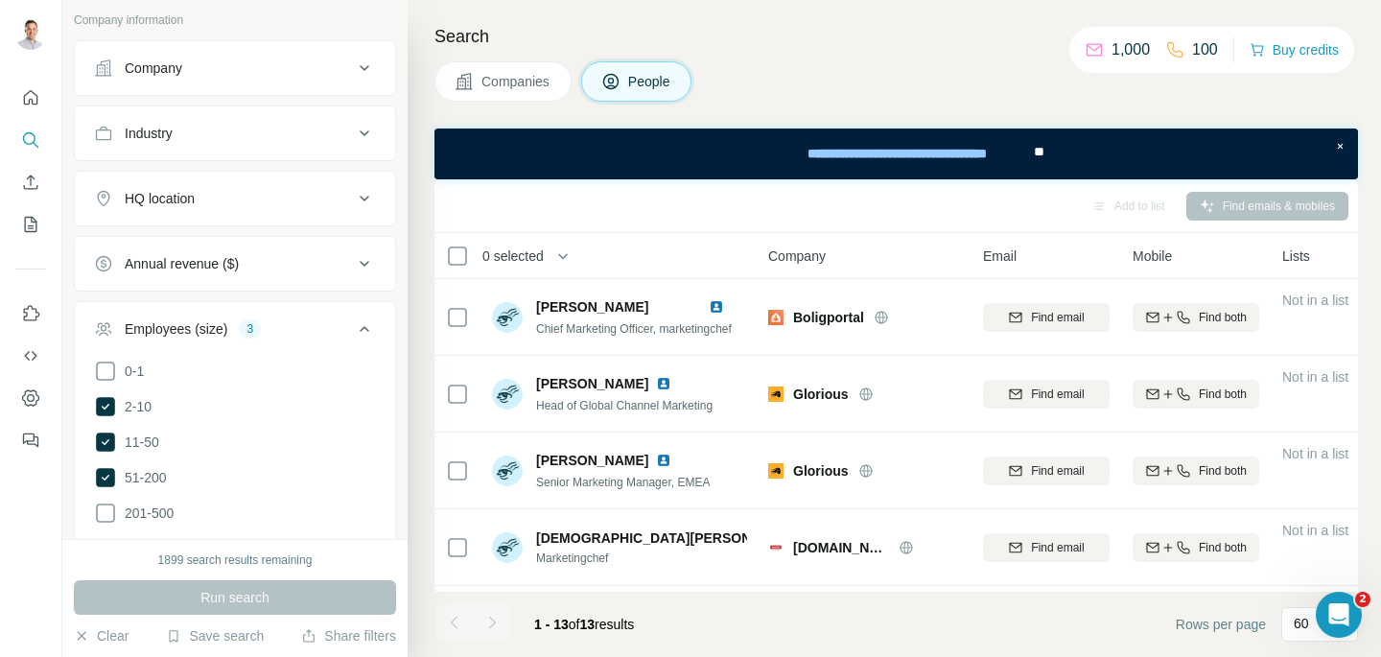
click at [103, 392] on ul "0-1 2-10 11-50 [PHONE_NUMBER] 501-1K 1K-5K 5K-10K 10K-50K 50K-100K 100K-500K 50…" at bounding box center [235, 567] width 282 height 414
click at [103, 403] on icon at bounding box center [105, 406] width 19 height 19
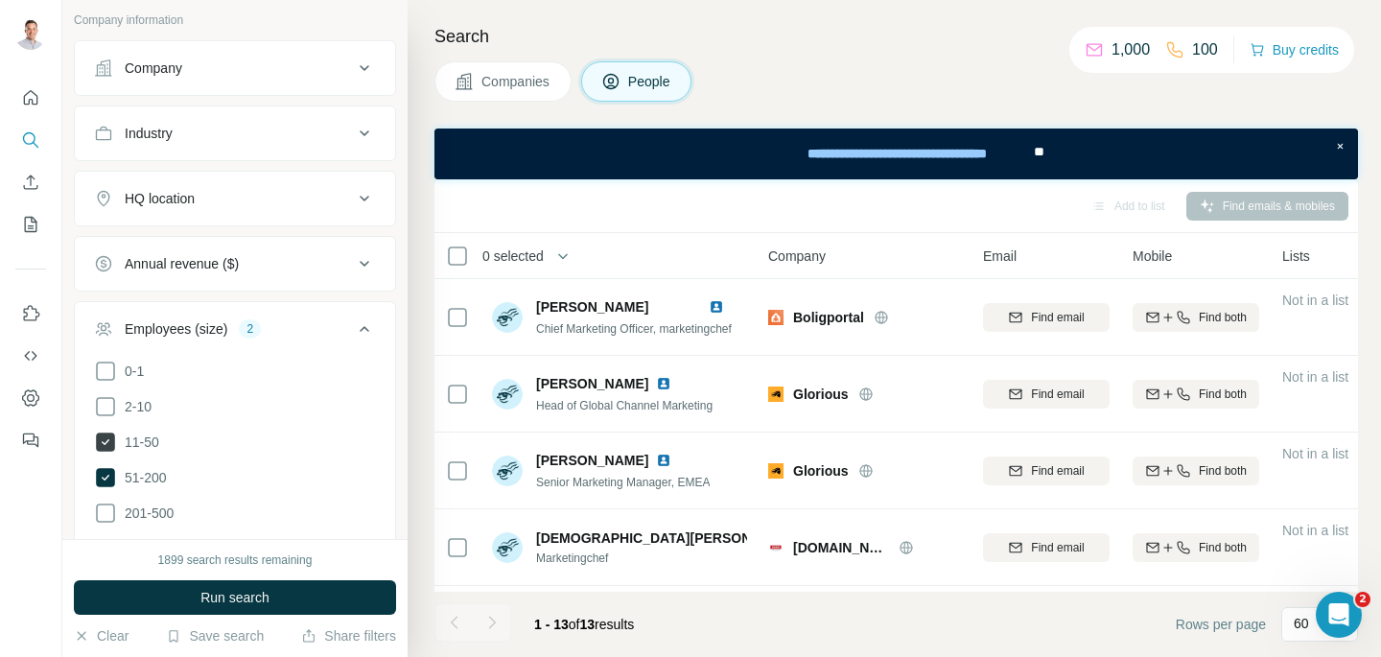
click at [102, 443] on icon at bounding box center [105, 442] width 19 height 19
click at [102, 469] on icon at bounding box center [105, 477] width 19 height 19
click at [200, 606] on span "Run search" at bounding box center [234, 597] width 69 height 19
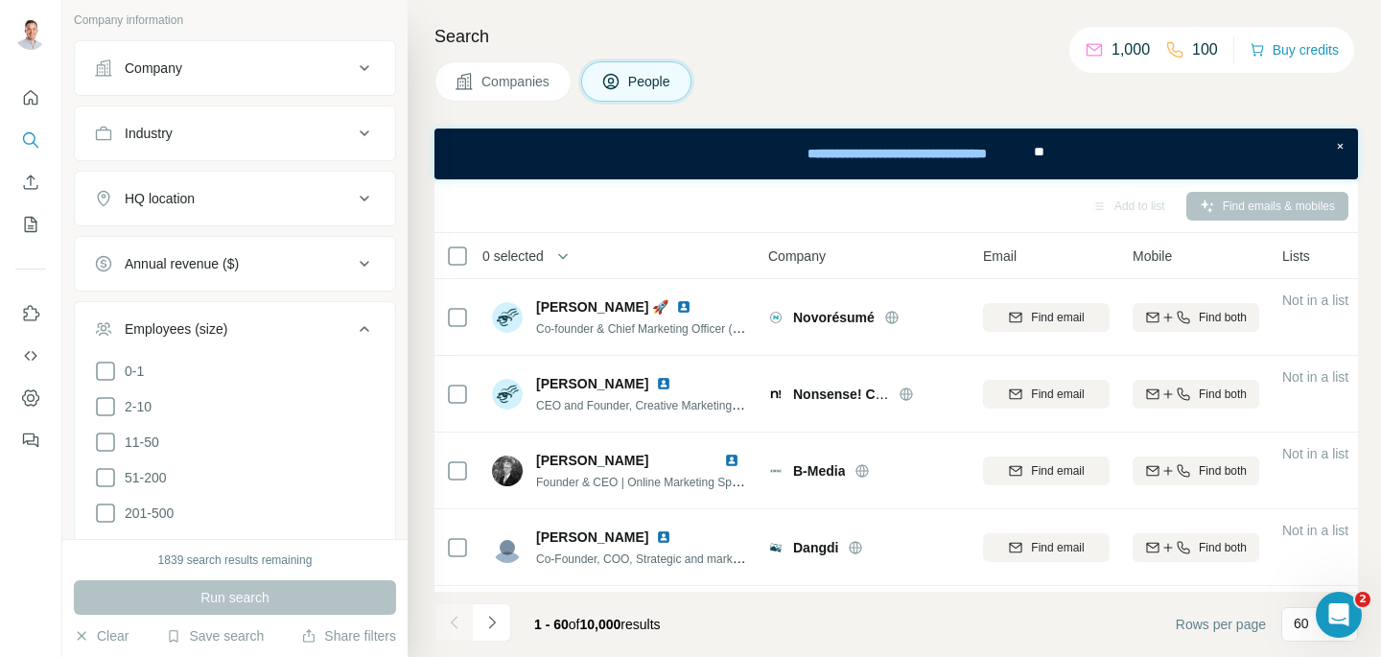
click at [367, 333] on icon at bounding box center [364, 328] width 23 height 23
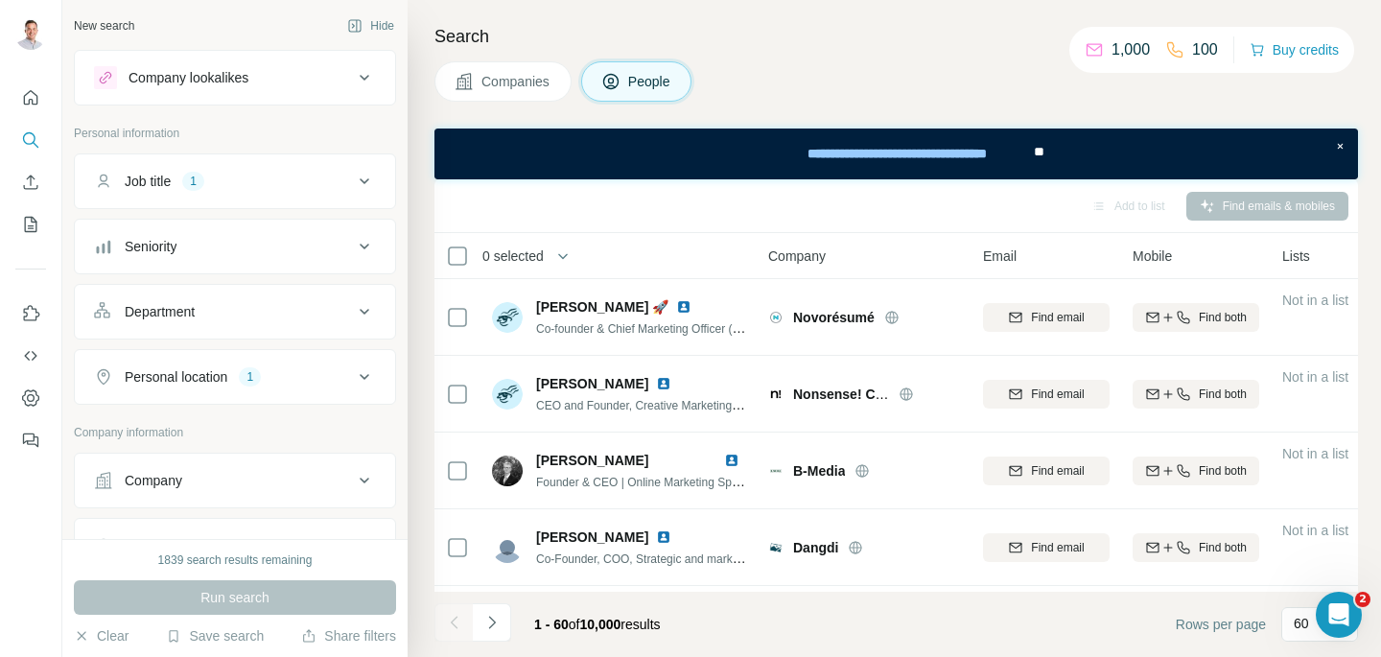
click at [283, 373] on div "Personal location 1" at bounding box center [223, 376] width 259 height 19
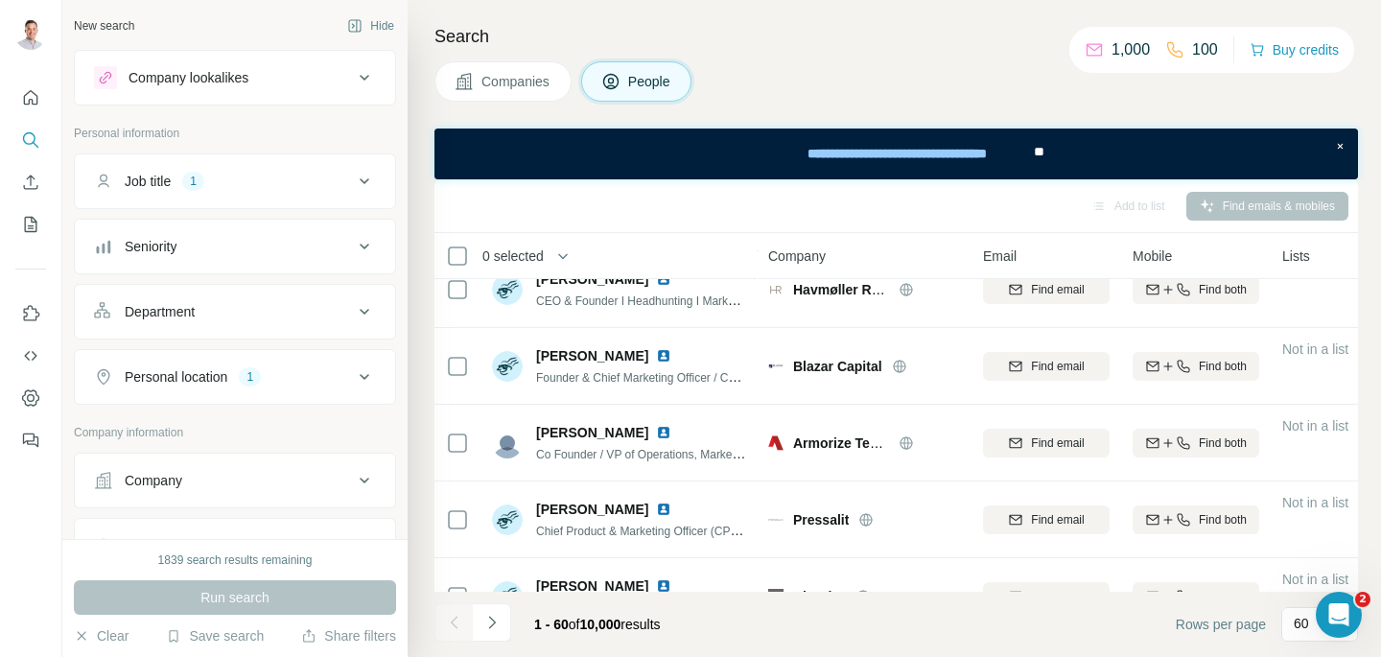
click at [229, 173] on div "Job title 1" at bounding box center [223, 181] width 259 height 19
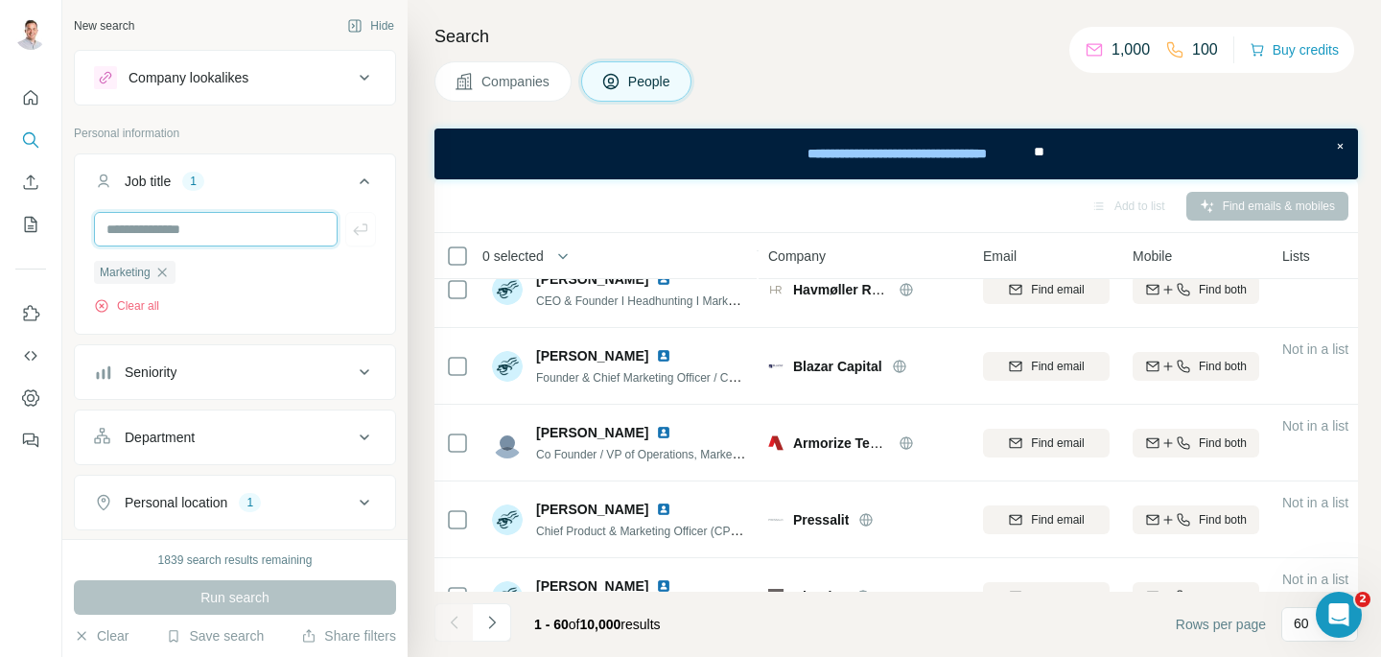
click at [237, 234] on input "text" at bounding box center [216, 229] width 244 height 35
type input "**********"
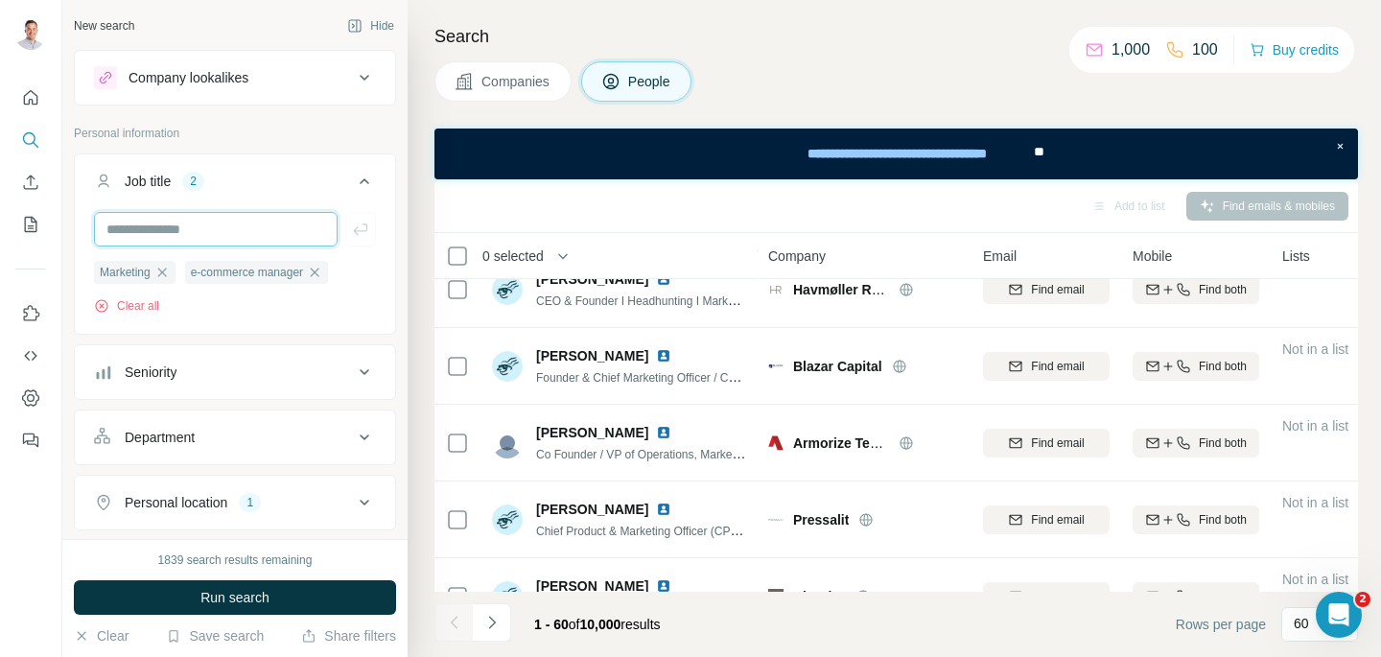
click at [185, 215] on input "text" at bounding box center [216, 229] width 244 height 35
click at [168, 279] on icon "button" at bounding box center [161, 272] width 15 height 15
click at [222, 229] on input "*********" at bounding box center [216, 229] width 244 height 35
type input "*********"
type input "**********"
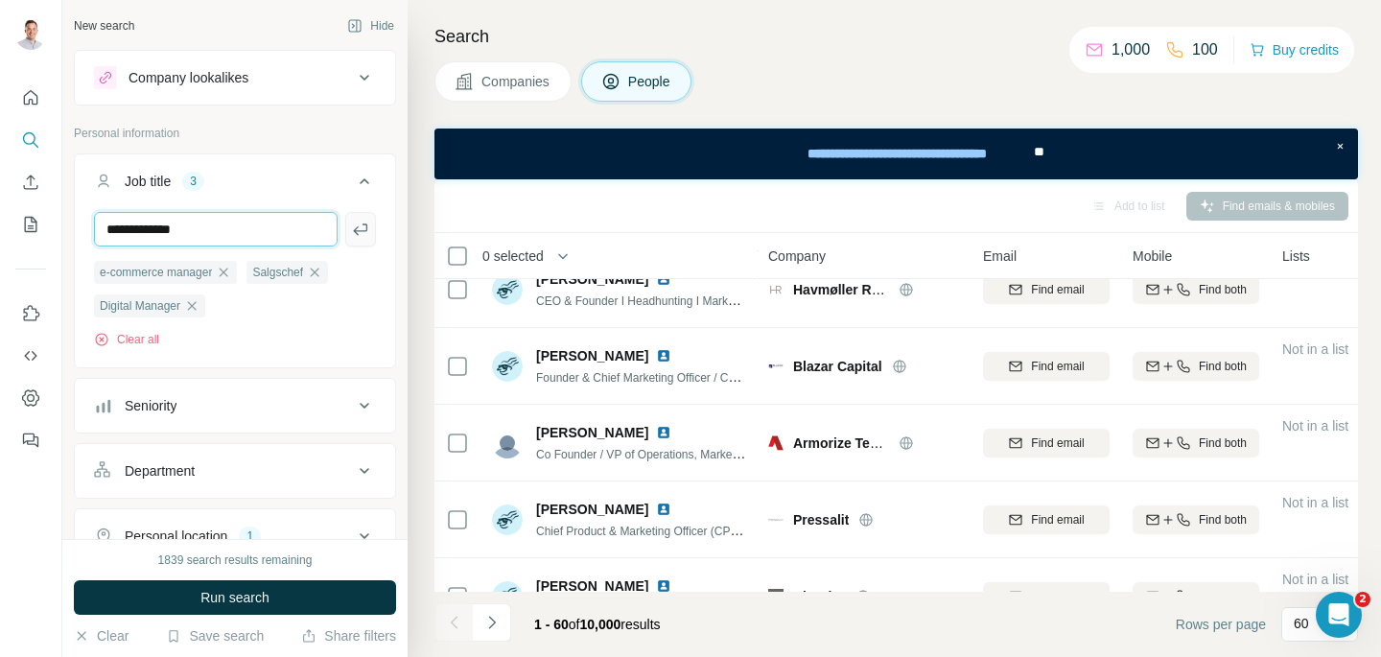
type input "**********"
click at [371, 241] on button "button" at bounding box center [360, 229] width 31 height 35
click at [240, 229] on input "text" at bounding box center [216, 229] width 244 height 35
type input "**********"
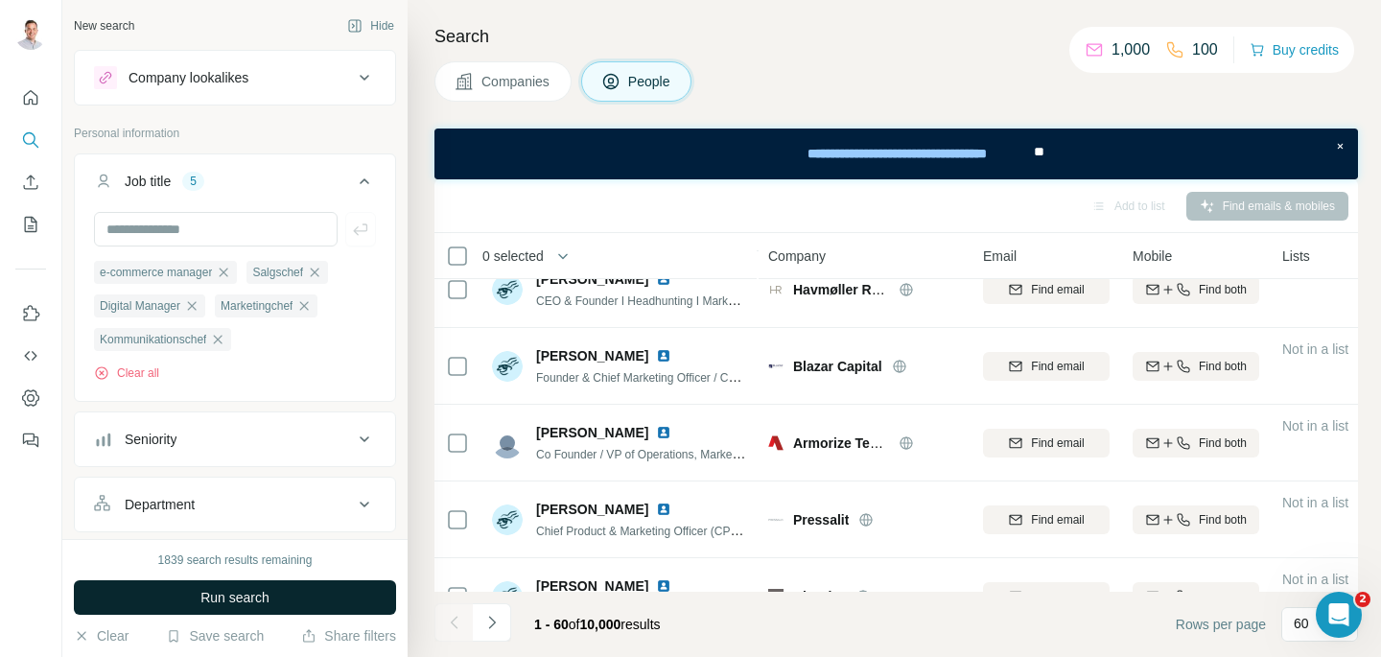
click at [249, 607] on button "Run search" at bounding box center [235, 597] width 322 height 35
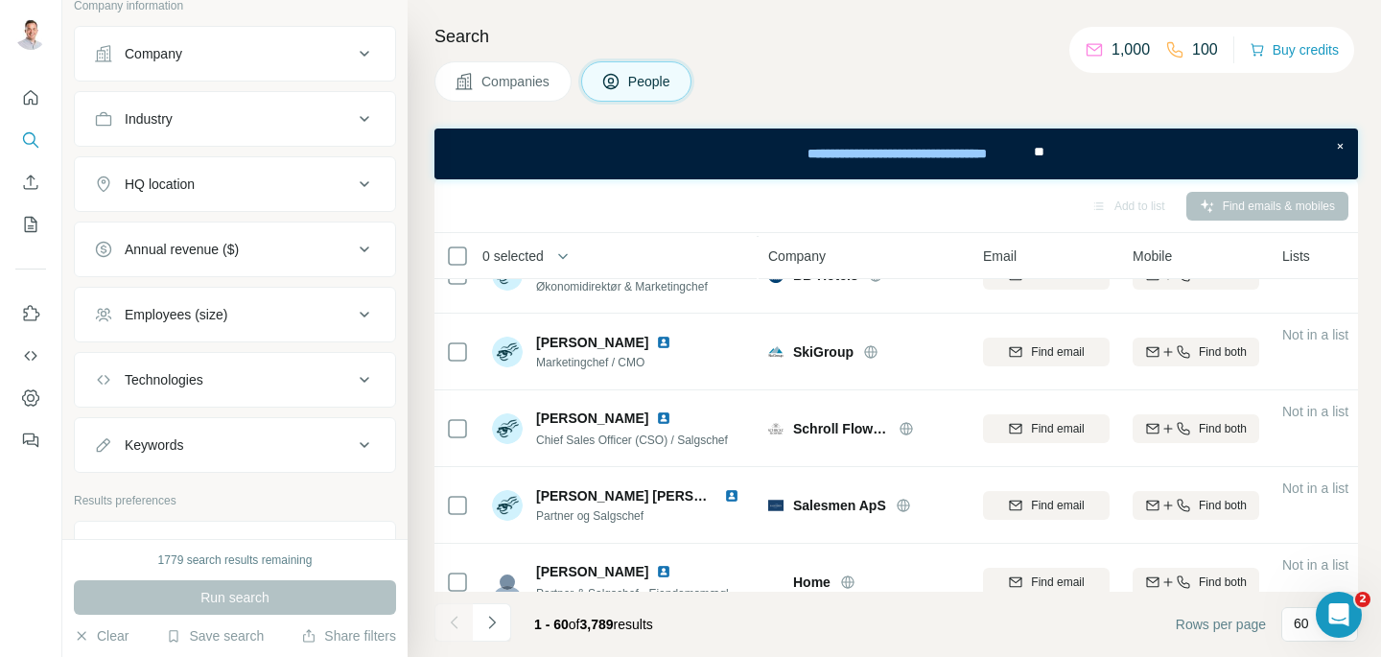
scroll to position [555, 0]
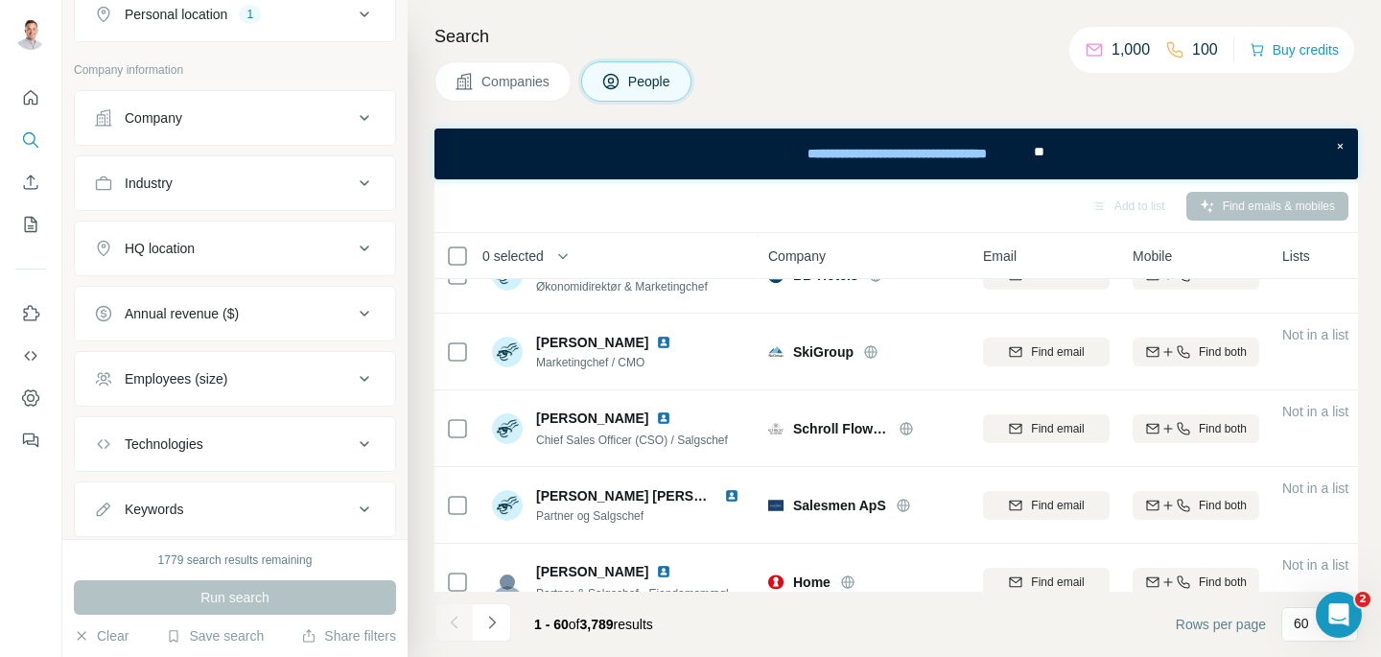
click at [251, 386] on div "Employees (size)" at bounding box center [223, 378] width 259 height 19
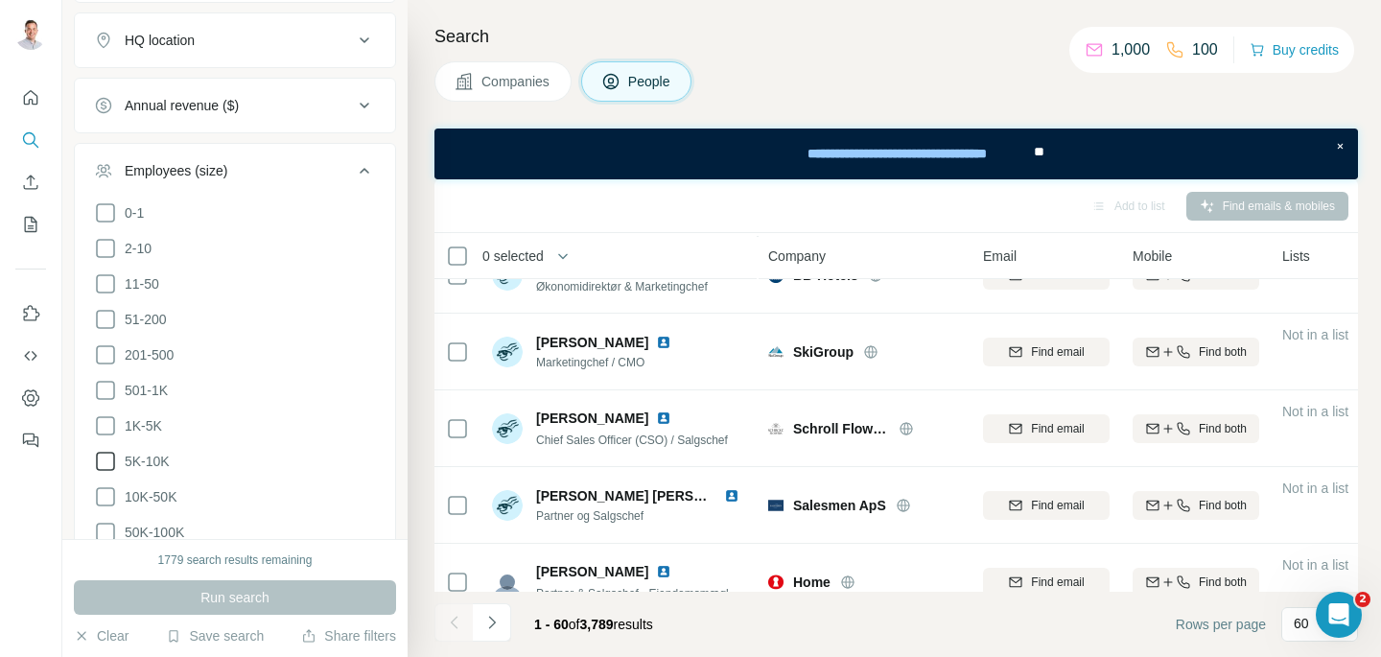
scroll to position [773, 0]
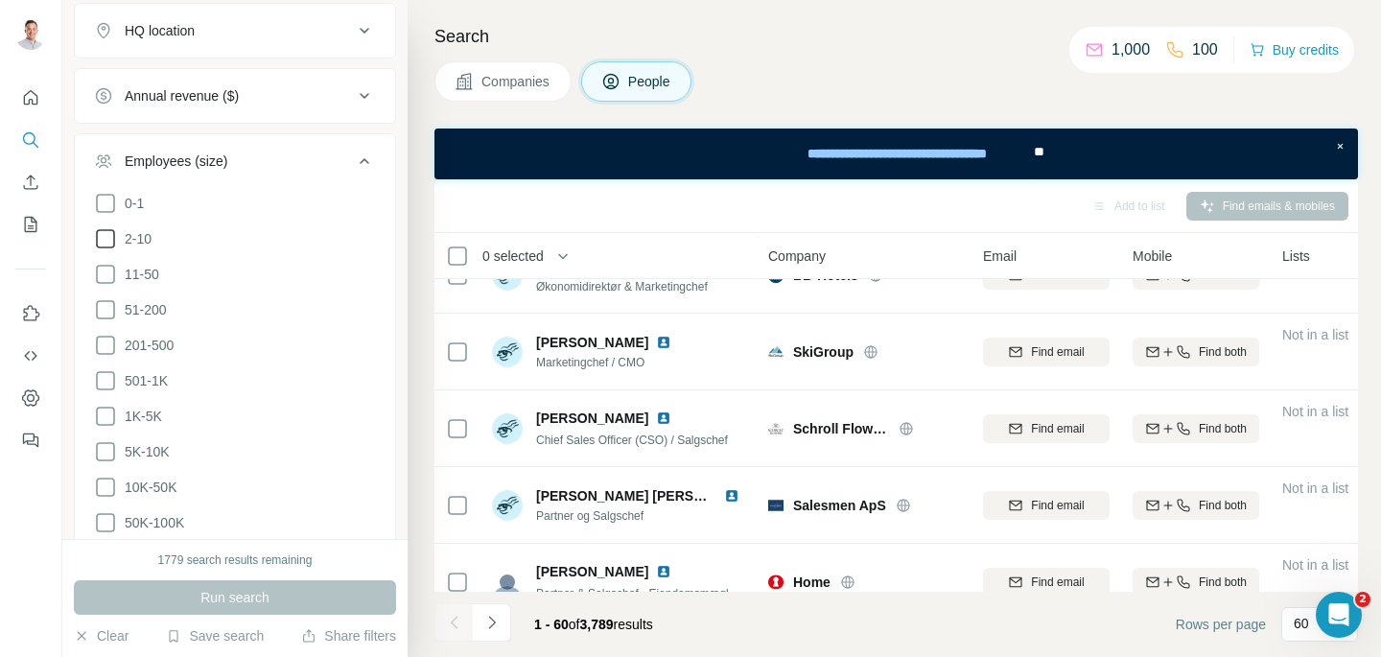
click at [112, 244] on icon at bounding box center [105, 238] width 23 height 23
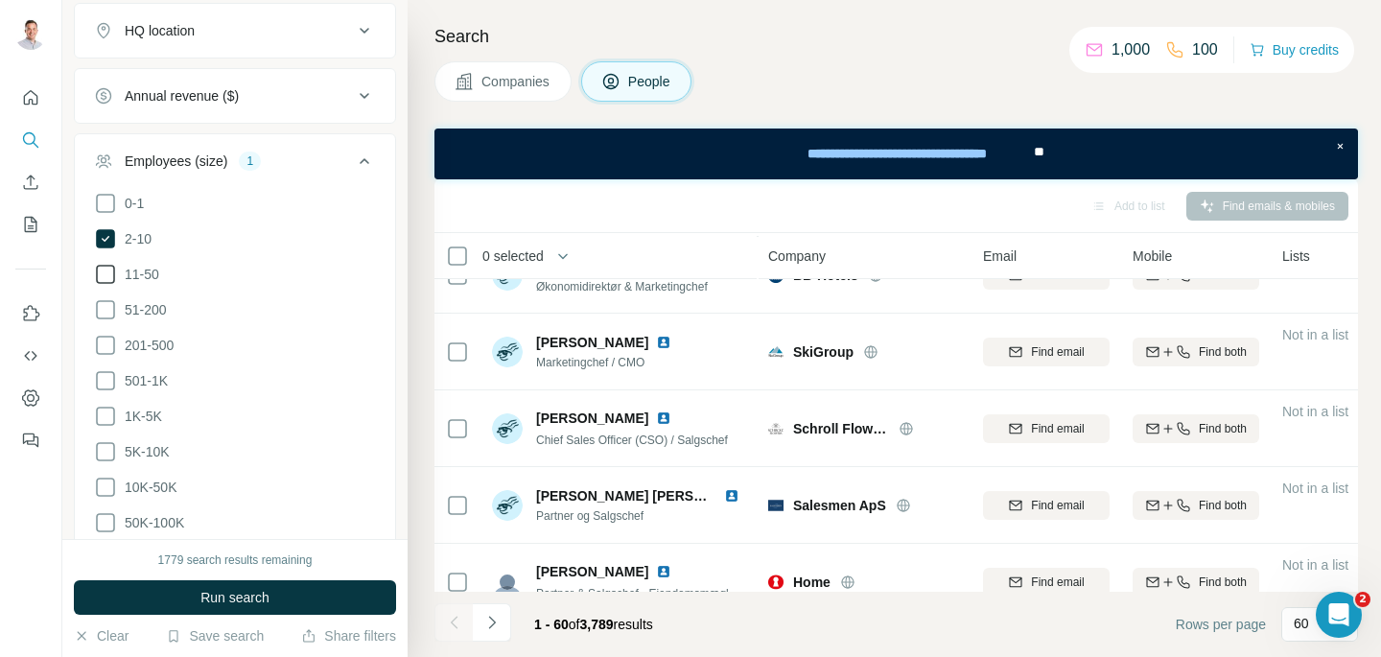
click at [107, 277] on icon at bounding box center [105, 274] width 23 height 23
click at [105, 294] on ul "0-1 2-10 11-50 [PHONE_NUMBER] 501-1K 1K-5K 5K-10K 10K-50K 50K-100K 100K-500K 50…" at bounding box center [235, 399] width 282 height 414
click at [102, 329] on ul "0-1 2-10 11-50 [PHONE_NUMBER] 501-1K 1K-5K 5K-10K 10K-50K 50K-100K 100K-500K 50…" at bounding box center [235, 399] width 282 height 414
click at [104, 342] on icon at bounding box center [105, 345] width 23 height 23
click at [106, 321] on ul "0-1 2-10 11-50 [PHONE_NUMBER] 501-1K 1K-5K 5K-10K 10K-50K 50K-100K 100K-500K 50…" at bounding box center [235, 399] width 282 height 414
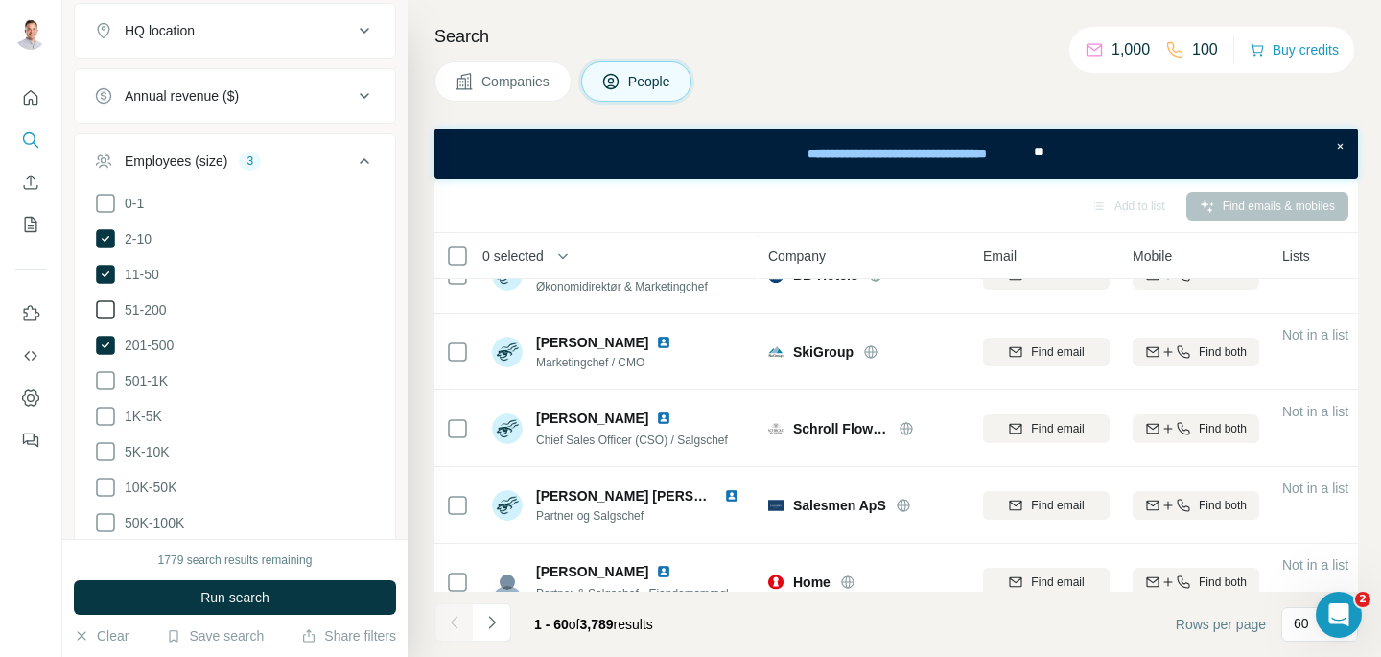
click at [108, 317] on icon at bounding box center [105, 309] width 19 height 19
click at [236, 580] on button "Run search" at bounding box center [235, 597] width 322 height 35
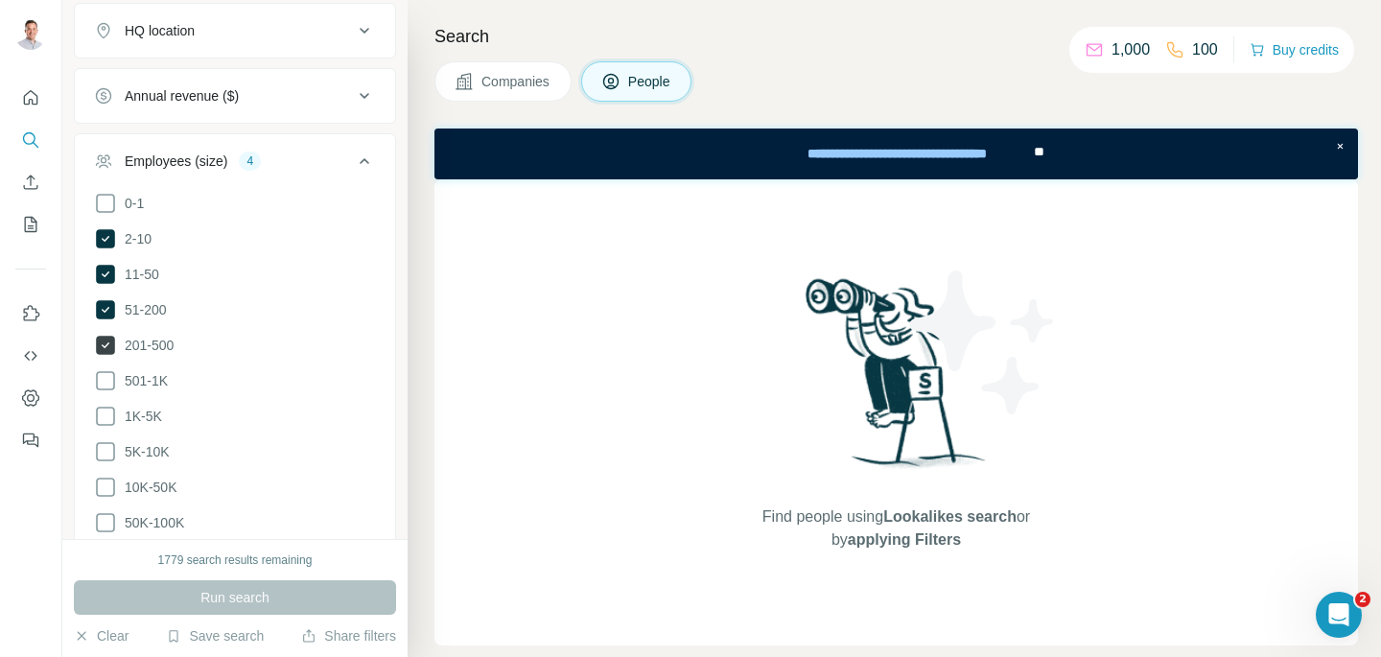
click at [99, 349] on icon at bounding box center [105, 345] width 19 height 19
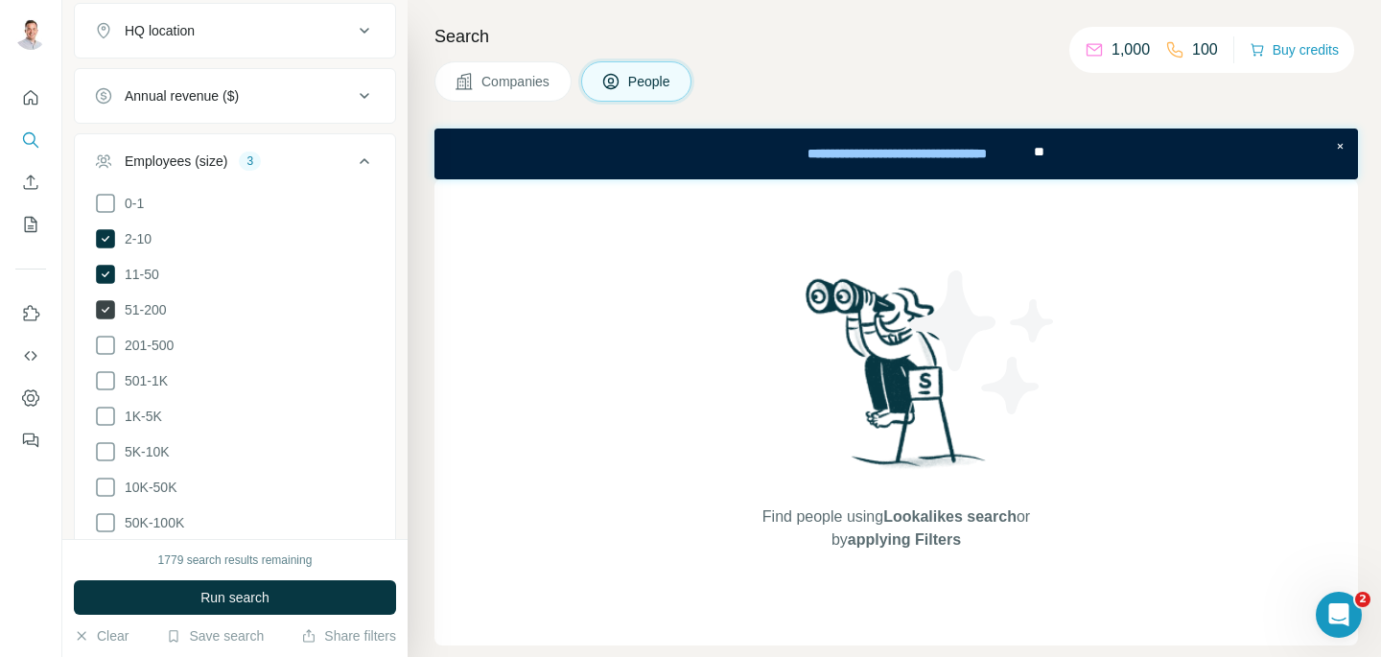
click at [105, 298] on icon at bounding box center [105, 309] width 23 height 23
click at [105, 268] on icon at bounding box center [105, 274] width 19 height 19
click at [105, 234] on icon at bounding box center [105, 238] width 19 height 19
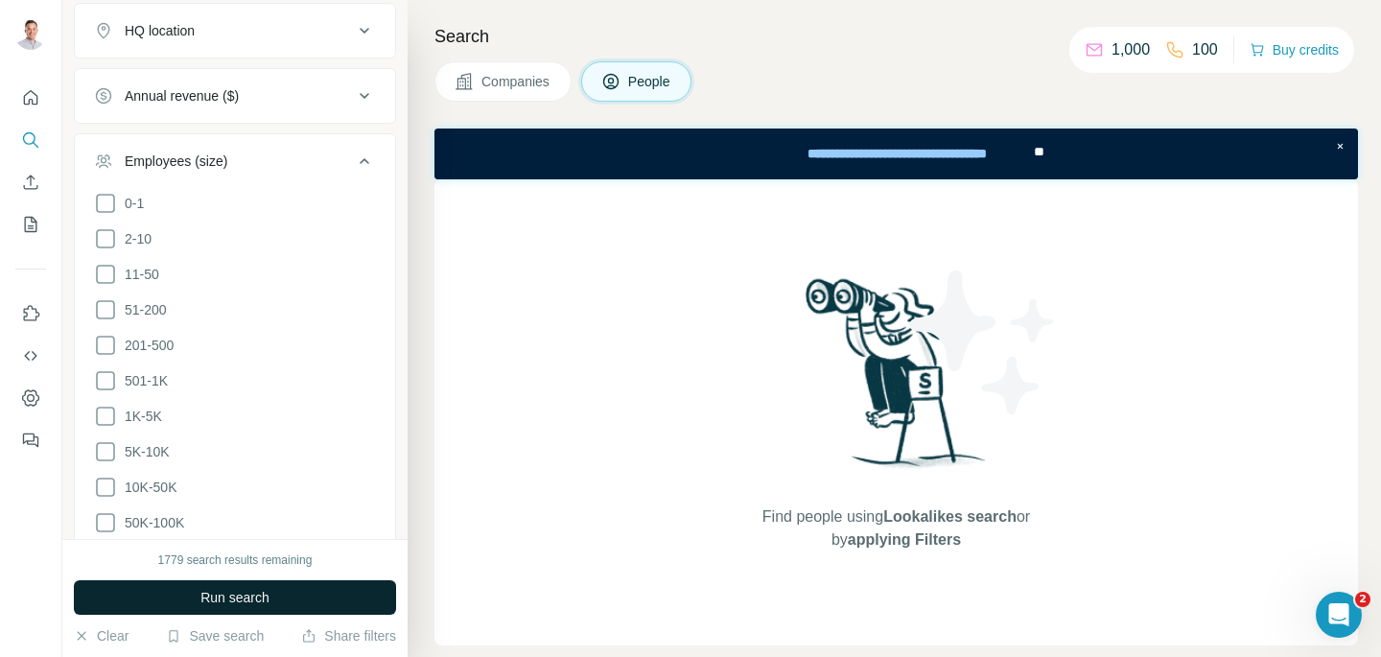
click at [215, 592] on span "Run search" at bounding box center [234, 597] width 69 height 19
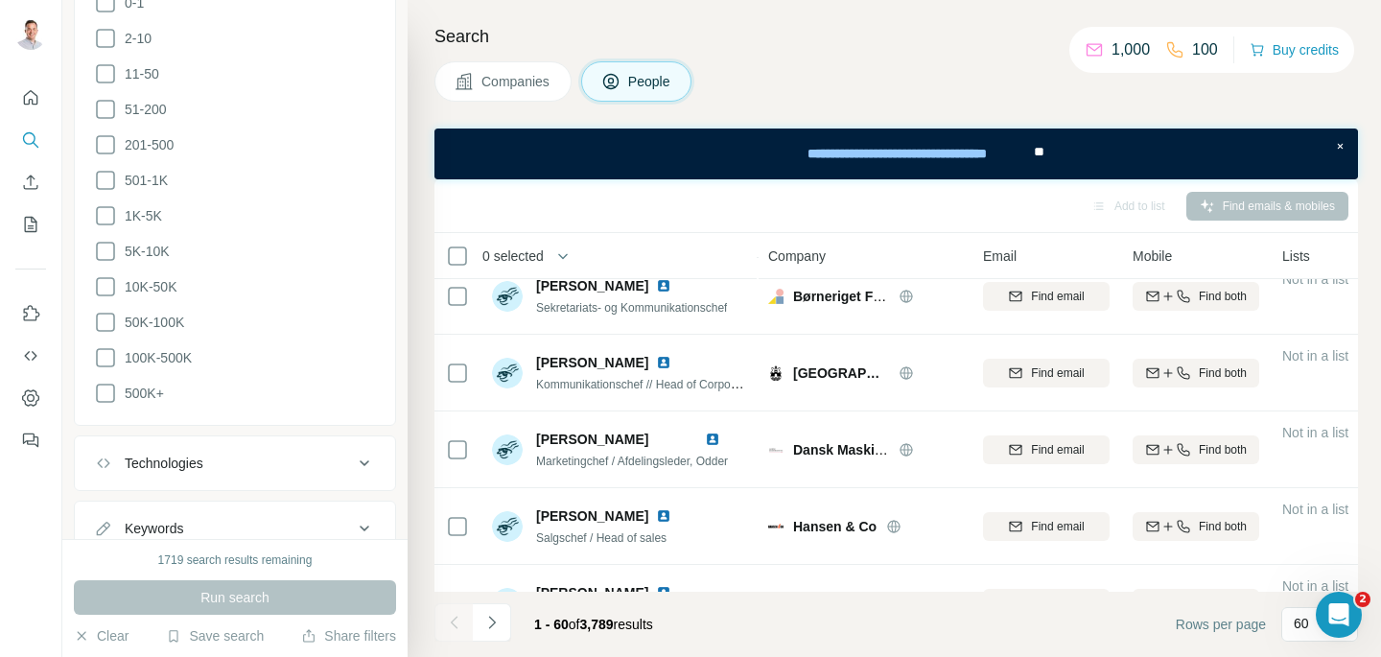
scroll to position [1122, 0]
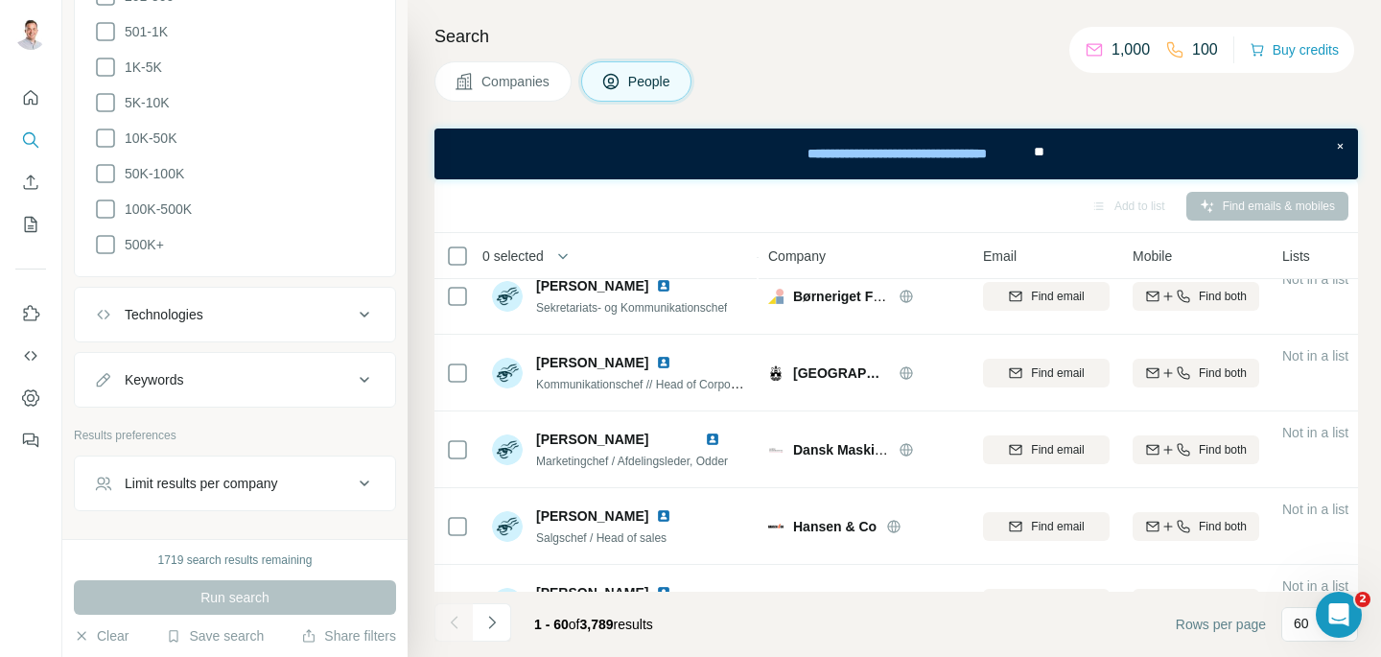
click at [228, 323] on button "Technologies" at bounding box center [235, 315] width 320 height 46
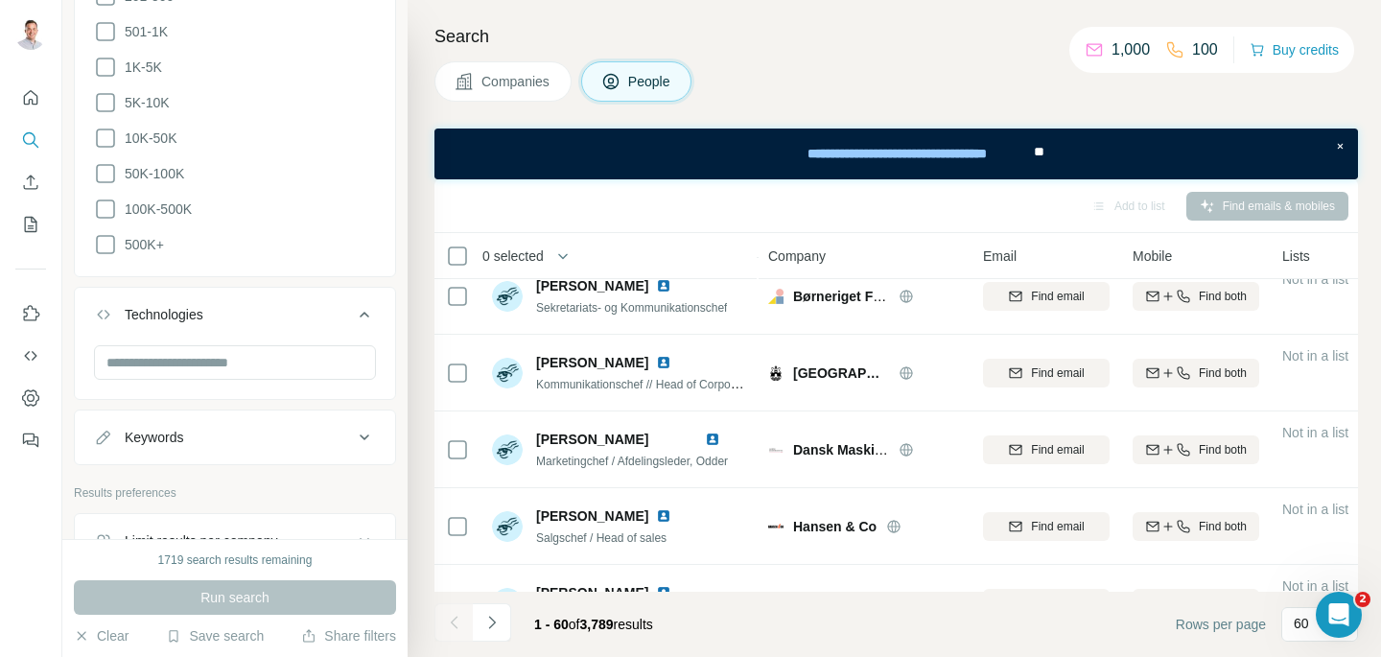
click at [226, 321] on button "Technologies" at bounding box center [235, 319] width 320 height 54
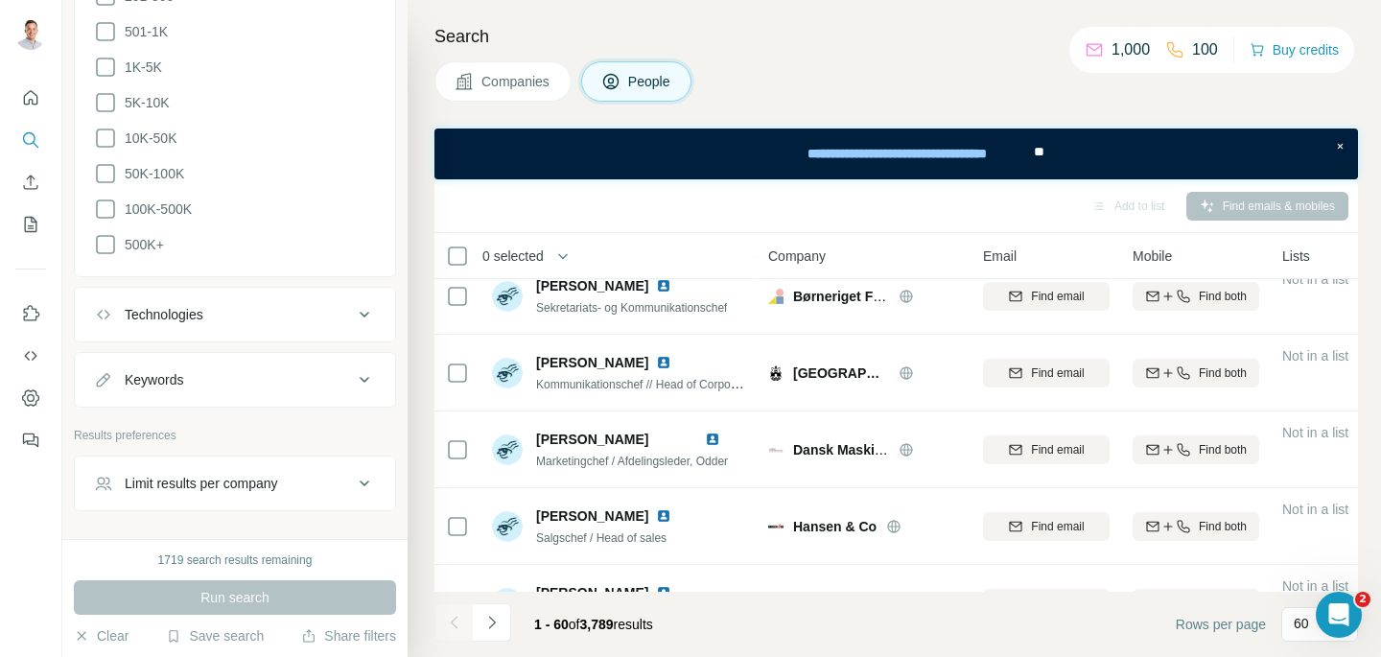
click at [224, 378] on div "Keywords" at bounding box center [223, 379] width 259 height 19
click at [199, 483] on div "Limit results per company" at bounding box center [201, 483] width 153 height 19
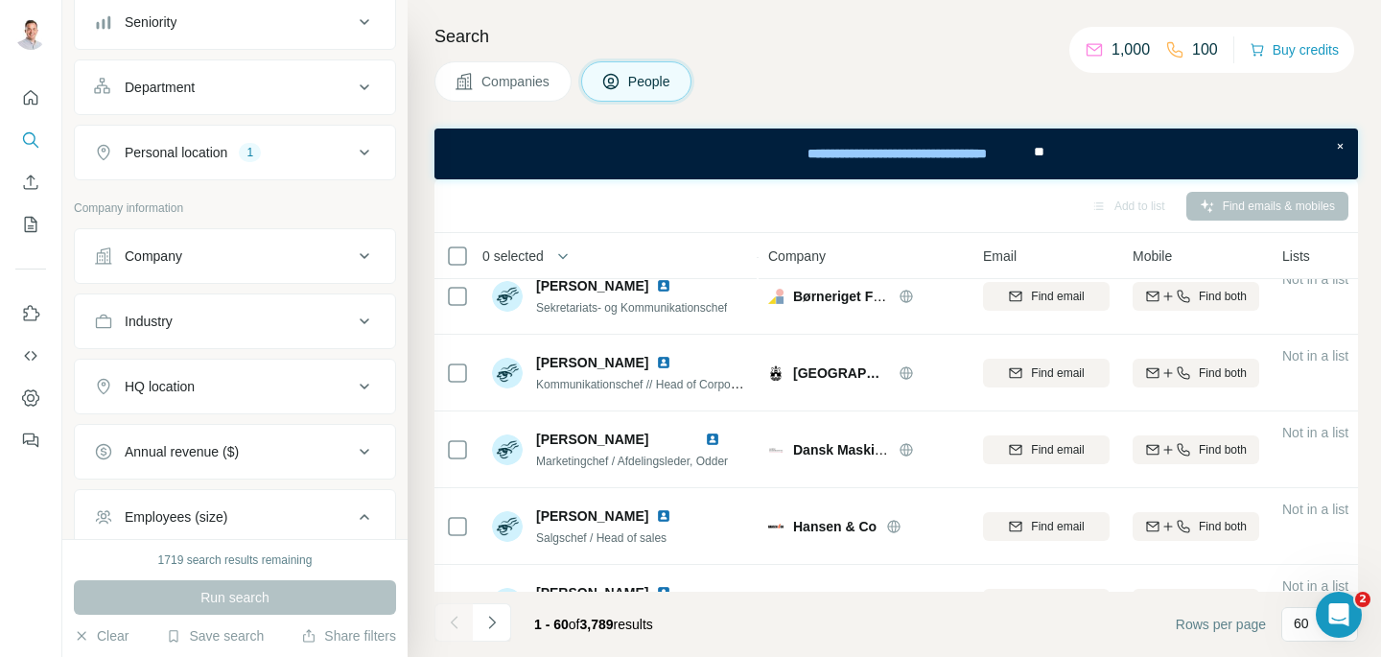
scroll to position [412, 0]
click at [195, 395] on div "HQ location" at bounding box center [160, 391] width 70 height 19
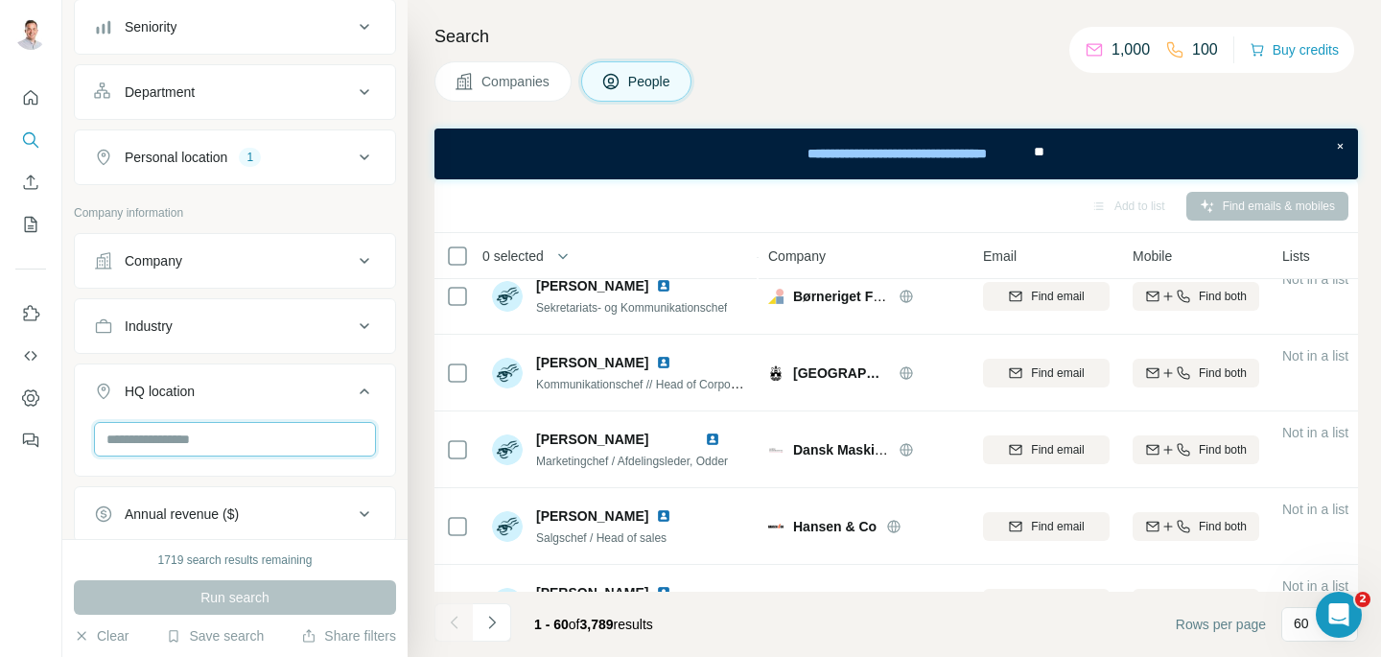
click at [197, 433] on input "text" at bounding box center [235, 439] width 282 height 35
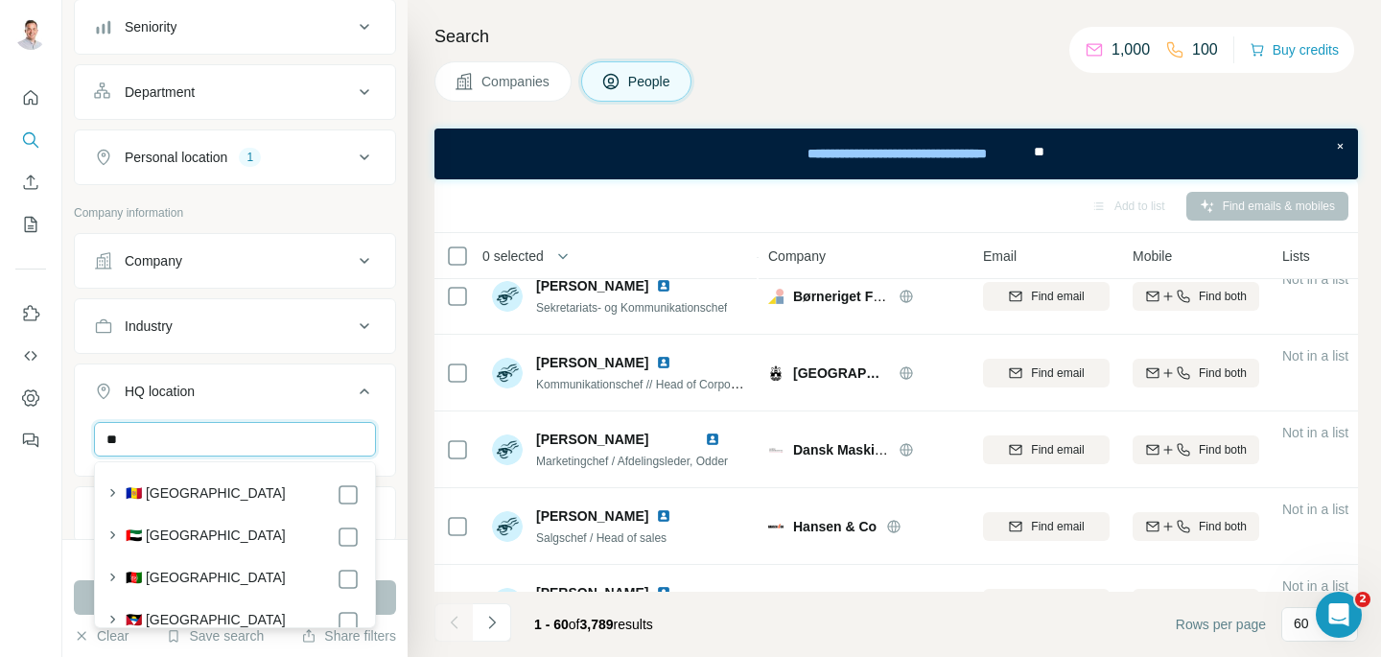
type input "*"
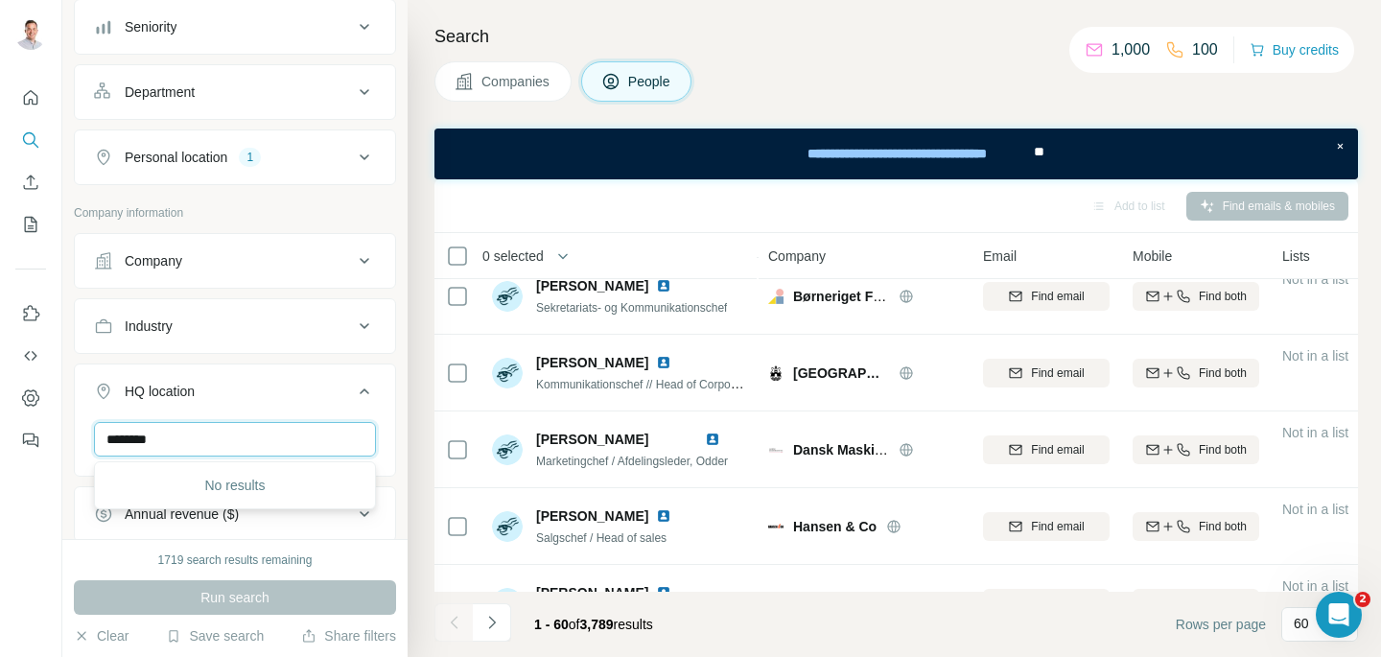
type input "*********"
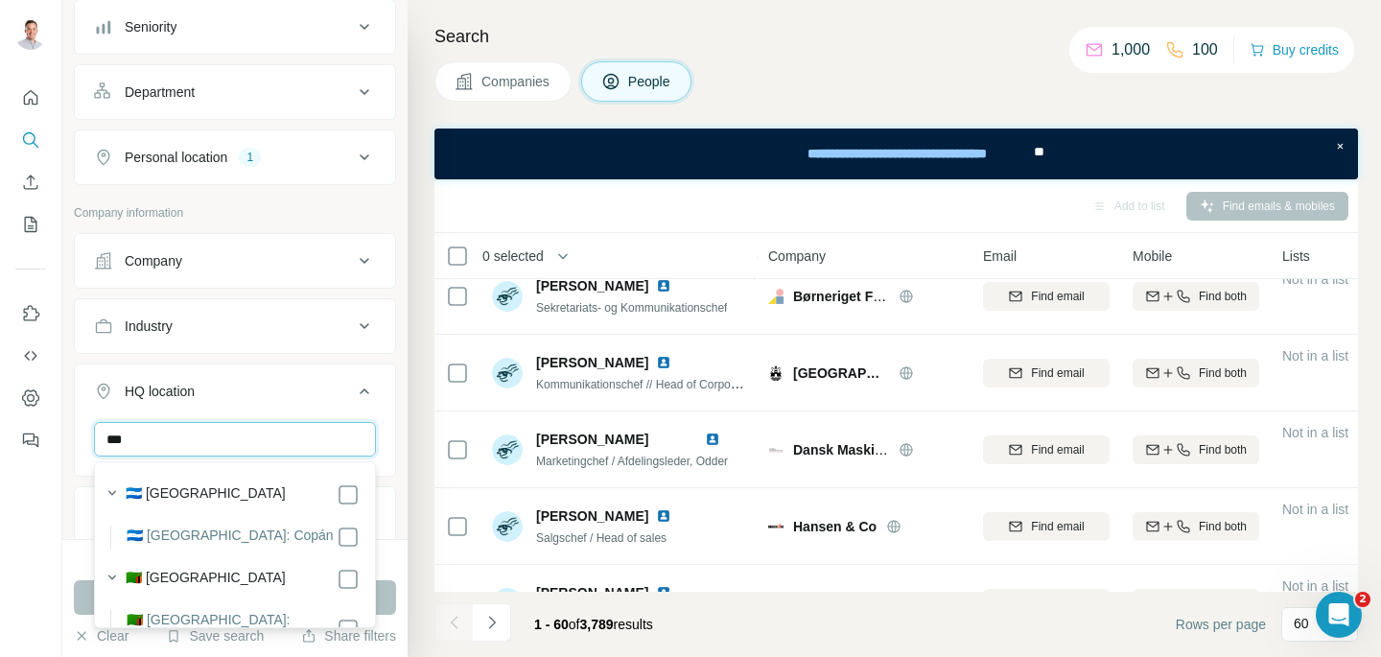
type input "****"
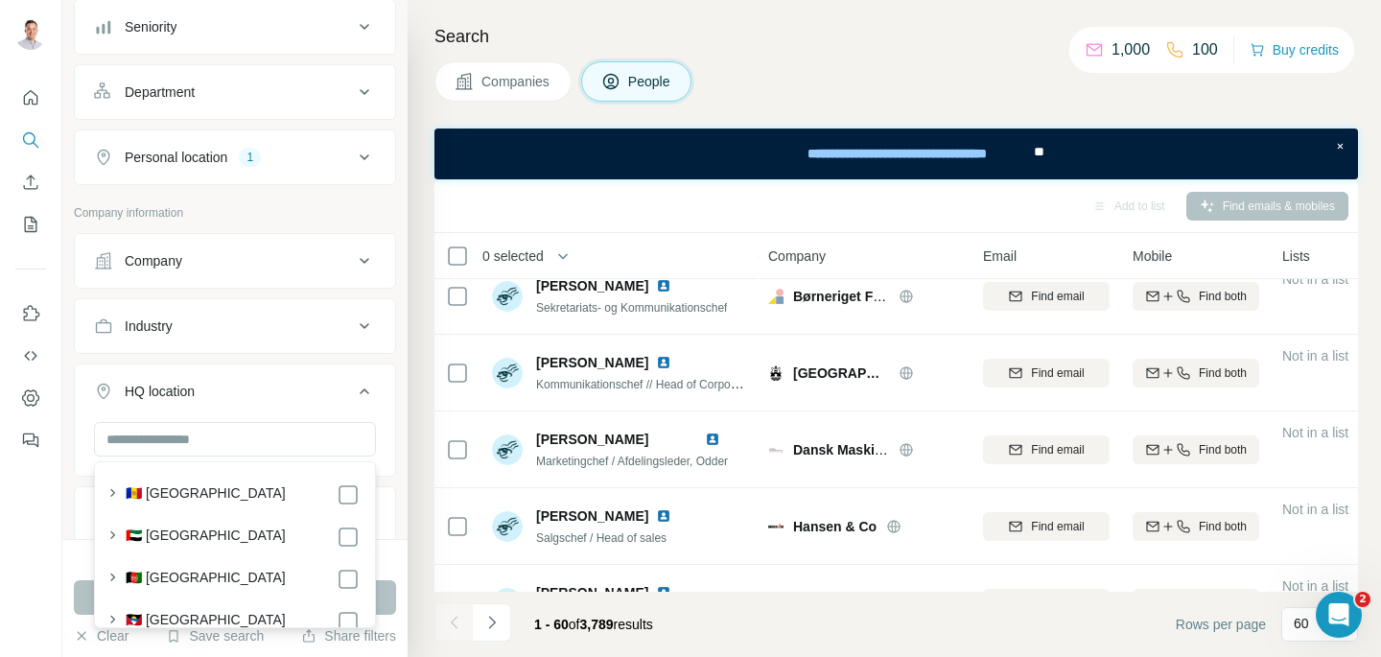
click at [366, 395] on icon at bounding box center [364, 391] width 23 height 23
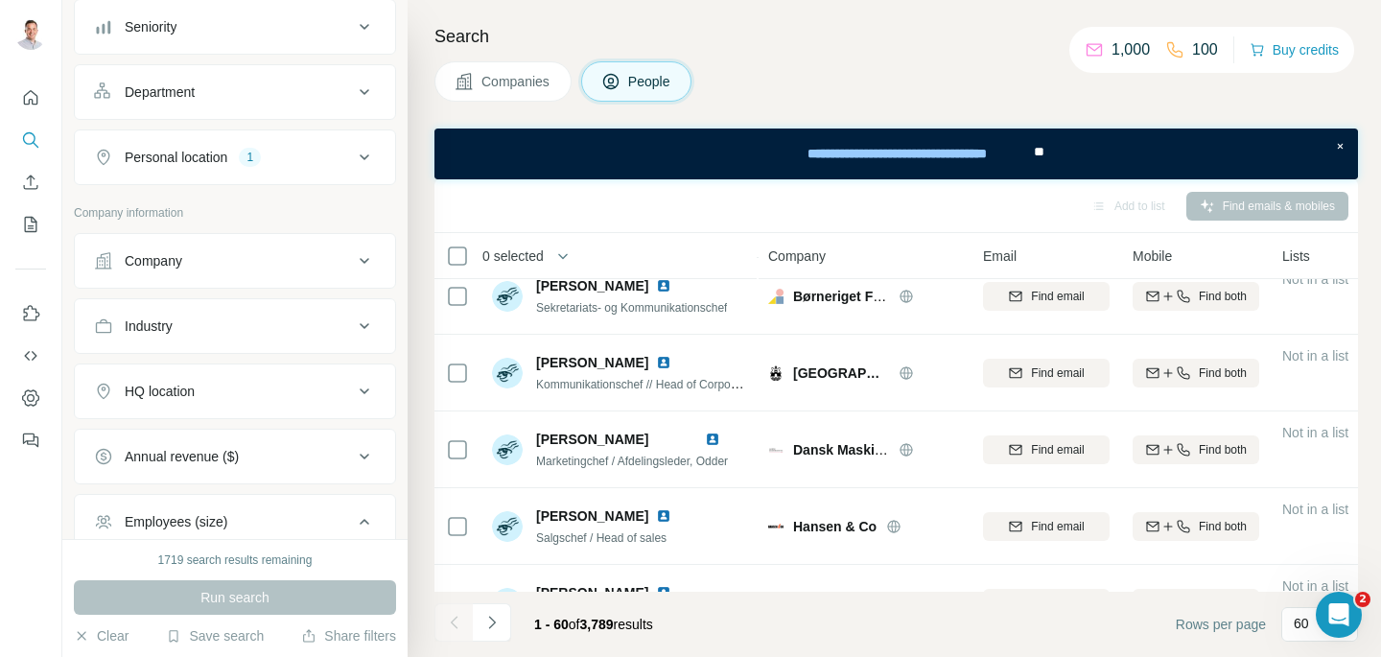
click at [333, 309] on button "Industry" at bounding box center [235, 326] width 320 height 46
click at [333, 309] on button "Industry" at bounding box center [235, 330] width 320 height 54
click at [314, 262] on div "Company" at bounding box center [223, 260] width 259 height 19
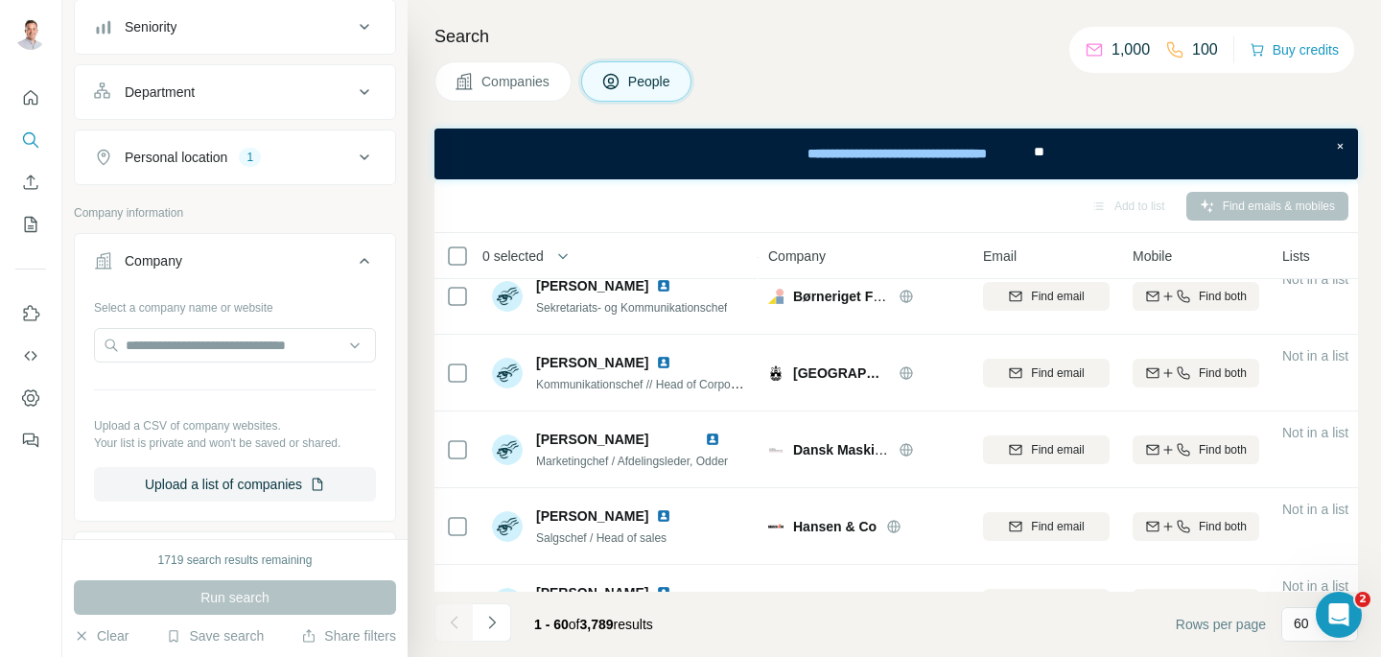
click at [295, 264] on div "Company" at bounding box center [223, 260] width 259 height 19
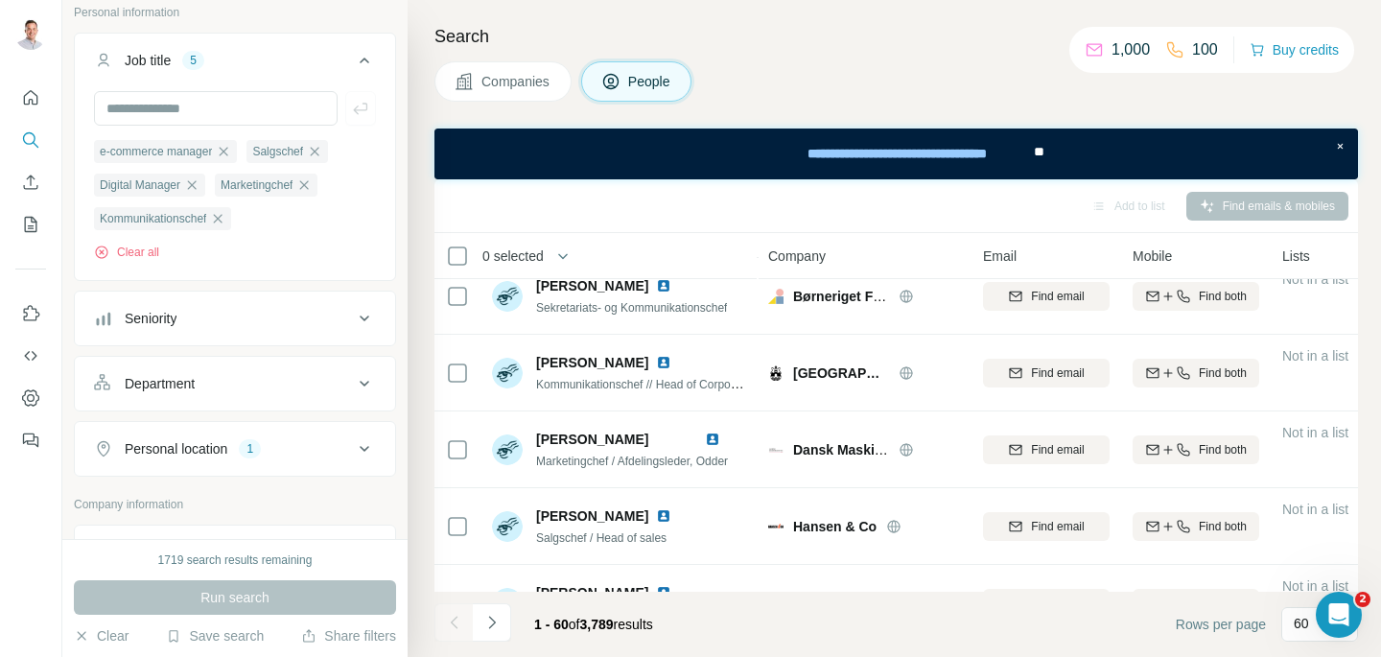
scroll to position [165, 0]
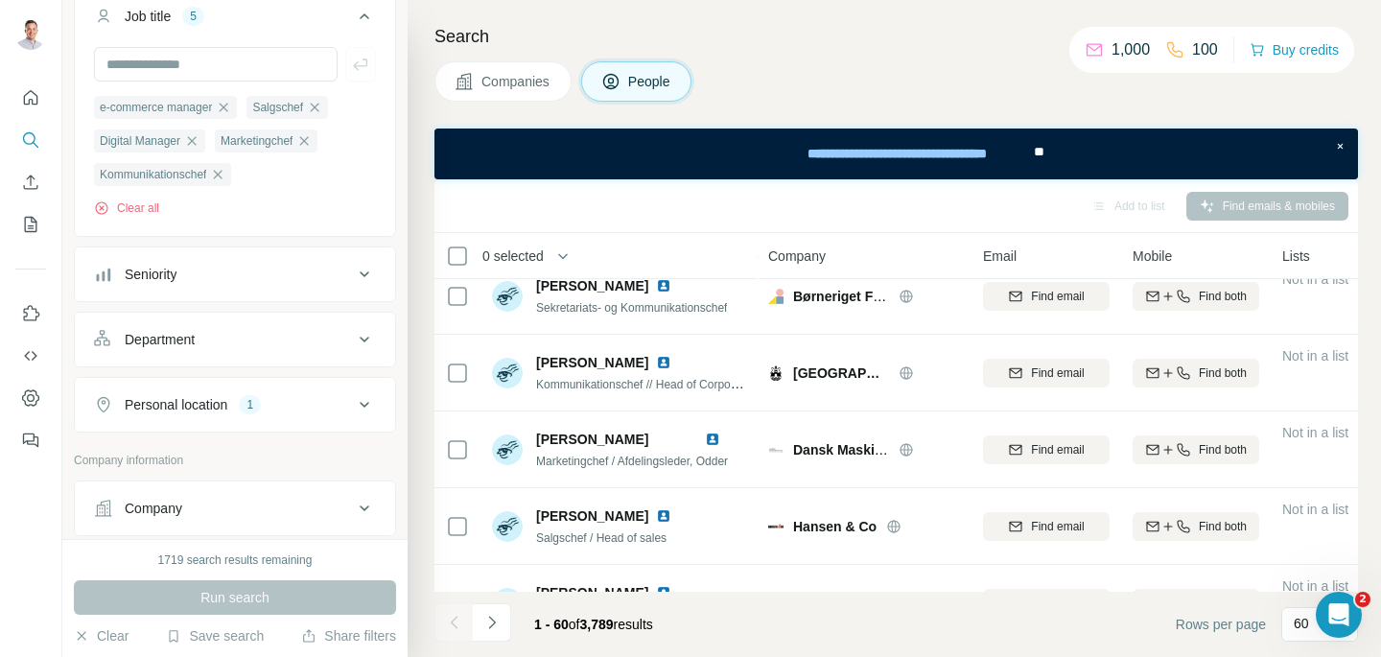
click at [268, 273] on div "Seniority" at bounding box center [223, 274] width 259 height 19
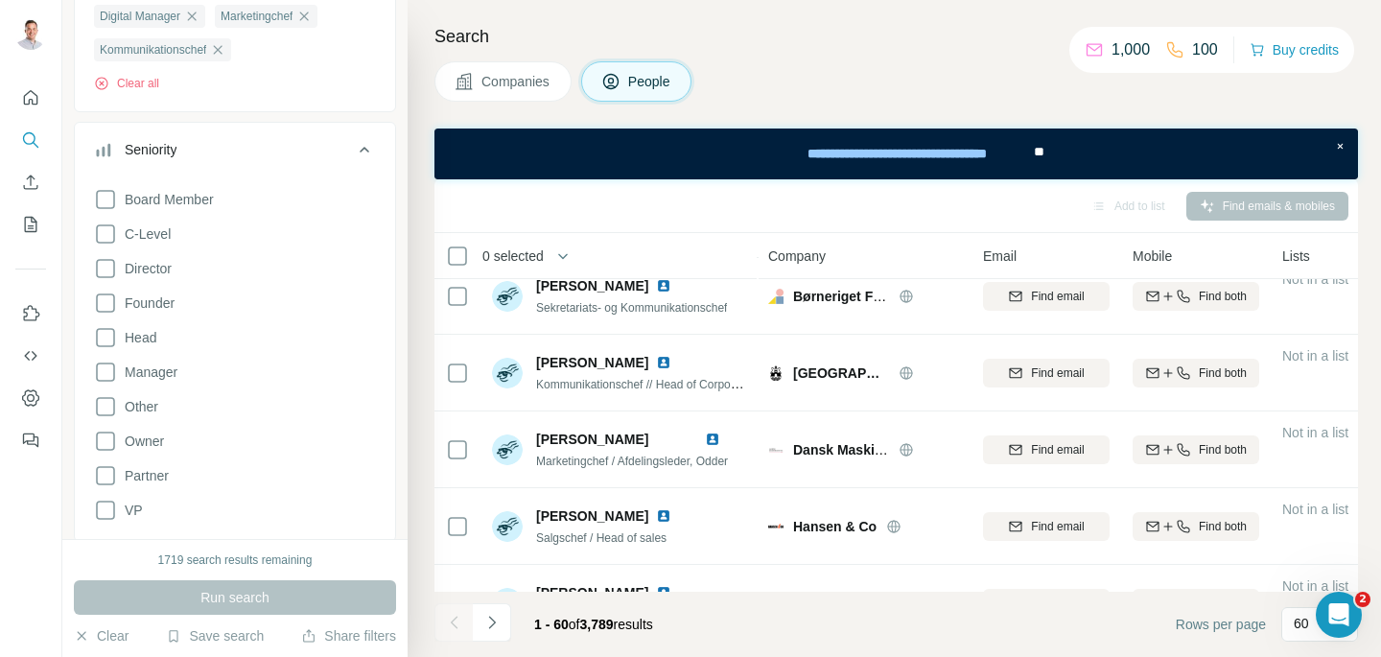
scroll to position [269, 0]
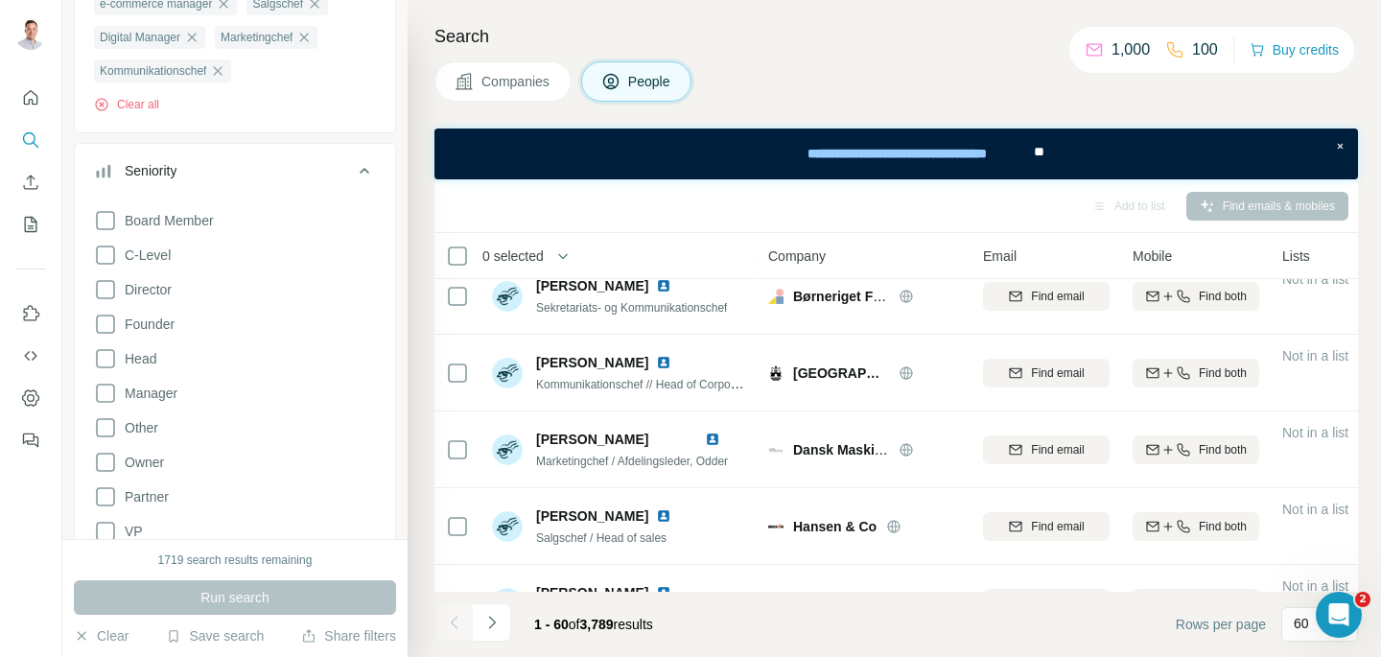
click at [347, 164] on div "Seniority" at bounding box center [223, 170] width 259 height 19
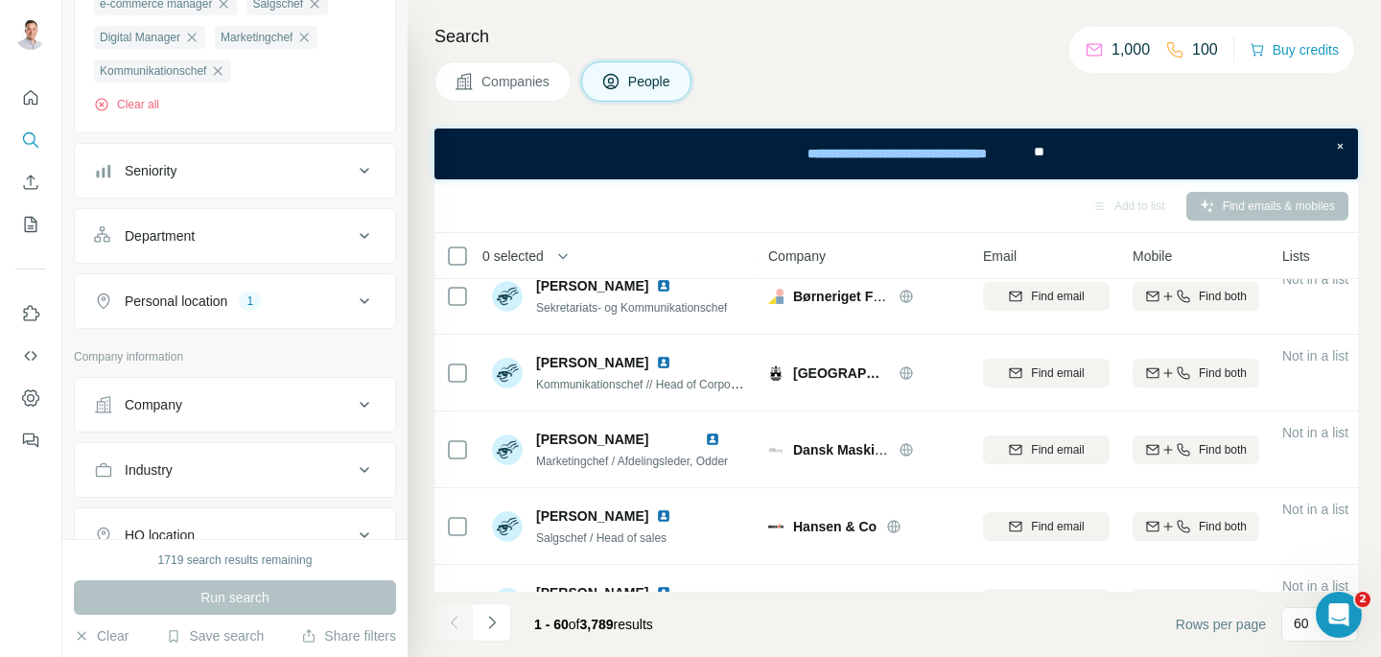
click at [255, 218] on button "Department" at bounding box center [235, 236] width 320 height 46
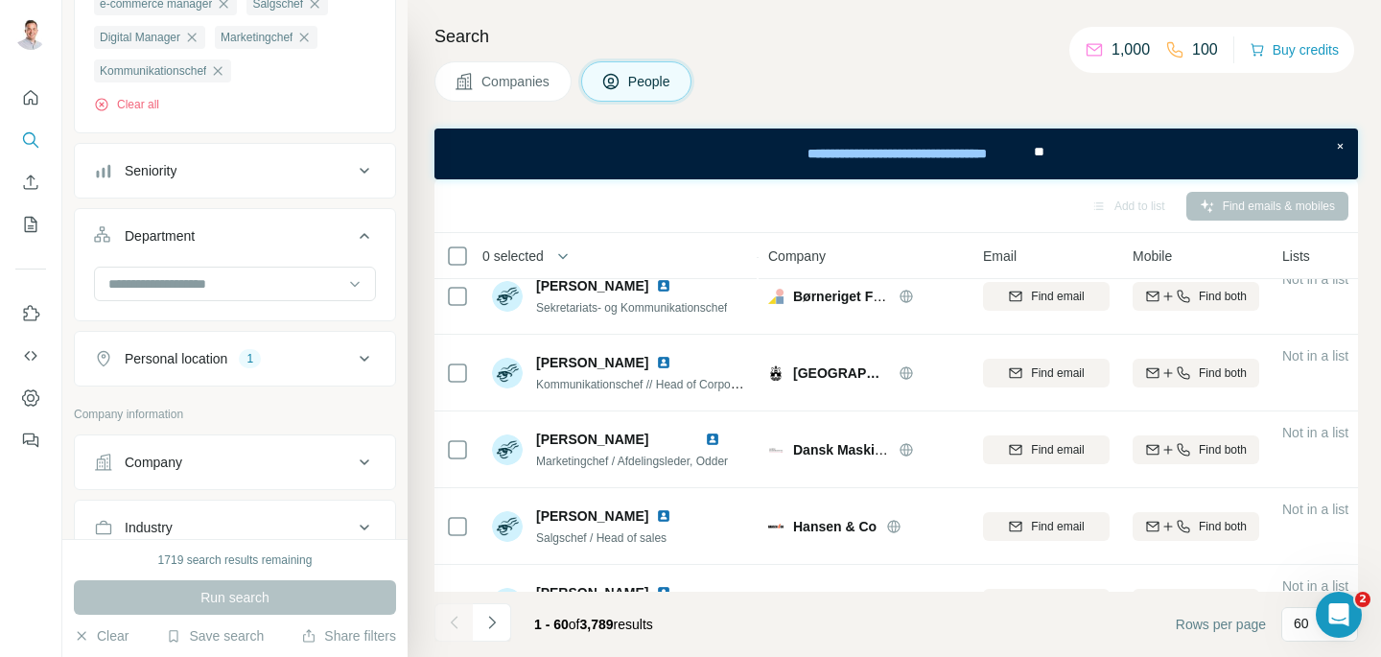
click at [229, 302] on div at bounding box center [235, 286] width 282 height 38
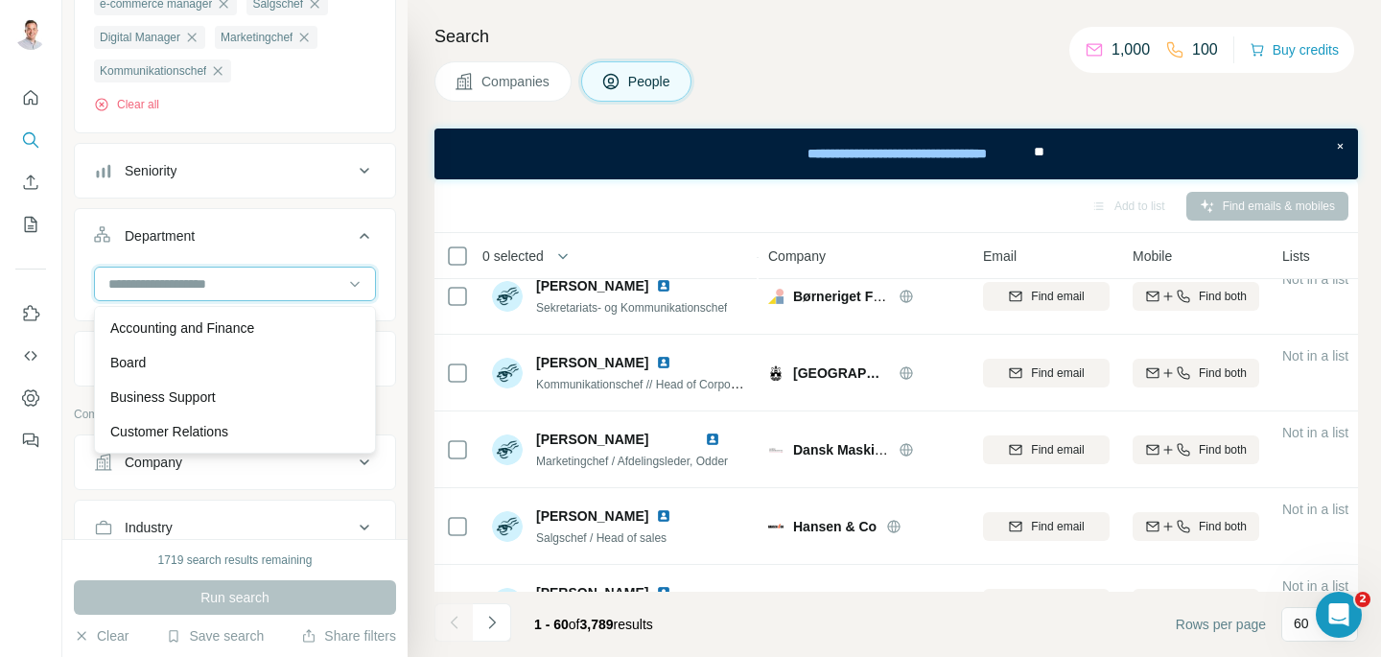
click at [238, 291] on input at bounding box center [224, 283] width 237 height 21
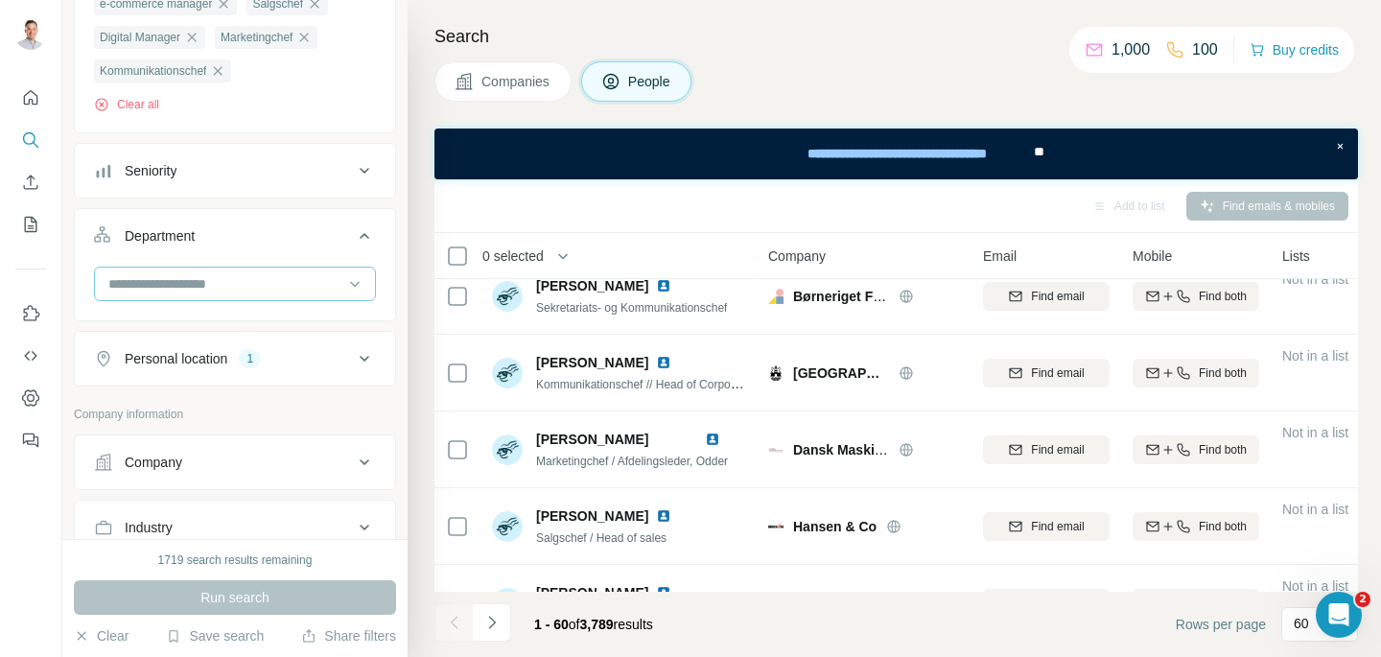
click at [238, 291] on input at bounding box center [224, 283] width 237 height 21
click at [252, 244] on div "Department" at bounding box center [223, 235] width 259 height 19
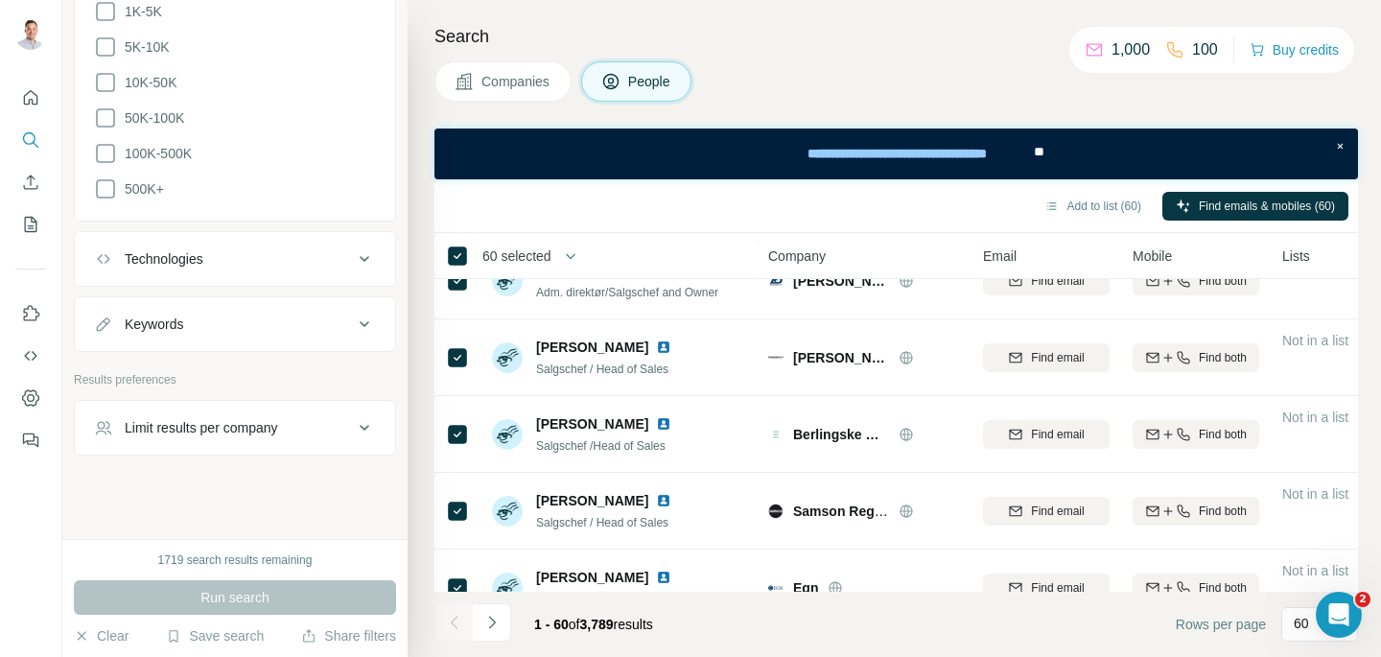
scroll to position [3505, 0]
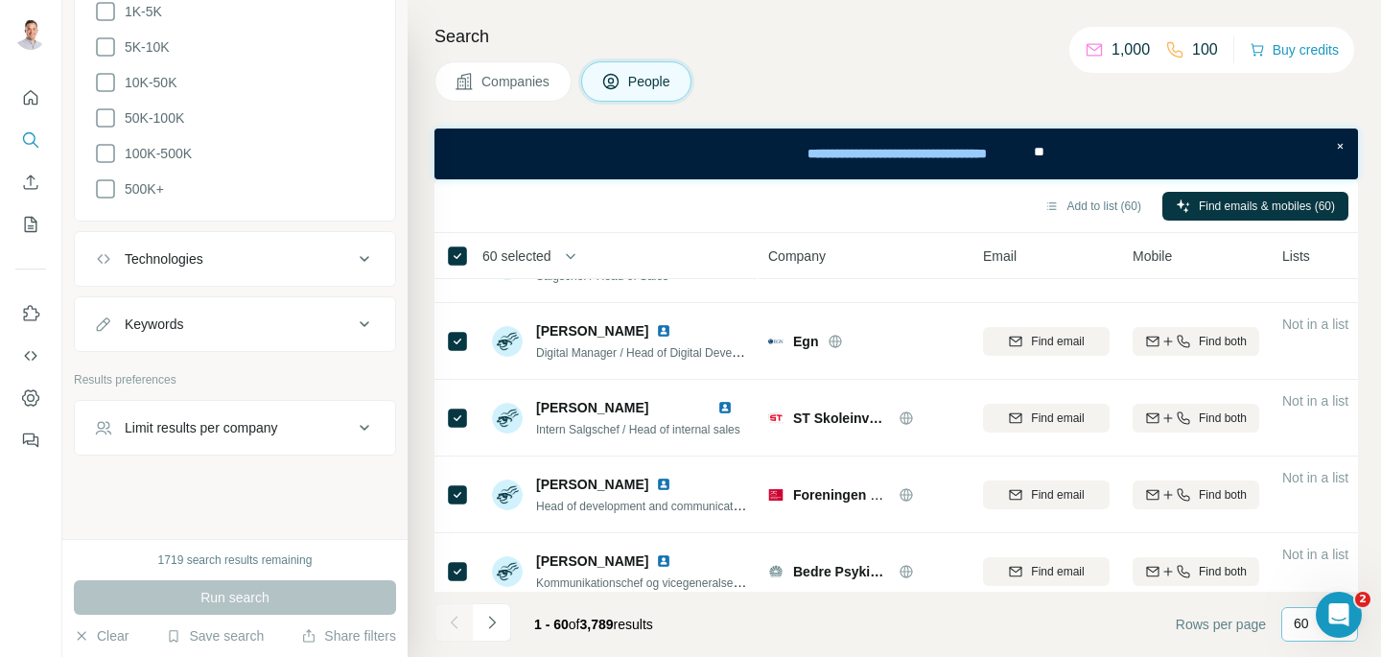
click at [1307, 624] on p "60" at bounding box center [1301, 623] width 15 height 19
click at [1043, 82] on div "Companies People" at bounding box center [896, 81] width 924 height 40
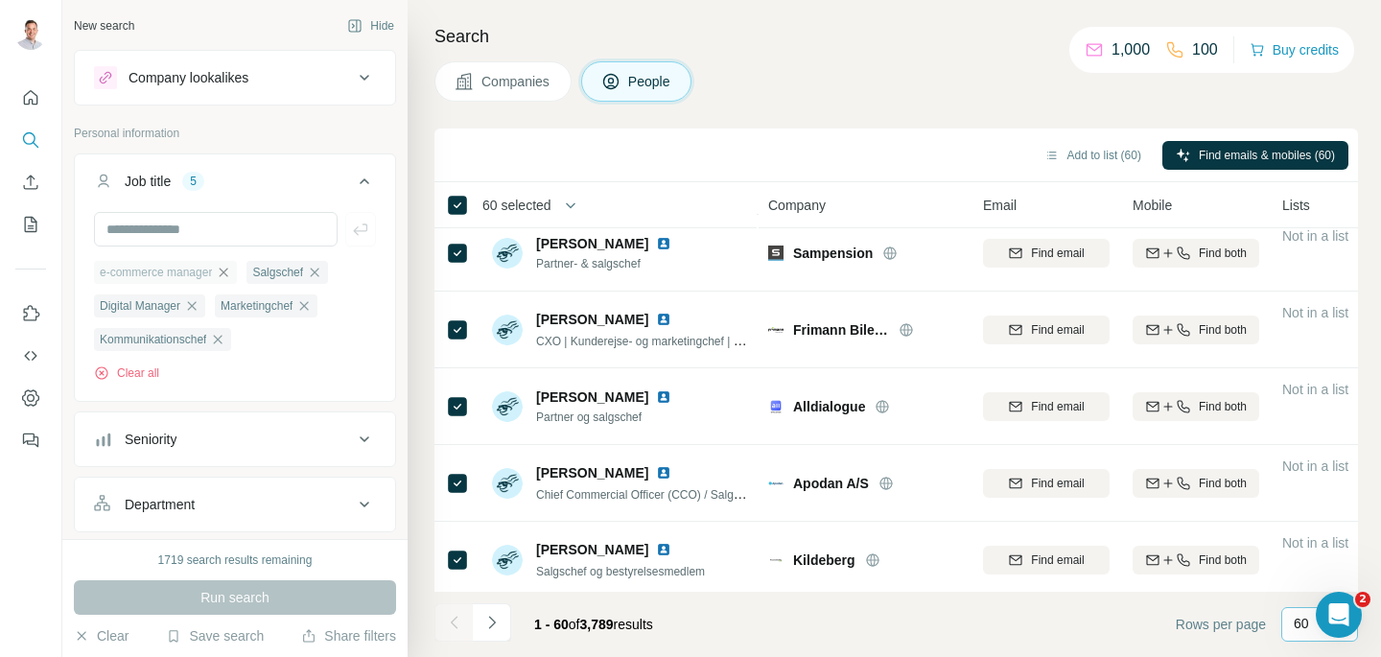
click at [229, 269] on icon "button" at bounding box center [223, 272] width 15 height 15
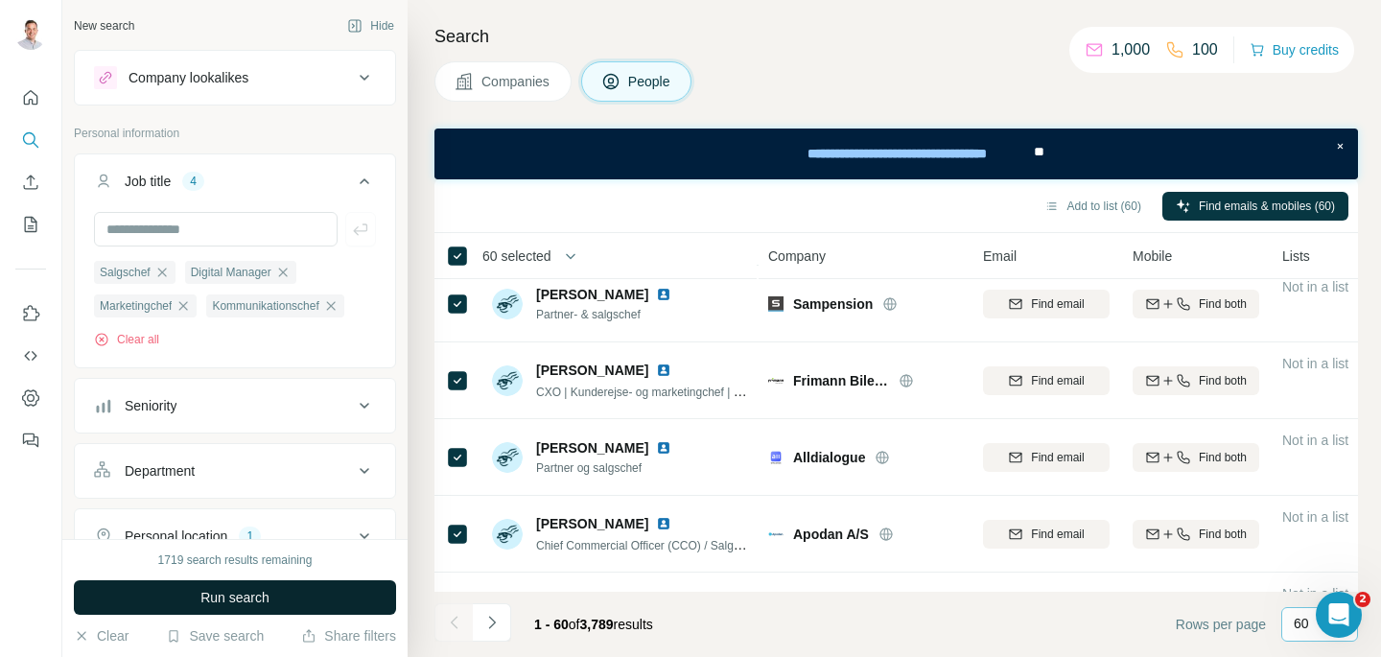
click at [268, 601] on span "Run search" at bounding box center [234, 597] width 69 height 19
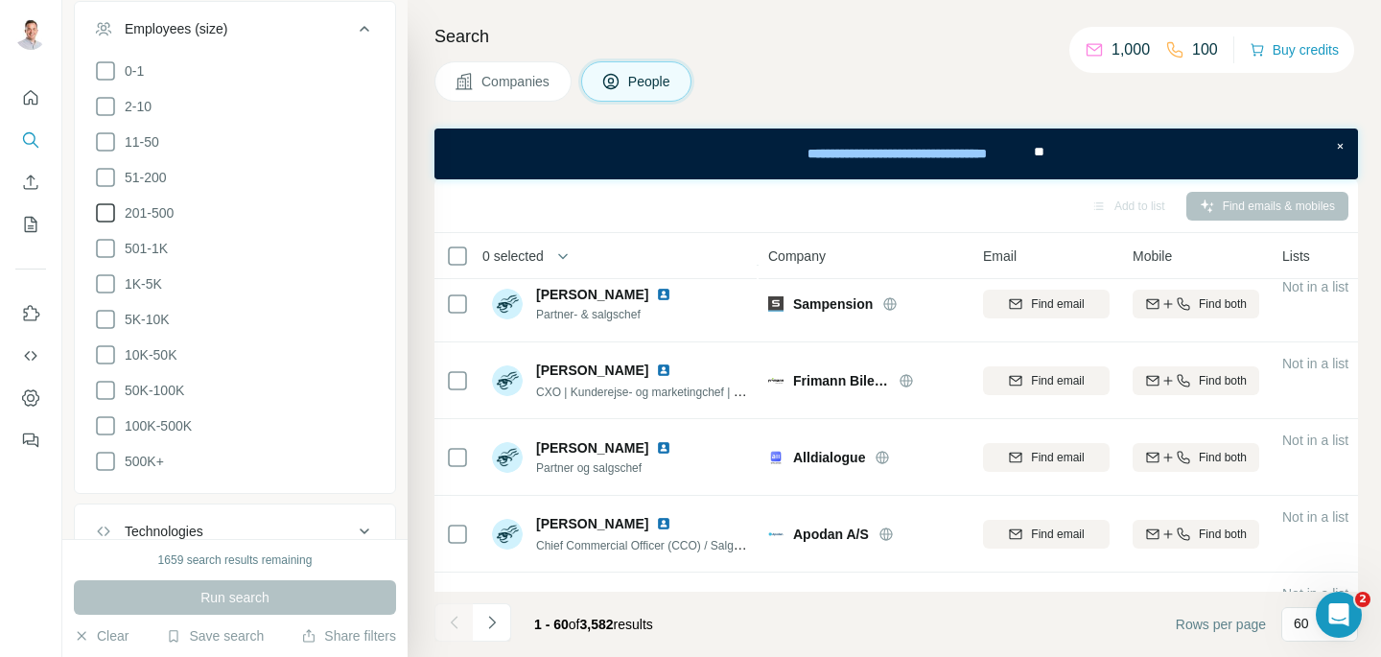
scroll to position [898, 0]
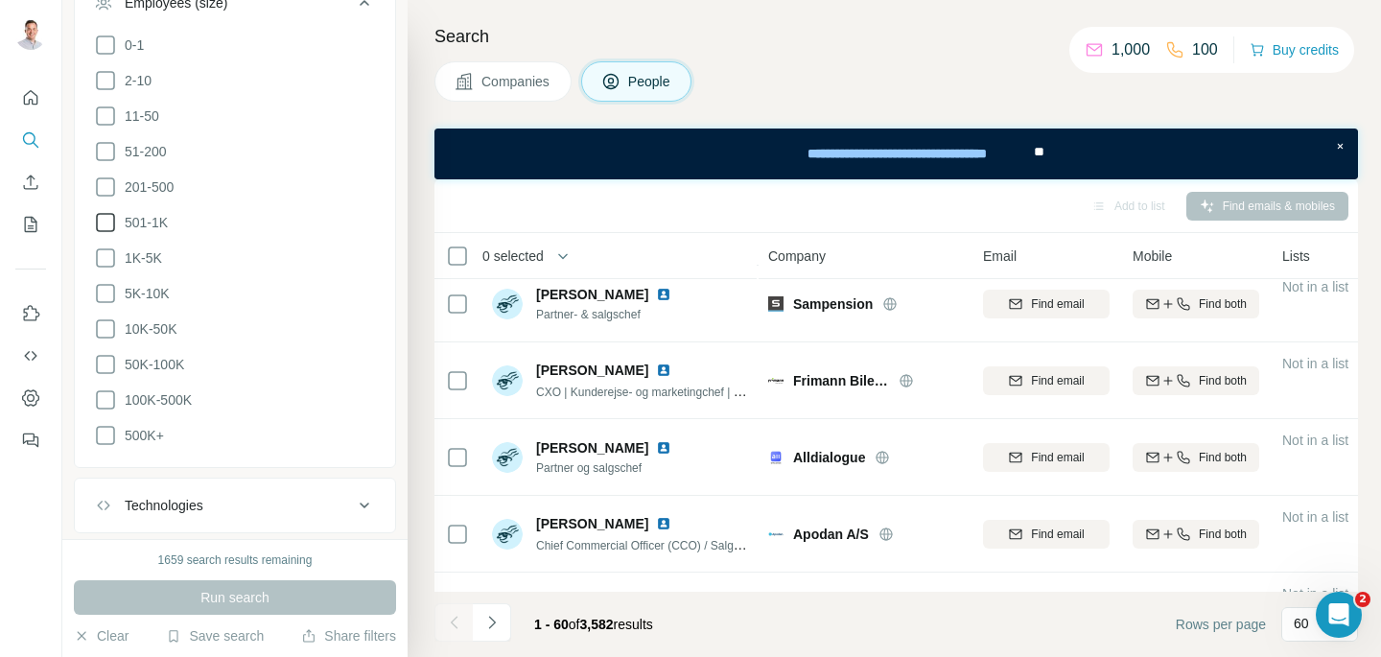
click at [108, 222] on icon at bounding box center [105, 222] width 23 height 23
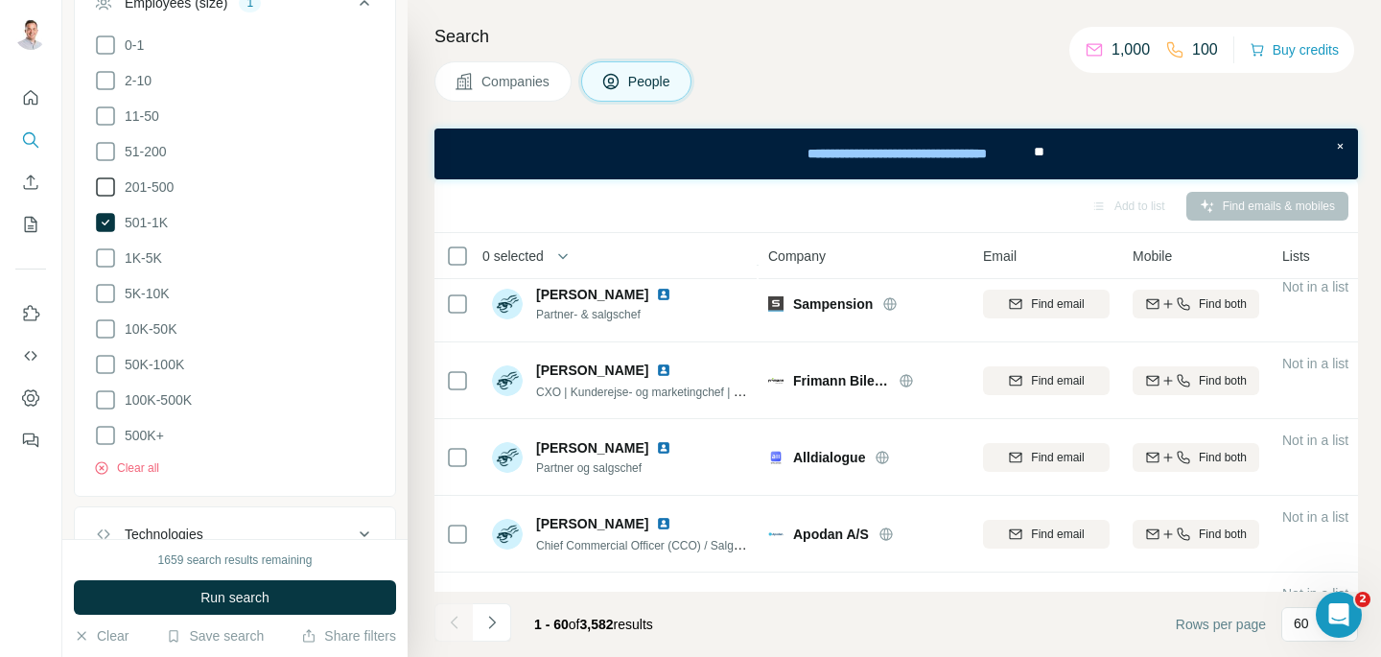
click at [112, 183] on icon at bounding box center [105, 187] width 23 height 23
click at [112, 152] on icon at bounding box center [105, 151] width 23 height 23
click at [112, 121] on icon at bounding box center [105, 116] width 23 height 23
click at [111, 88] on icon at bounding box center [105, 80] width 19 height 19
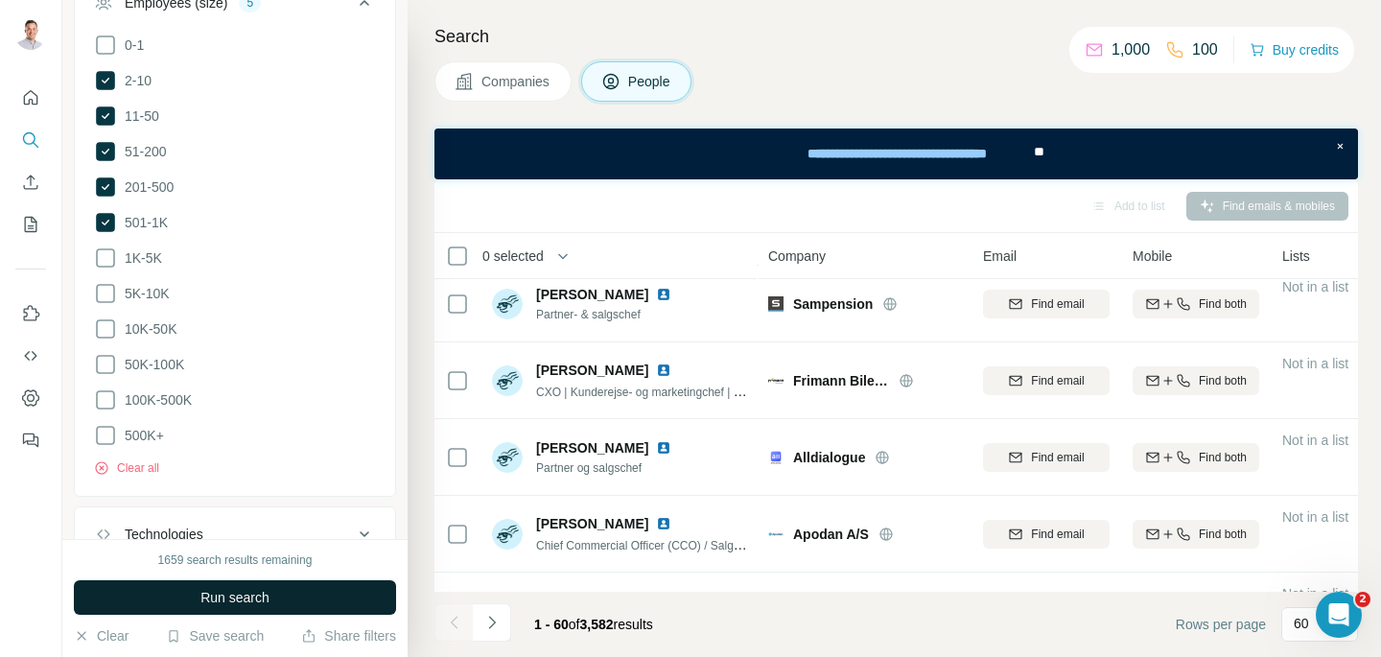
click at [200, 600] on span "Run search" at bounding box center [234, 597] width 69 height 19
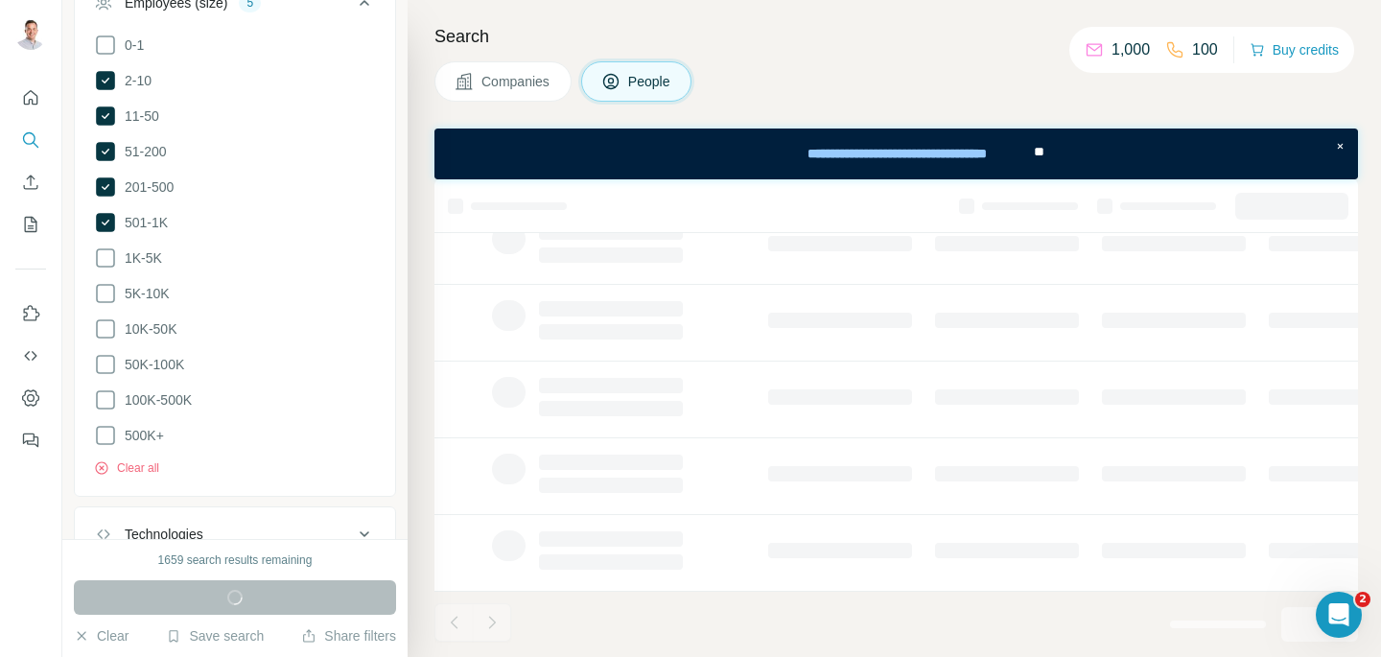
scroll to position [455, 0]
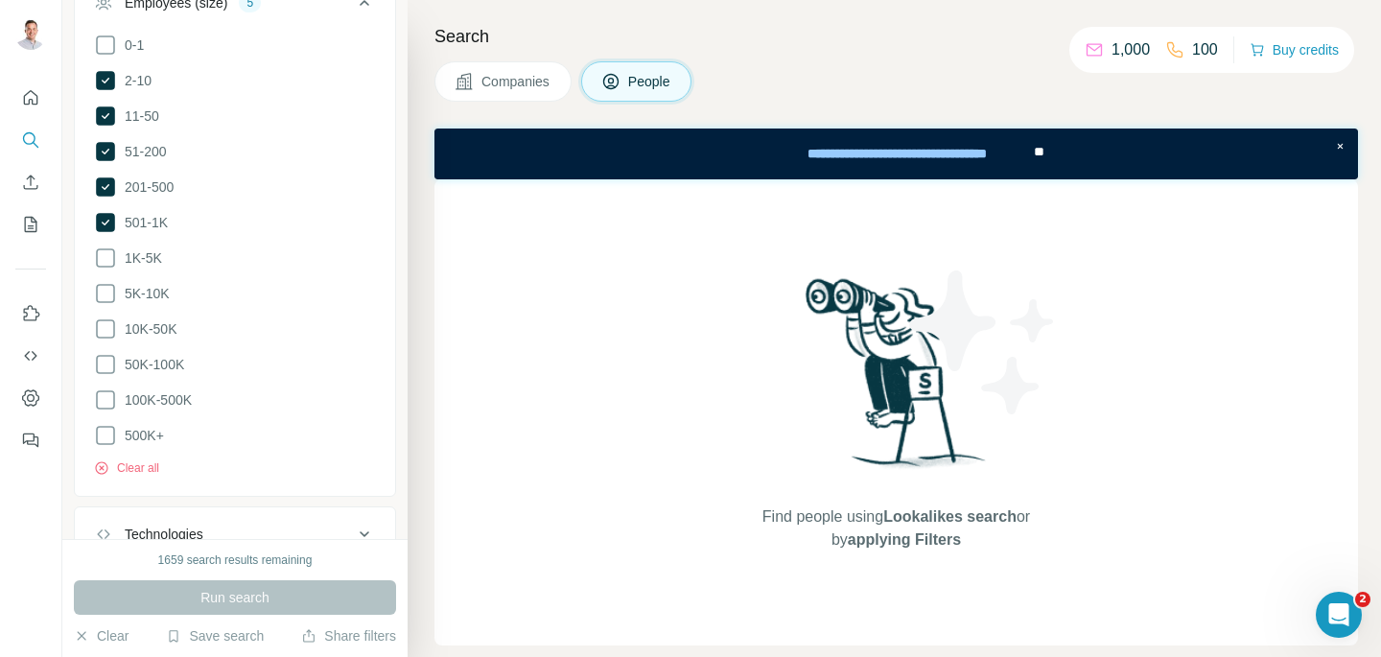
click at [106, 207] on ul "0-1 2-10 11-50 [PHONE_NUMBER] 501-1K 1K-5K 5K-10K 10K-50K 50K-100K 100K-500K 50…" at bounding box center [235, 241] width 282 height 414
click at [105, 222] on icon at bounding box center [106, 223] width 8 height 6
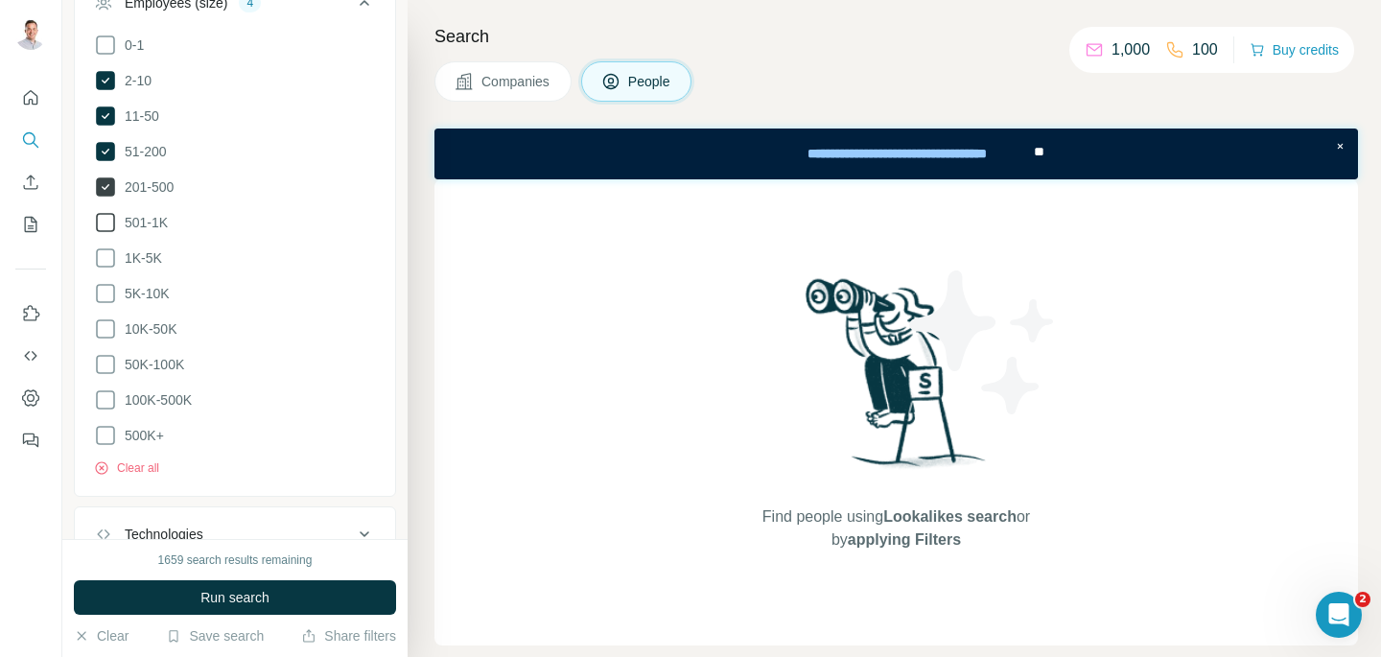
click at [105, 193] on icon at bounding box center [105, 186] width 19 height 19
click at [106, 135] on ul "0-1 2-10 11-50 [PHONE_NUMBER] 501-1K 1K-5K 5K-10K 10K-50K 50K-100K 100K-500K 50…" at bounding box center [235, 241] width 282 height 414
click at [109, 117] on icon at bounding box center [105, 115] width 19 height 19
click at [106, 74] on icon at bounding box center [105, 80] width 19 height 19
click at [96, 145] on div "0-1 2-10 11-50 [PHONE_NUMBER] 501-1K 1K-5K 5K-10K 10K-50K 50K-100K 100K-500K 50…" at bounding box center [235, 263] width 320 height 458
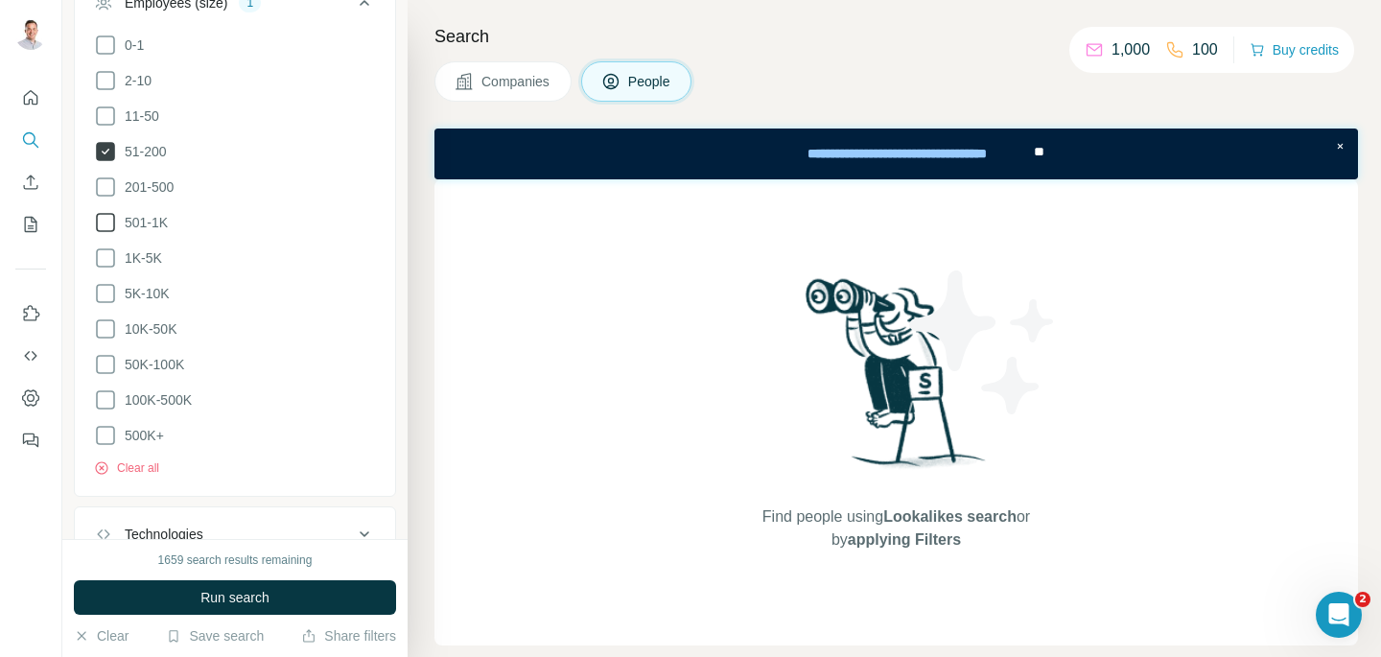
click at [99, 146] on icon at bounding box center [105, 151] width 19 height 19
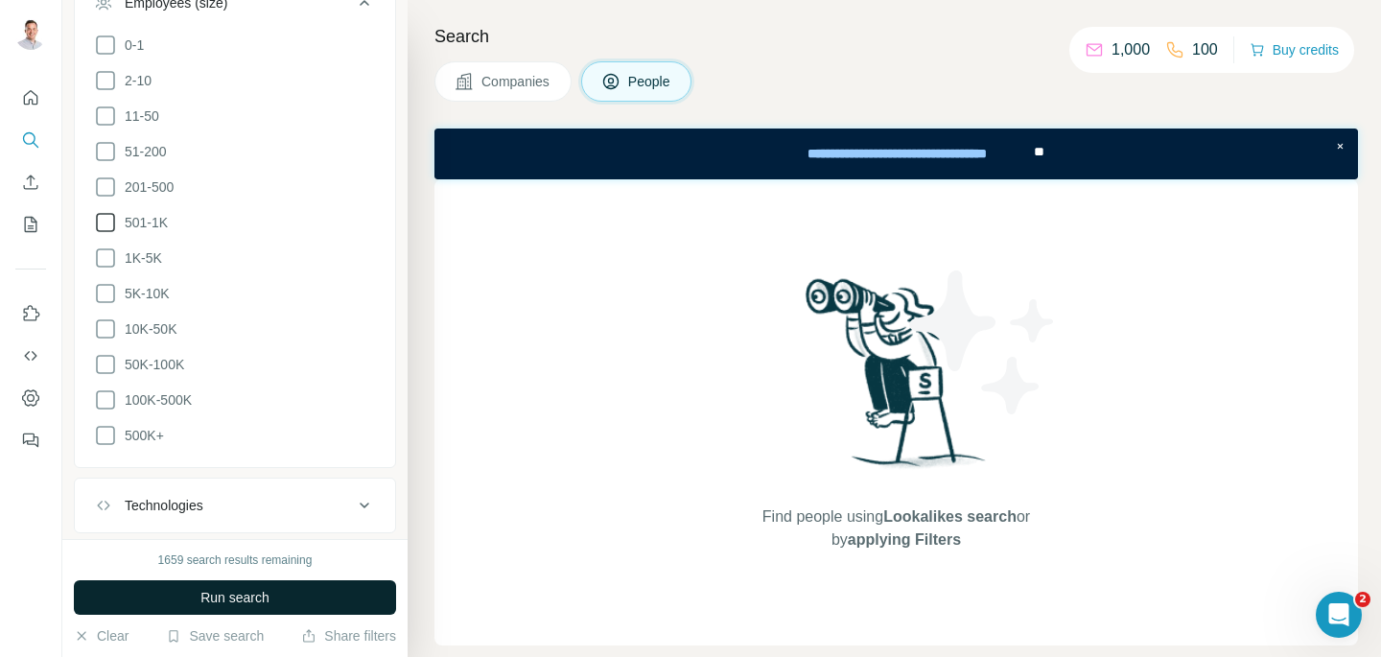
click at [259, 599] on span "Run search" at bounding box center [234, 597] width 69 height 19
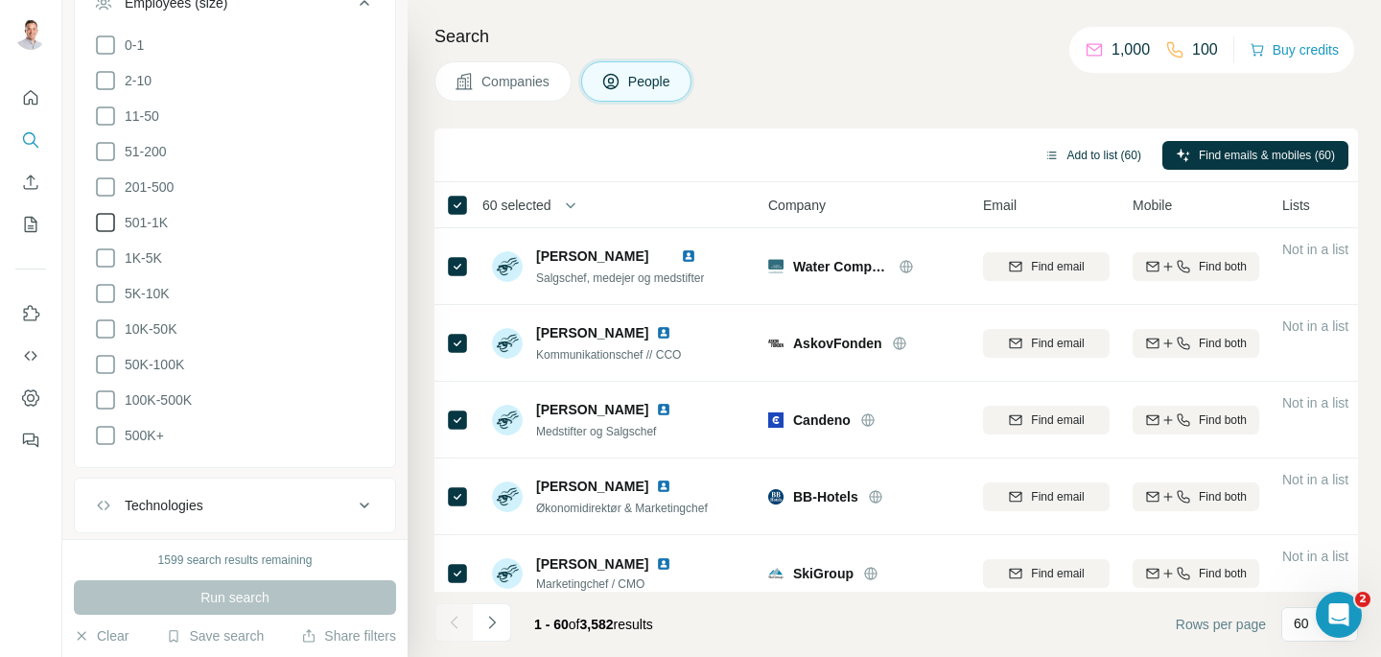
click at [1049, 161] on button "Add to list (60)" at bounding box center [1093, 155] width 124 height 29
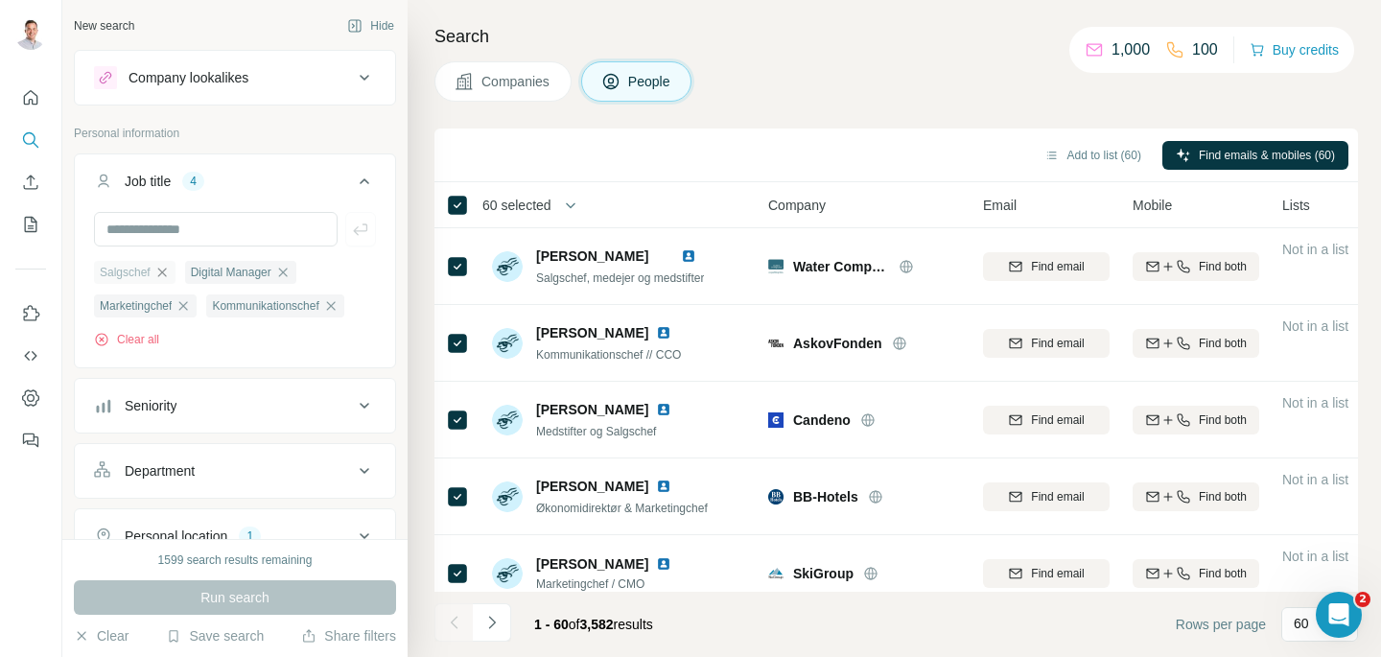
click at [162, 271] on icon "button" at bounding box center [161, 272] width 15 height 15
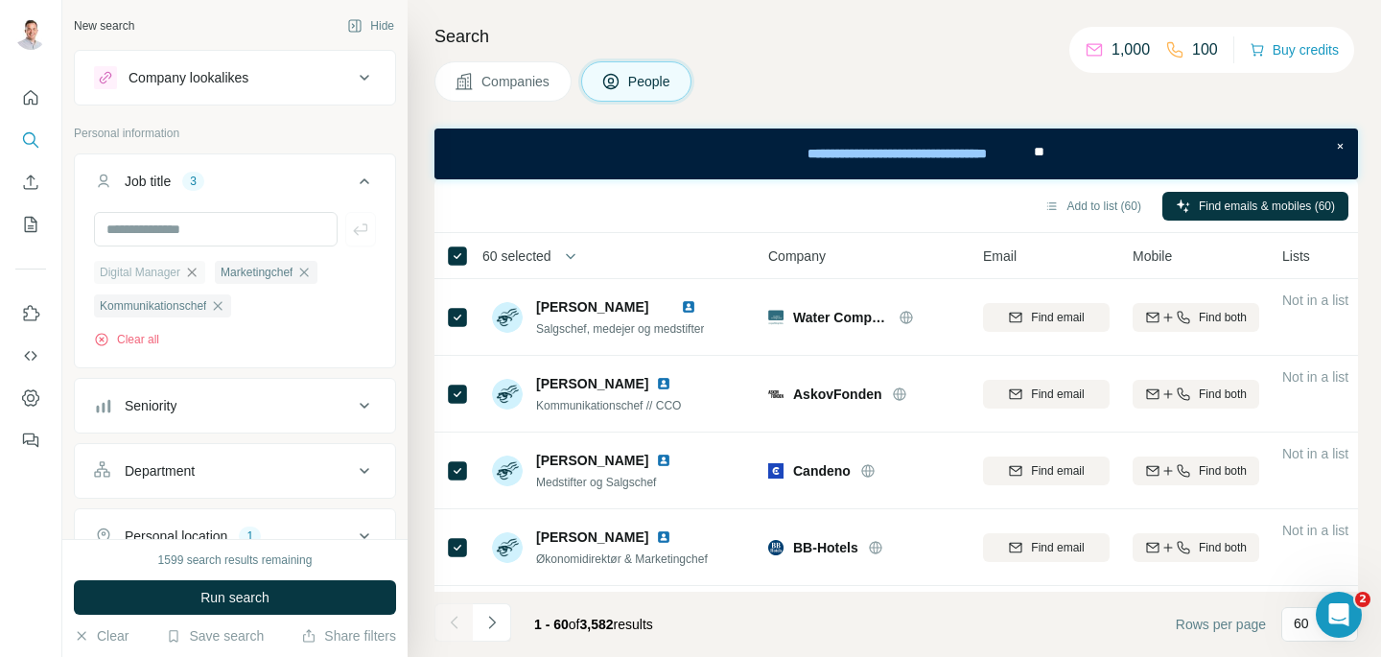
click at [199, 269] on icon "button" at bounding box center [191, 272] width 15 height 15
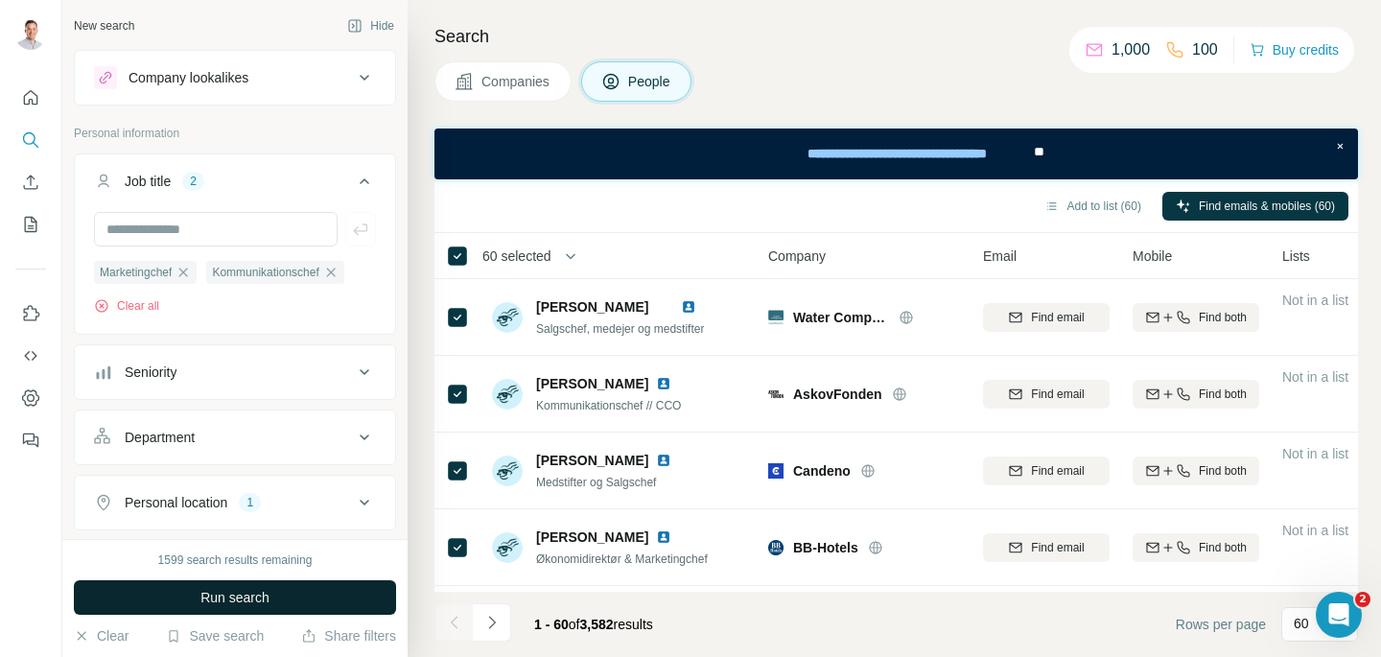
click at [250, 596] on span "Run search" at bounding box center [234, 597] width 69 height 19
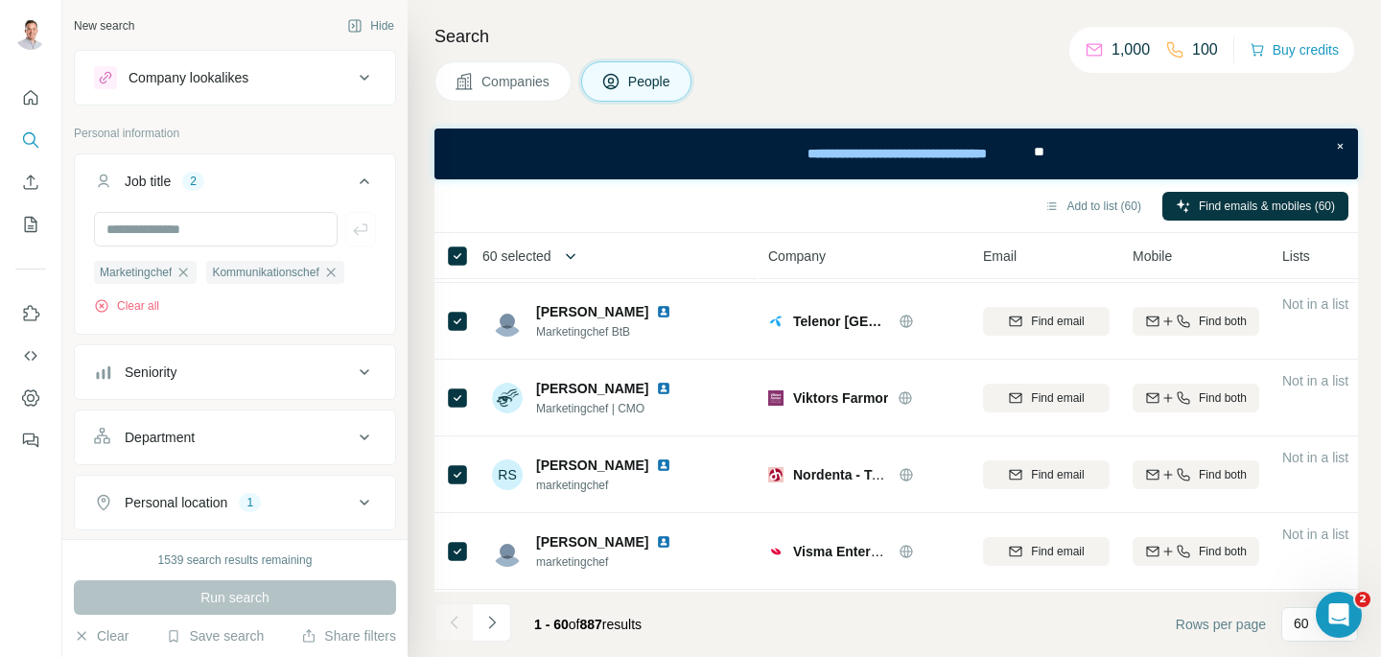
scroll to position [4291, 0]
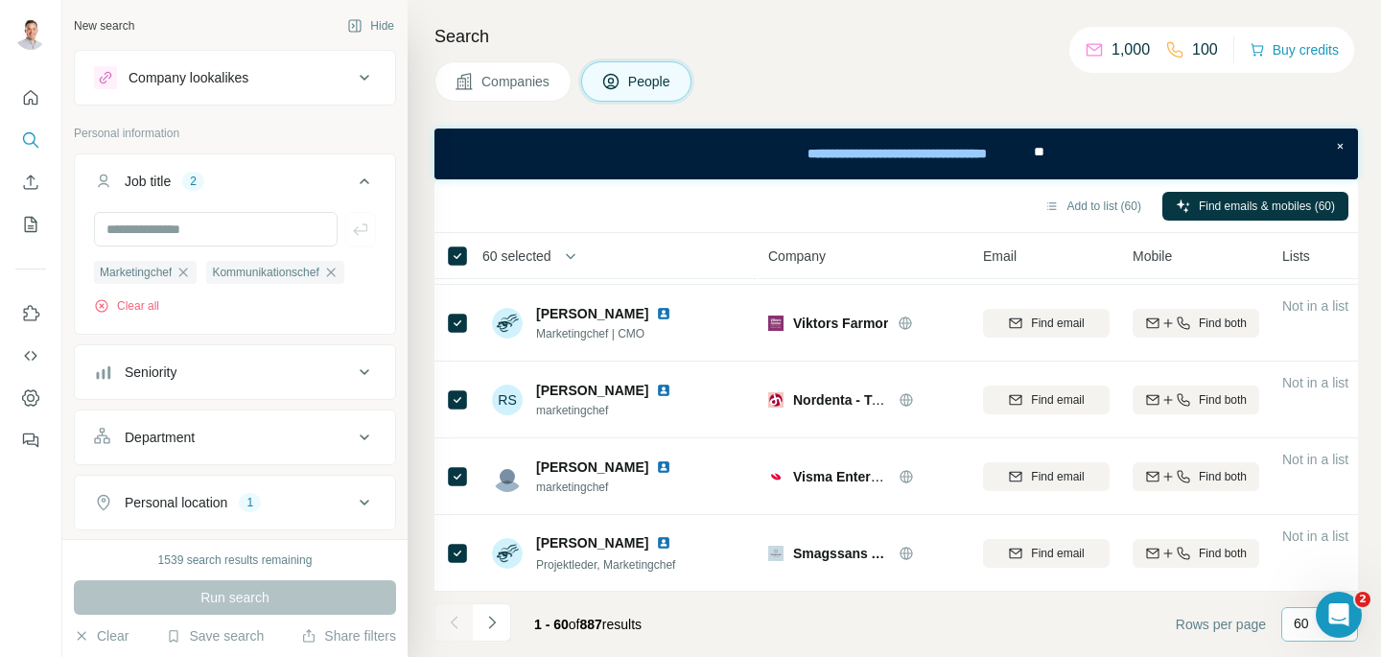
click at [1289, 622] on div "60" at bounding box center [1319, 624] width 77 height 35
click at [1313, 472] on p "60" at bounding box center [1305, 477] width 15 height 19
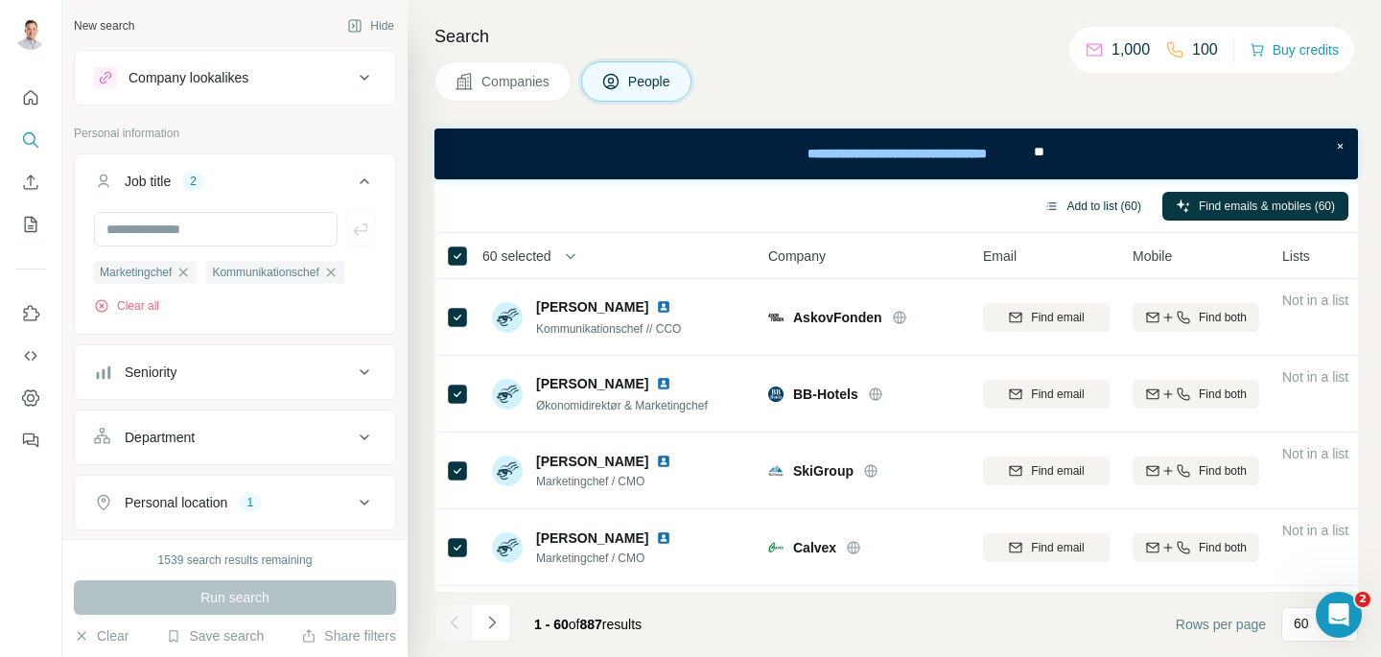
click at [1111, 197] on button "Add to list (60)" at bounding box center [1093, 206] width 124 height 29
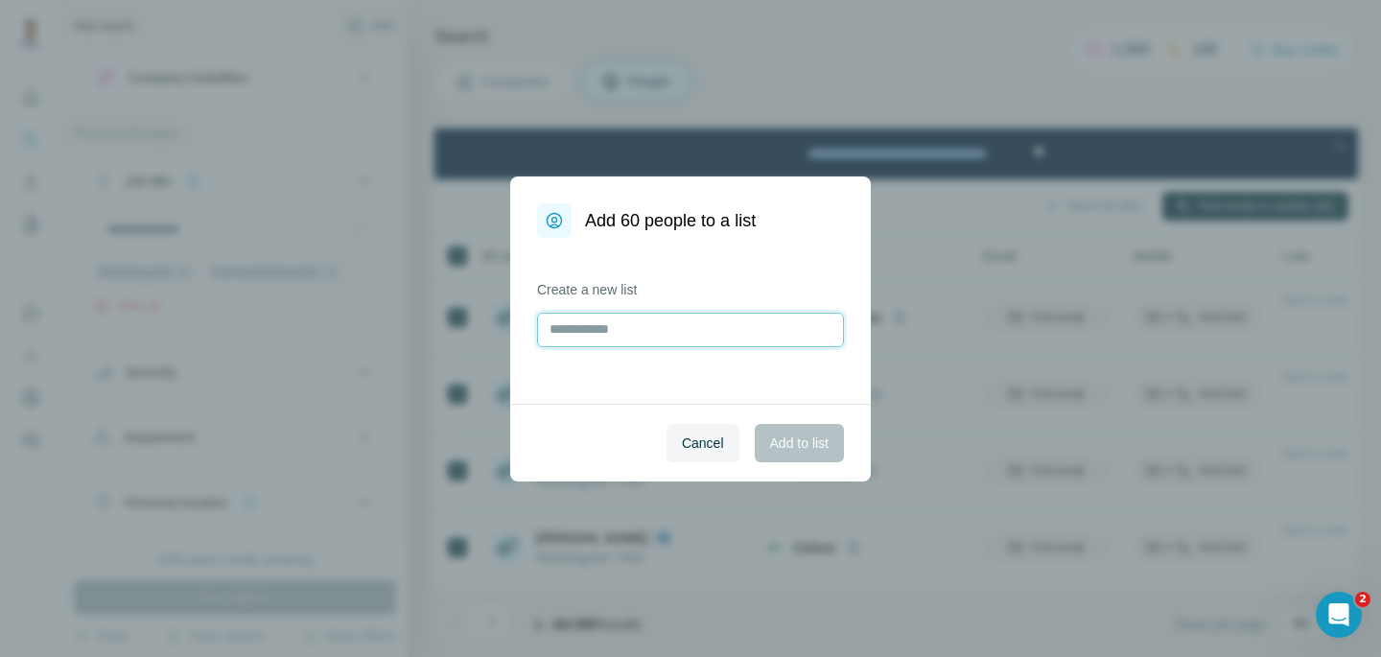
click at [725, 335] on input "text" at bounding box center [690, 330] width 307 height 35
type input "**********"
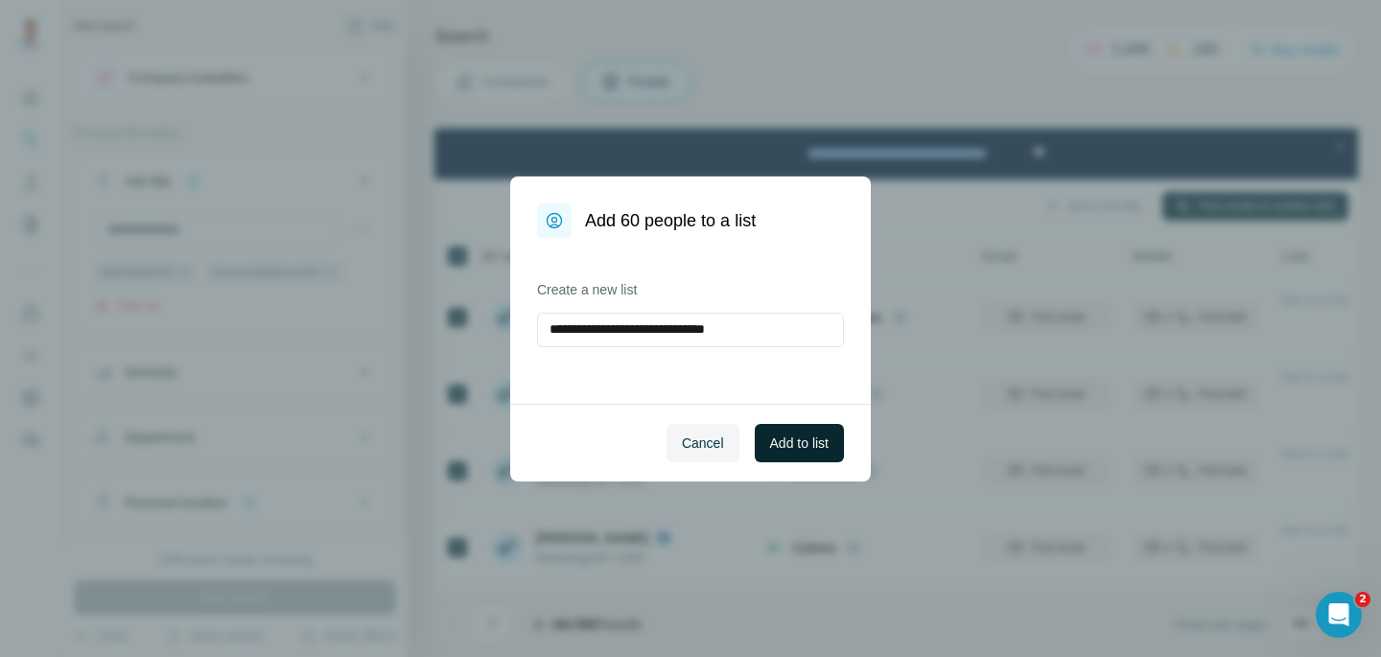
click at [821, 457] on button "Add to list" at bounding box center [799, 443] width 89 height 38
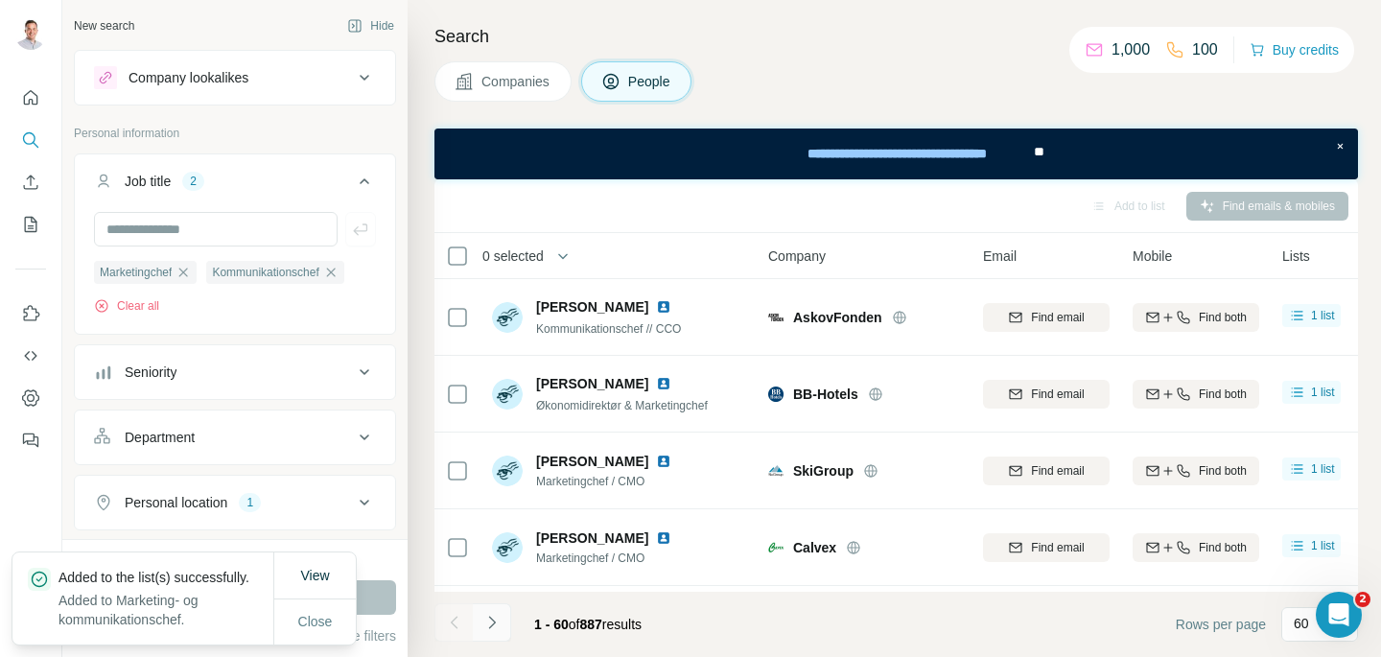
click at [482, 635] on button "Navigate to next page" at bounding box center [492, 622] width 38 height 38
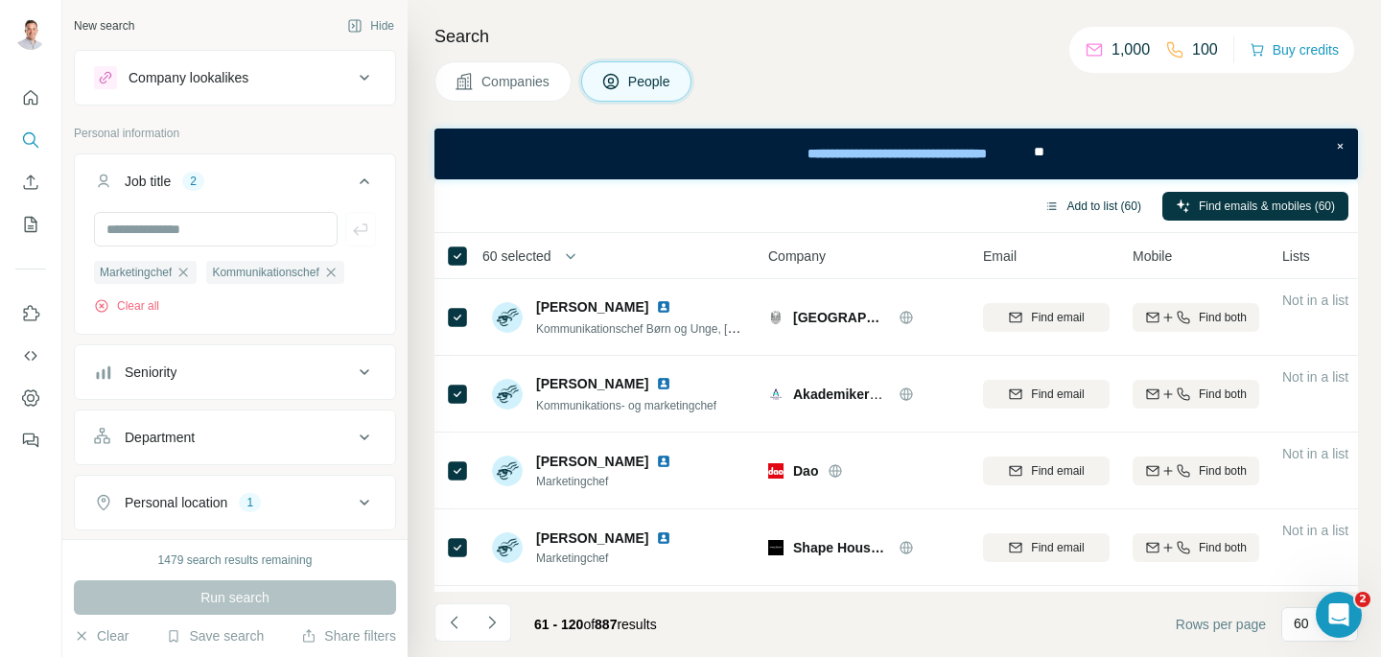
click at [1093, 212] on button "Add to list (60)" at bounding box center [1093, 206] width 124 height 29
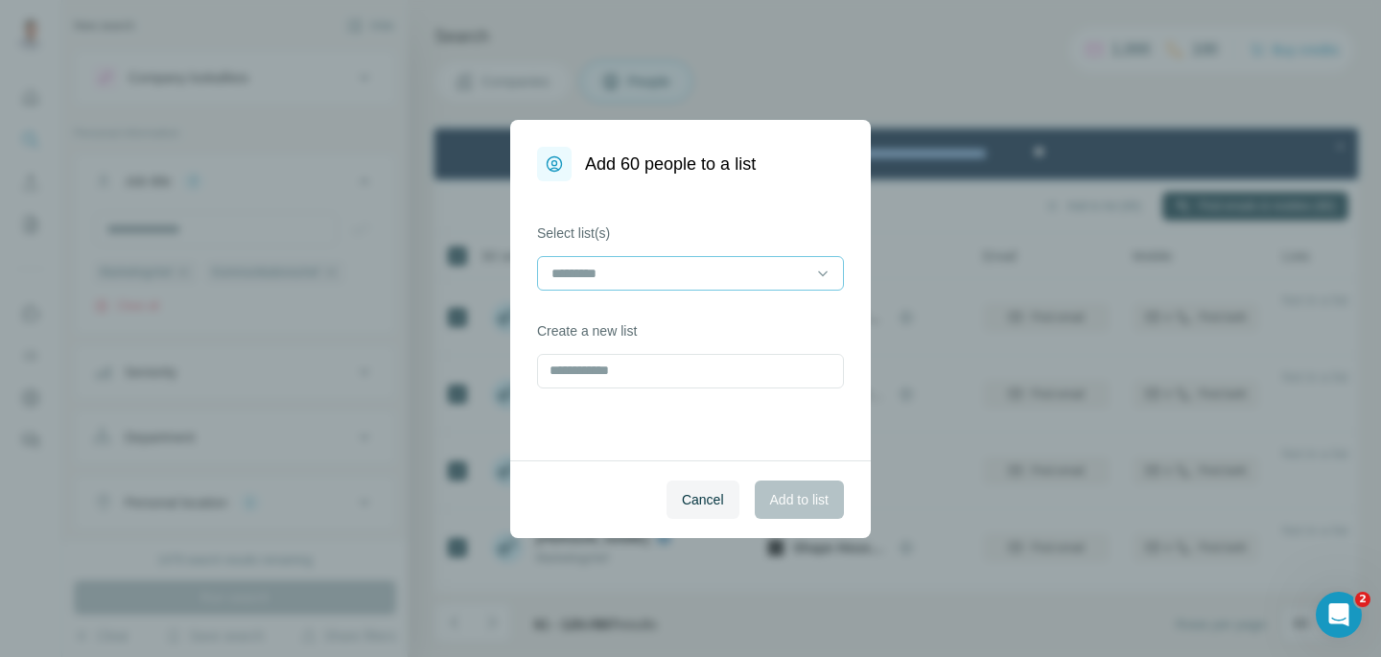
click at [668, 278] on input at bounding box center [679, 273] width 259 height 21
click at [665, 307] on p "Marketing- og kommunikationschef" at bounding box center [657, 316] width 208 height 19
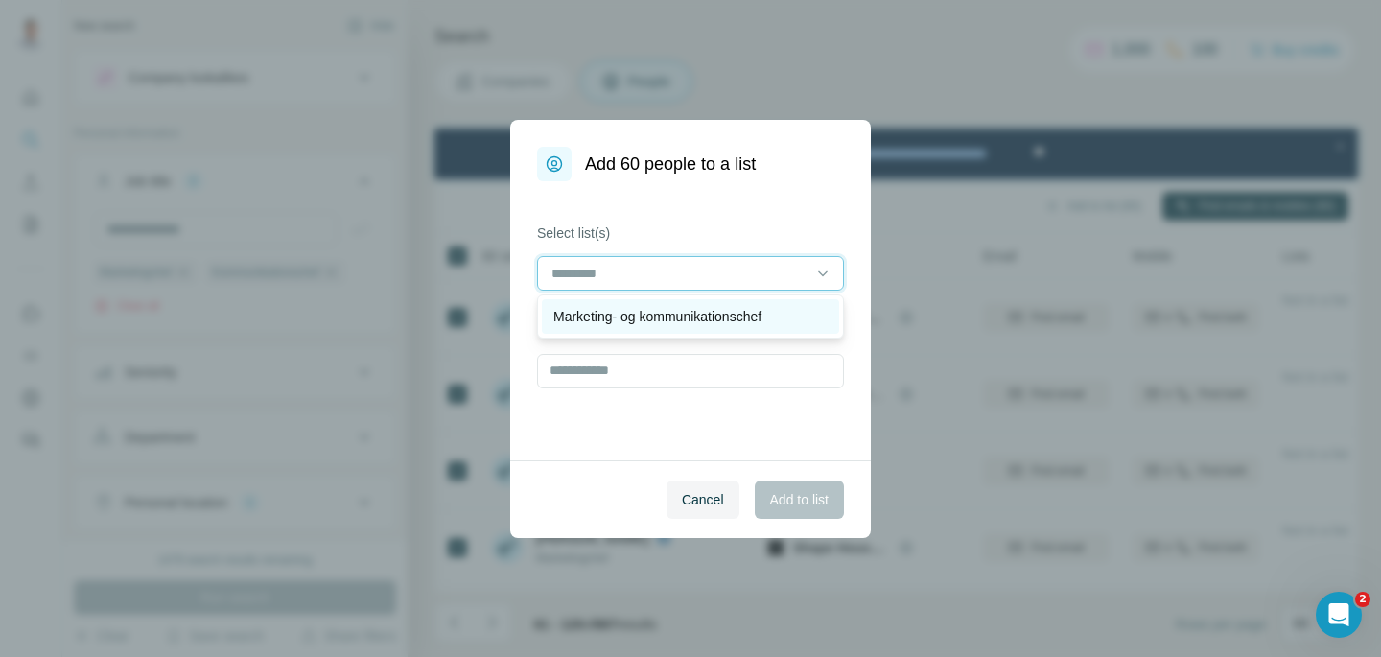
scroll to position [2, 0]
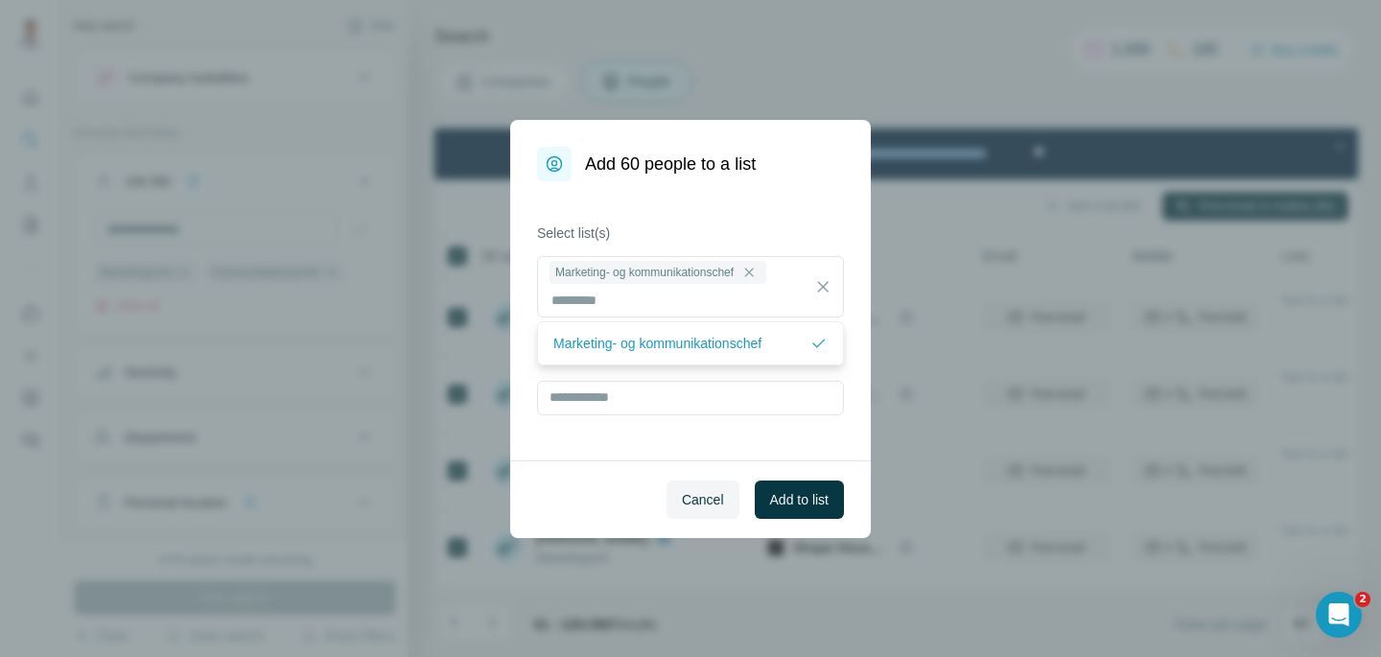
click at [671, 228] on label "Select list(s)" at bounding box center [690, 232] width 307 height 19
click at [823, 491] on span "Add to list" at bounding box center [799, 499] width 59 height 19
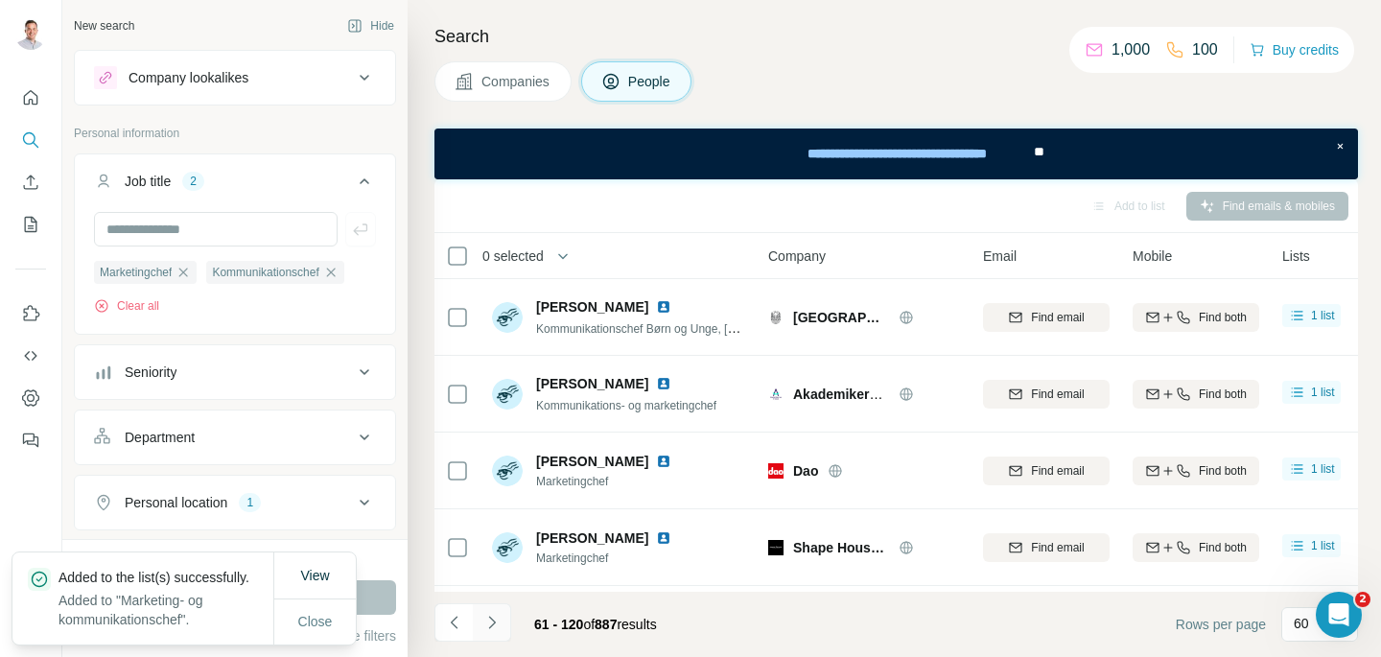
click at [494, 620] on icon "Navigate to next page" at bounding box center [491, 622] width 19 height 19
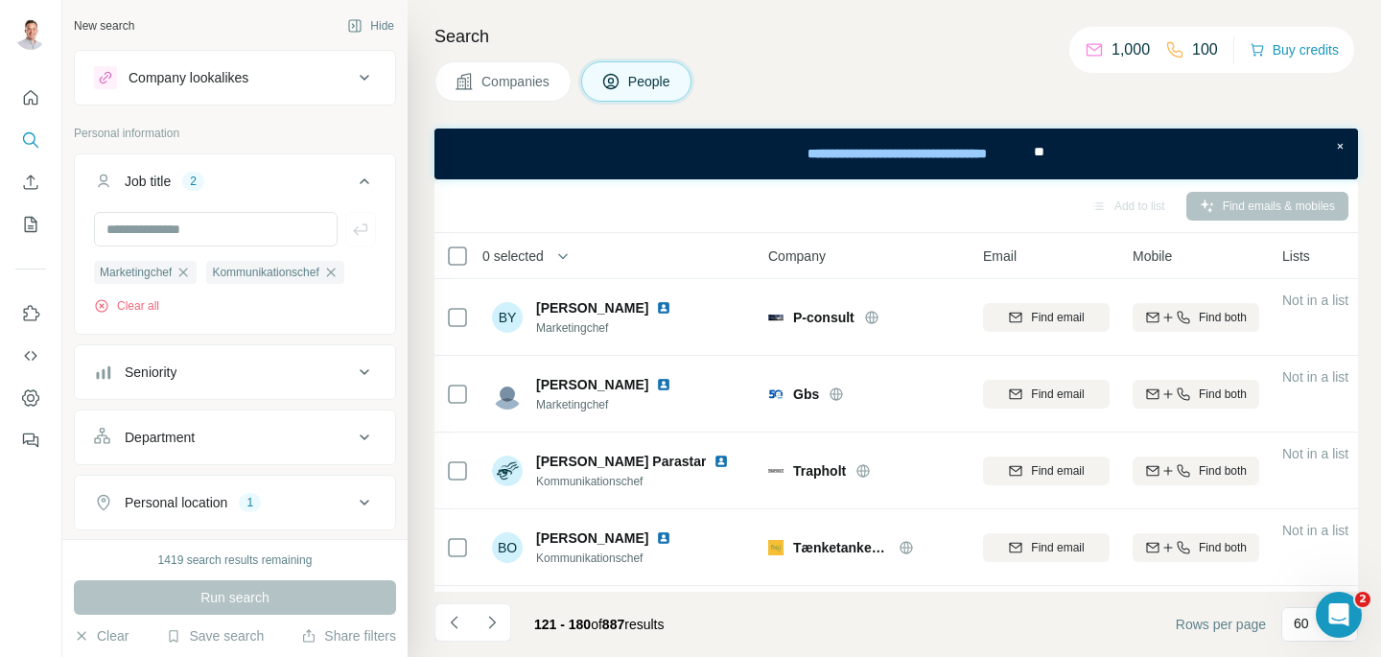
click at [470, 264] on div "0 selected" at bounding box center [506, 255] width 75 height 19
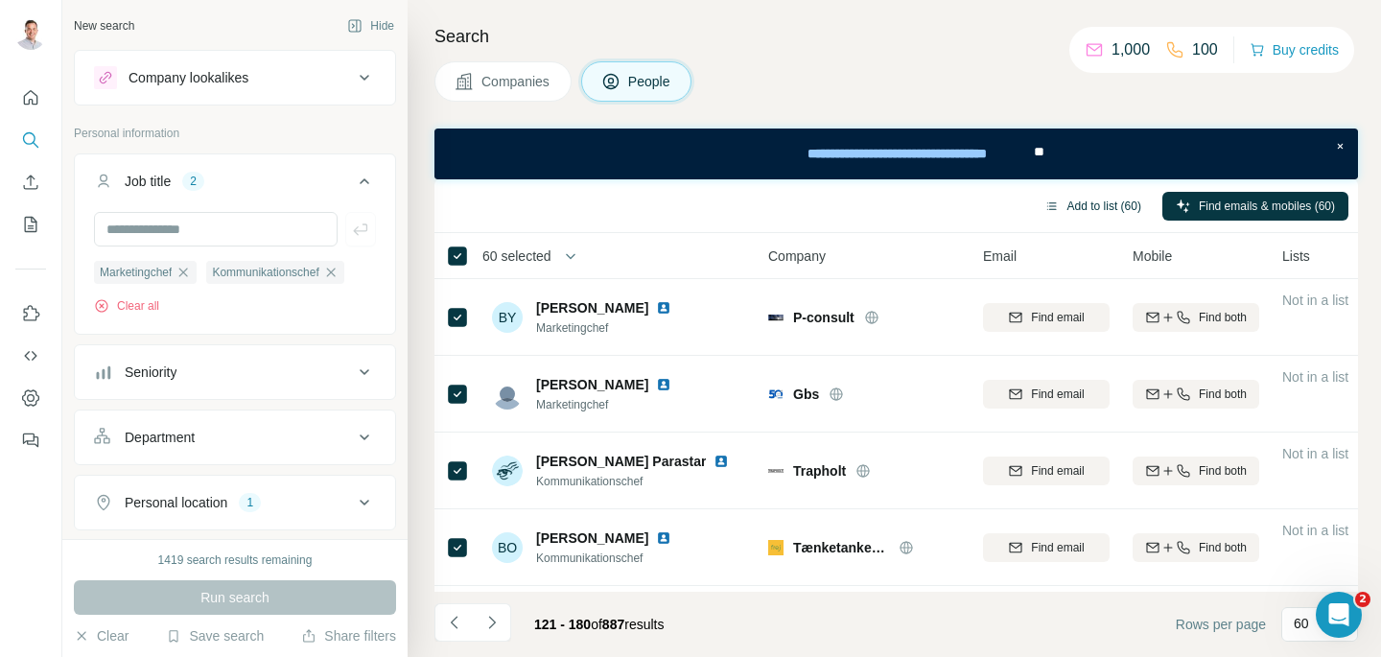
click at [1128, 207] on button "Add to list (60)" at bounding box center [1093, 206] width 124 height 29
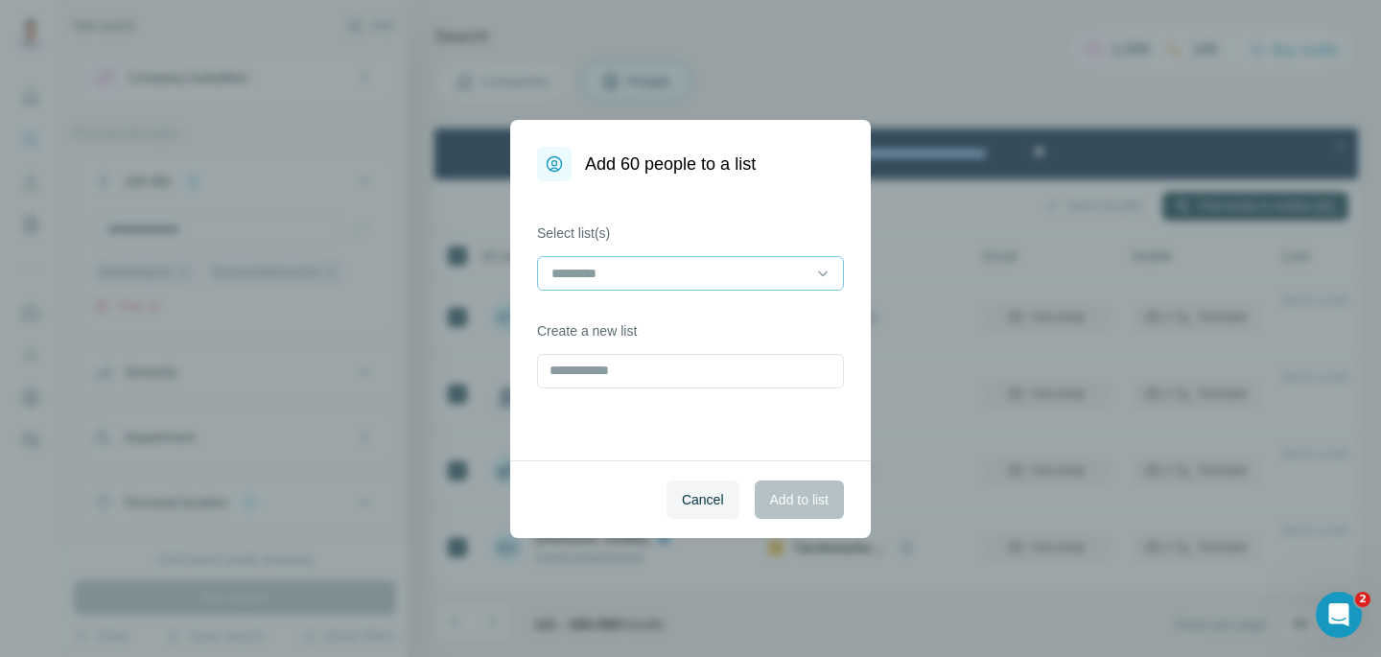
click at [643, 290] on div at bounding box center [690, 273] width 307 height 35
click at [634, 309] on p "Marketing- og kommunikationschef" at bounding box center [657, 316] width 208 height 19
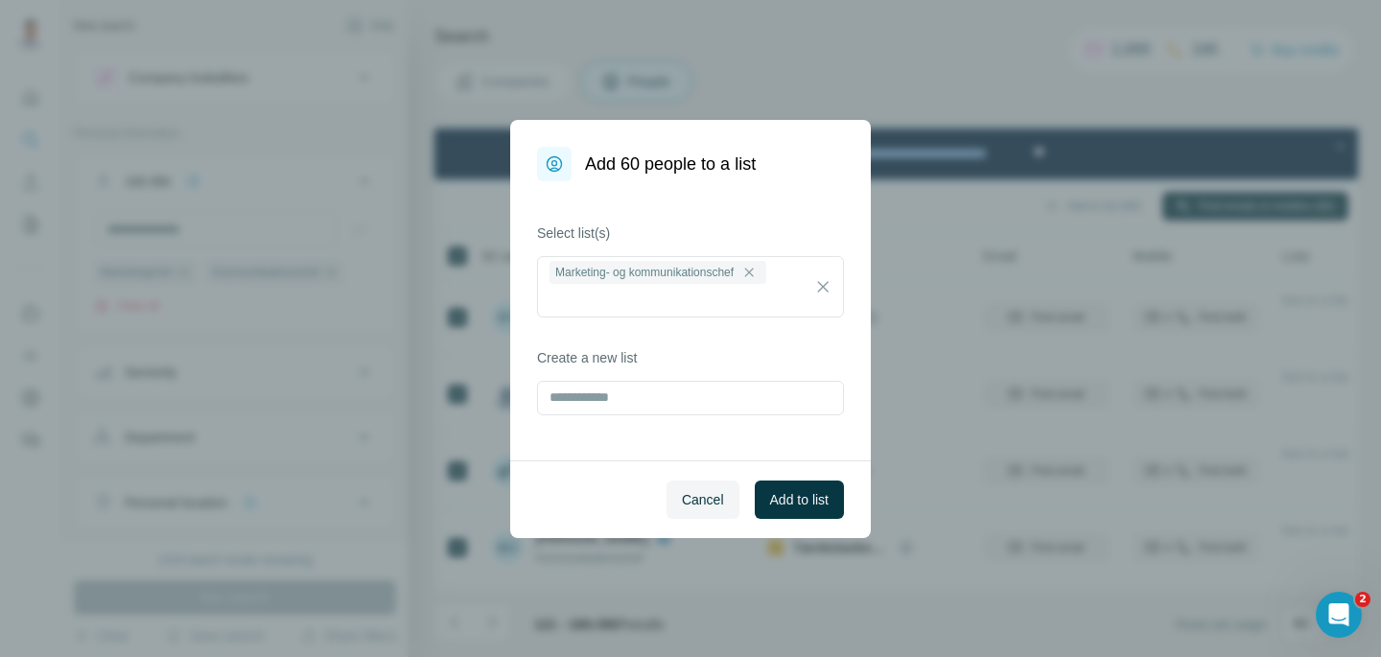
click at [793, 467] on div "Cancel Add to list" at bounding box center [690, 499] width 361 height 78
click at [794, 507] on span "Add to list" at bounding box center [799, 499] width 59 height 19
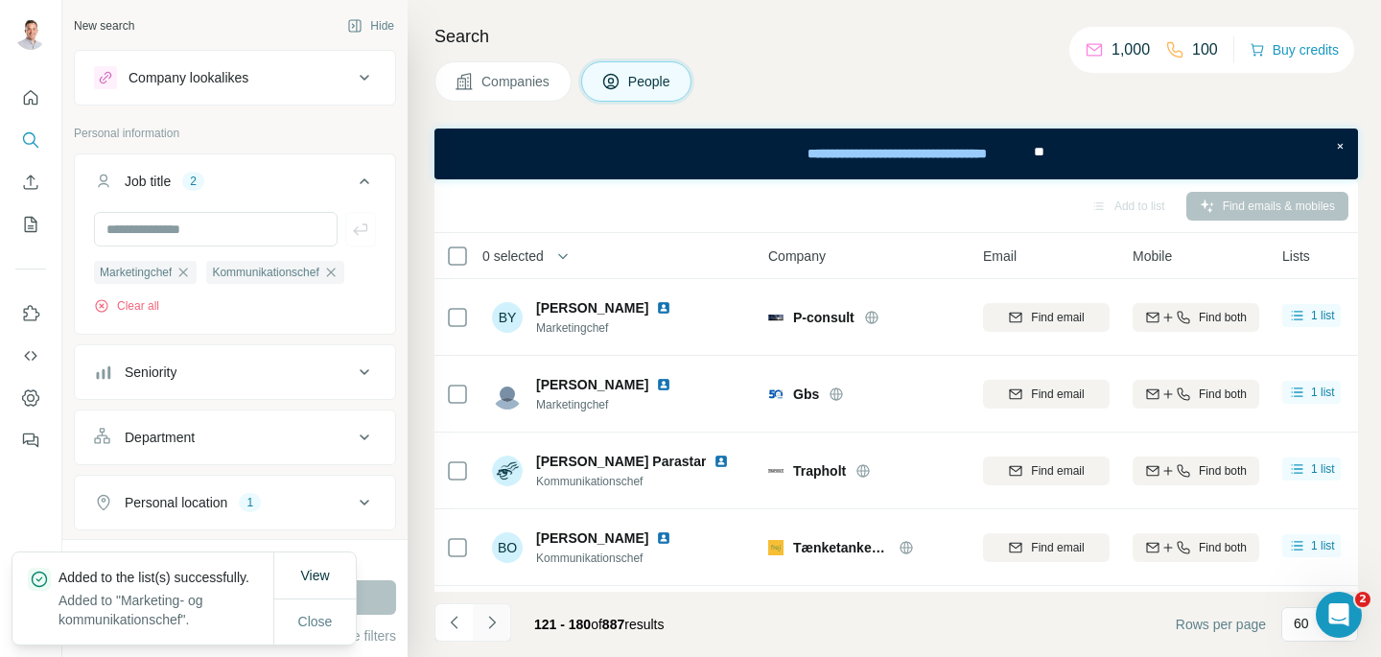
click at [491, 625] on icon "Navigate to next page" at bounding box center [491, 622] width 7 height 12
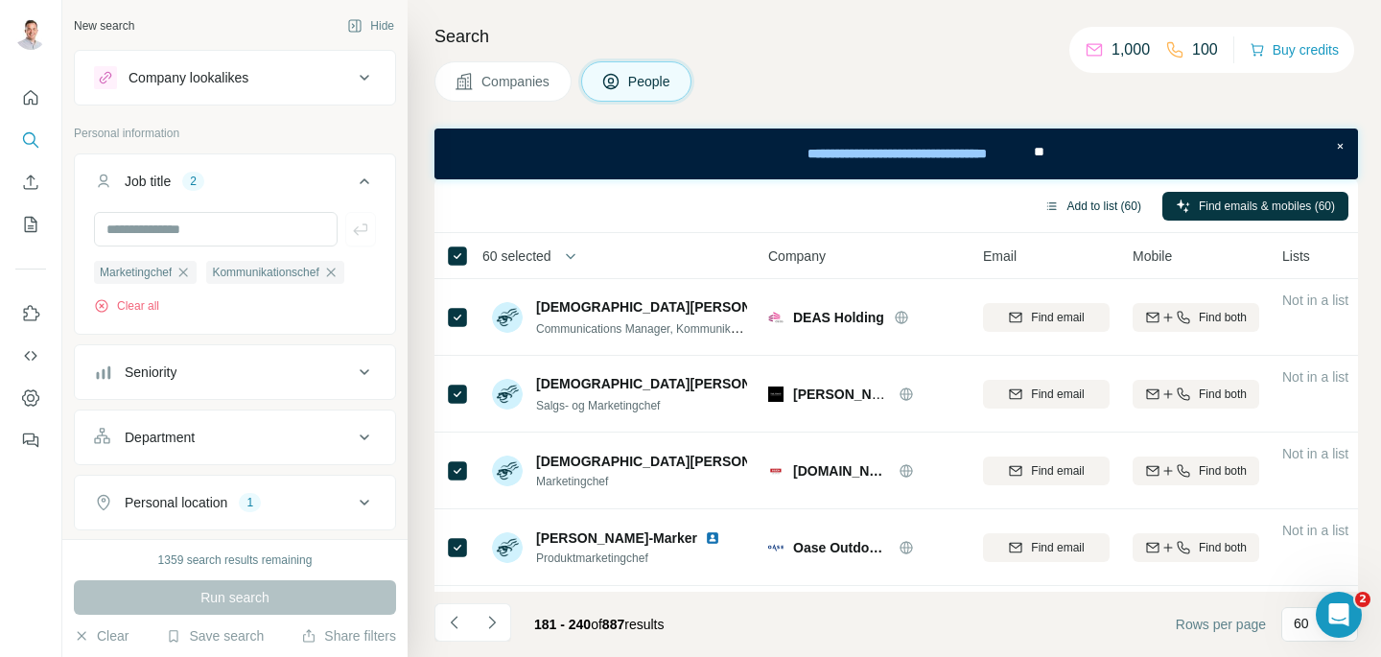
click at [1107, 205] on button "Add to list (60)" at bounding box center [1093, 206] width 124 height 29
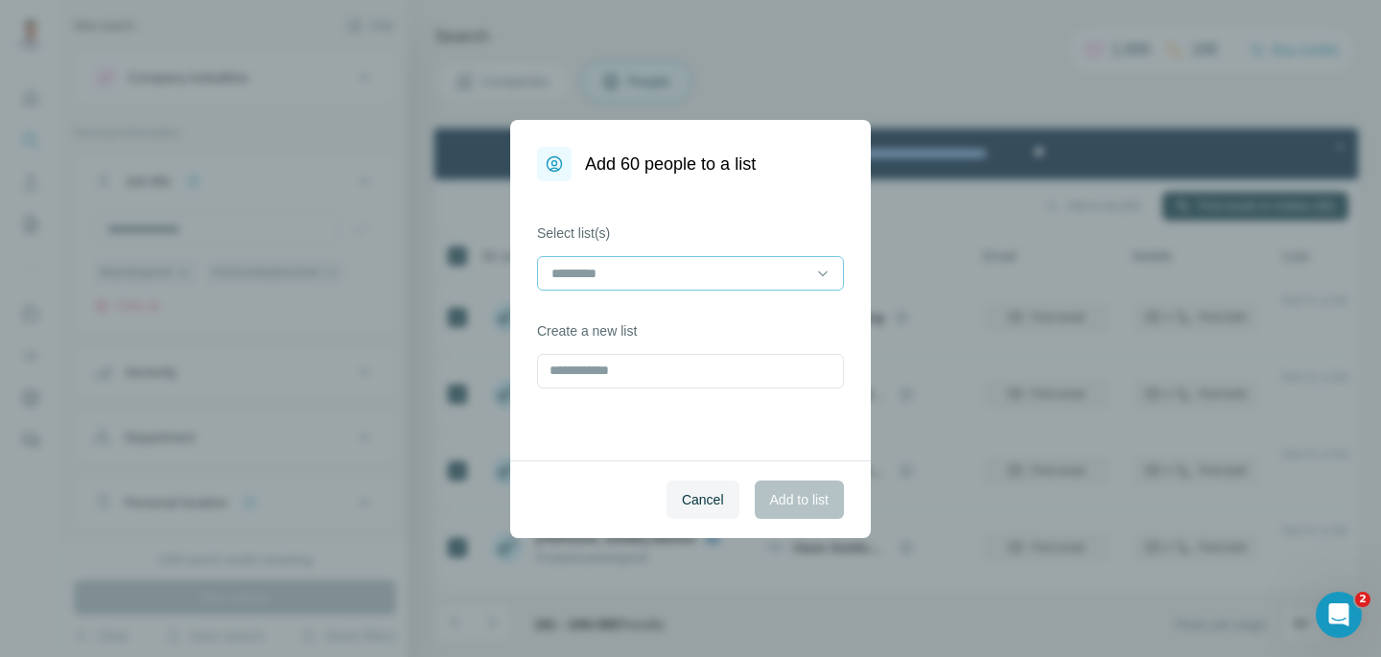
click at [680, 270] on input at bounding box center [679, 273] width 259 height 21
click at [649, 315] on p "Marketing- og kommunikationschef" at bounding box center [657, 316] width 208 height 19
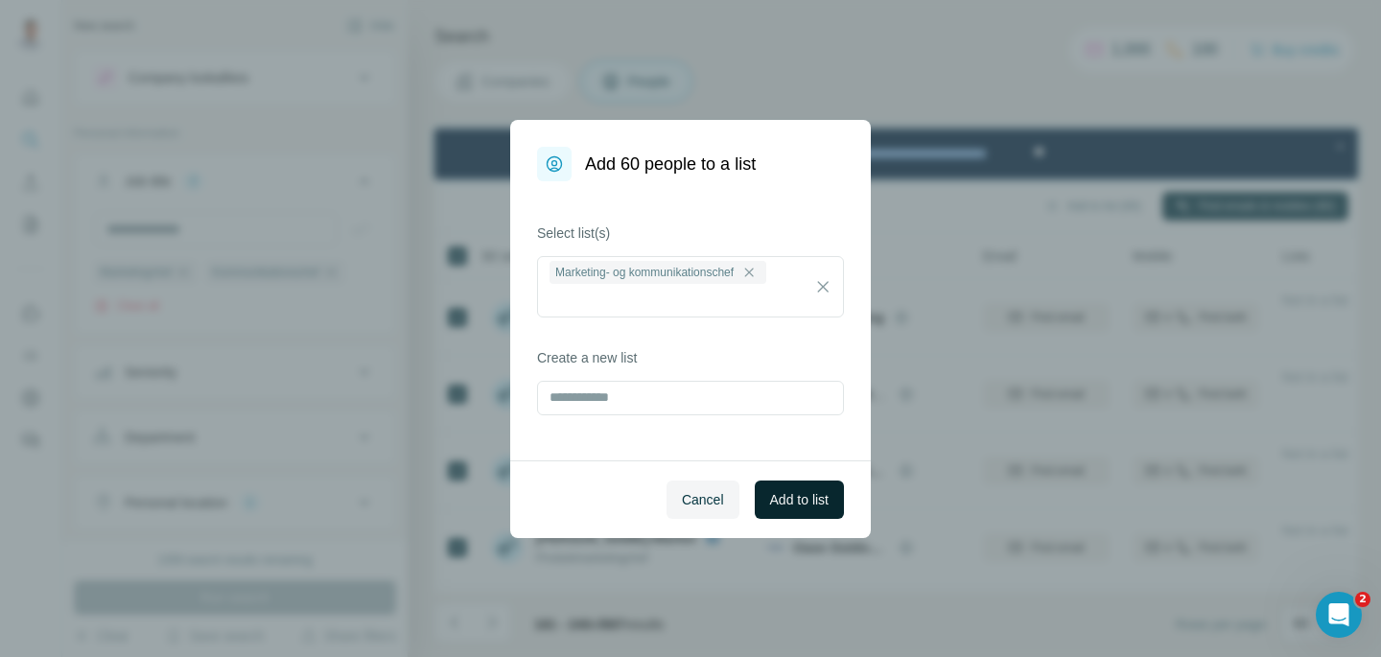
click at [804, 496] on span "Add to list" at bounding box center [799, 499] width 59 height 19
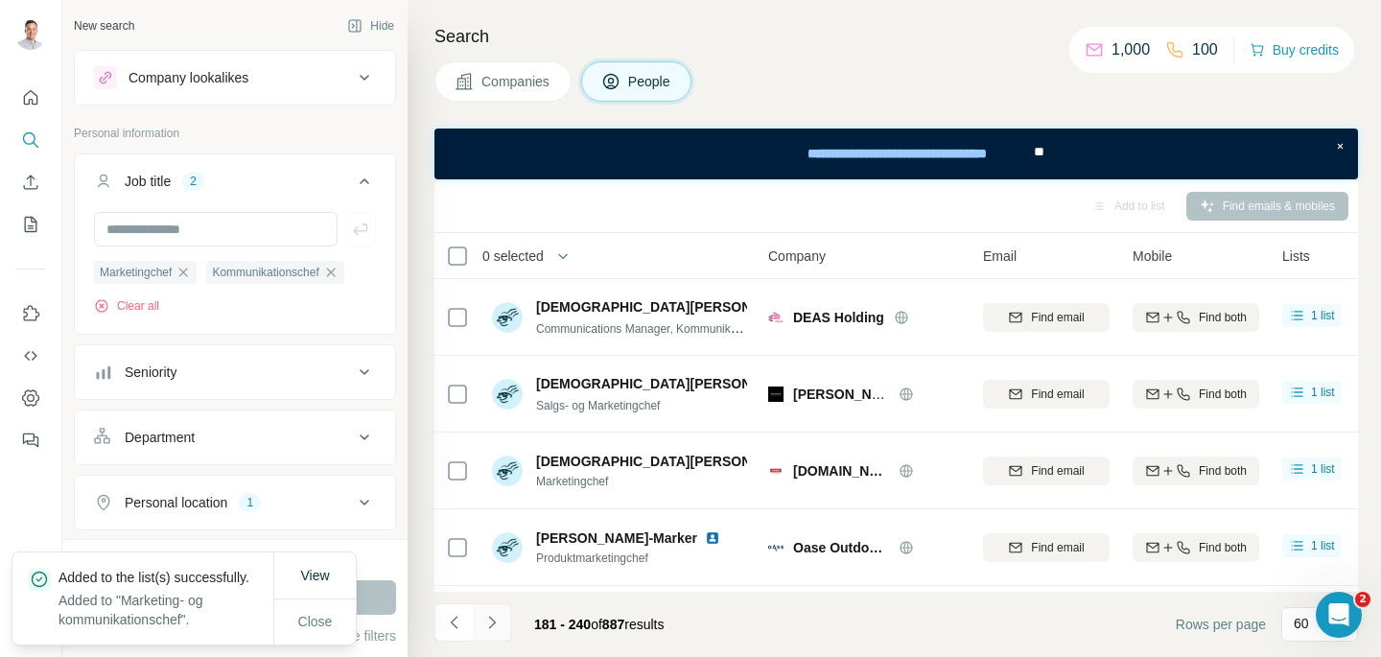
click at [494, 623] on icon "Navigate to next page" at bounding box center [491, 622] width 19 height 19
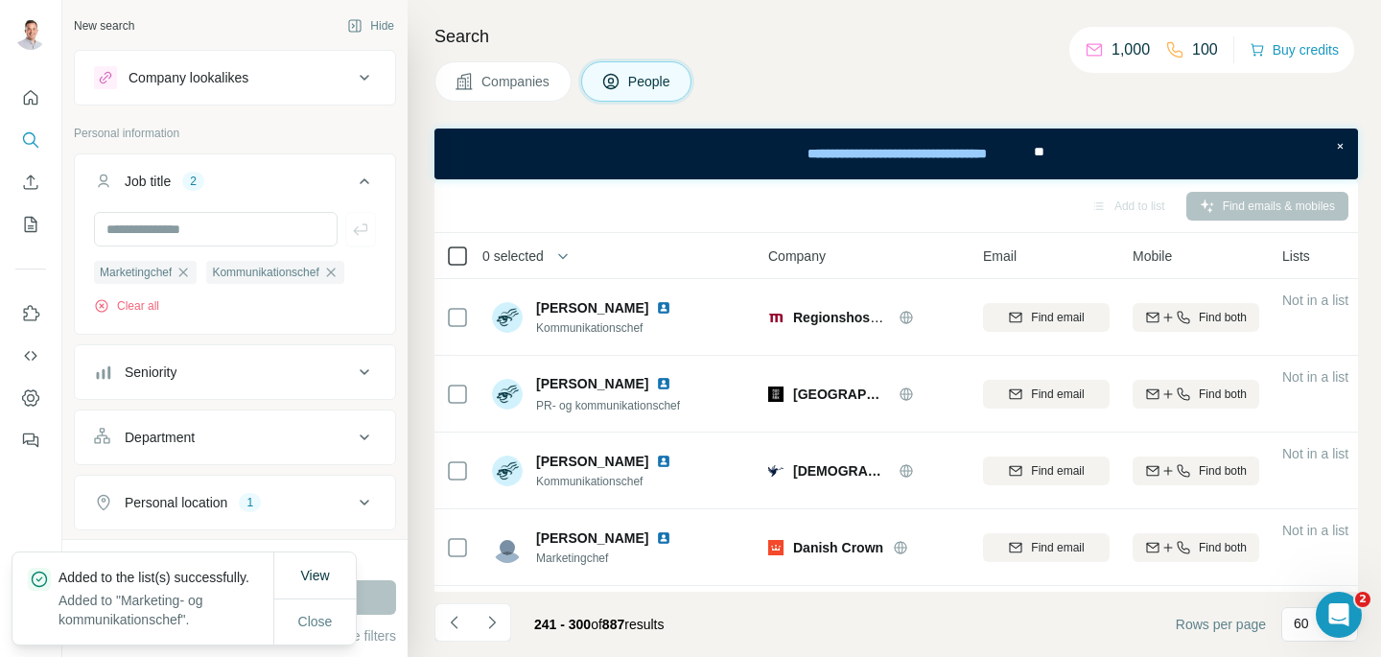
click at [458, 245] on icon at bounding box center [457, 256] width 23 height 23
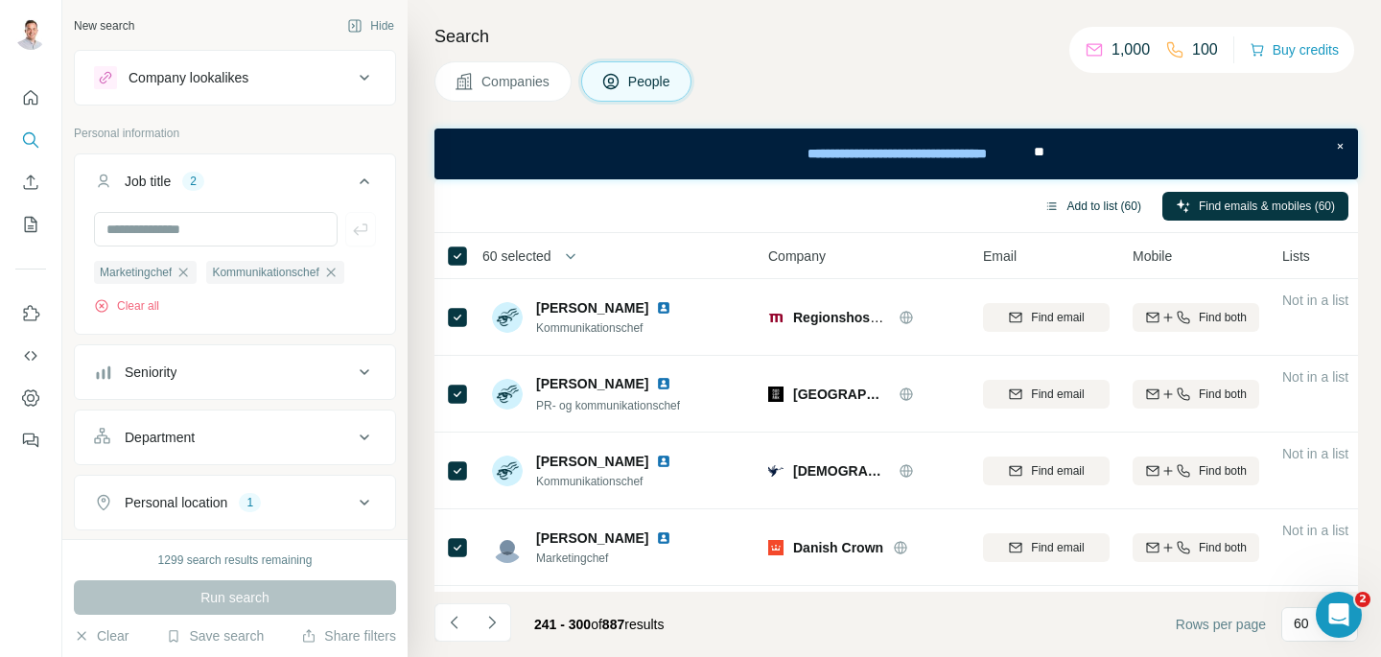
click at [1112, 199] on button "Add to list (60)" at bounding box center [1093, 206] width 124 height 29
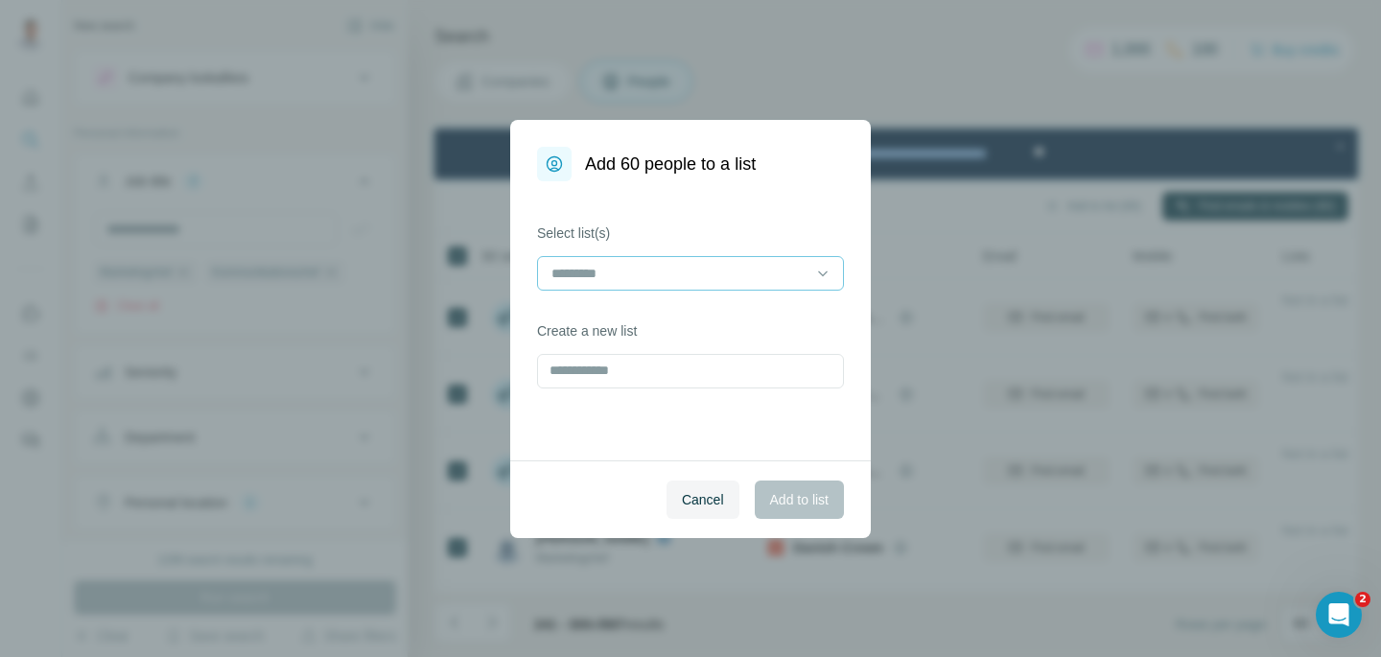
click at [636, 269] on input at bounding box center [679, 273] width 259 height 21
click at [621, 316] on p "Marketing- og kommunikationschef" at bounding box center [657, 316] width 208 height 19
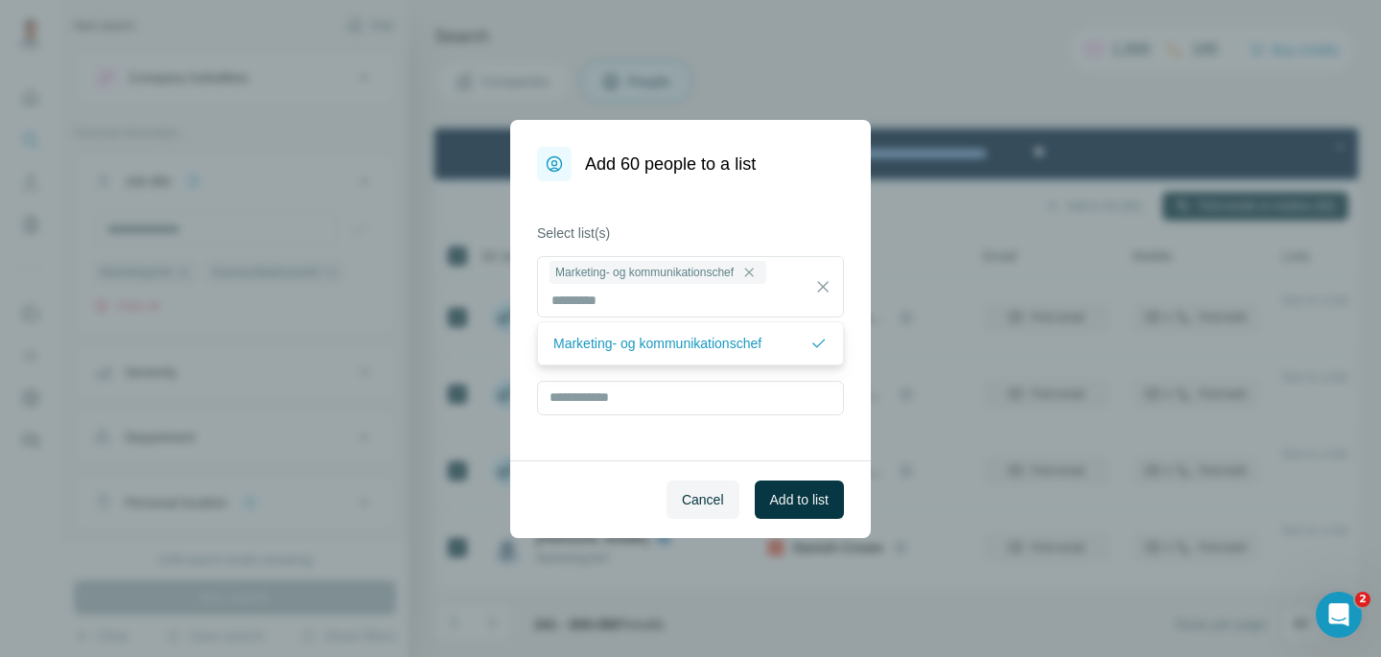
click at [821, 526] on div "Cancel Add to list" at bounding box center [690, 499] width 361 height 78
click at [820, 498] on span "Add to list" at bounding box center [799, 499] width 59 height 19
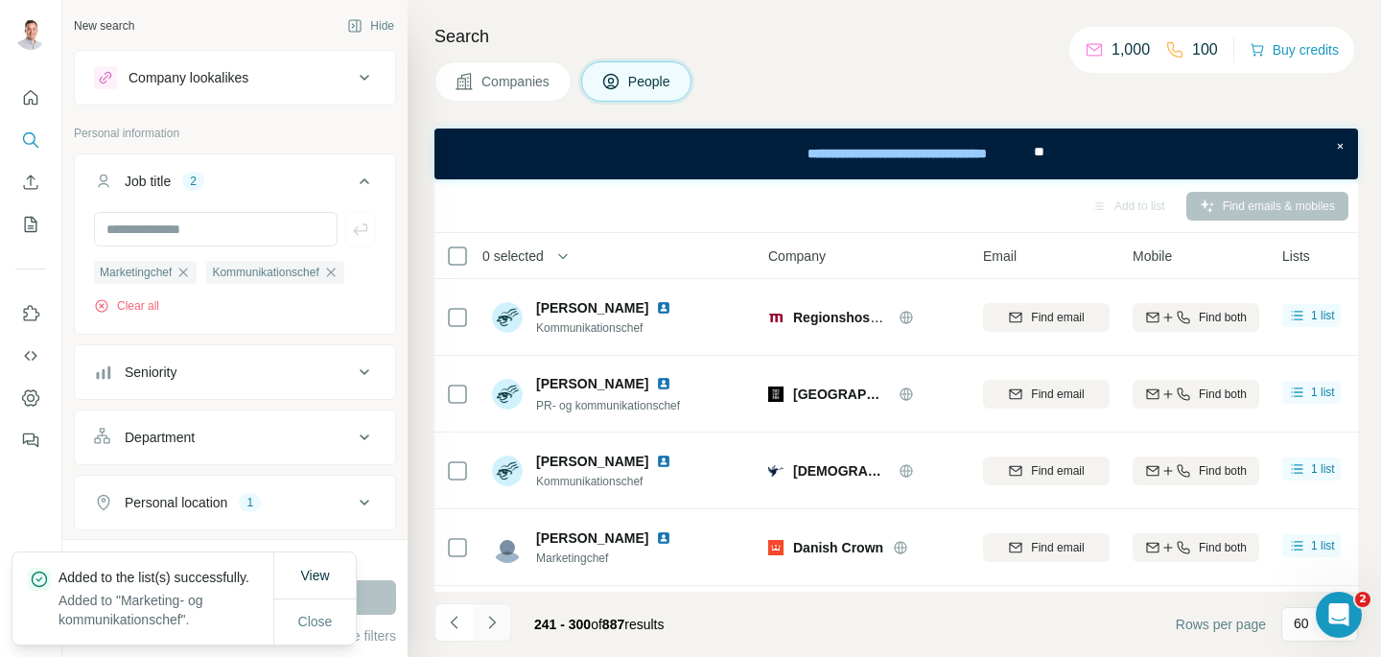
click at [495, 624] on icon "Navigate to next page" at bounding box center [491, 622] width 19 height 19
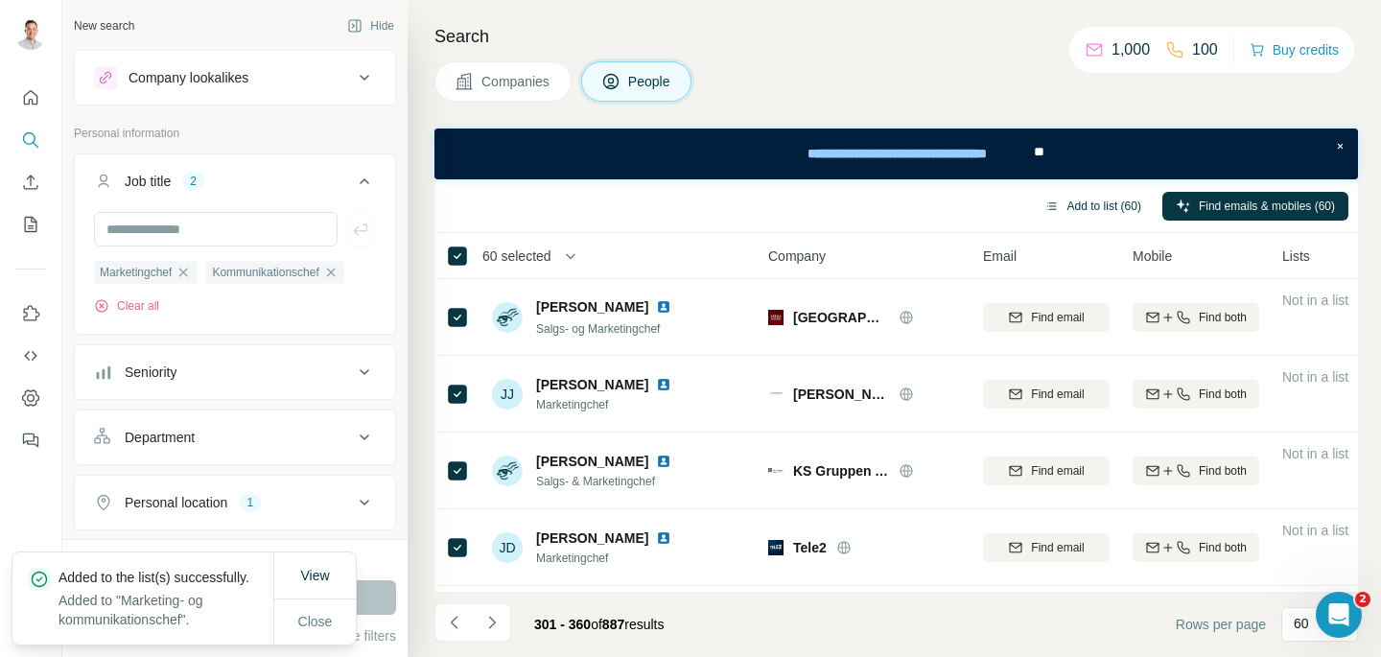
click at [1102, 204] on button "Add to list (60)" at bounding box center [1093, 206] width 124 height 29
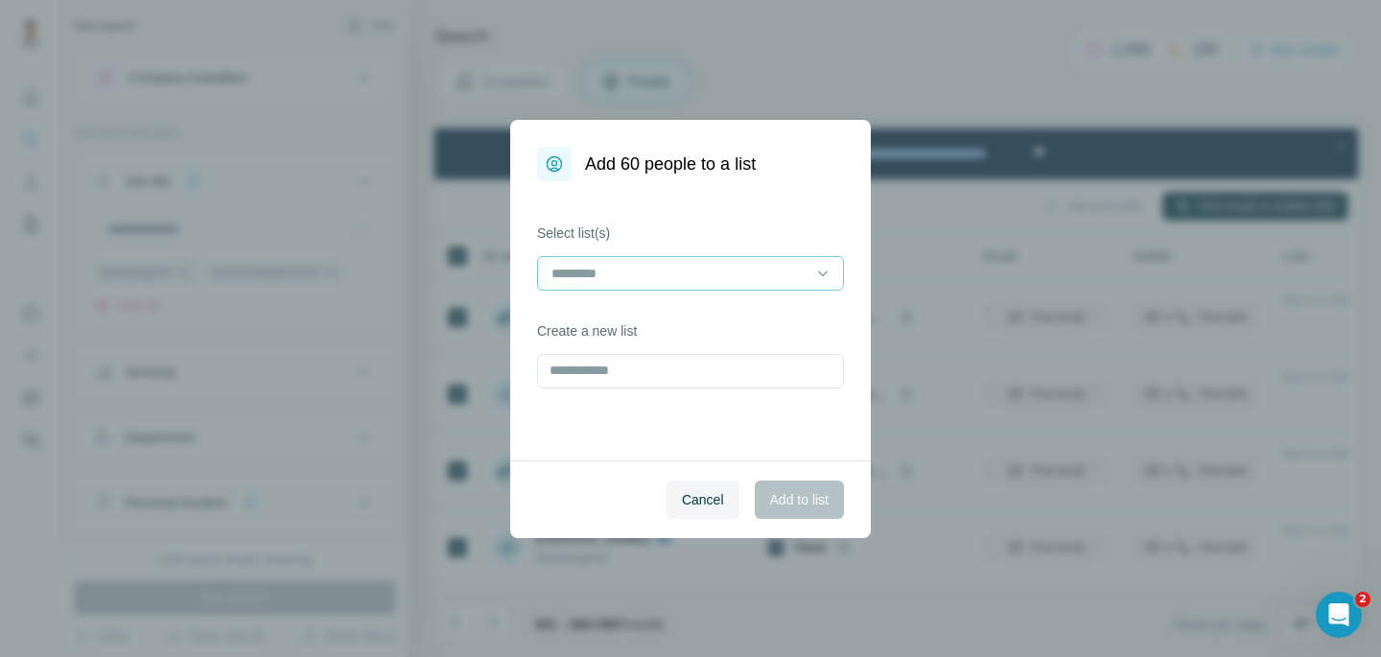
click at [660, 281] on input at bounding box center [679, 273] width 259 height 21
click at [634, 321] on p "Marketing- og kommunikationschef" at bounding box center [657, 316] width 208 height 19
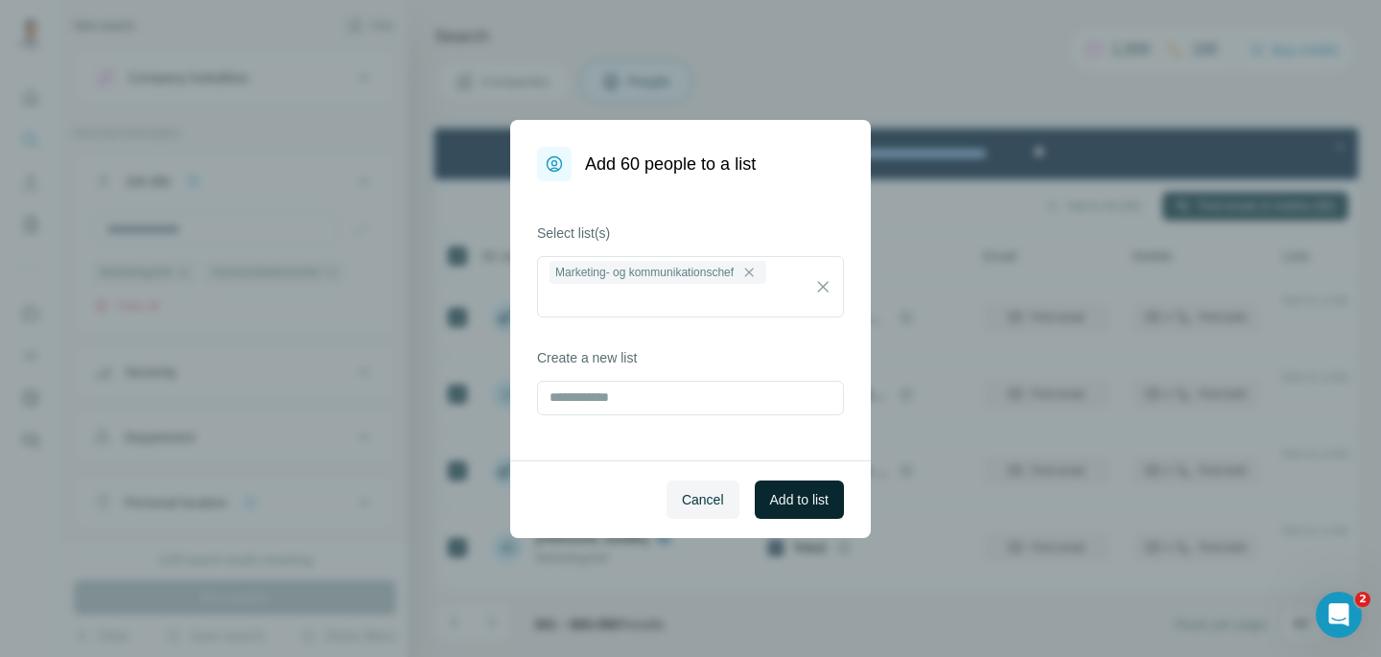
click at [802, 501] on span "Add to list" at bounding box center [799, 499] width 59 height 19
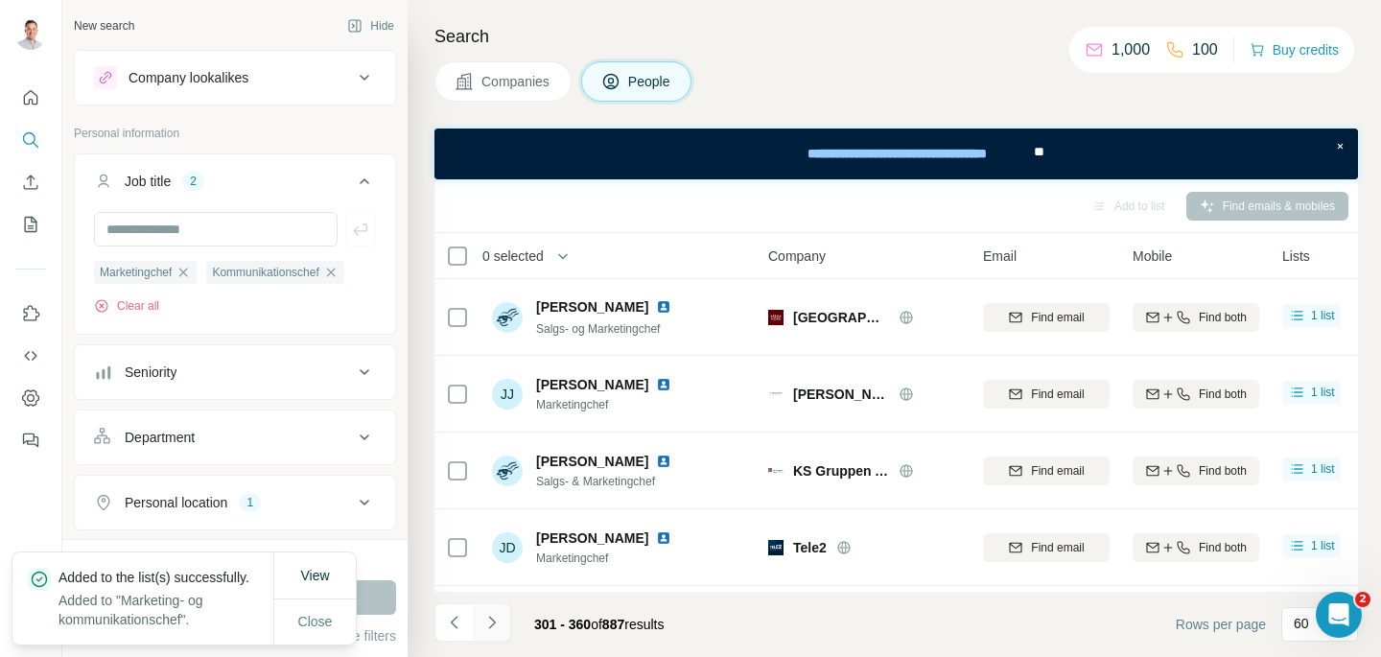
click at [493, 620] on icon "Navigate to next page" at bounding box center [491, 622] width 19 height 19
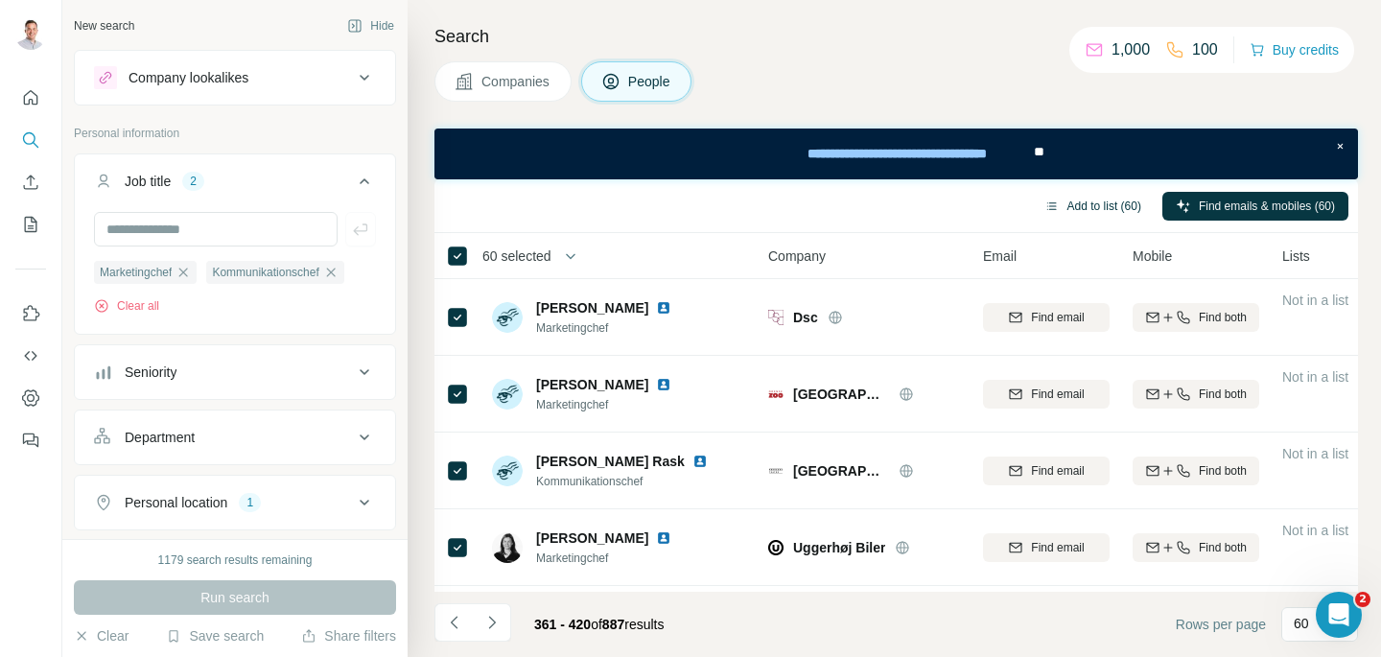
click at [1112, 200] on button "Add to list (60)" at bounding box center [1093, 206] width 124 height 29
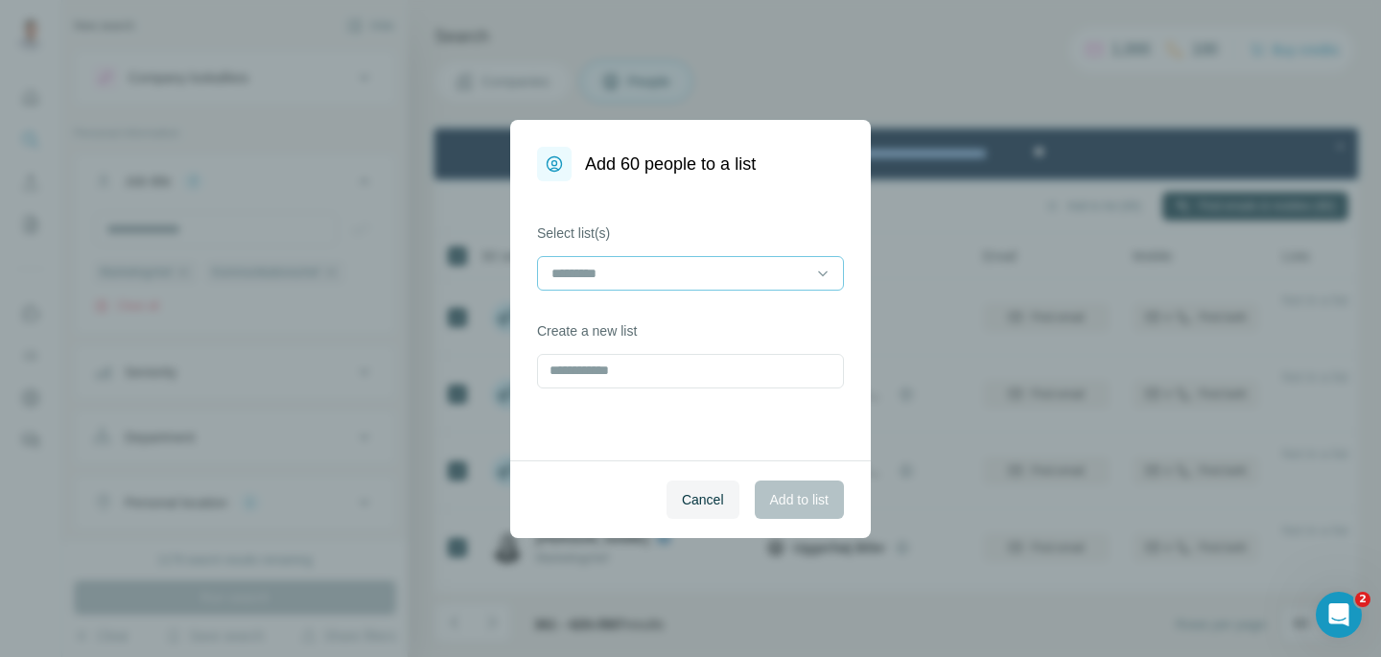
click at [663, 265] on input at bounding box center [679, 273] width 259 height 21
click at [644, 308] on p "Marketing- og kommunikationschef" at bounding box center [657, 316] width 208 height 19
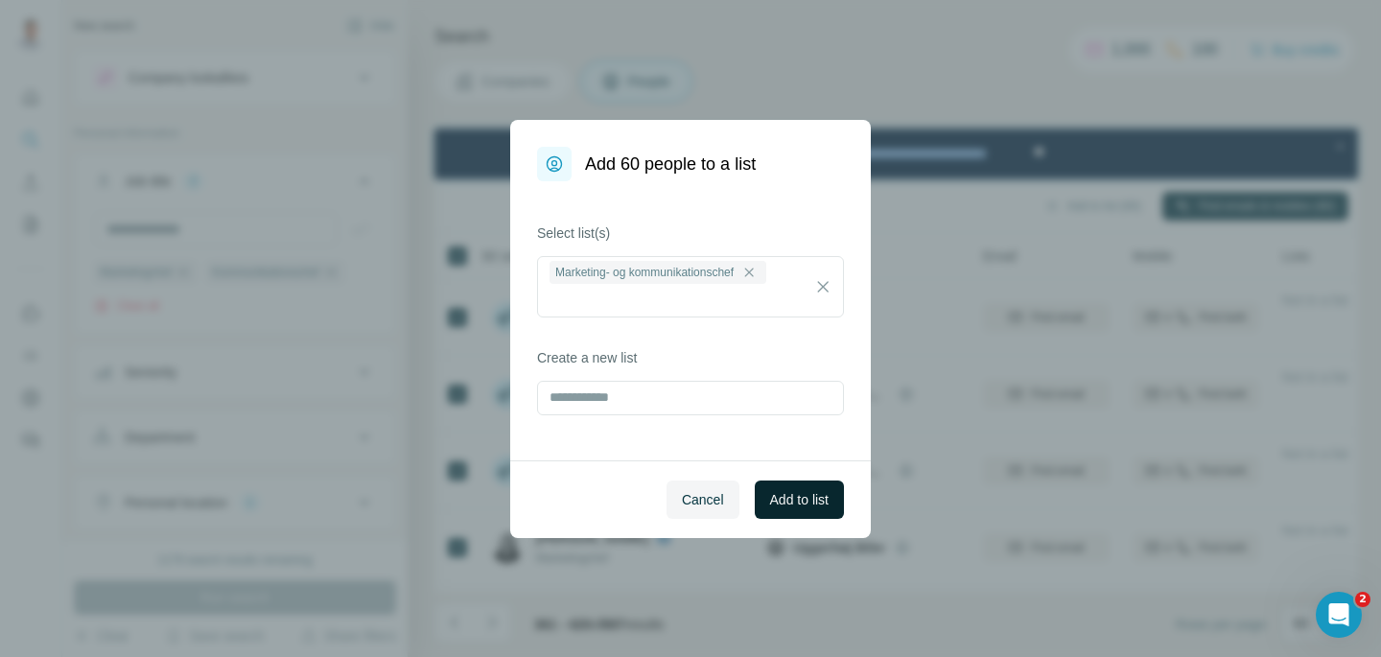
click at [823, 490] on span "Add to list" at bounding box center [799, 499] width 59 height 19
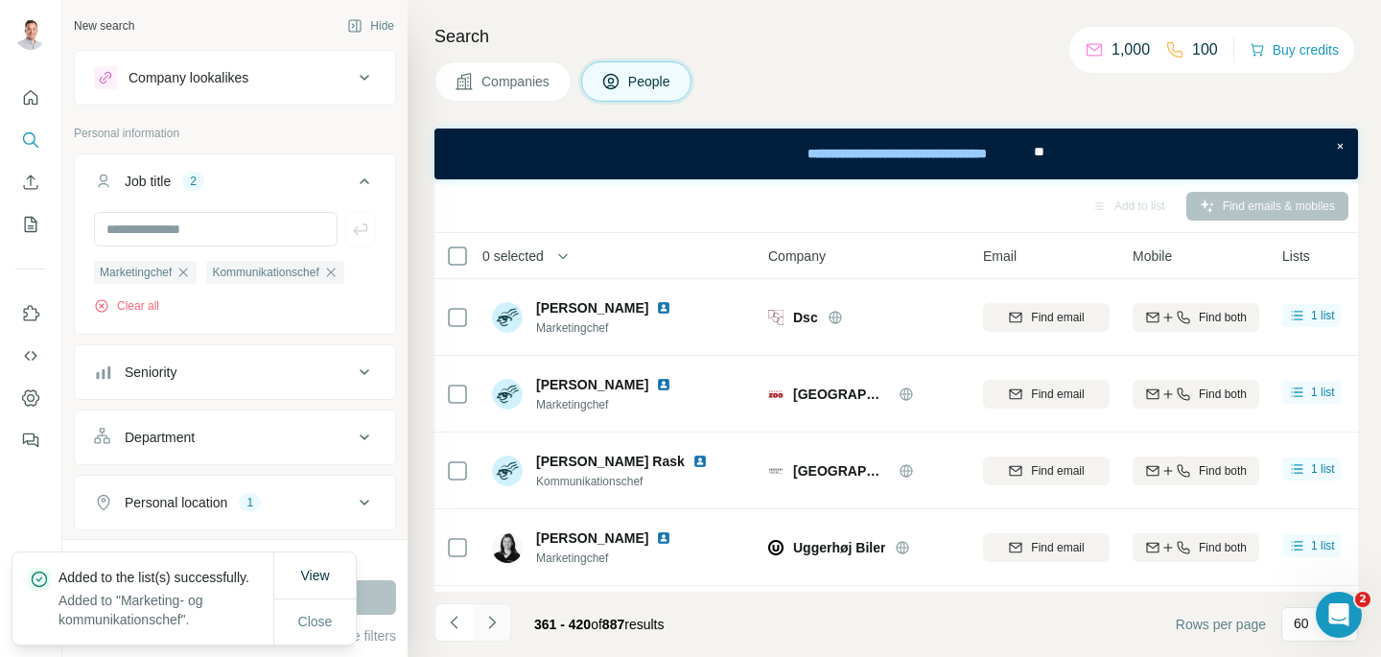
click at [488, 623] on icon "Navigate to next page" at bounding box center [491, 622] width 19 height 19
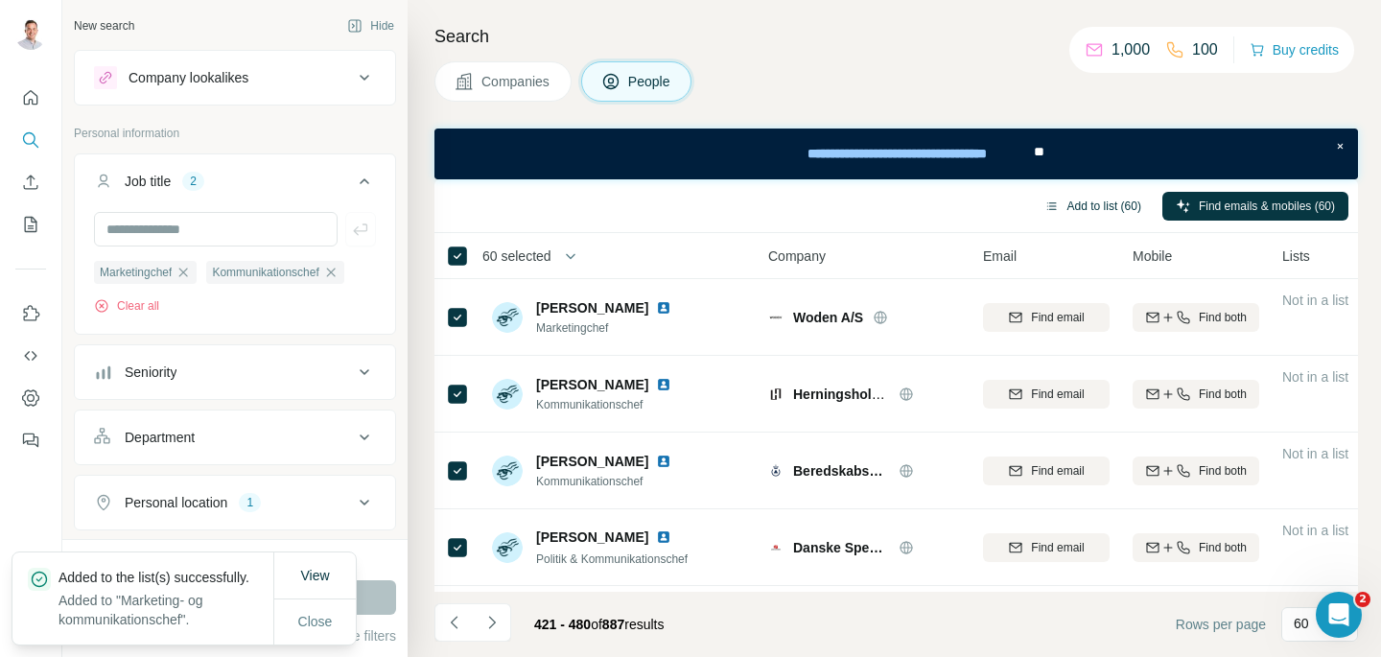
click at [1095, 210] on button "Add to list (60)" at bounding box center [1093, 206] width 124 height 29
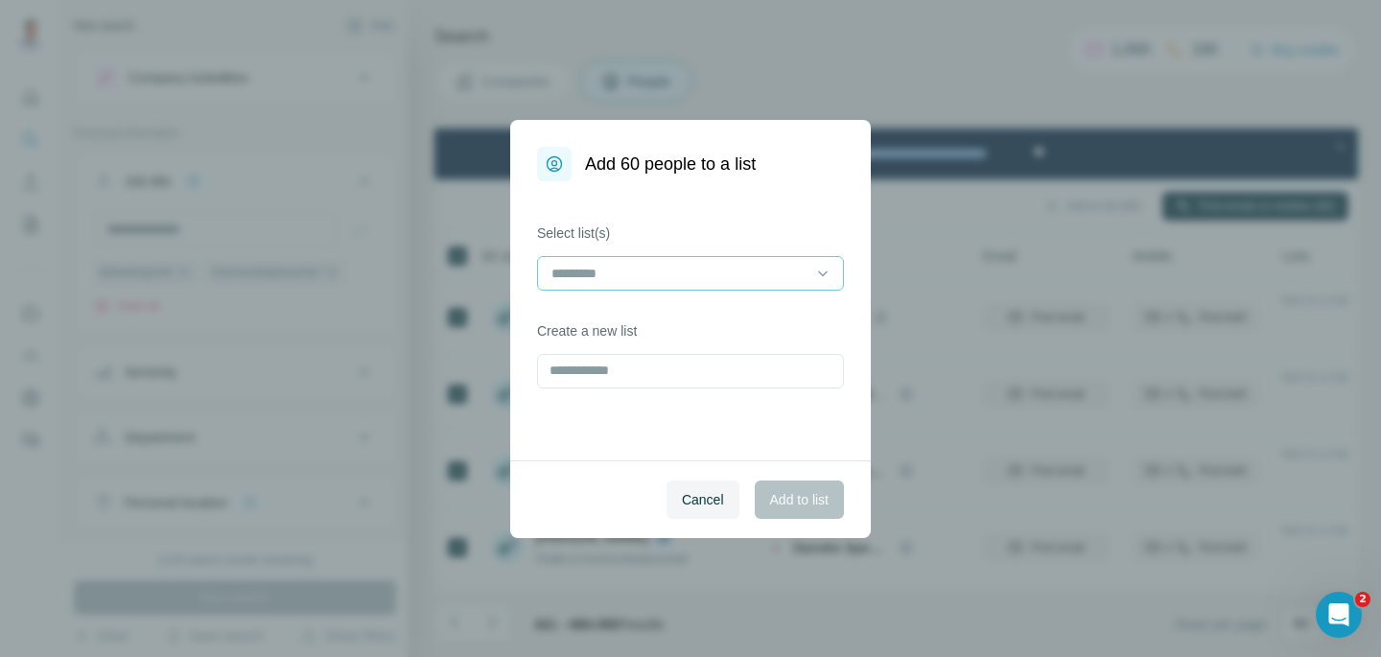
click at [625, 257] on div at bounding box center [679, 273] width 259 height 33
click at [616, 310] on p "Marketing- og kommunikationschef" at bounding box center [657, 316] width 208 height 19
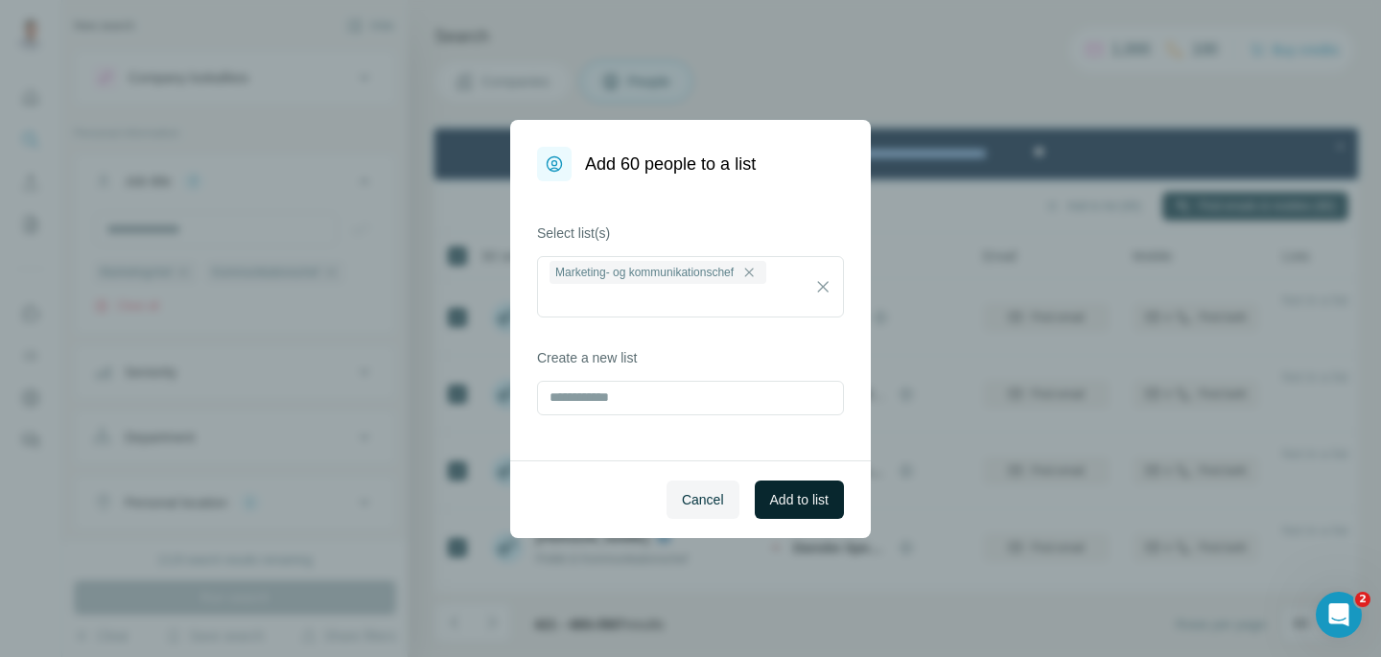
click at [805, 486] on button "Add to list" at bounding box center [799, 499] width 89 height 38
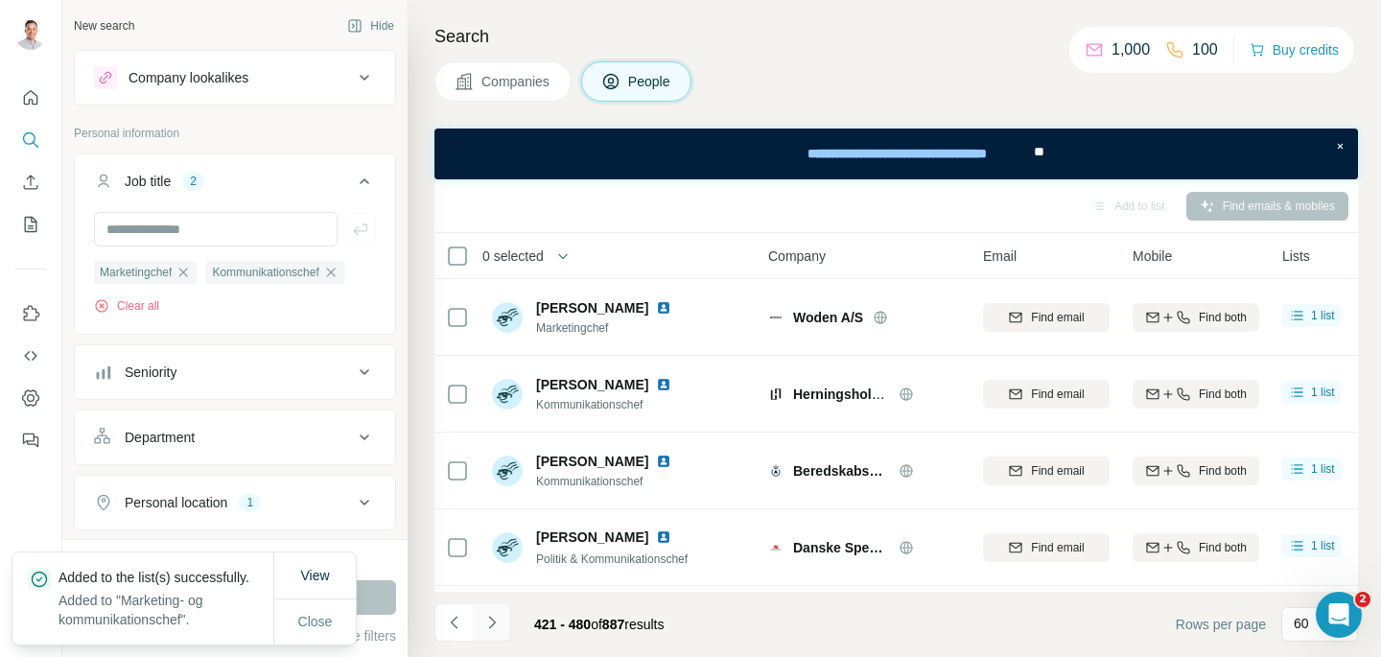
click at [493, 620] on icon "Navigate to next page" at bounding box center [491, 622] width 7 height 12
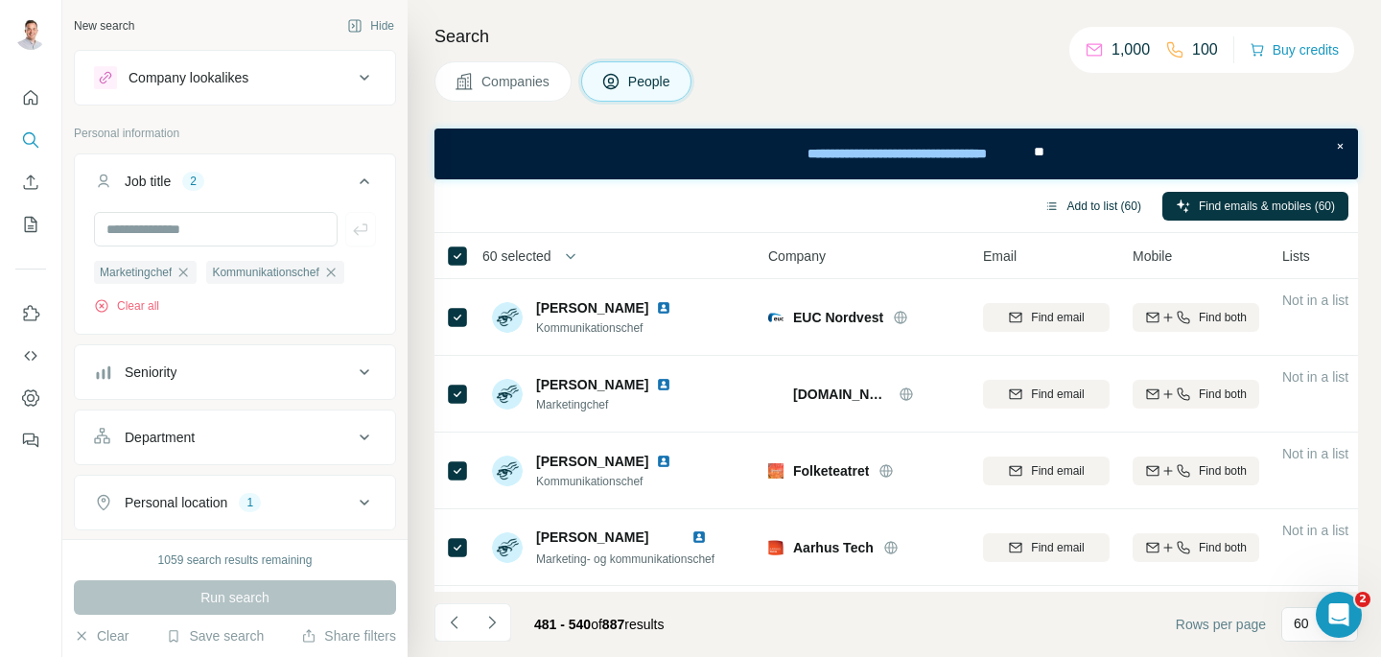
click at [1127, 206] on button "Add to list (60)" at bounding box center [1093, 206] width 124 height 29
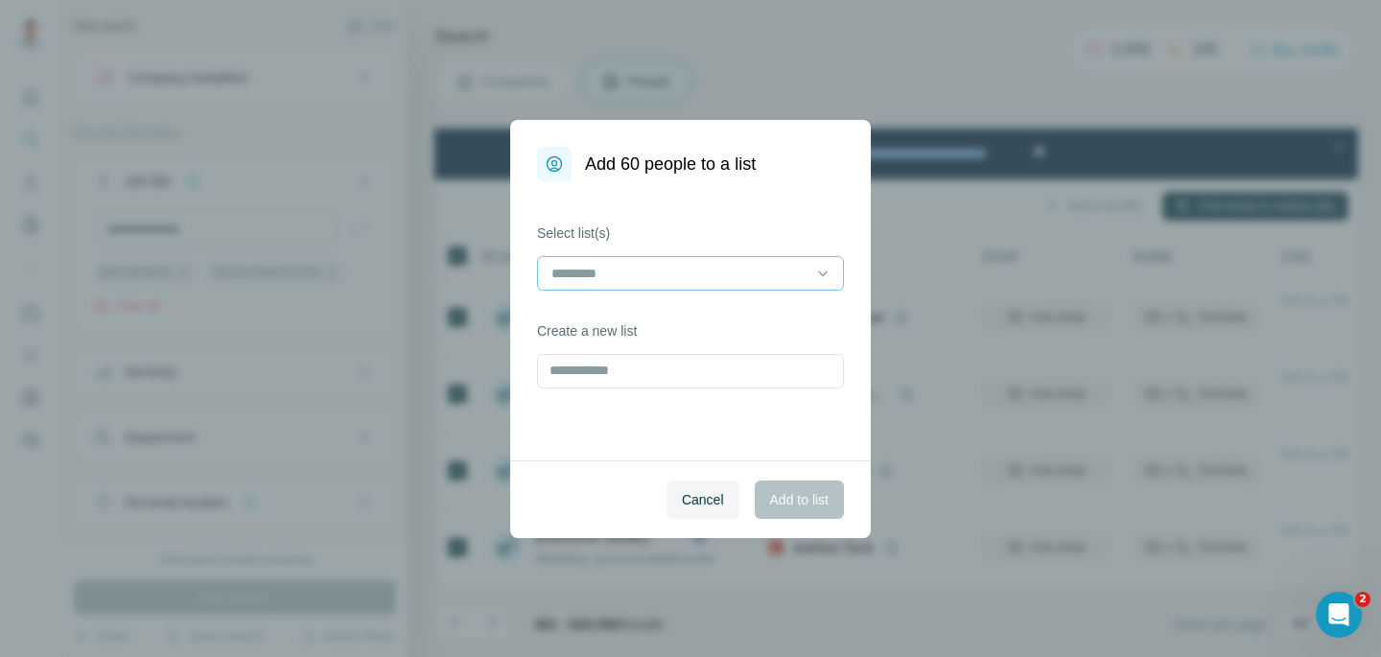
click at [662, 278] on input at bounding box center [679, 273] width 259 height 21
click at [654, 324] on p "Marketing- og kommunikationschef" at bounding box center [657, 316] width 208 height 19
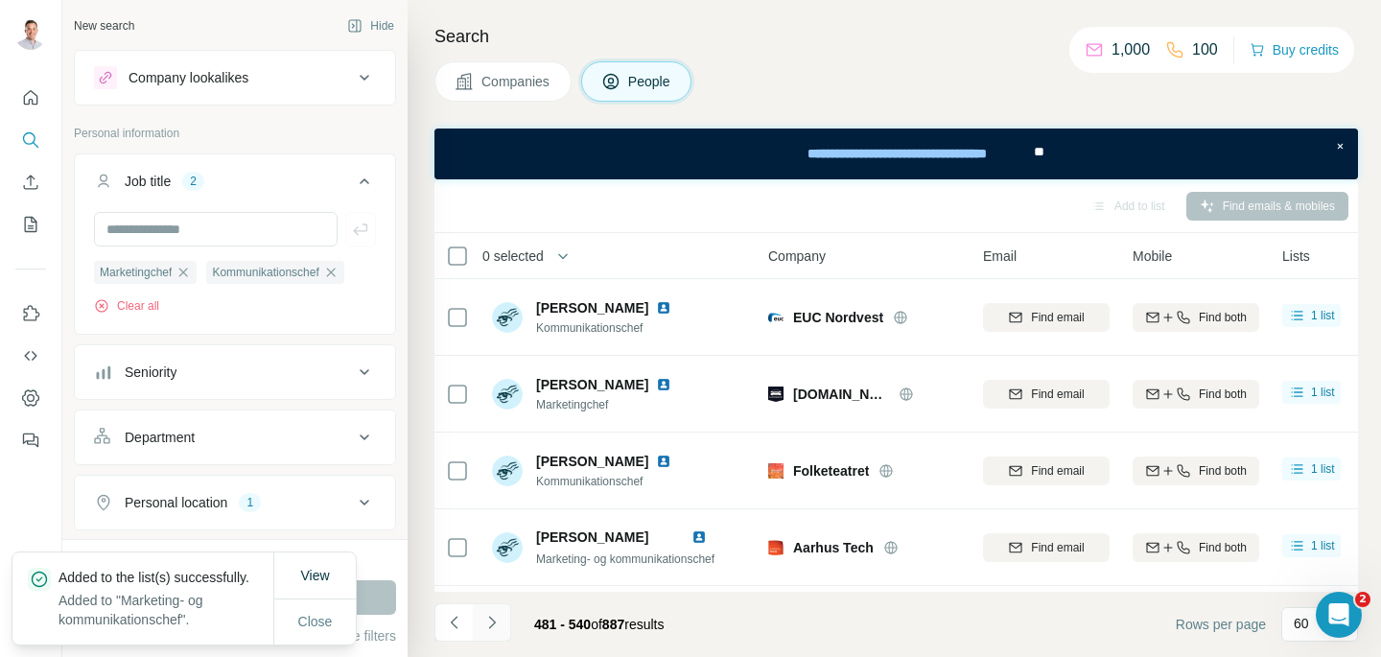
click at [495, 634] on button "Navigate to next page" at bounding box center [492, 622] width 38 height 38
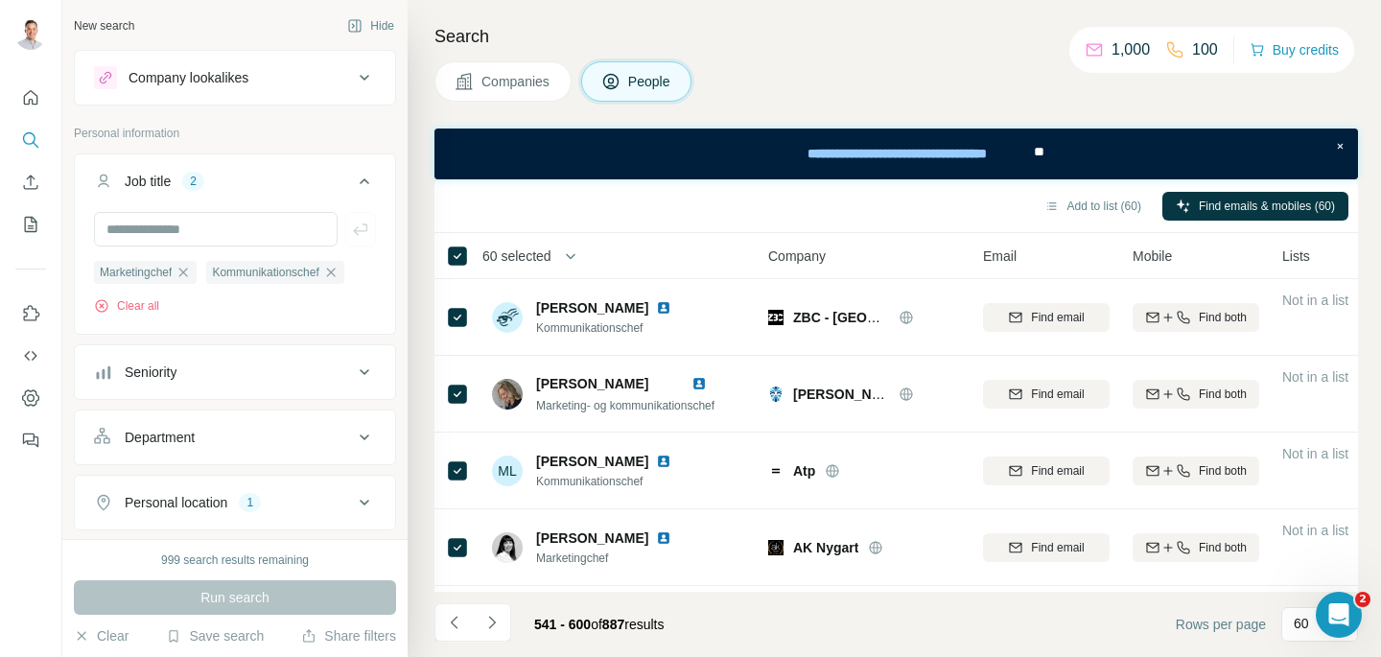
click at [1091, 189] on div "Add to list (60) Find emails & mobiles (60)" at bounding box center [896, 206] width 904 height 34
click at [1088, 197] on button "Add to list (60)" at bounding box center [1093, 206] width 124 height 29
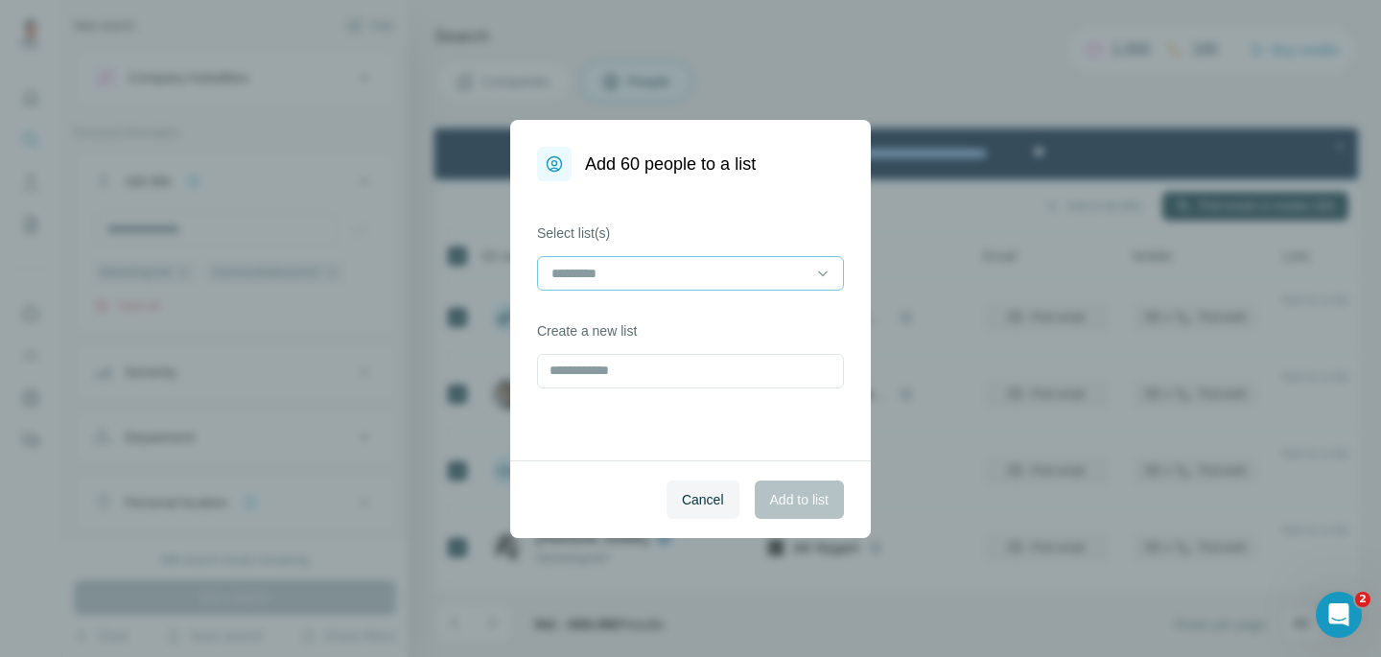
click at [690, 272] on input at bounding box center [679, 273] width 259 height 21
click at [666, 312] on p "Marketing- og kommunikationschef" at bounding box center [657, 316] width 208 height 19
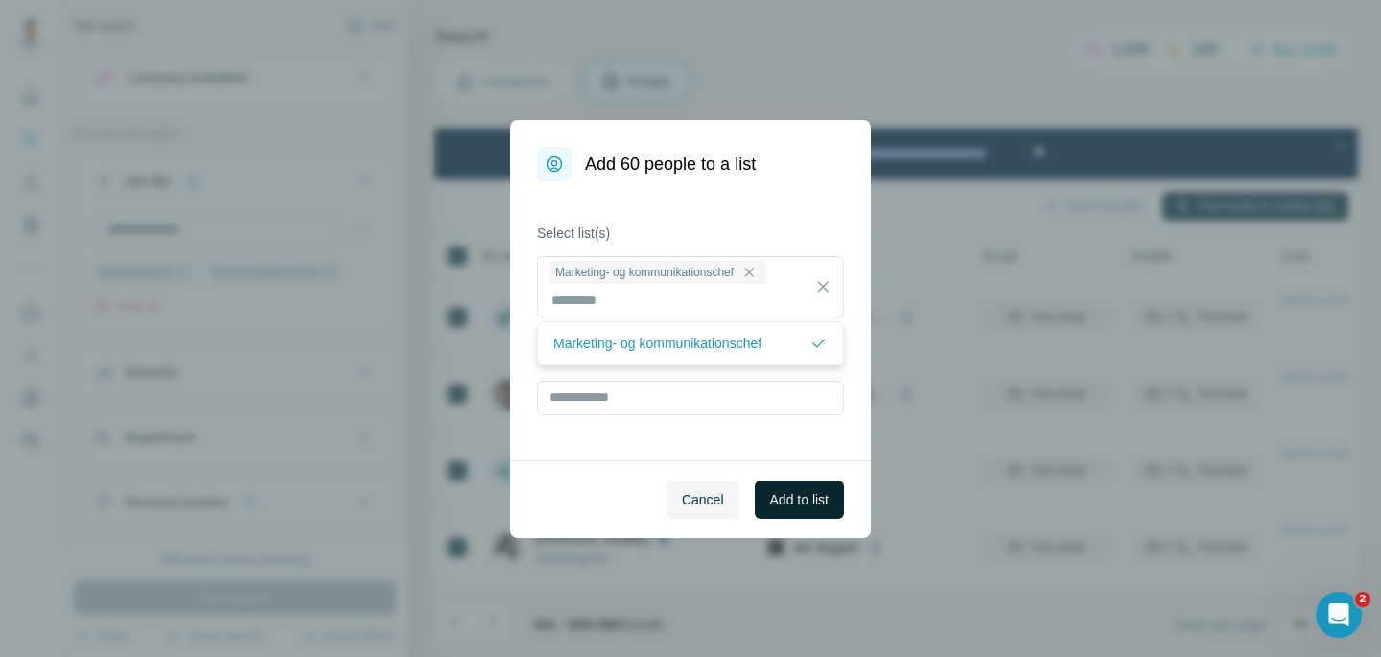
click at [795, 509] on button "Add to list" at bounding box center [799, 499] width 89 height 38
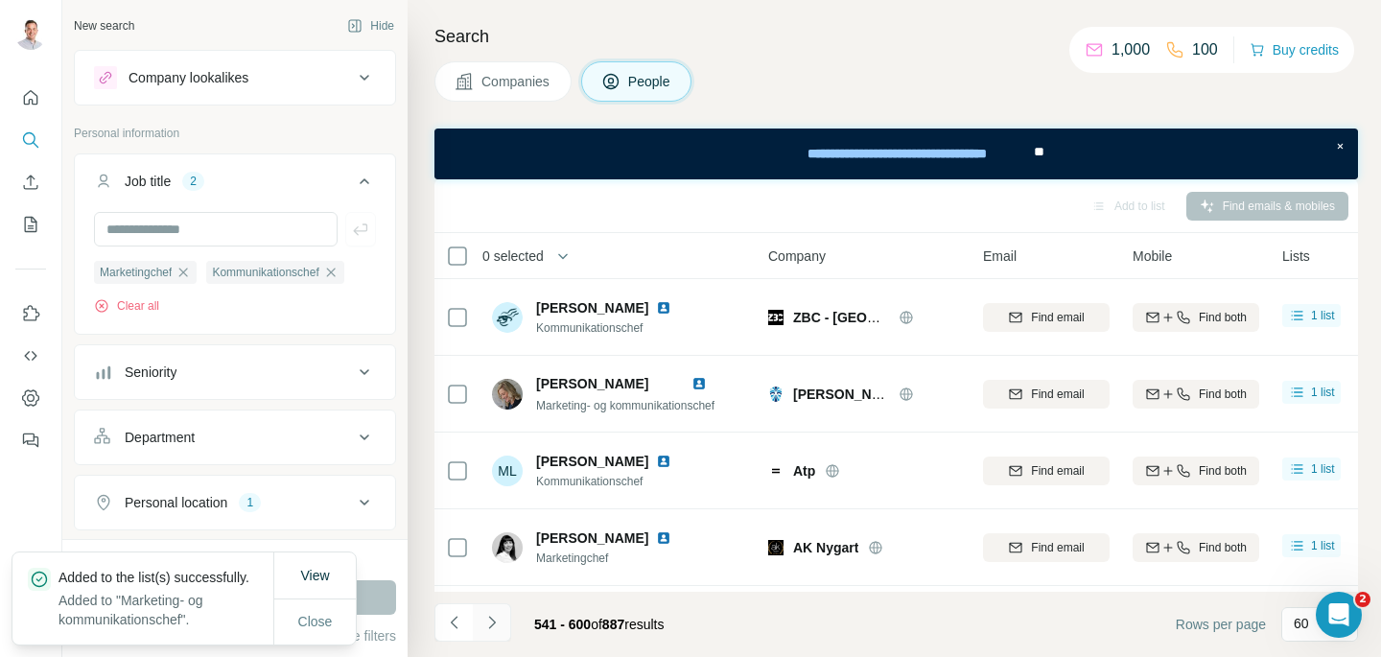
click at [496, 619] on icon "Navigate to next page" at bounding box center [491, 622] width 19 height 19
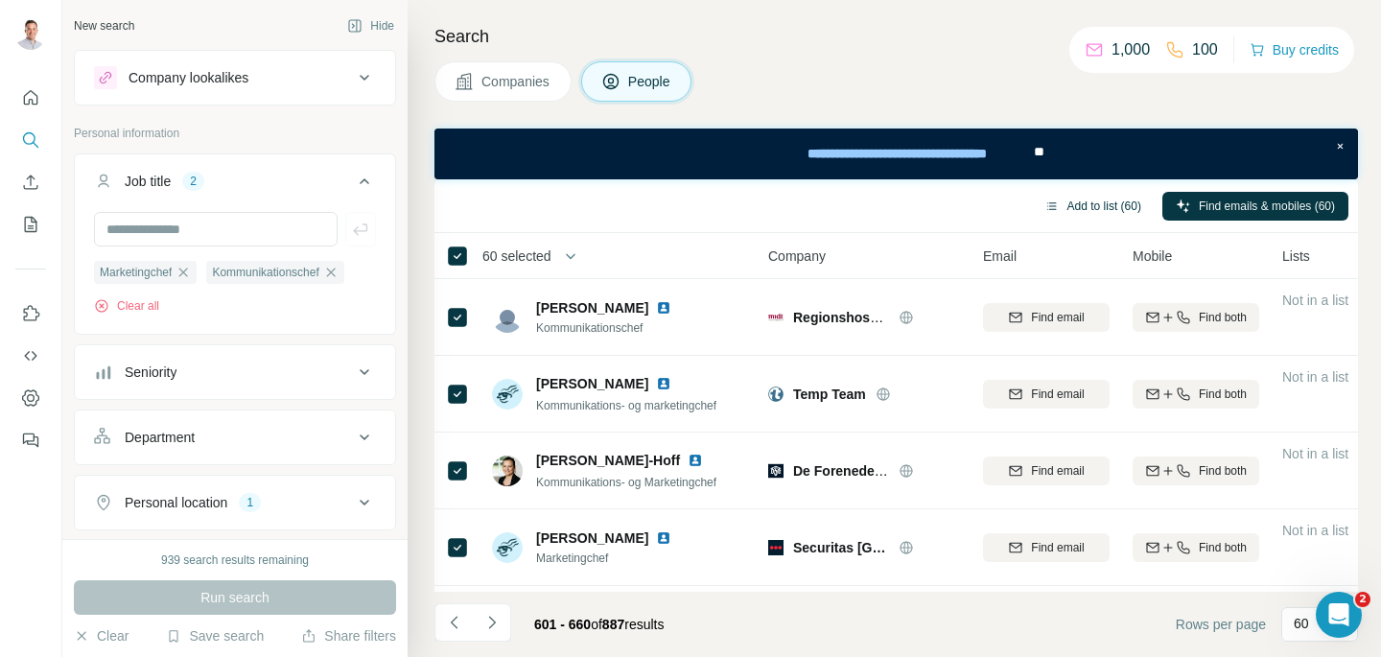
click at [1099, 209] on button "Add to list (60)" at bounding box center [1093, 206] width 124 height 29
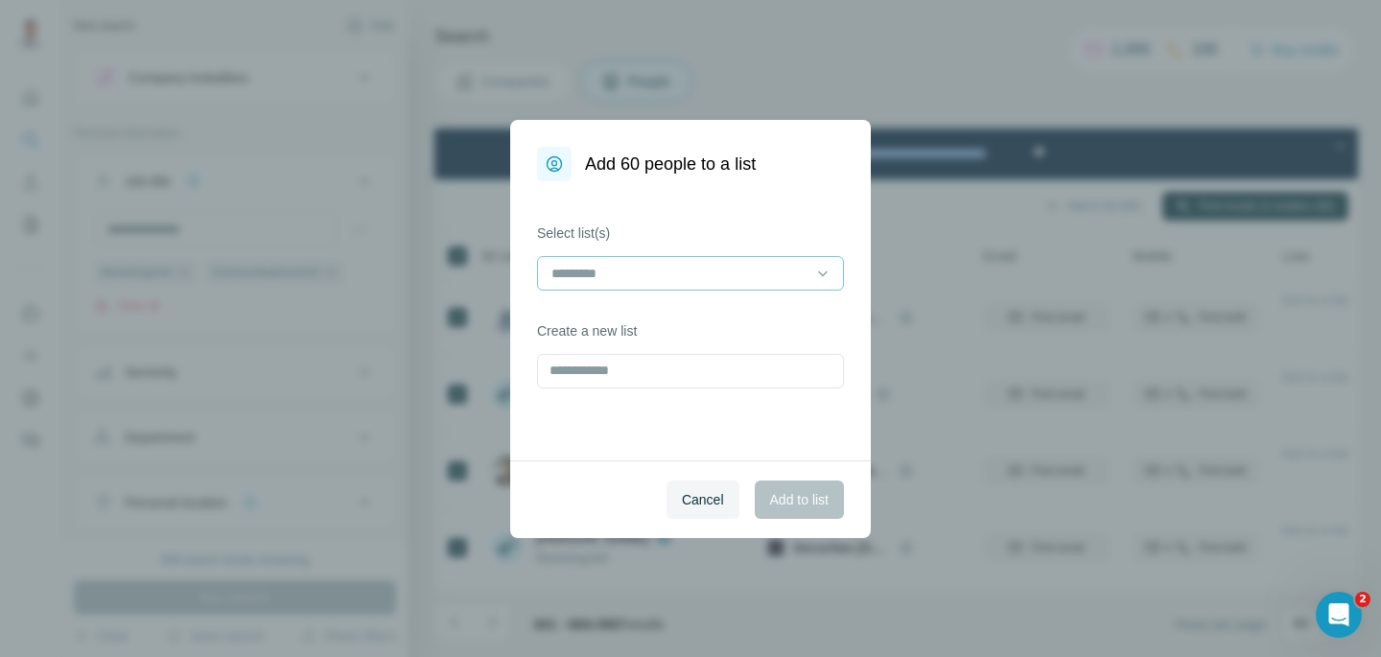
click at [773, 261] on div at bounding box center [679, 273] width 259 height 33
click at [735, 312] on p "Marketing- og kommunikationschef" at bounding box center [657, 316] width 208 height 19
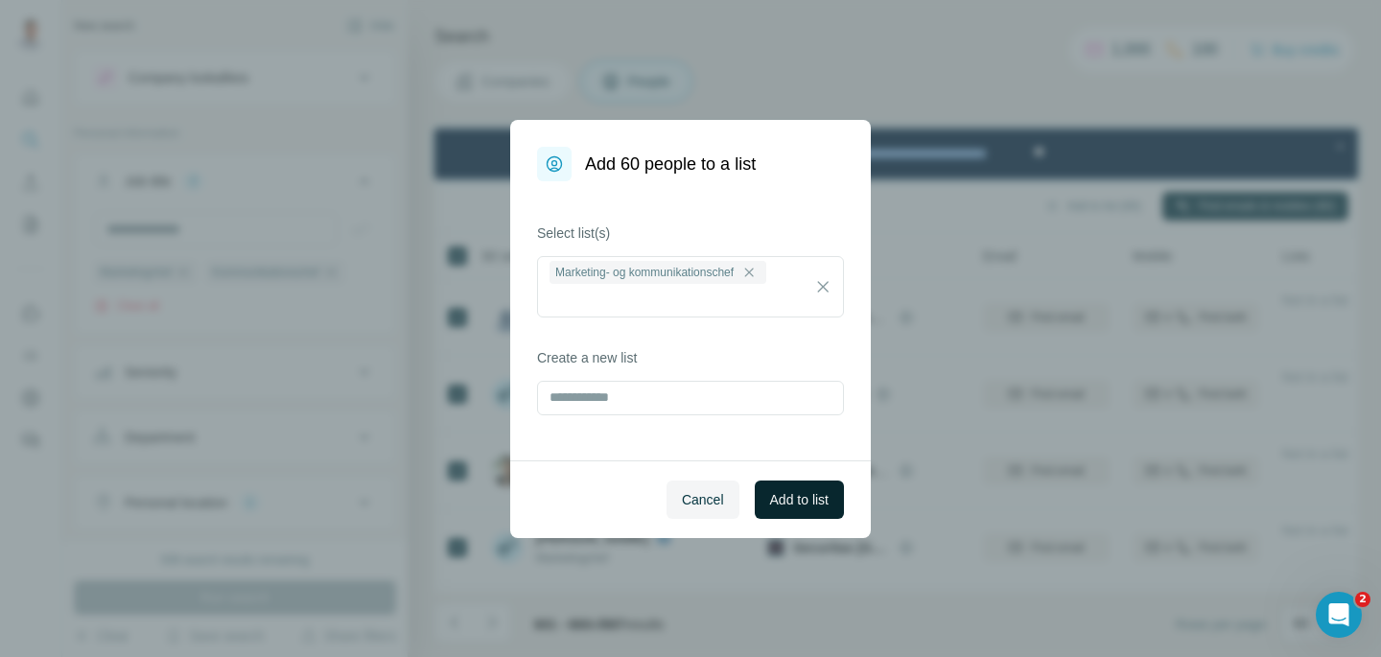
click at [790, 492] on span "Add to list" at bounding box center [799, 499] width 59 height 19
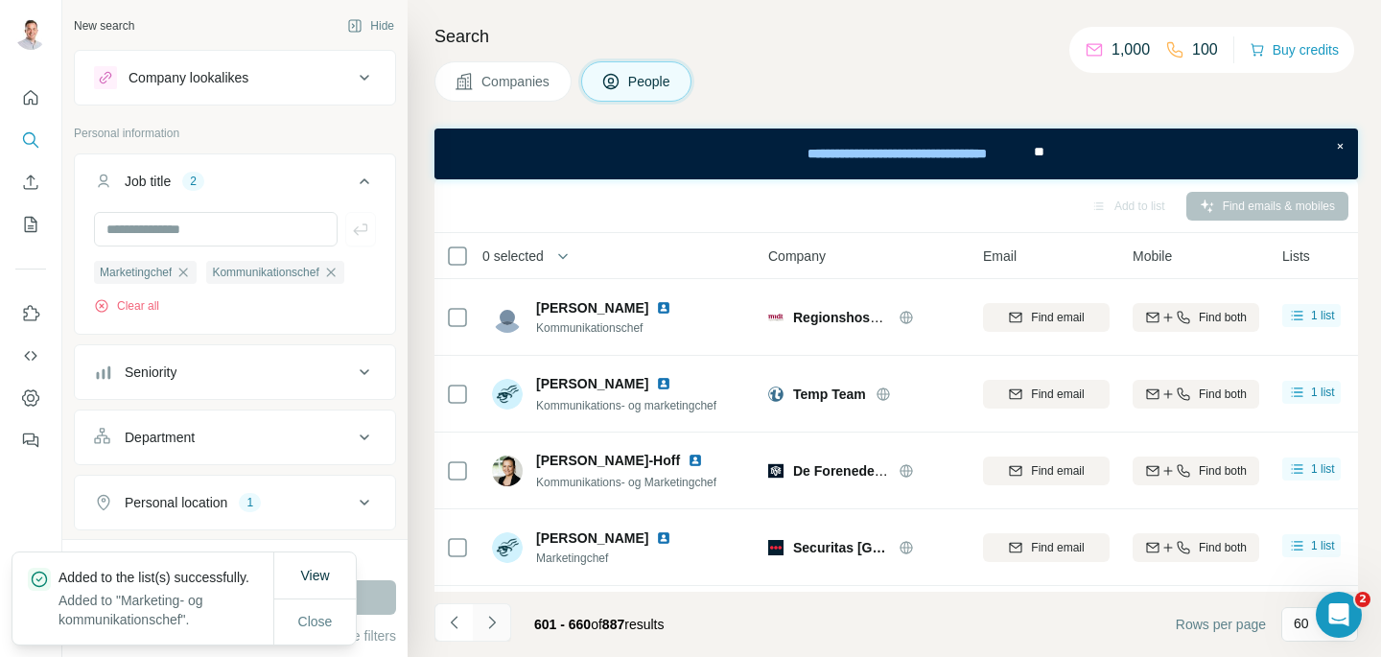
click at [486, 624] on icon "Navigate to next page" at bounding box center [491, 622] width 19 height 19
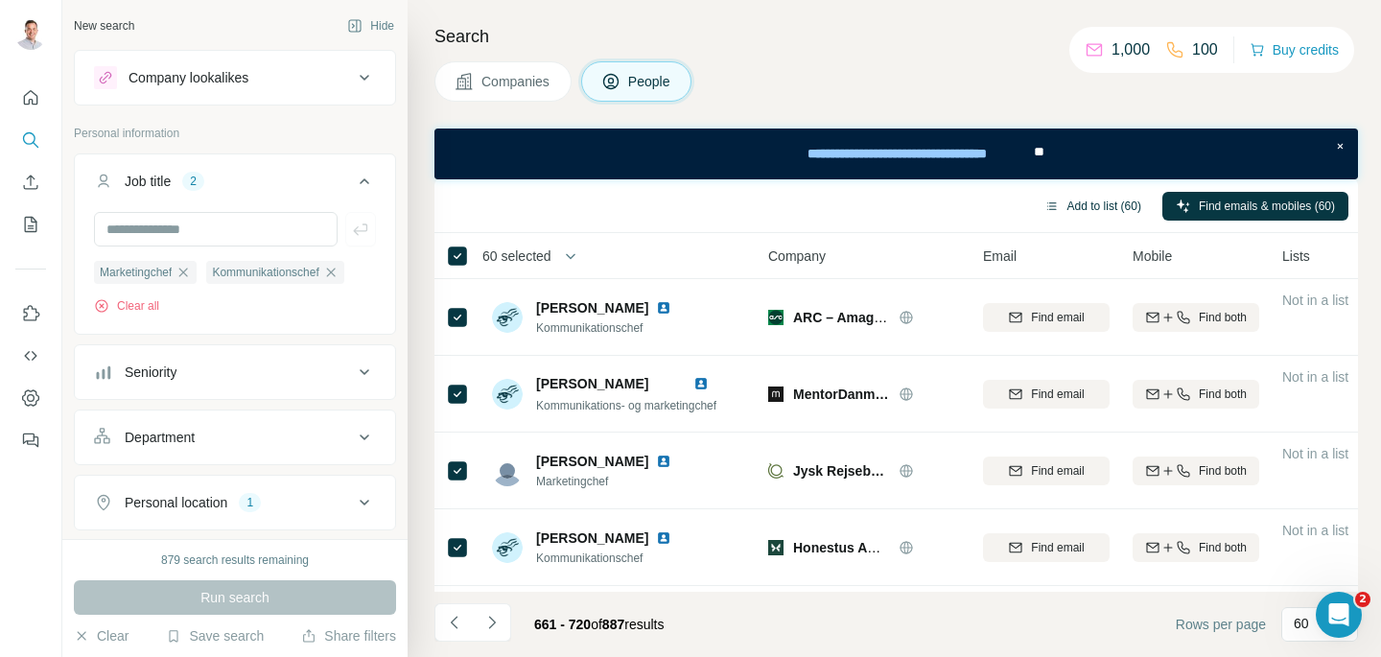
click at [1109, 208] on button "Add to list (60)" at bounding box center [1093, 206] width 124 height 29
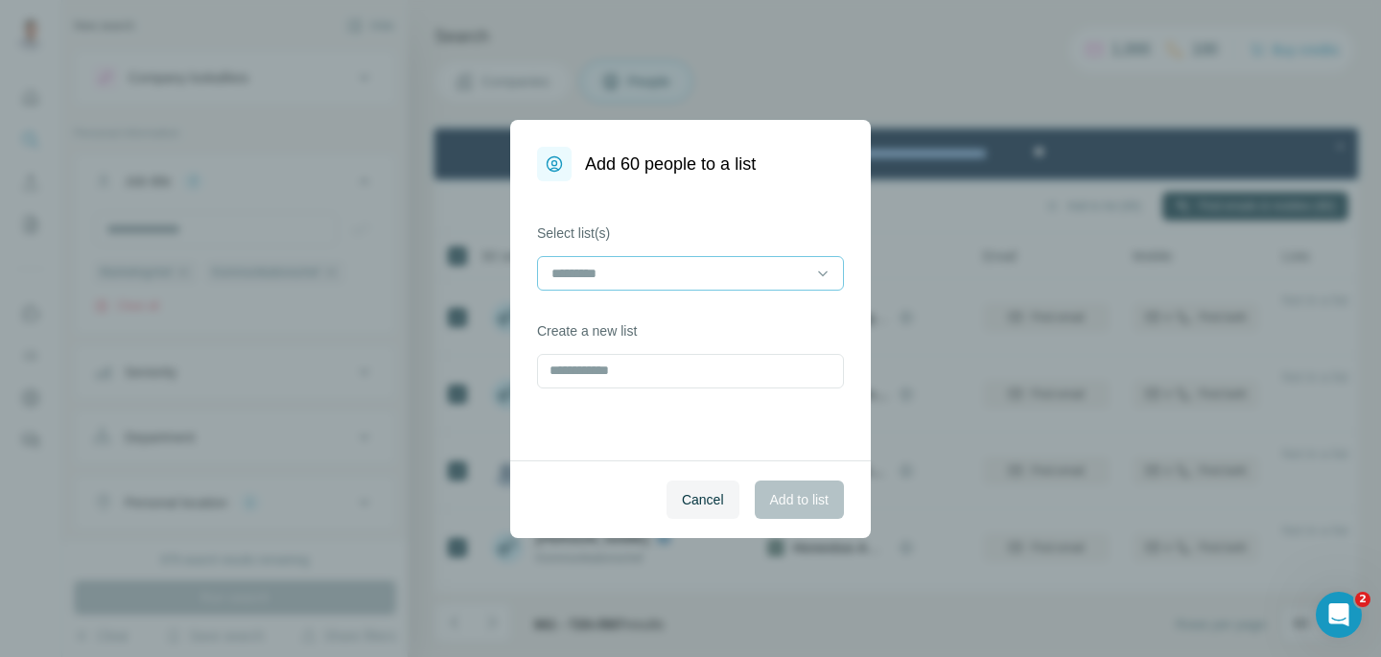
click at [738, 285] on div at bounding box center [679, 273] width 259 height 33
click at [759, 322] on p "Marketing- og kommunikationschef" at bounding box center [657, 316] width 208 height 19
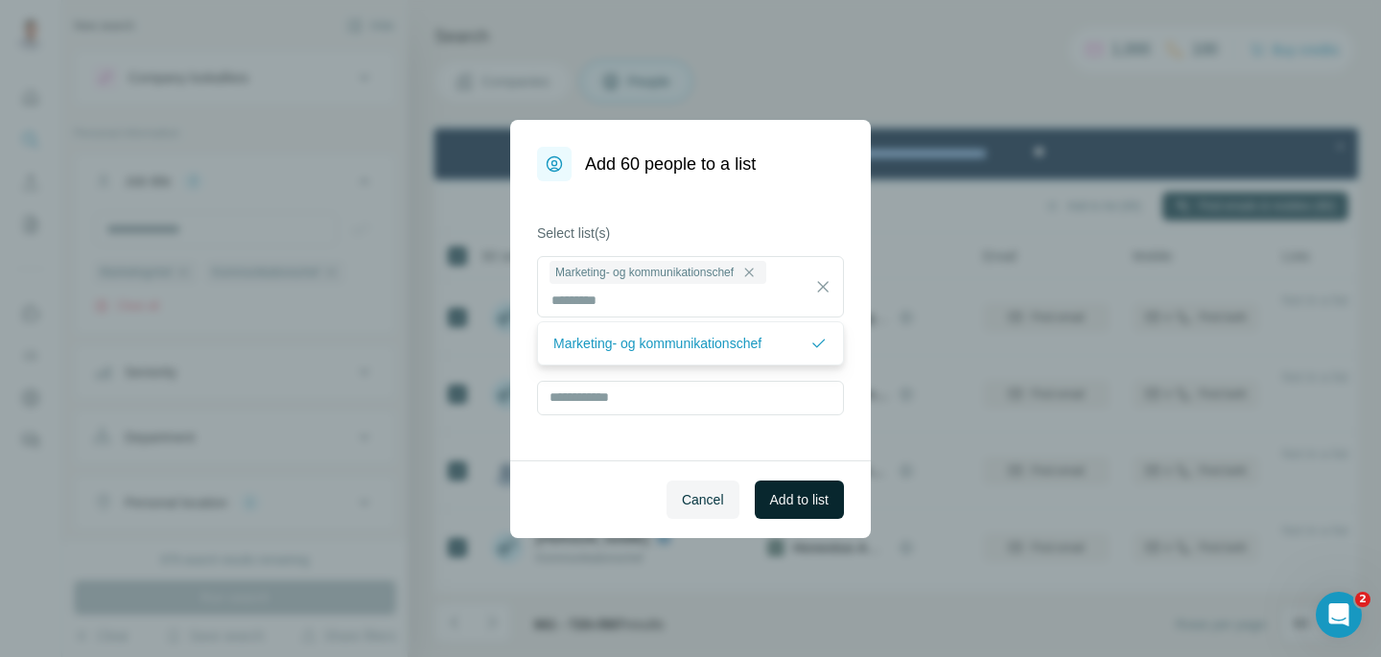
click at [787, 506] on span "Add to list" at bounding box center [799, 499] width 59 height 19
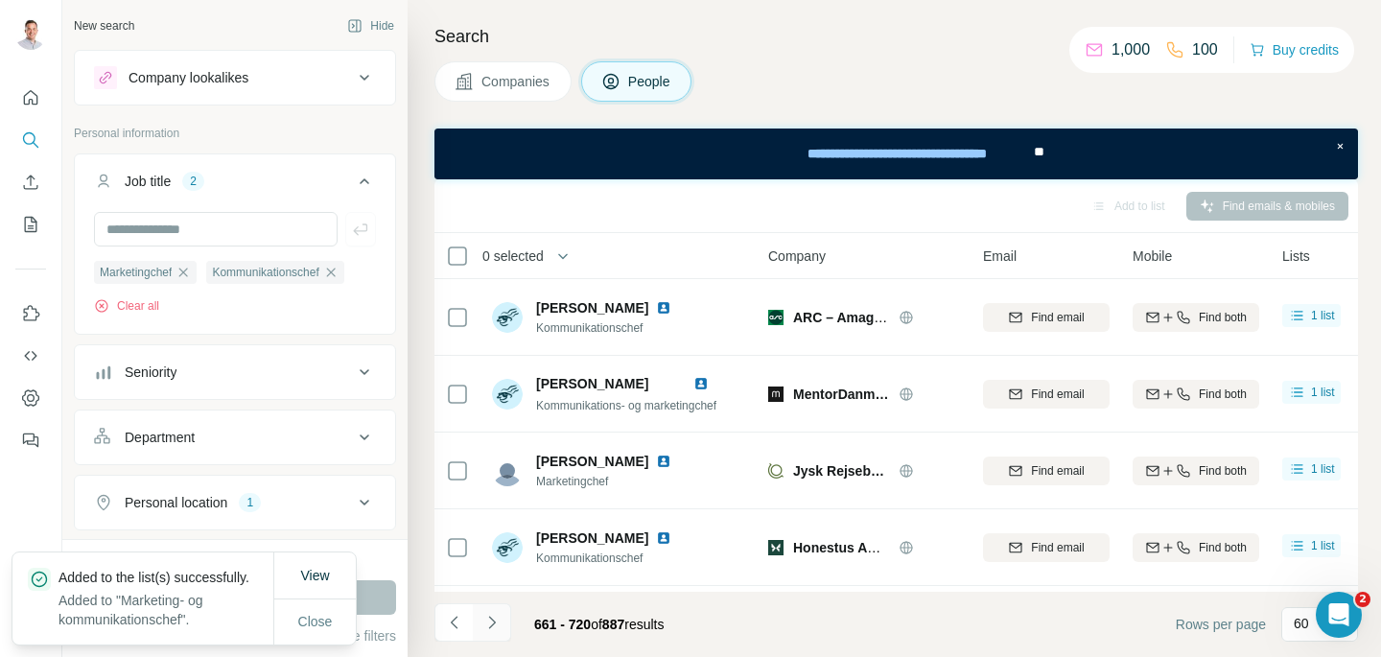
click at [486, 626] on icon "Navigate to next page" at bounding box center [491, 622] width 19 height 19
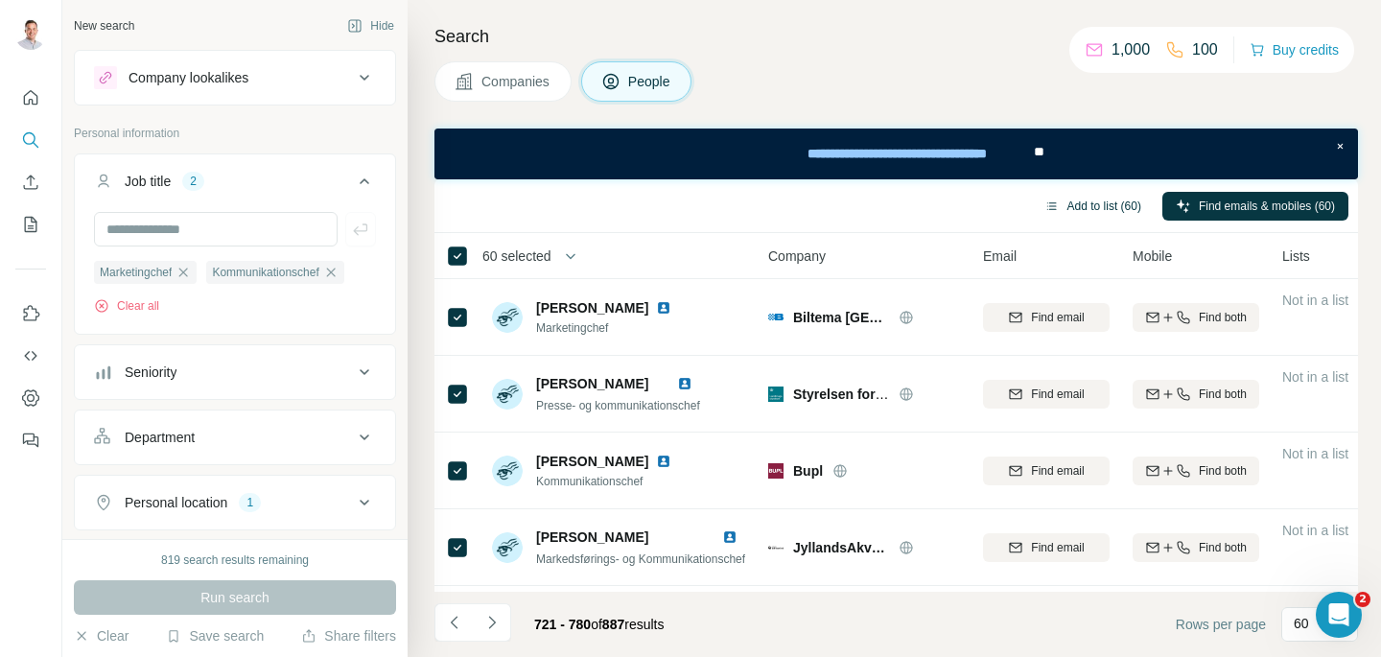
click at [1060, 203] on button "Add to list (60)" at bounding box center [1093, 206] width 124 height 29
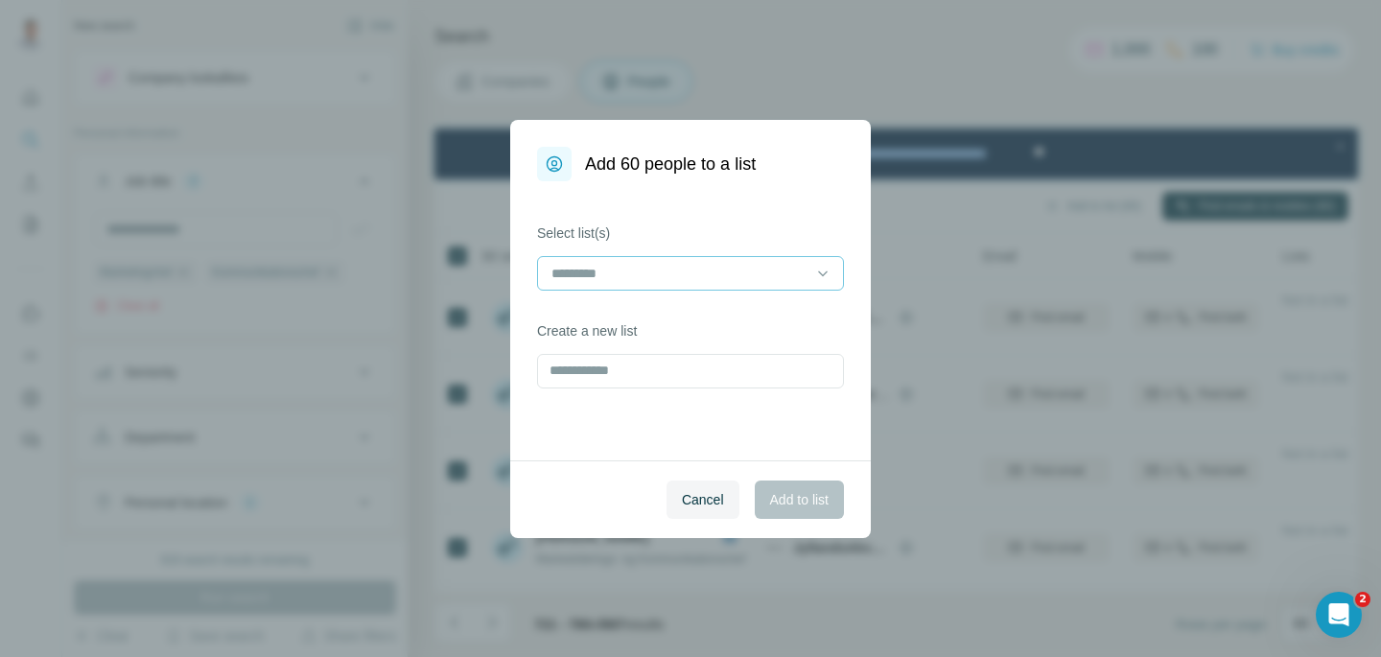
click at [677, 267] on input at bounding box center [679, 273] width 259 height 21
click at [648, 307] on p "Marketing- og kommunikationschef" at bounding box center [657, 316] width 208 height 19
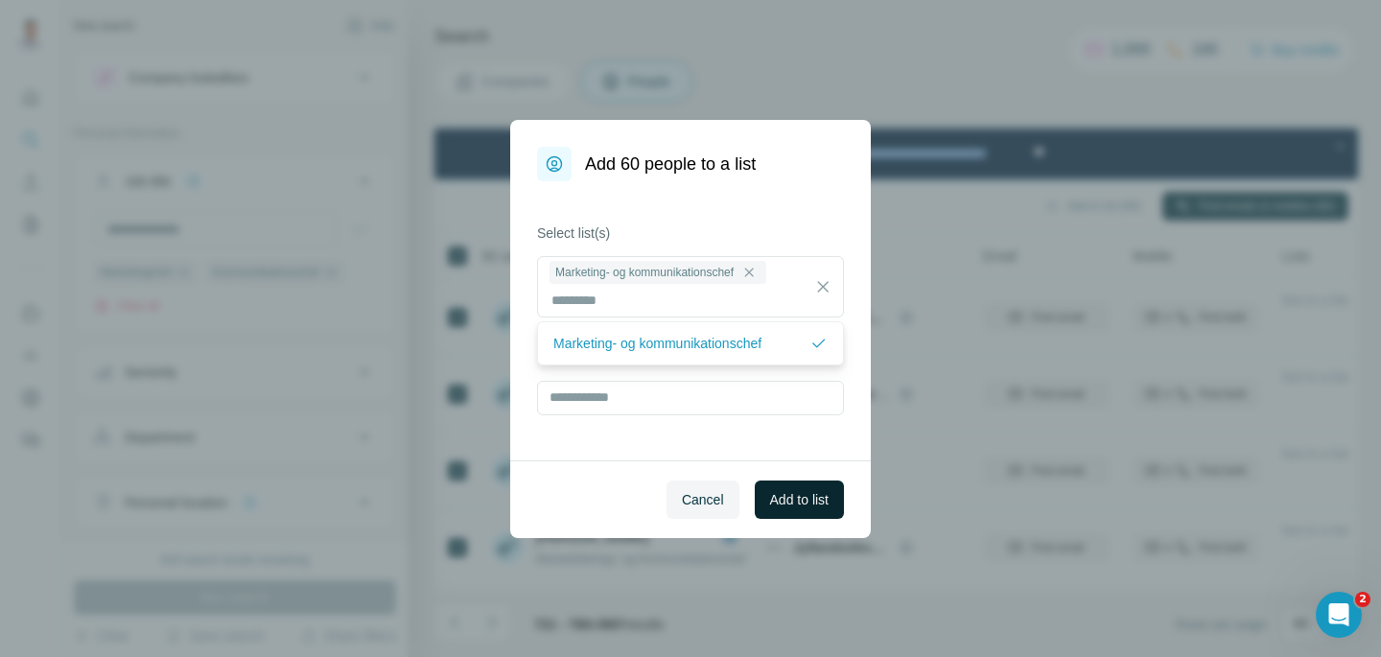
click at [829, 494] on button "Add to list" at bounding box center [799, 499] width 89 height 38
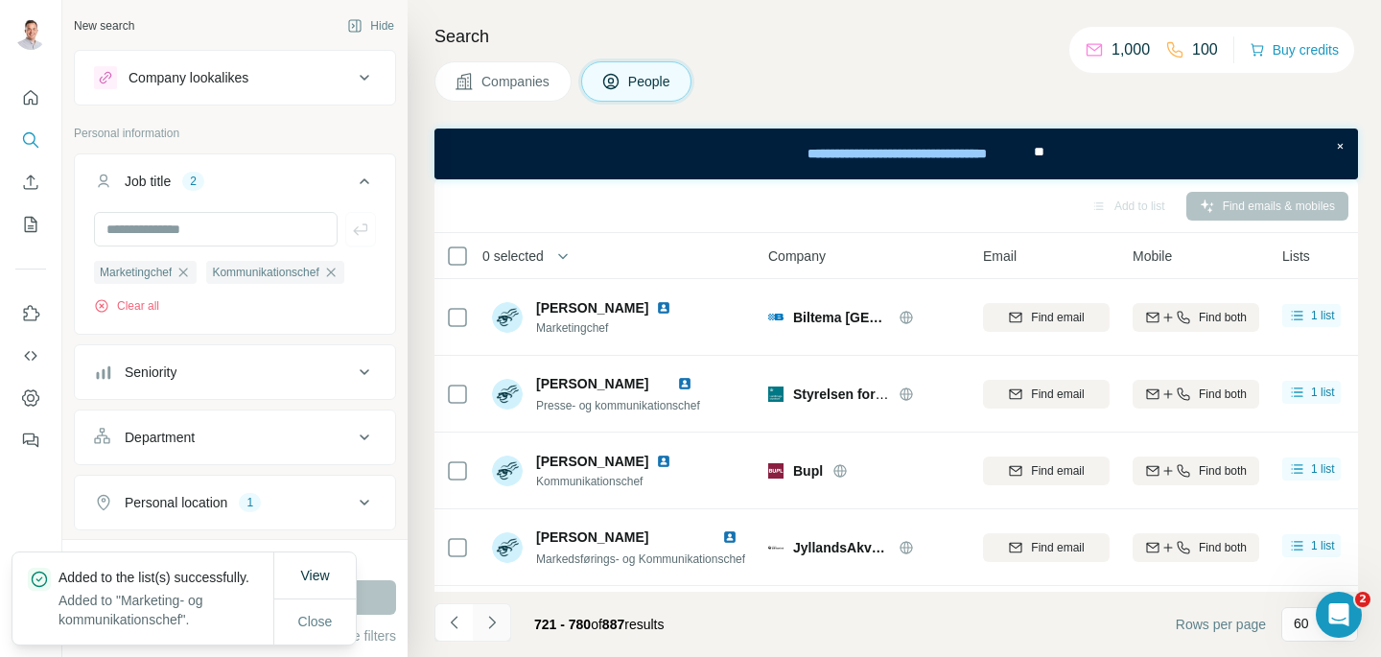
click at [489, 620] on icon "Navigate to next page" at bounding box center [491, 622] width 19 height 19
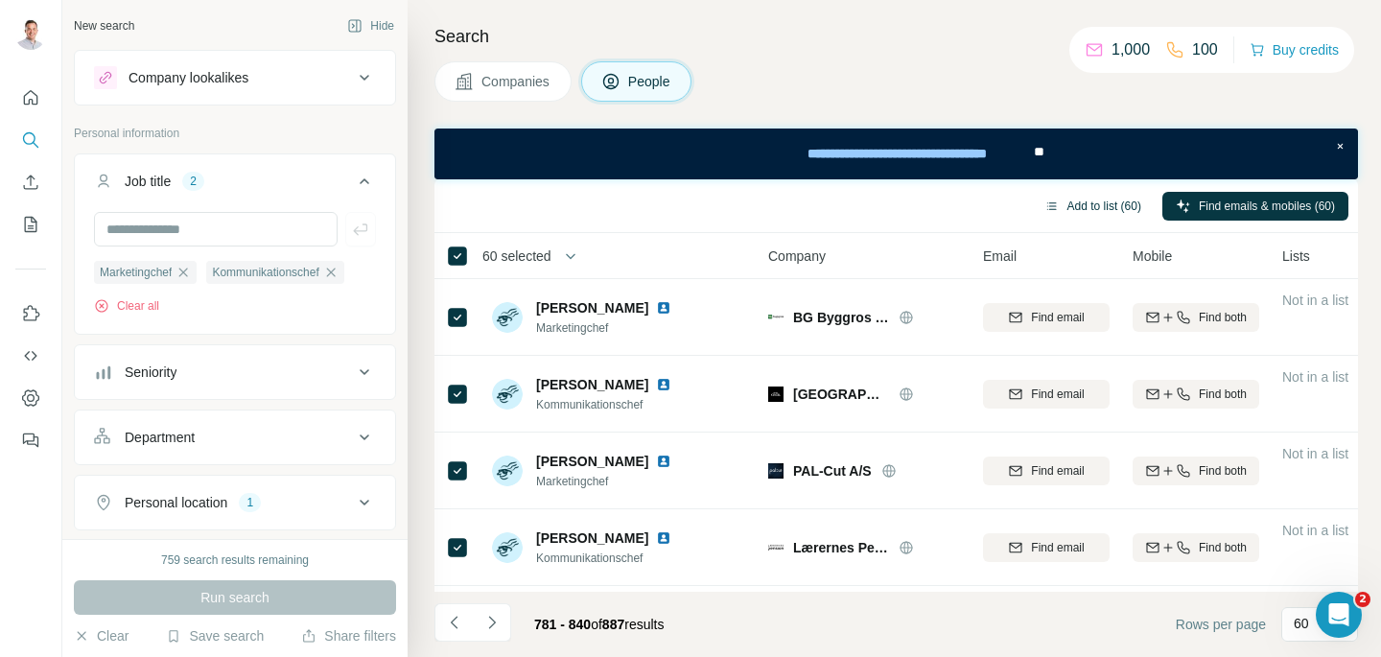
click at [1106, 201] on button "Add to list (60)" at bounding box center [1093, 206] width 124 height 29
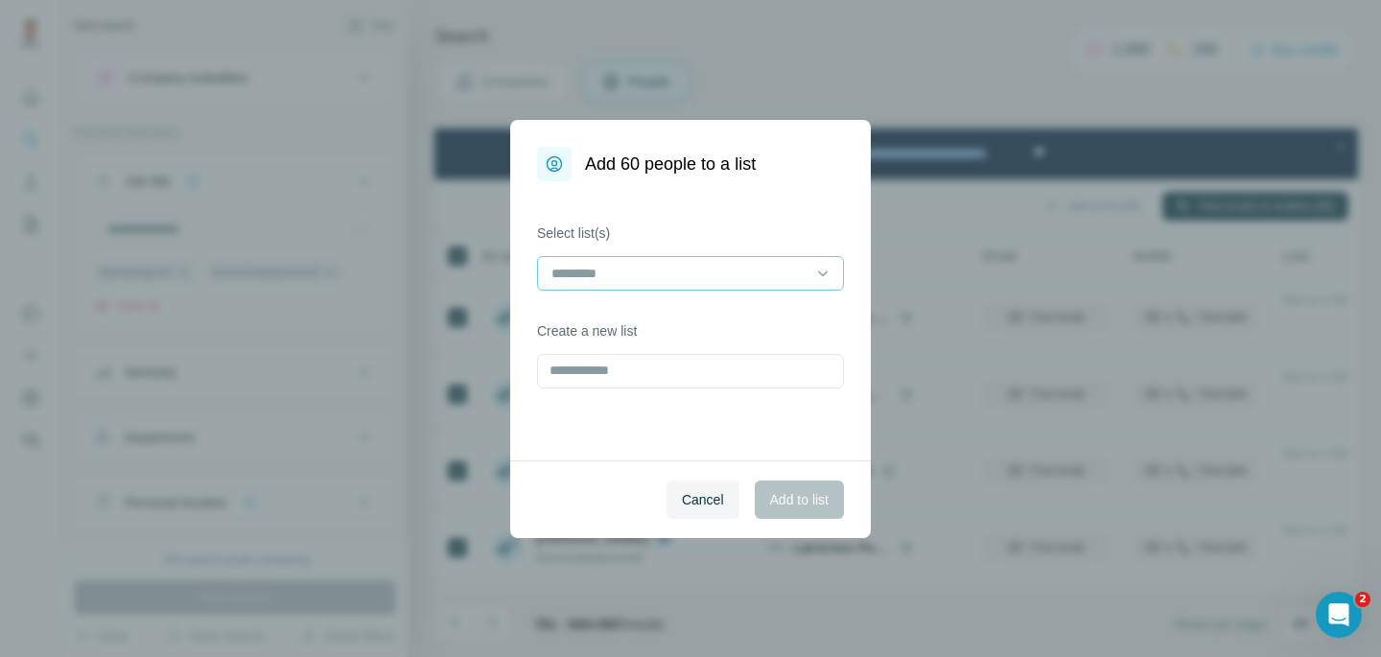
click at [769, 287] on div at bounding box center [679, 273] width 259 height 33
click at [734, 303] on div "Marketing- og kommunikationschef" at bounding box center [690, 316] width 297 height 35
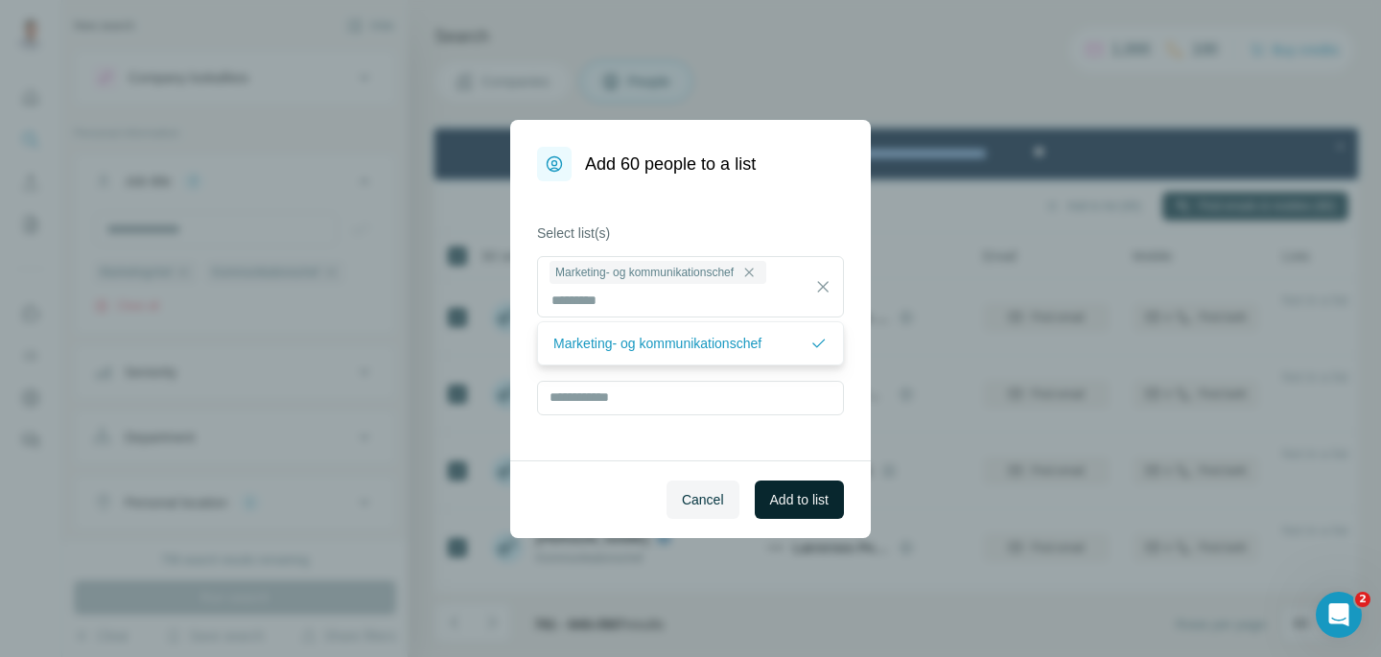
click at [807, 503] on span "Add to list" at bounding box center [799, 499] width 59 height 19
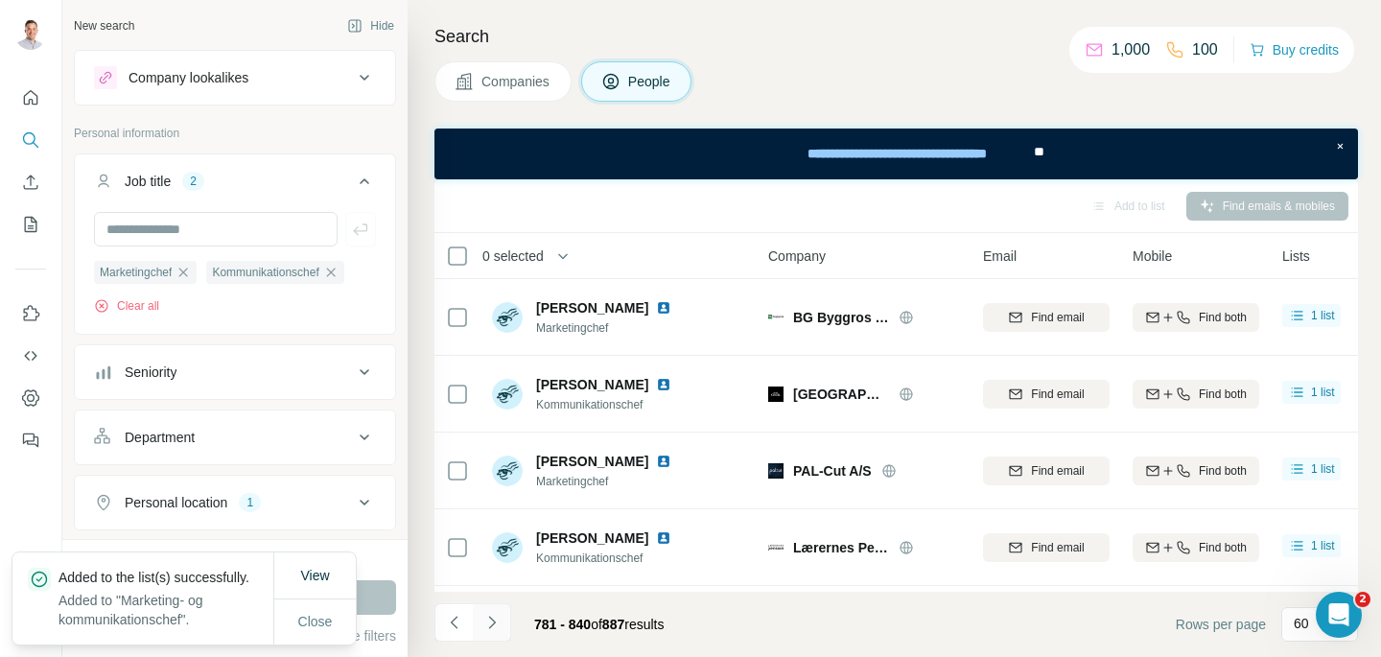
click at [498, 620] on icon "Navigate to next page" at bounding box center [491, 622] width 19 height 19
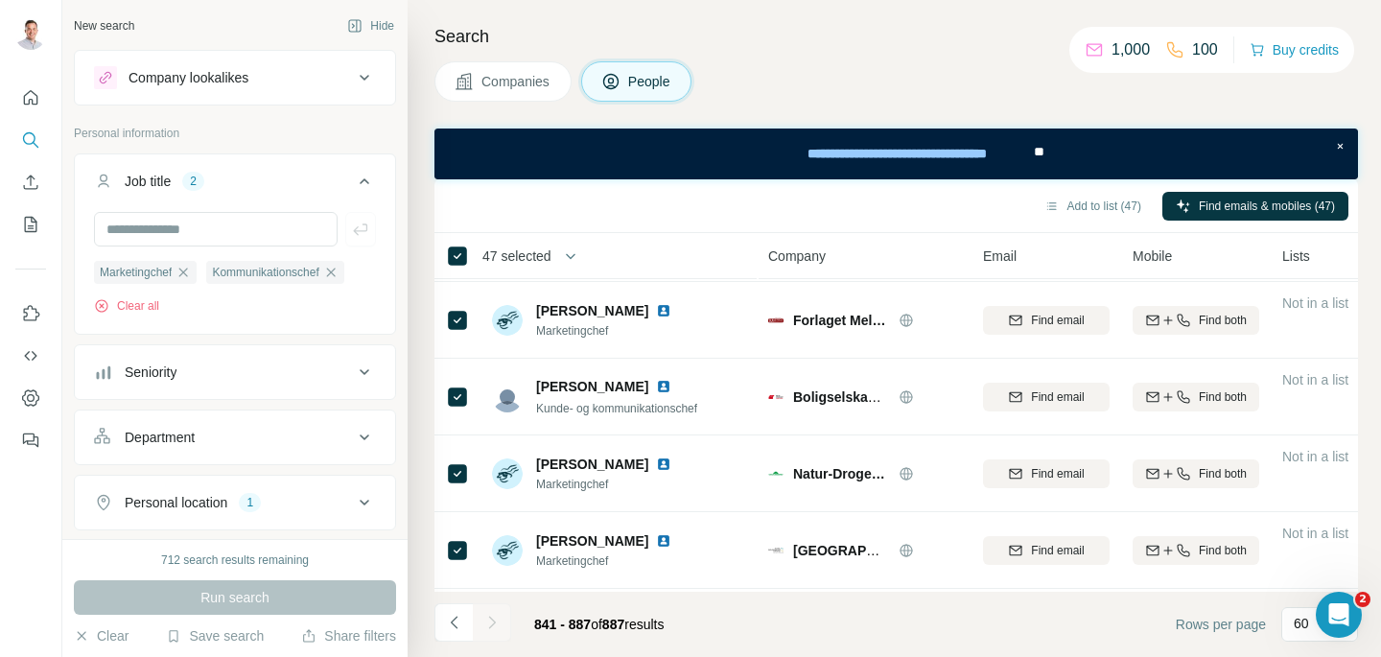
scroll to position [0, 0]
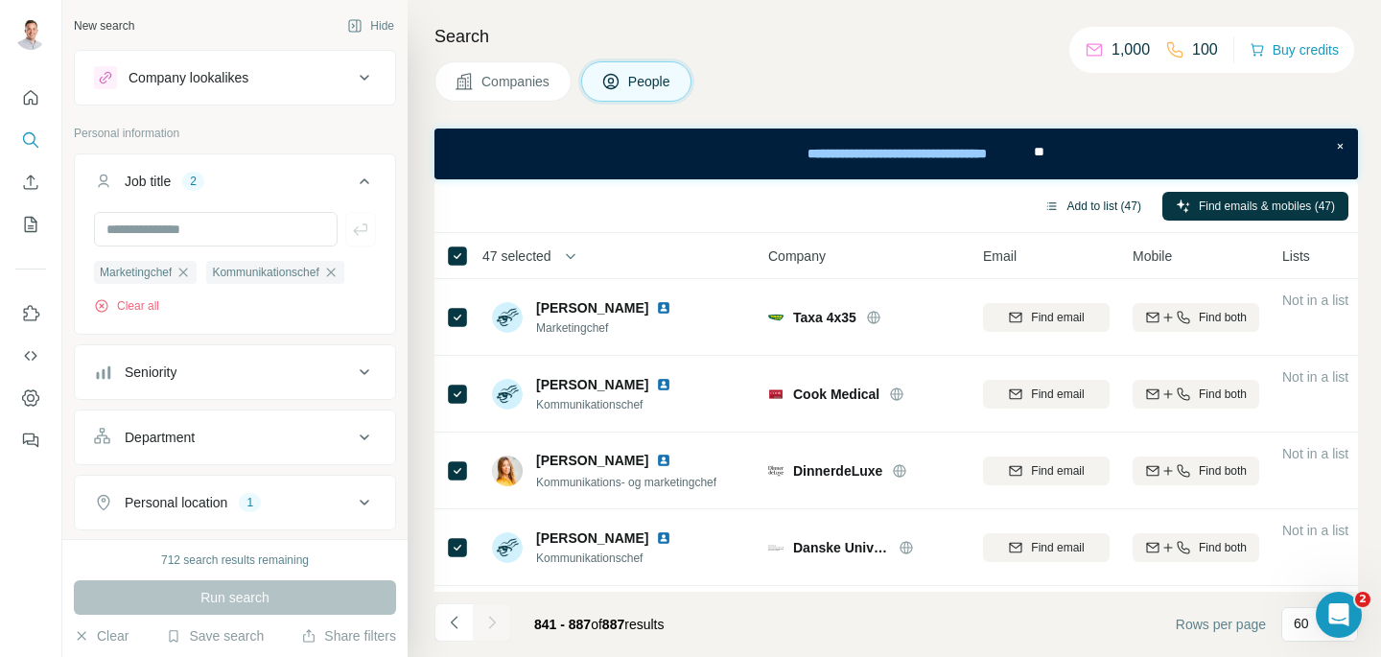
click at [1069, 206] on button "Add to list (47)" at bounding box center [1093, 206] width 124 height 29
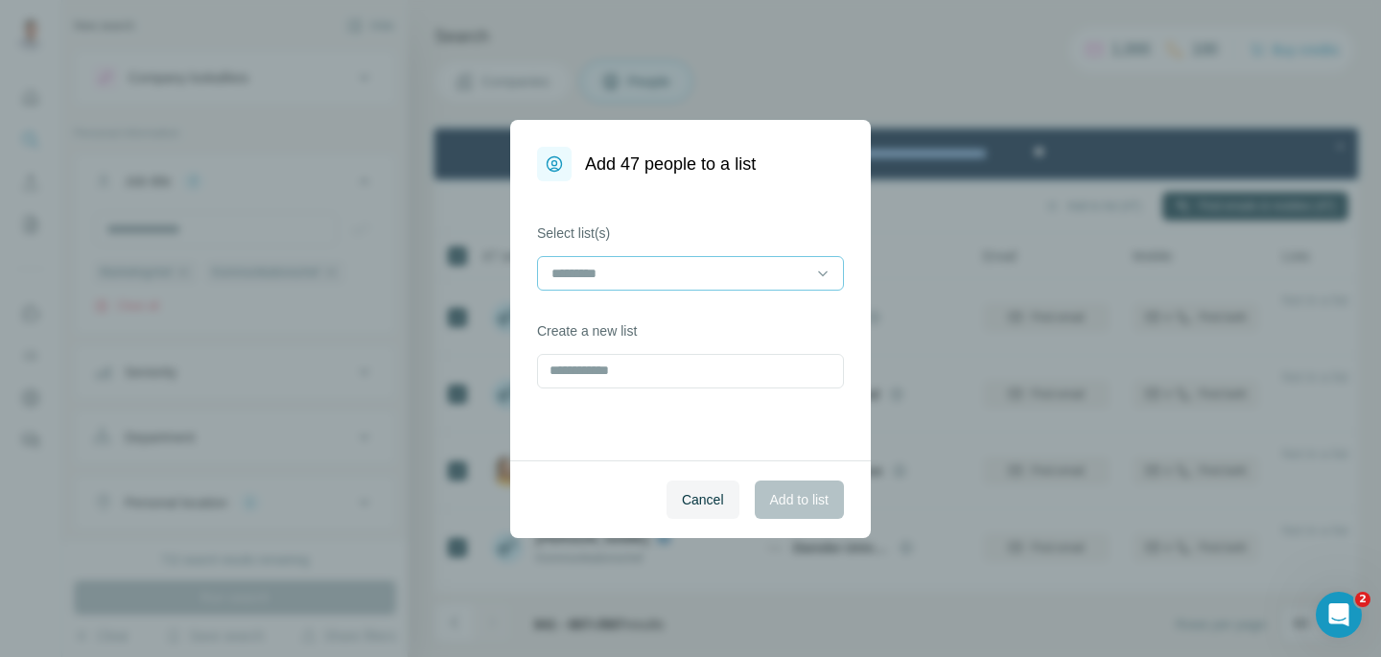
click at [716, 274] on input at bounding box center [679, 273] width 259 height 21
click at [664, 320] on p "Marketing- og kommunikationschef" at bounding box center [657, 316] width 208 height 19
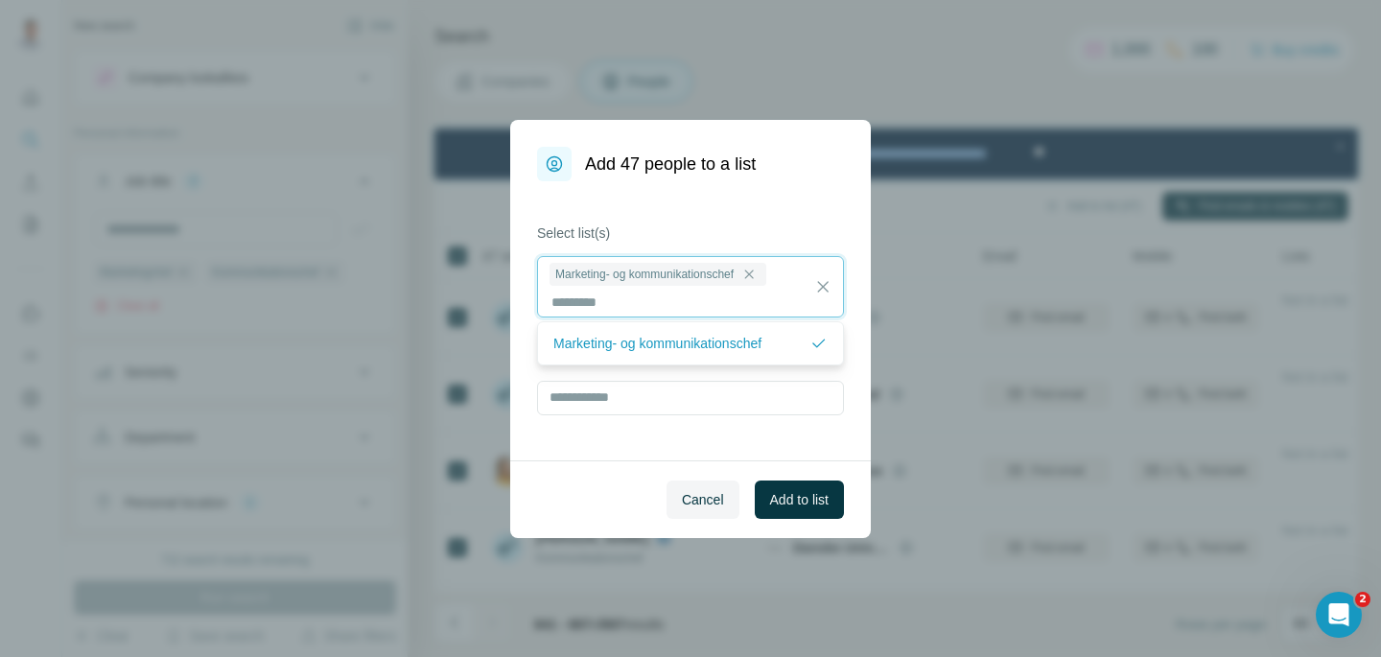
scroll to position [2, 0]
click at [793, 493] on span "Add to list" at bounding box center [799, 499] width 59 height 19
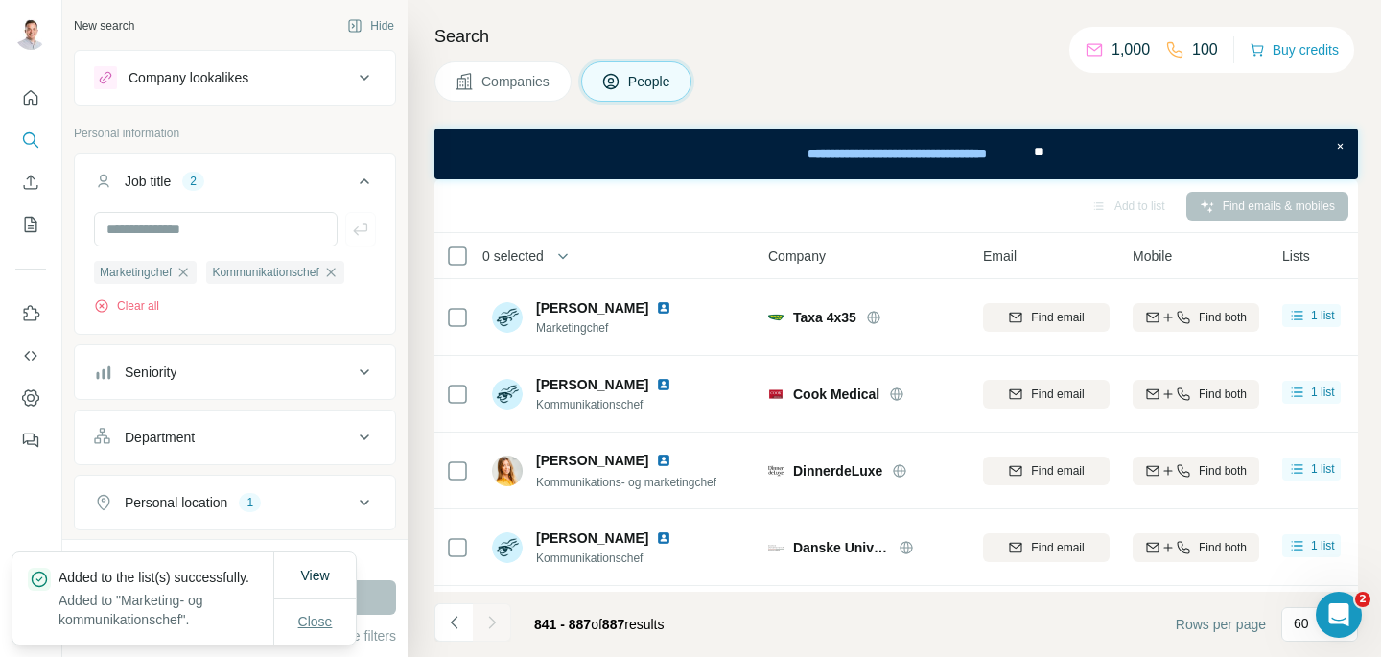
click at [321, 616] on span "Close" at bounding box center [315, 621] width 35 height 19
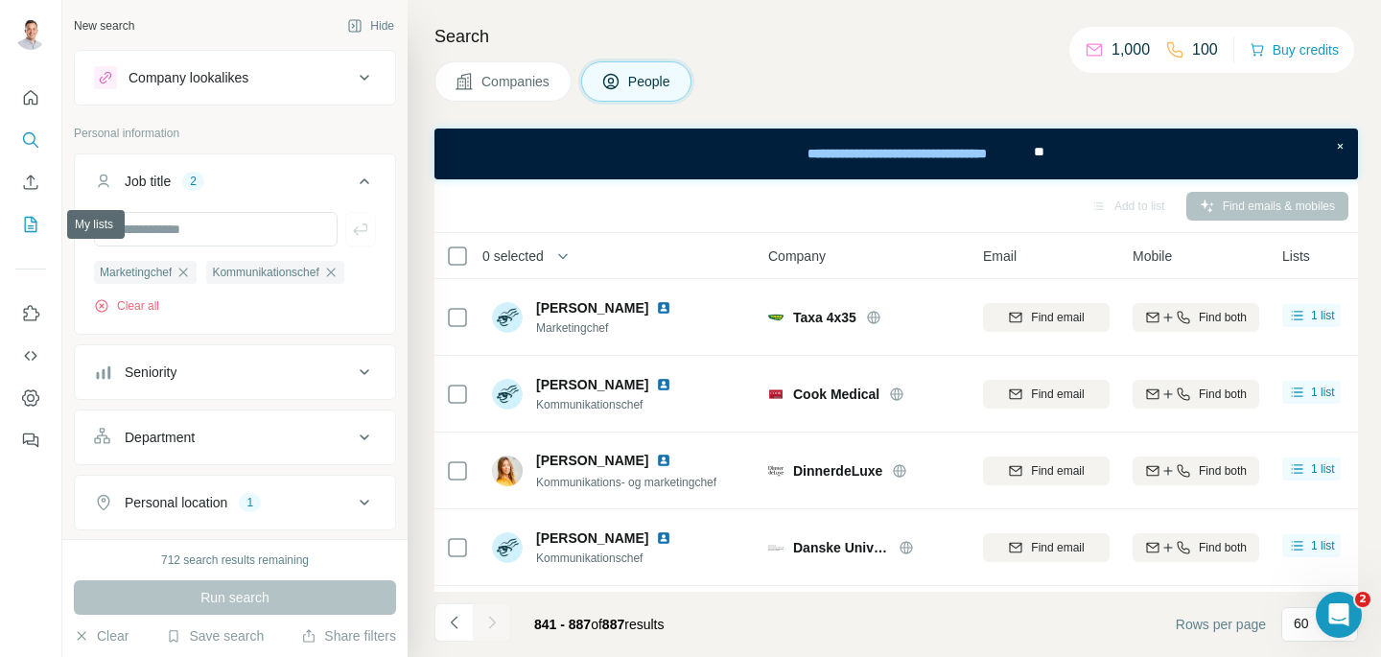
click at [36, 225] on icon "My lists" at bounding box center [30, 224] width 19 height 19
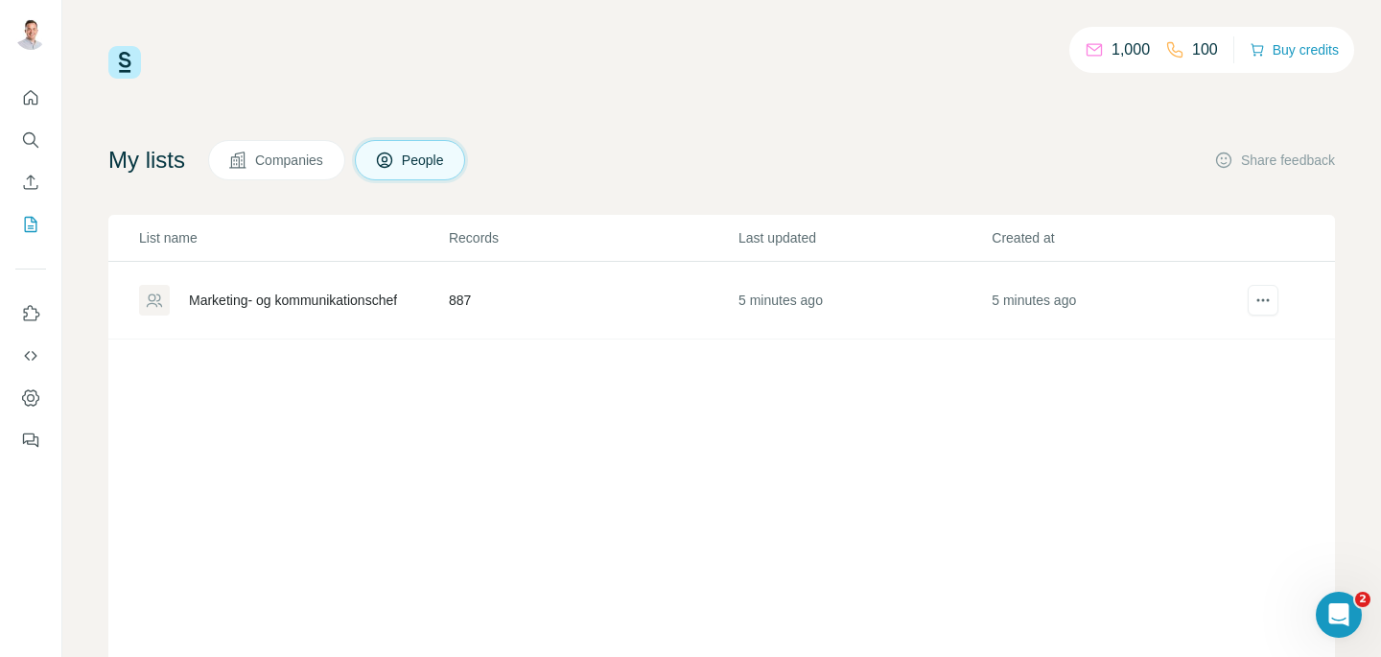
click at [227, 295] on div "Marketing- og kommunikationschef" at bounding box center [293, 300] width 208 height 19
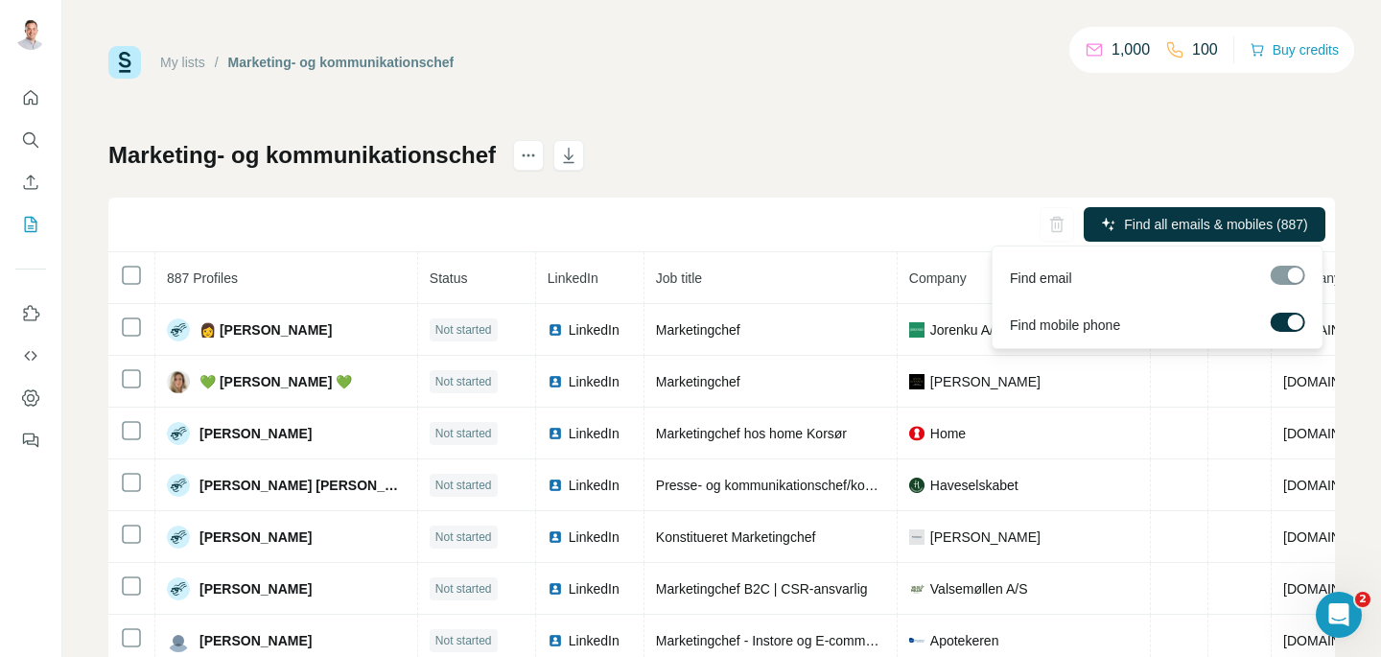
click at [1302, 325] on label at bounding box center [1288, 322] width 35 height 19
click at [1284, 272] on div at bounding box center [1288, 275] width 35 height 19
click at [1251, 229] on span "Find all emails (887)" at bounding box center [1248, 224] width 121 height 19
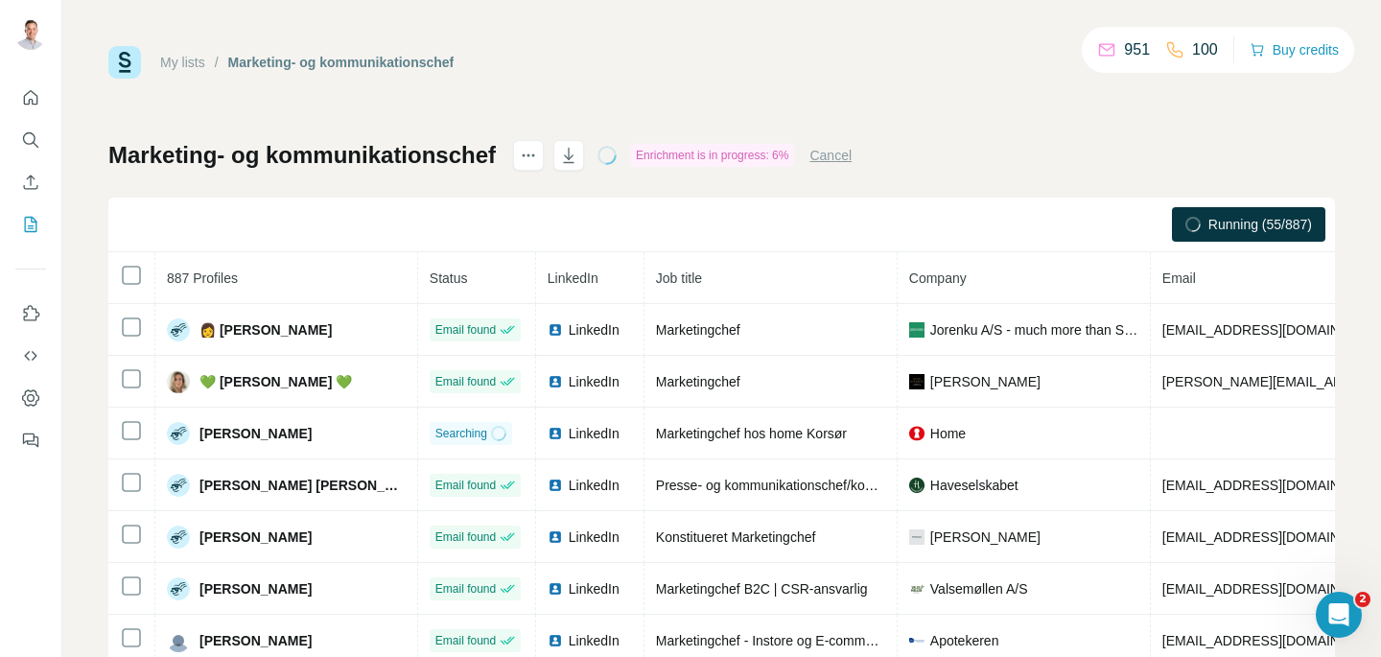
click at [1216, 226] on span "Running (55/887)" at bounding box center [1260, 224] width 104 height 19
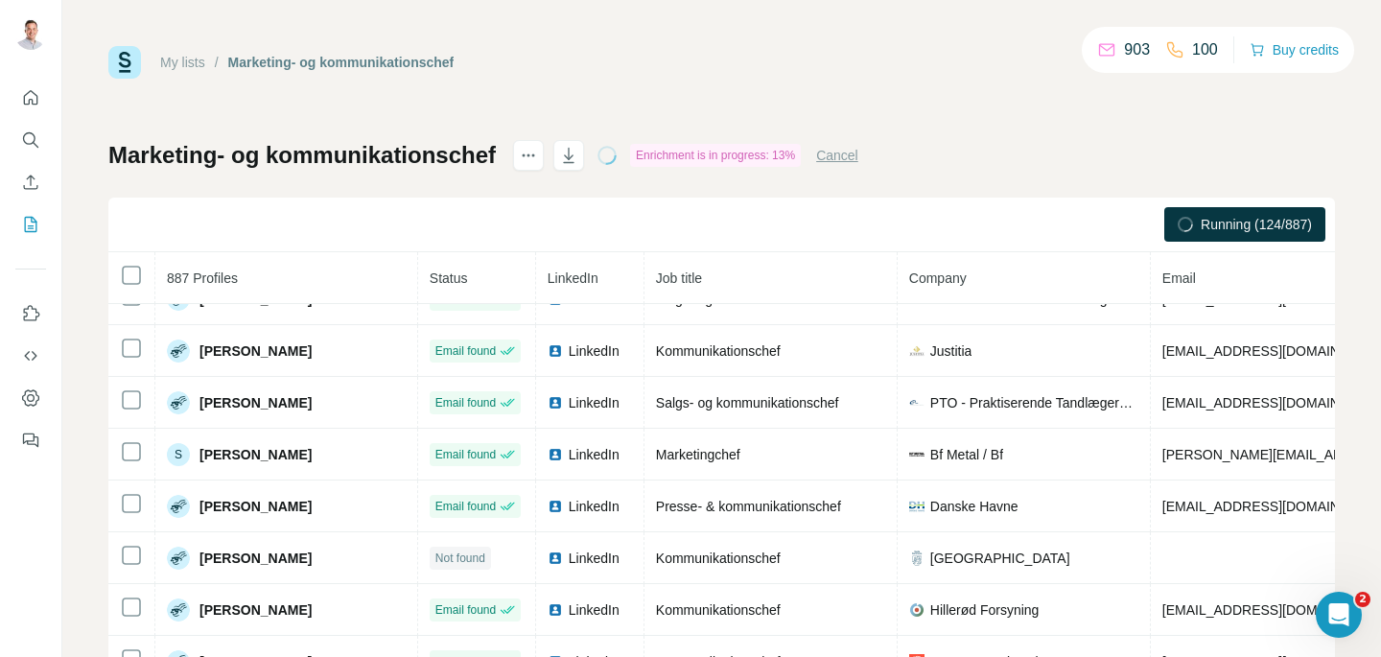
scroll to position [2514, 0]
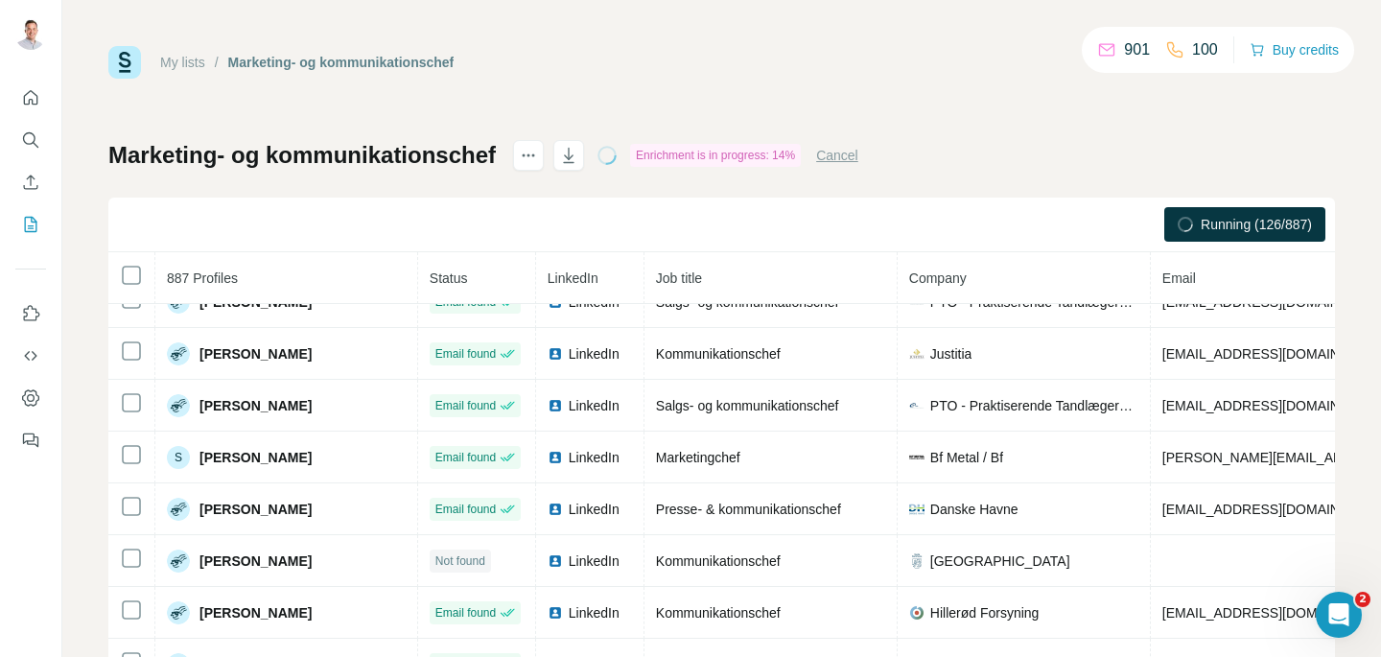
click at [854, 156] on button "Cancel" at bounding box center [837, 155] width 42 height 19
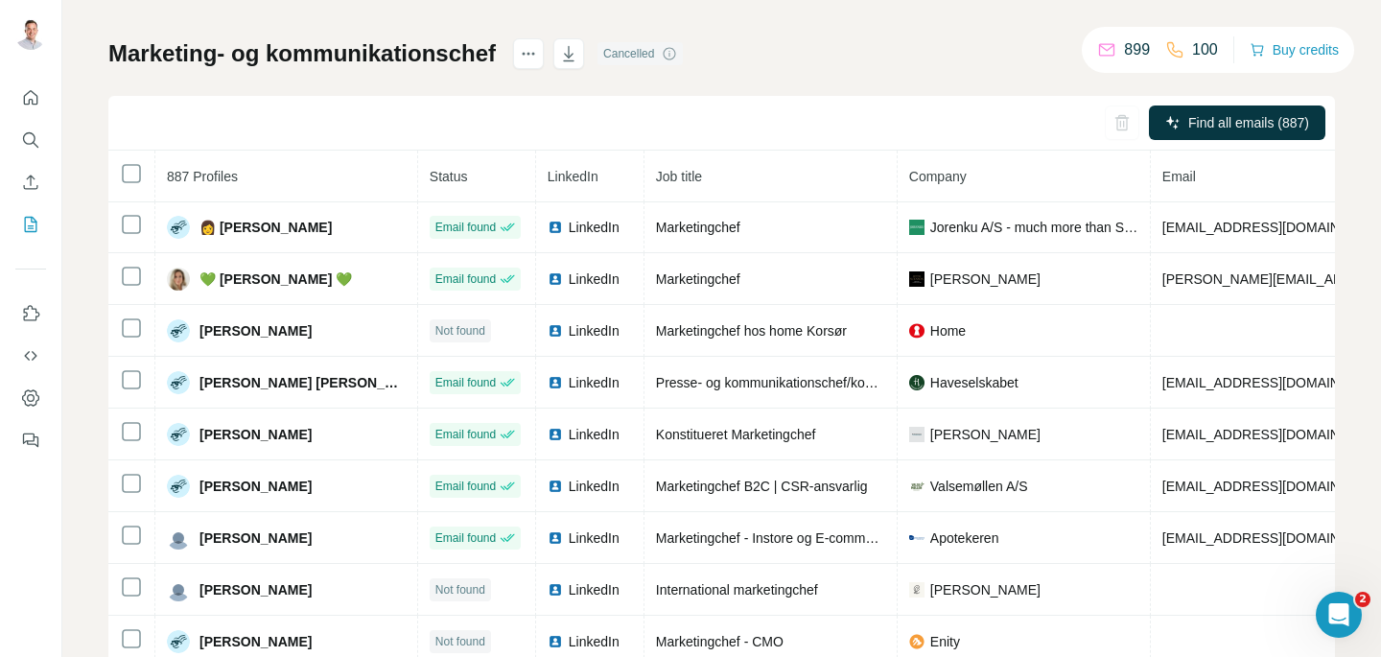
scroll to position [0, 0]
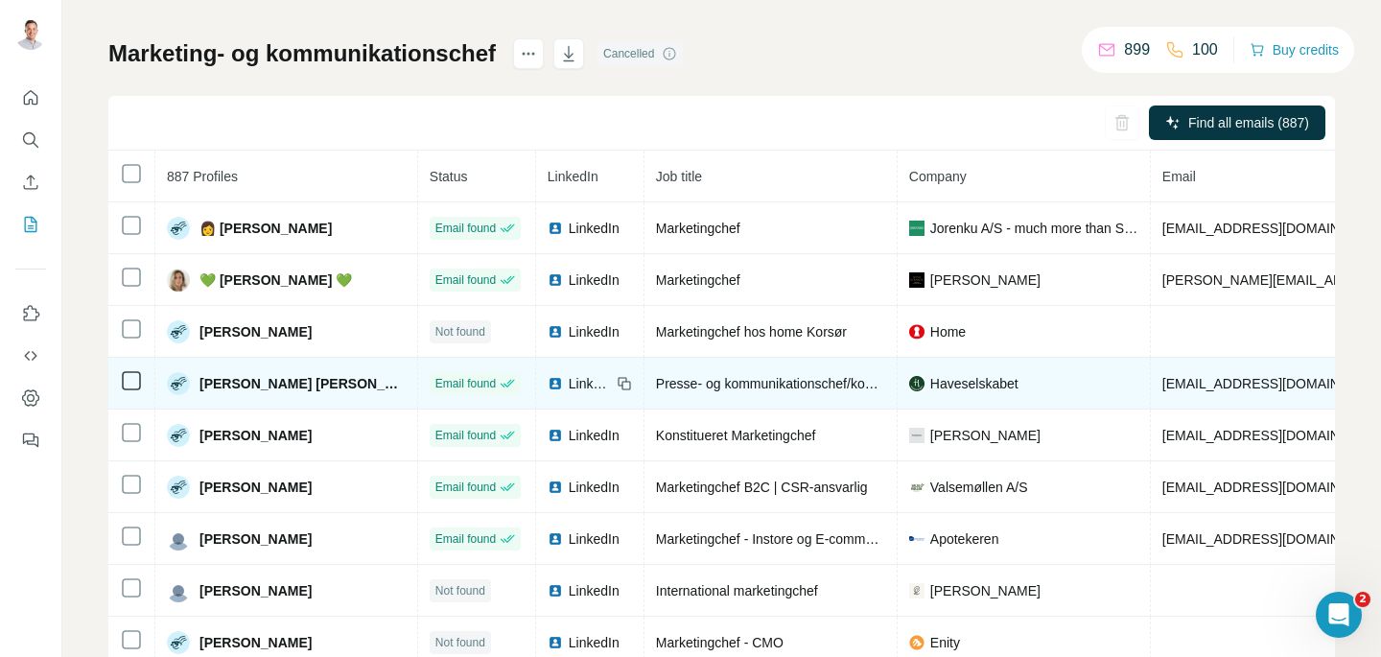
click at [367, 396] on td "[PERSON_NAME] [PERSON_NAME]" at bounding box center [286, 384] width 263 height 52
click at [1252, 388] on span "[EMAIL_ADDRESS][DOMAIN_NAME]" at bounding box center [1275, 383] width 227 height 15
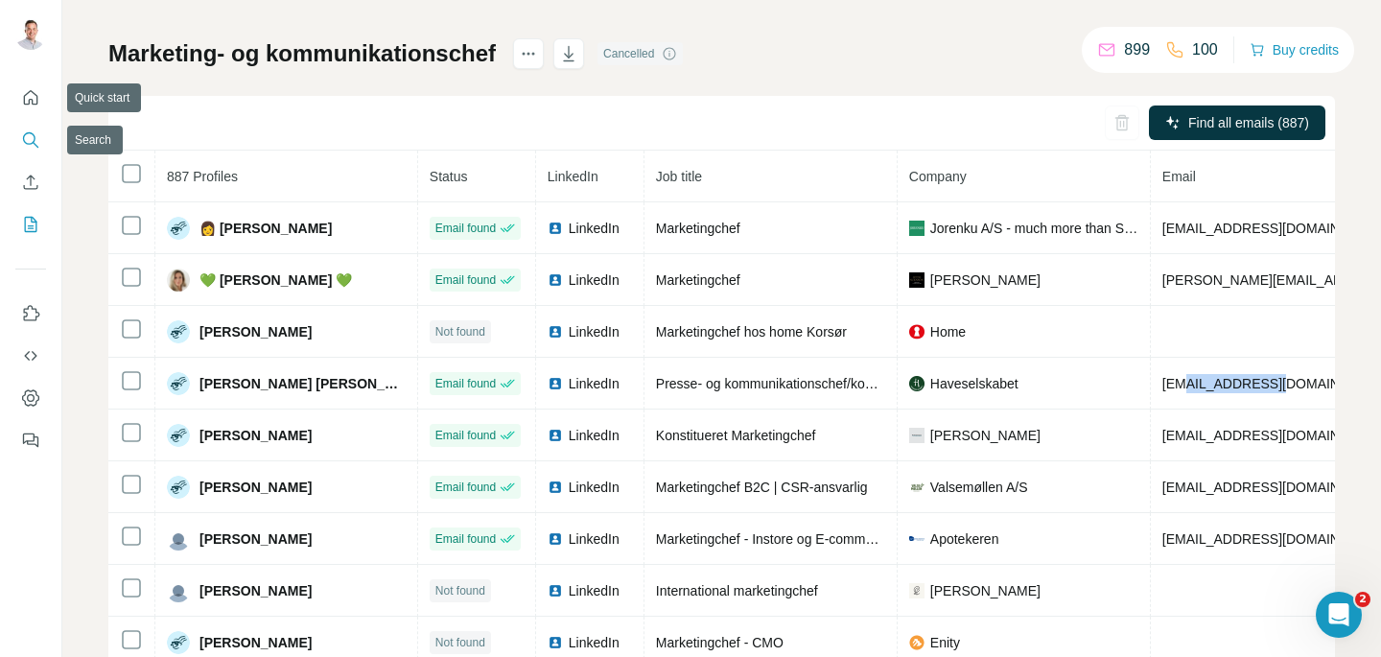
click at [28, 134] on icon "Search" at bounding box center [30, 139] width 19 height 19
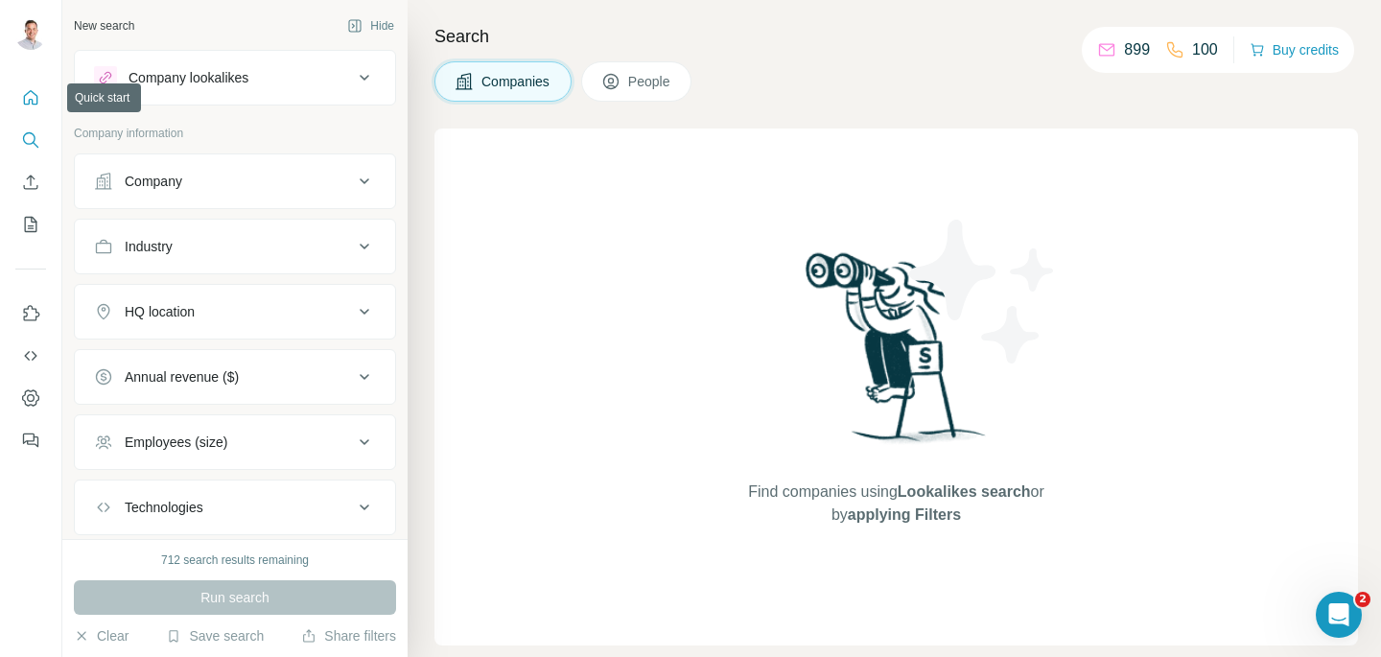
click at [22, 108] on button "Quick start" at bounding box center [30, 98] width 31 height 35
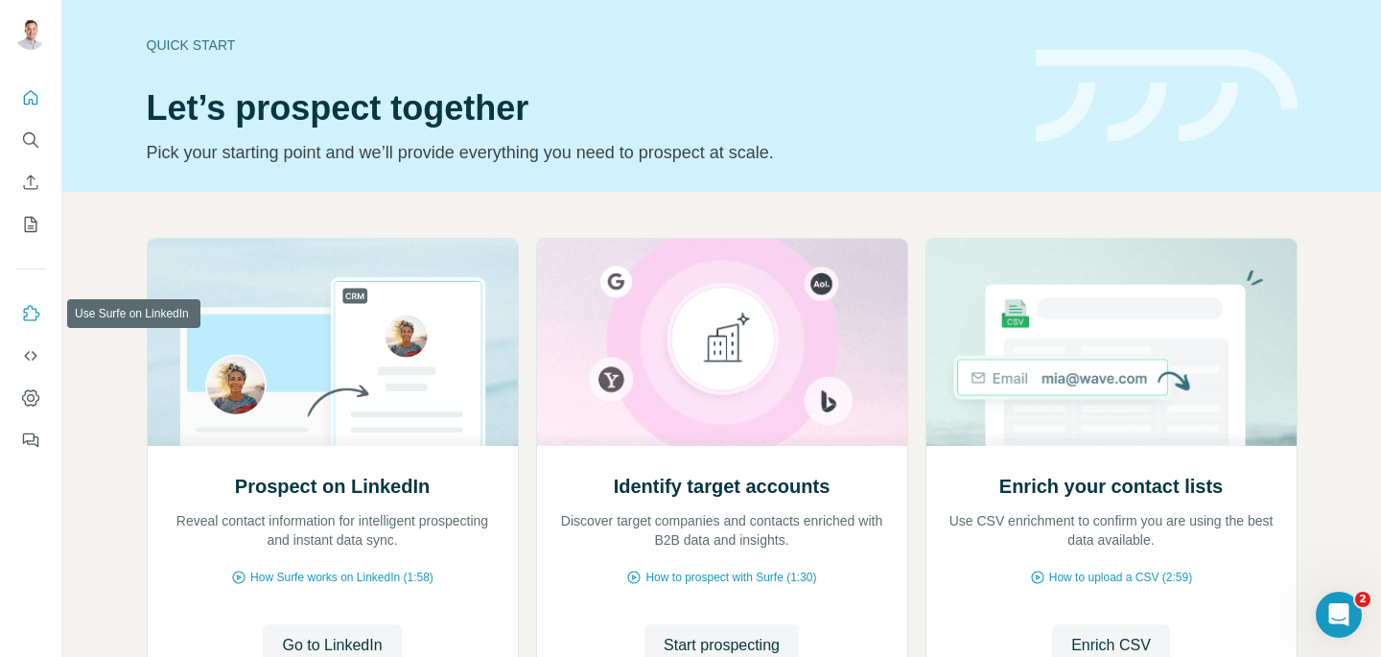
click at [28, 312] on icon "Use Surfe on LinkedIn" at bounding box center [30, 313] width 19 height 19
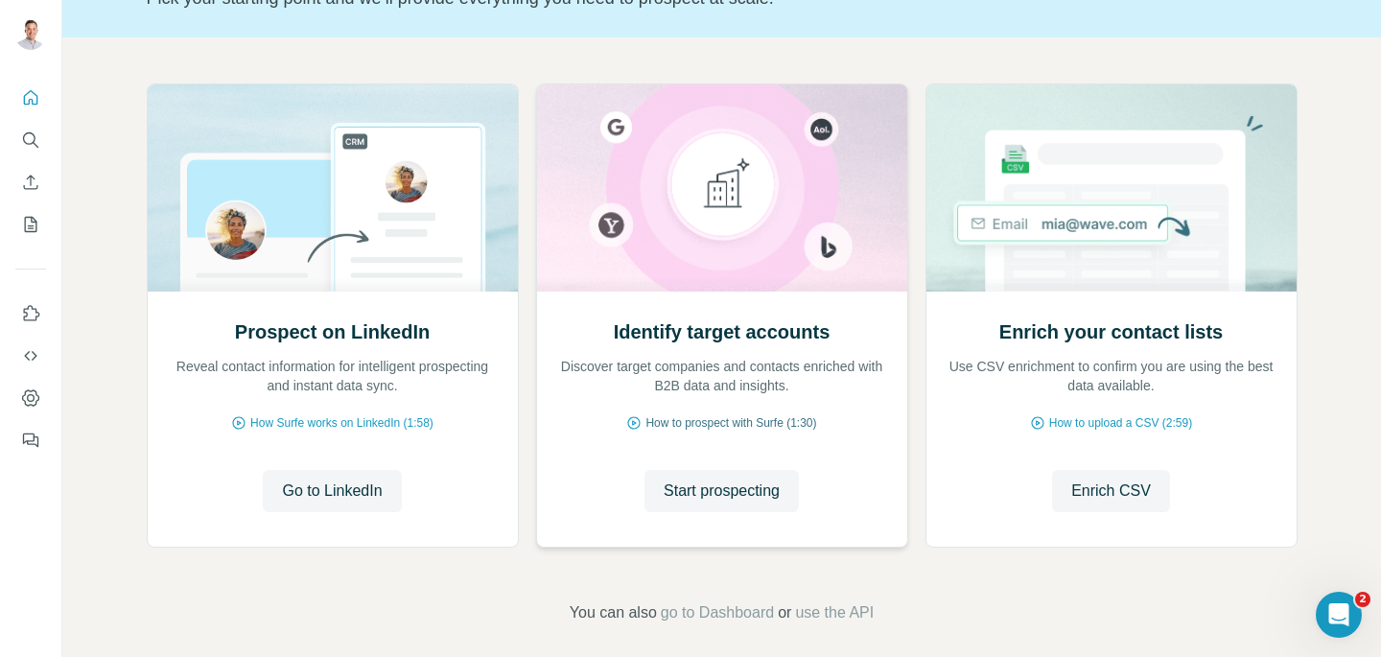
scroll to position [168, 0]
